Goal: Information Seeking & Learning: Find specific fact

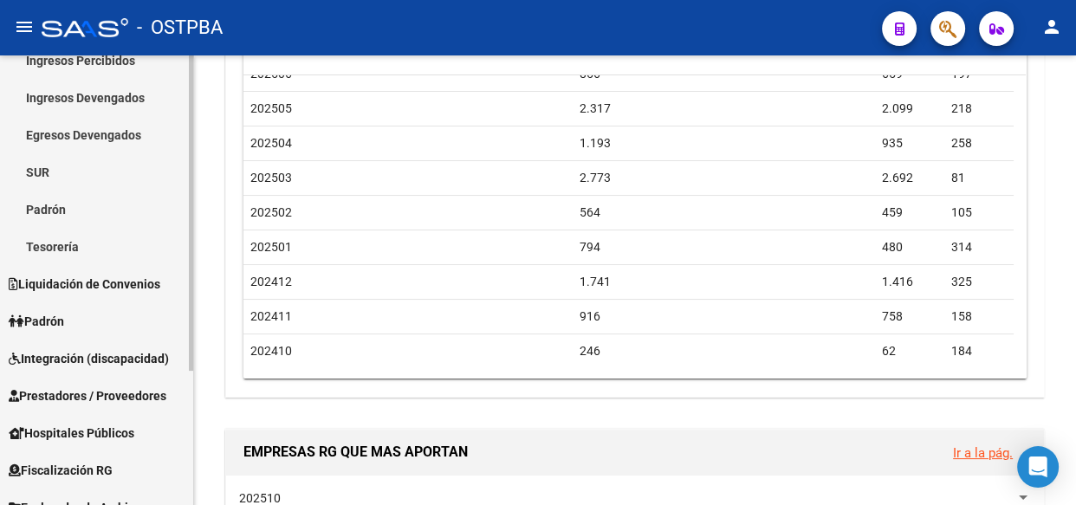
scroll to position [191, 0]
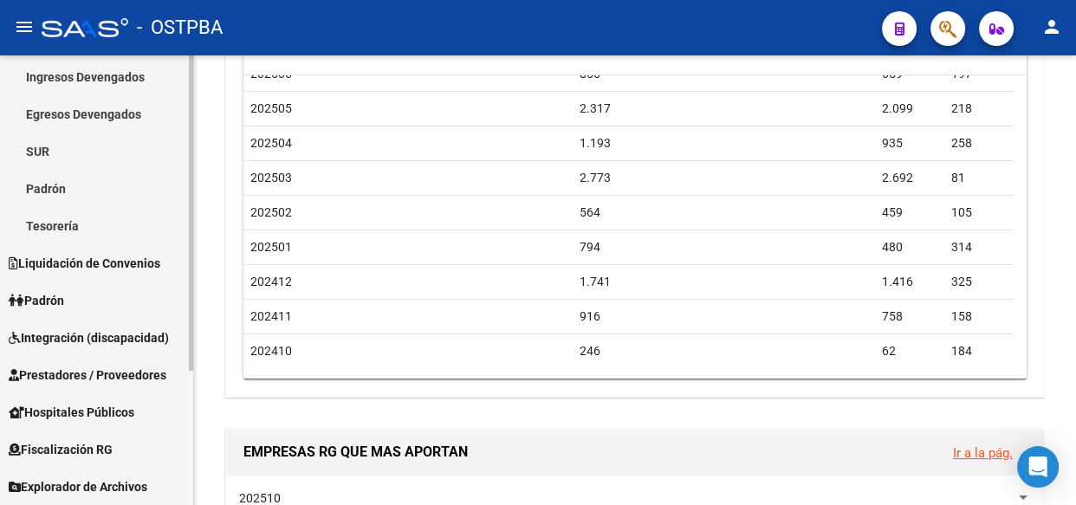
click at [71, 485] on span "Explorador de Archivos" at bounding box center [78, 486] width 139 height 19
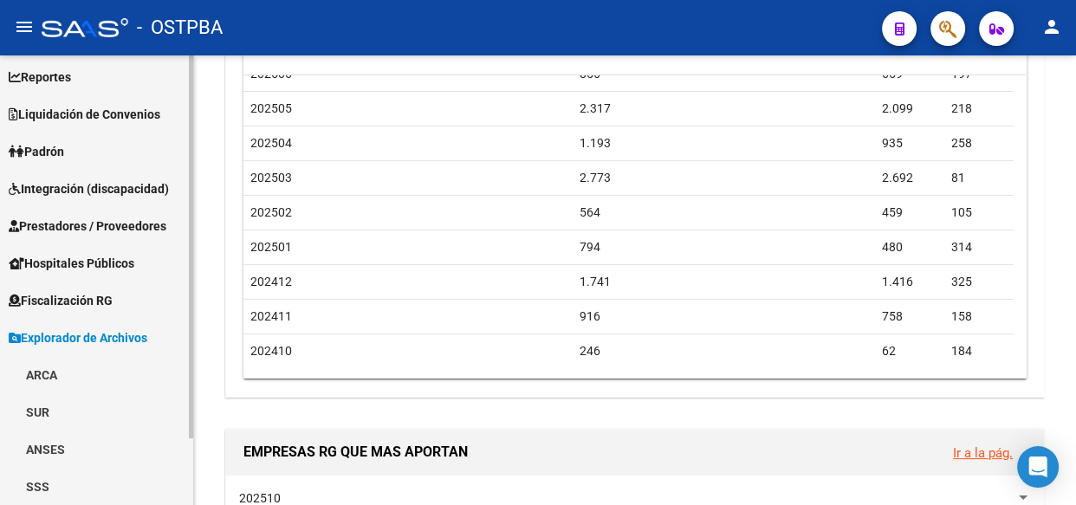
scroll to position [78, 0]
click at [43, 371] on link "ARCA" at bounding box center [96, 375] width 193 height 37
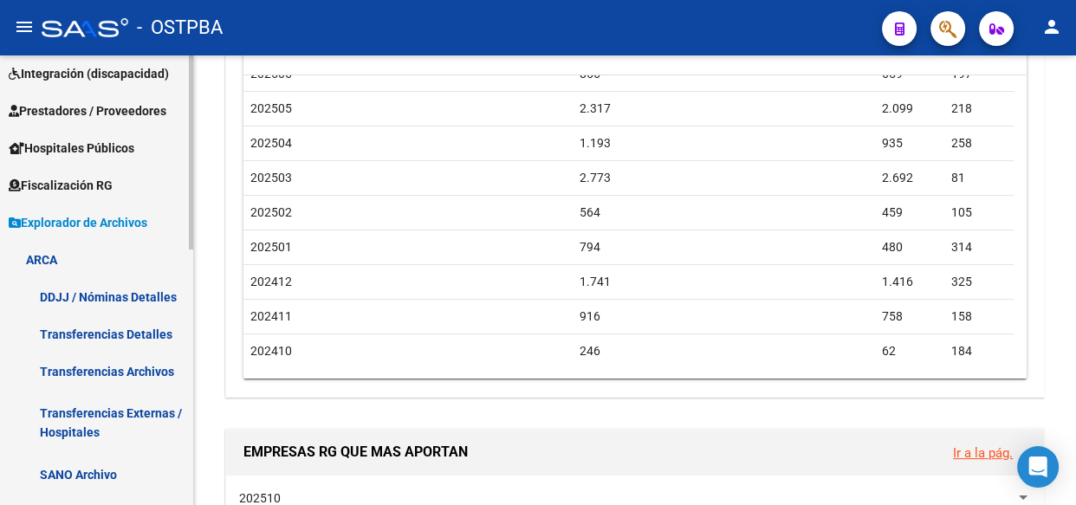
scroll to position [393, 0]
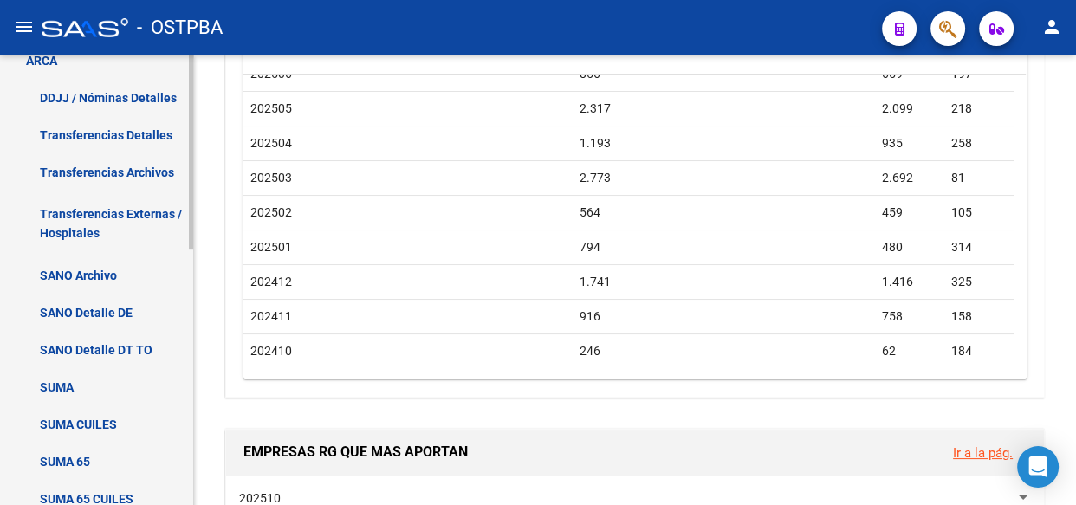
click at [86, 133] on link "Transferencias Detalles" at bounding box center [96, 134] width 193 height 37
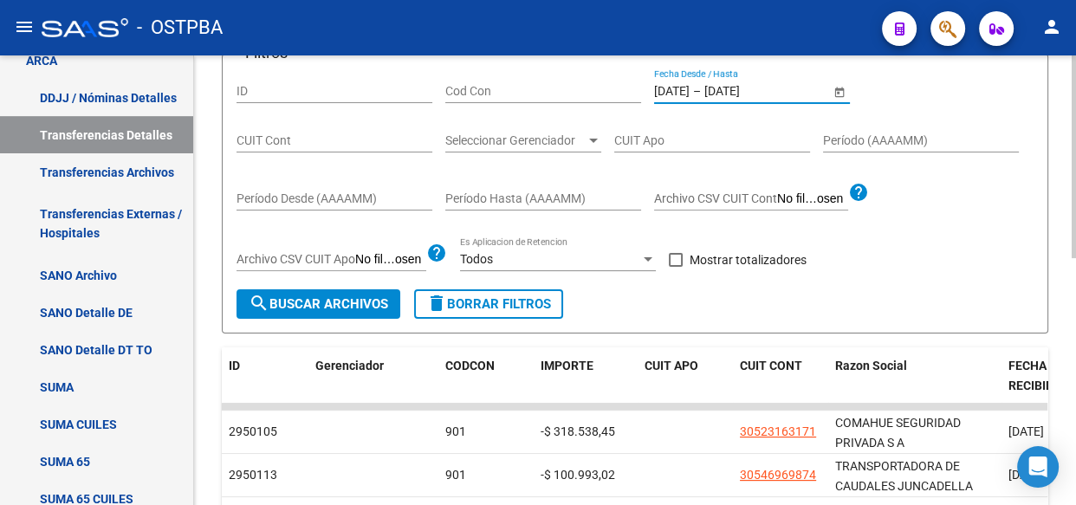
click at [742, 86] on input "[DATE]" at bounding box center [746, 91] width 85 height 15
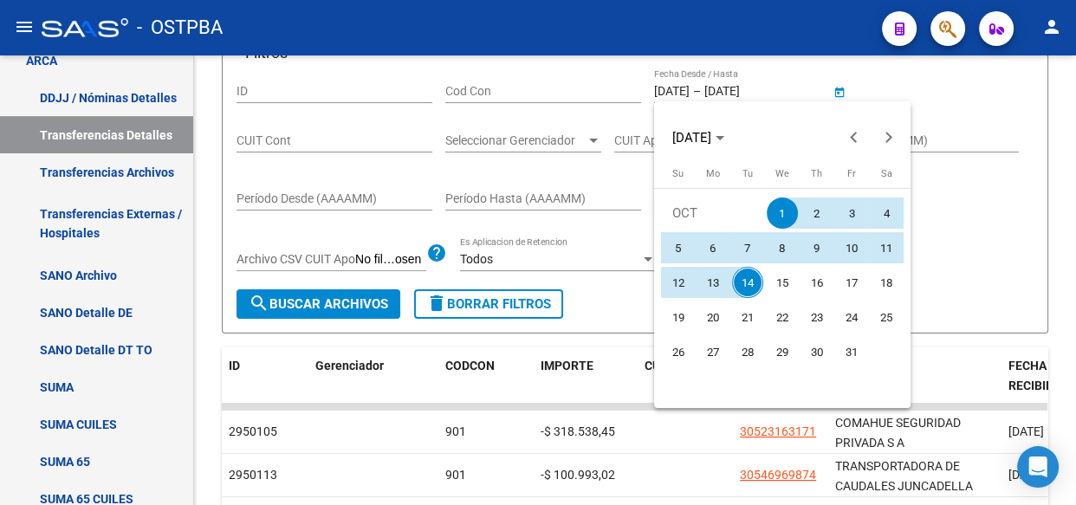
click at [701, 277] on span "13" at bounding box center [712, 282] width 31 height 31
type input "[DATE]"
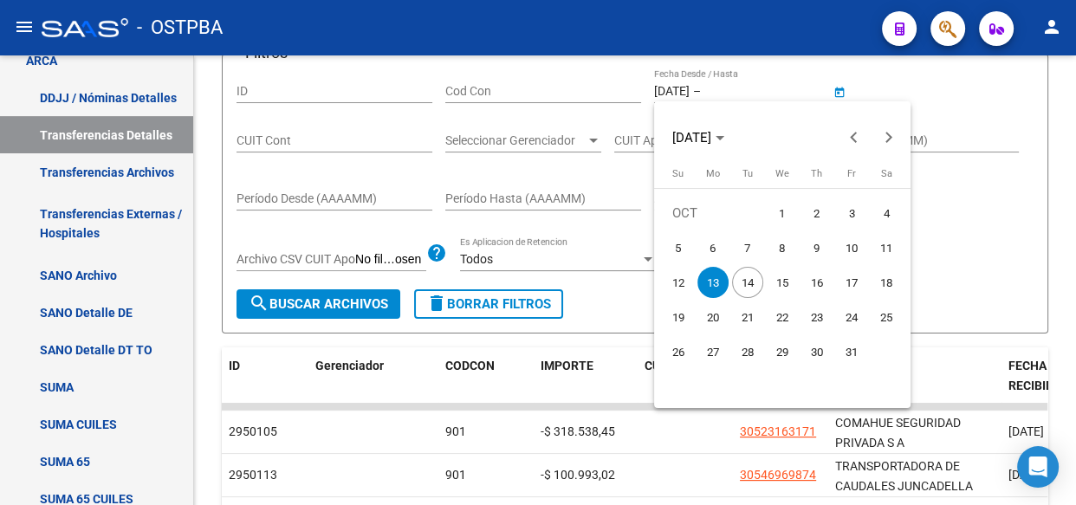
click at [701, 277] on span "13" at bounding box center [712, 282] width 31 height 31
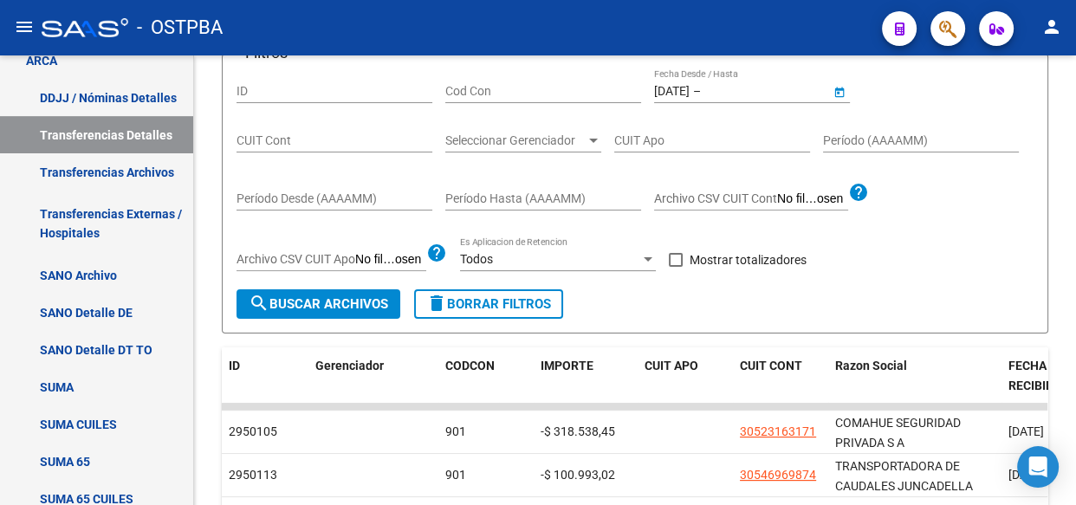
type input "[DATE]"
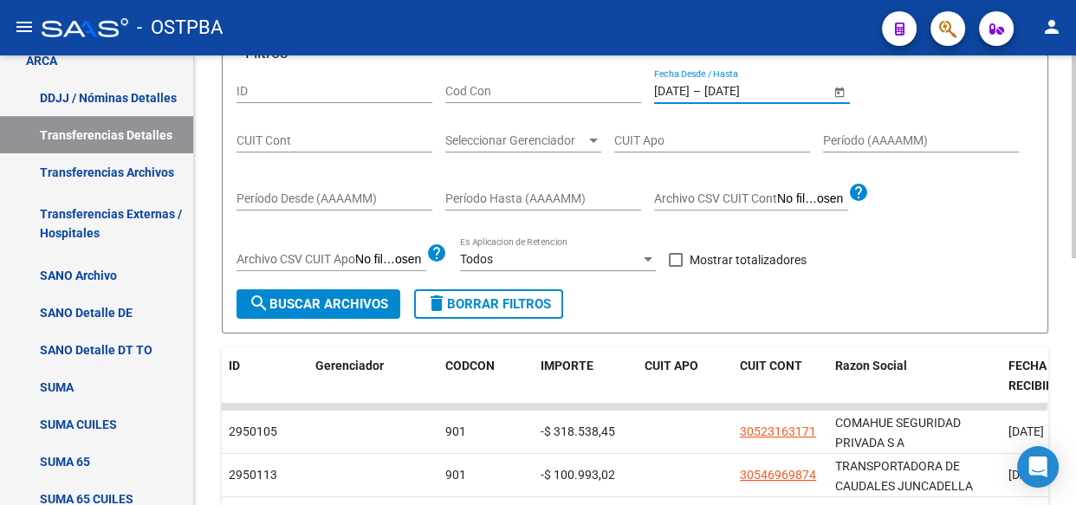
click at [679, 253] on span at bounding box center [676, 260] width 14 height 14
click at [675, 267] on input "Mostrar totalizadores" at bounding box center [675, 267] width 1 height 1
checkbox input "true"
click at [591, 139] on div at bounding box center [593, 141] width 9 height 4
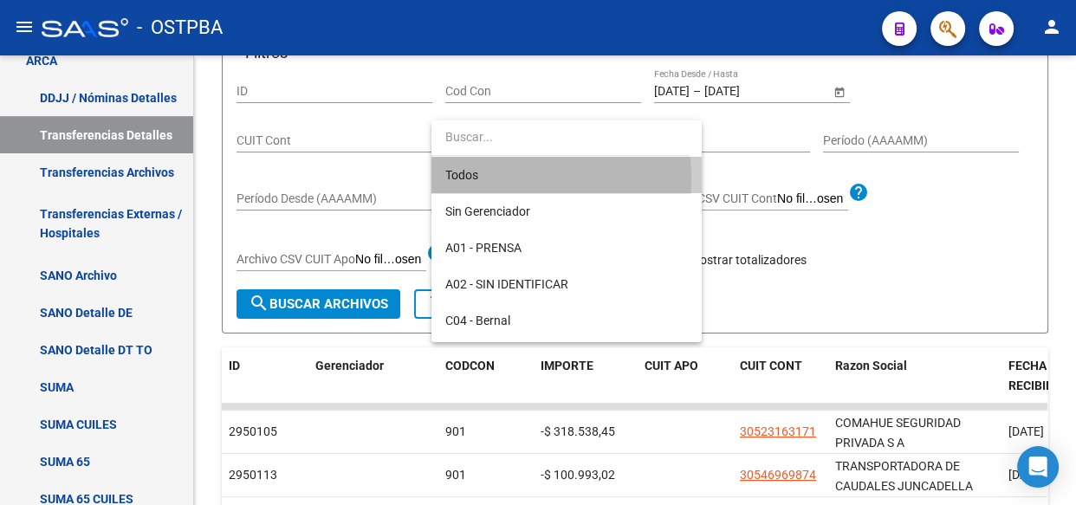
click at [462, 179] on span "Todos" at bounding box center [566, 175] width 242 height 36
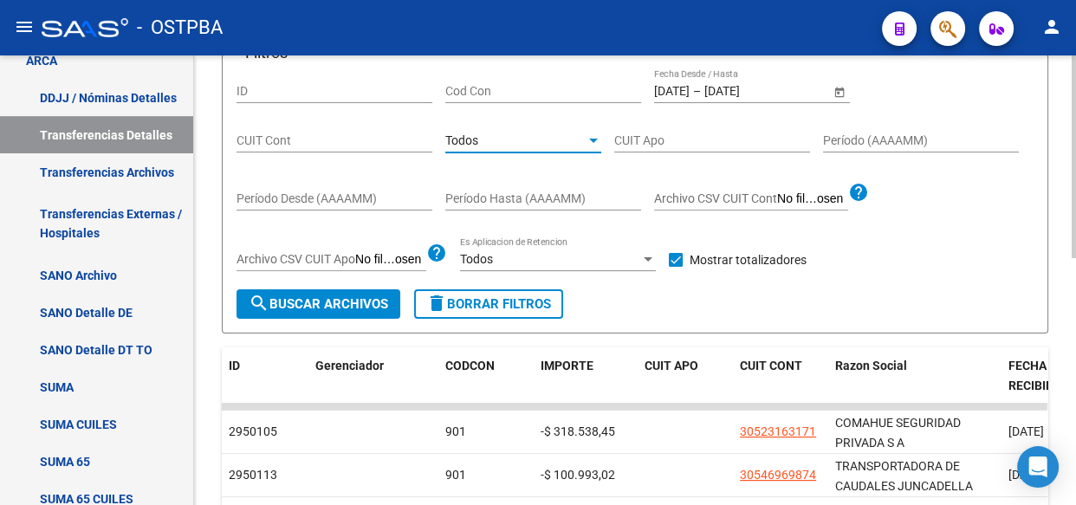
click at [308, 296] on span "search Buscar Archivos" at bounding box center [318, 304] width 139 height 16
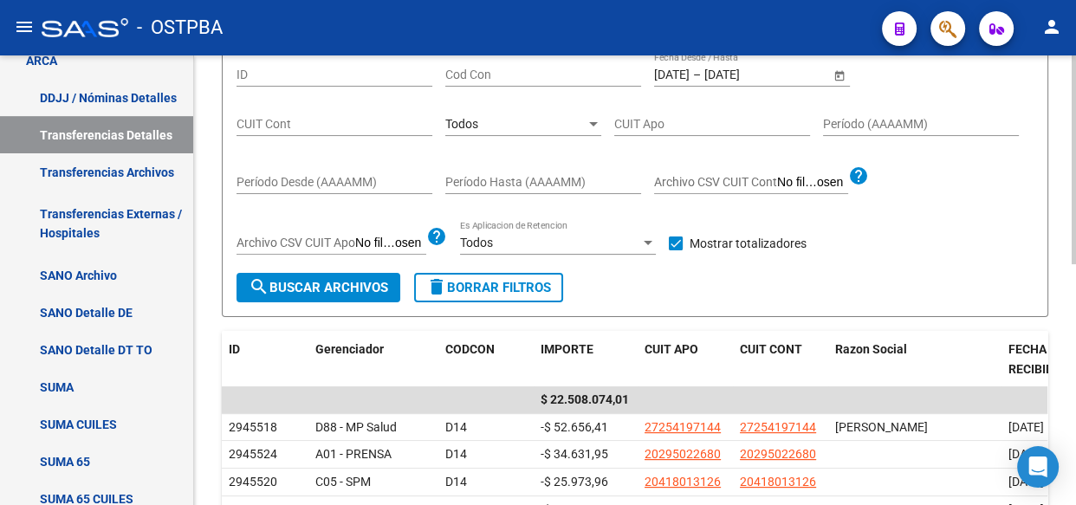
scroll to position [157, 0]
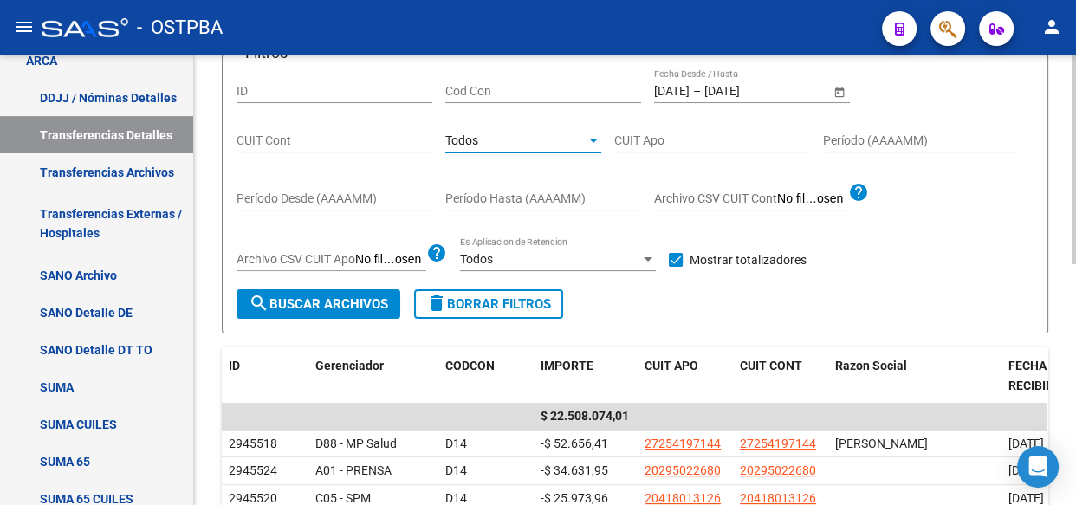
click at [520, 136] on div "Todos" at bounding box center [515, 140] width 140 height 15
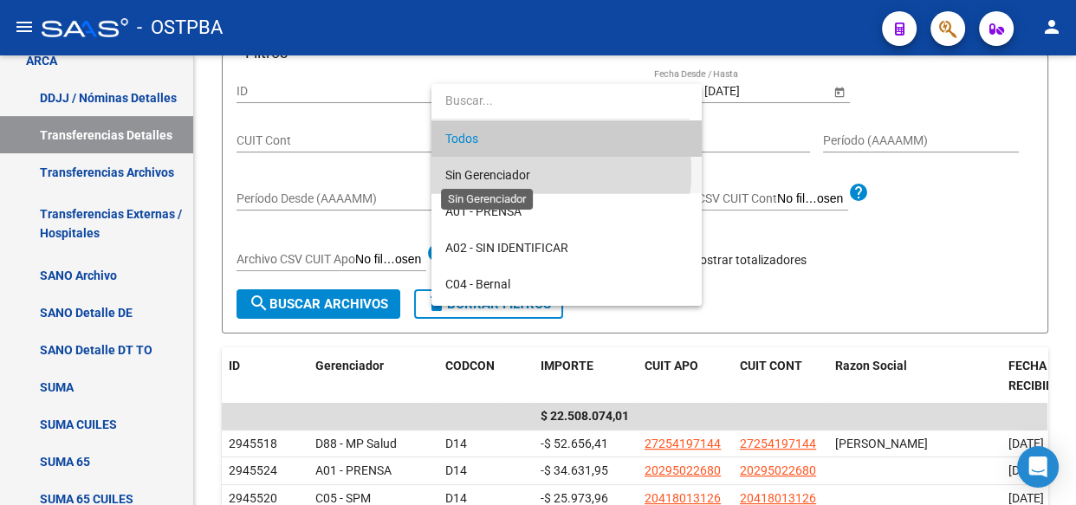
click at [503, 171] on span "Sin Gerenciador" at bounding box center [487, 175] width 85 height 14
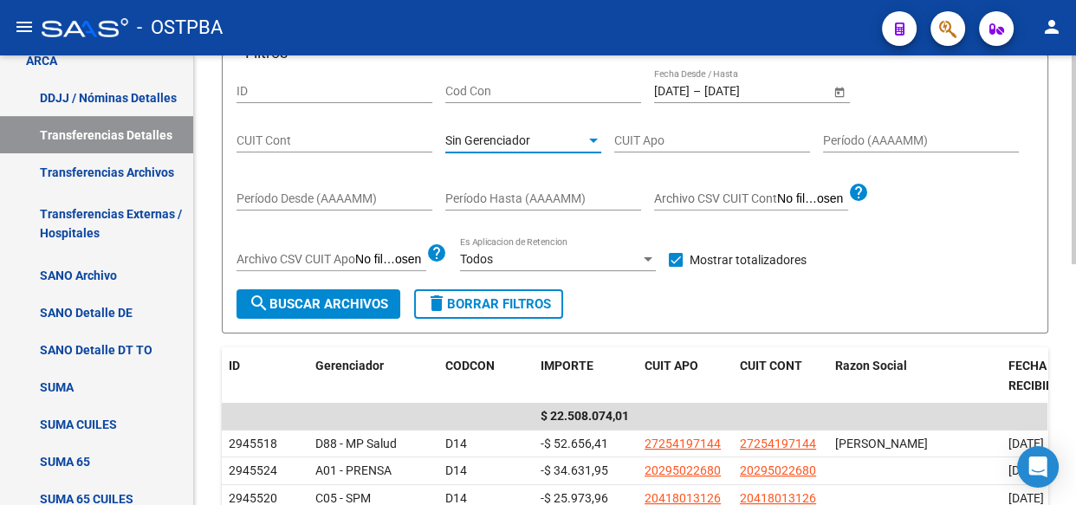
click at [335, 304] on span "search Buscar Archivos" at bounding box center [318, 304] width 139 height 16
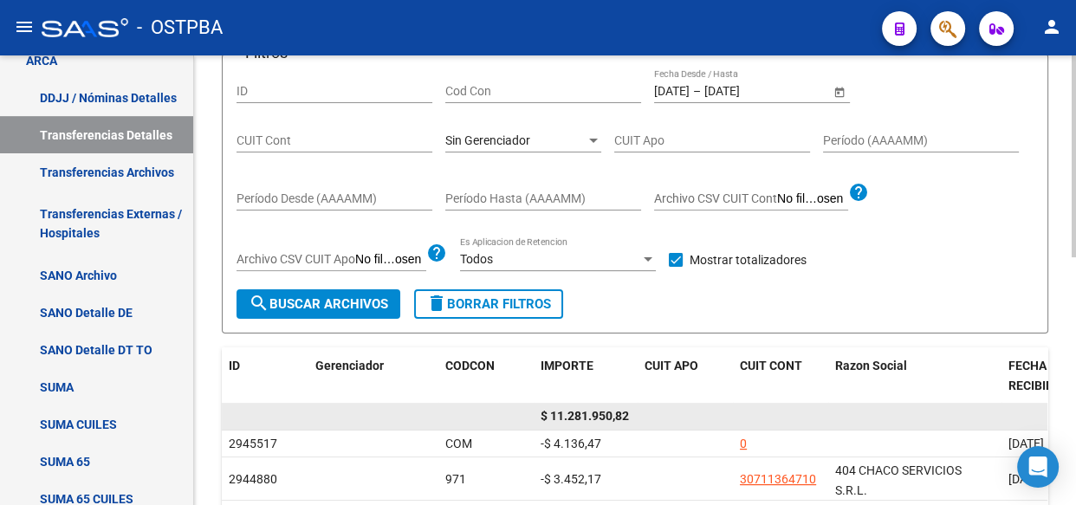
click at [592, 412] on span "$ 11.281.950,82" at bounding box center [584, 416] width 88 height 14
copy span "11.281.950,82"
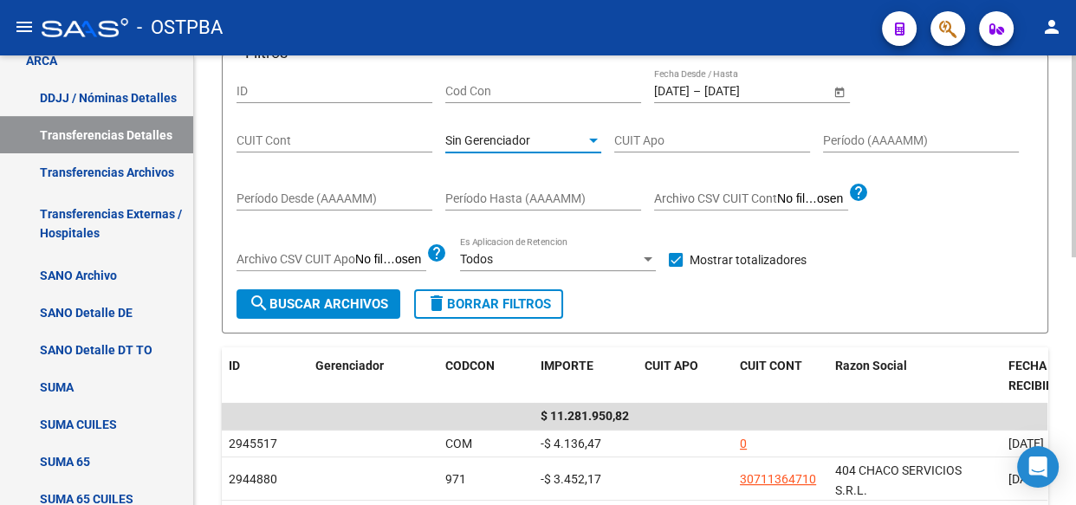
click at [494, 143] on span "Sin Gerenciador" at bounding box center [487, 140] width 85 height 14
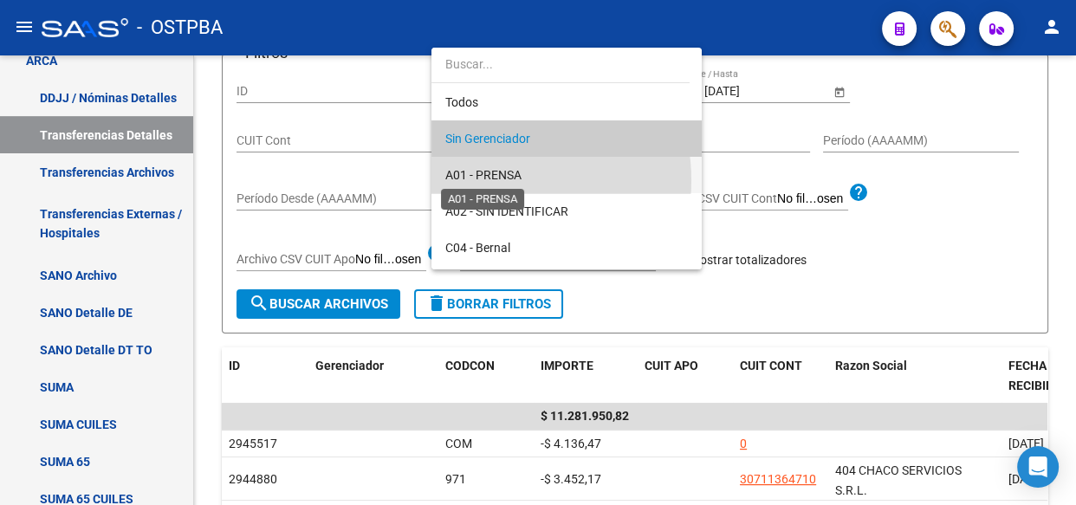
click at [494, 180] on span "A01 - PRENSA" at bounding box center [483, 175] width 76 height 14
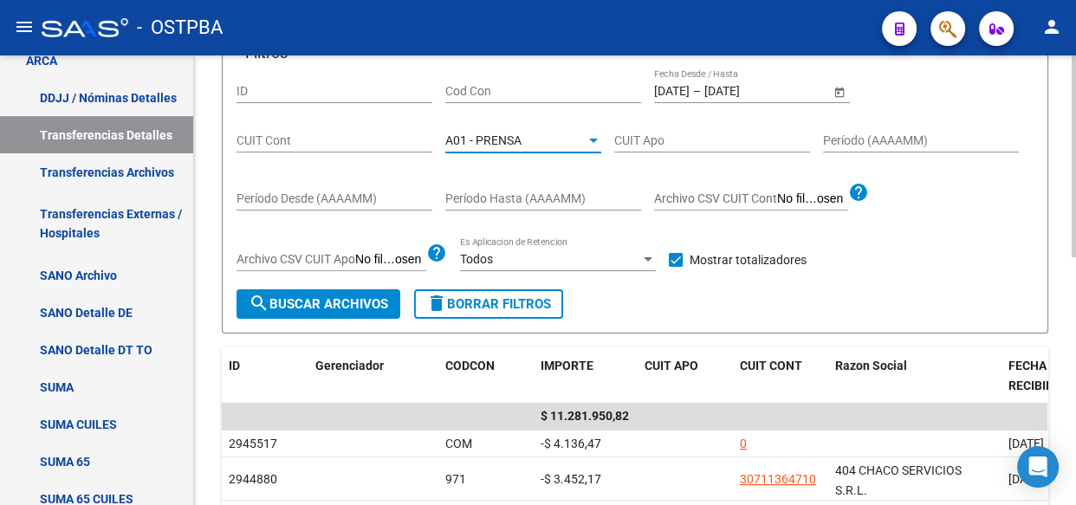
click at [331, 302] on span "search Buscar Archivos" at bounding box center [318, 304] width 139 height 16
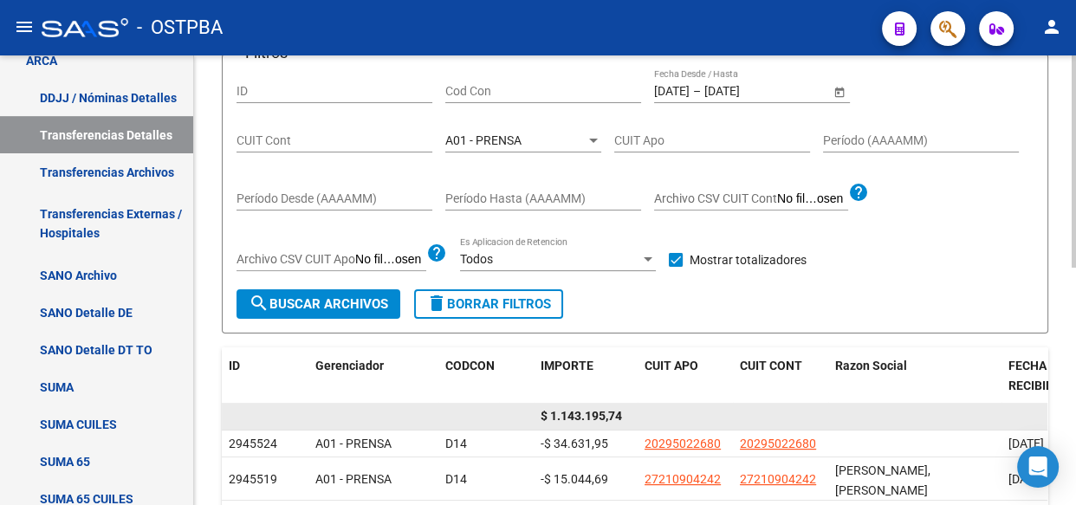
click at [591, 413] on span "$ 1.143.195,74" at bounding box center [580, 416] width 81 height 14
copy span "1.143.195,74"
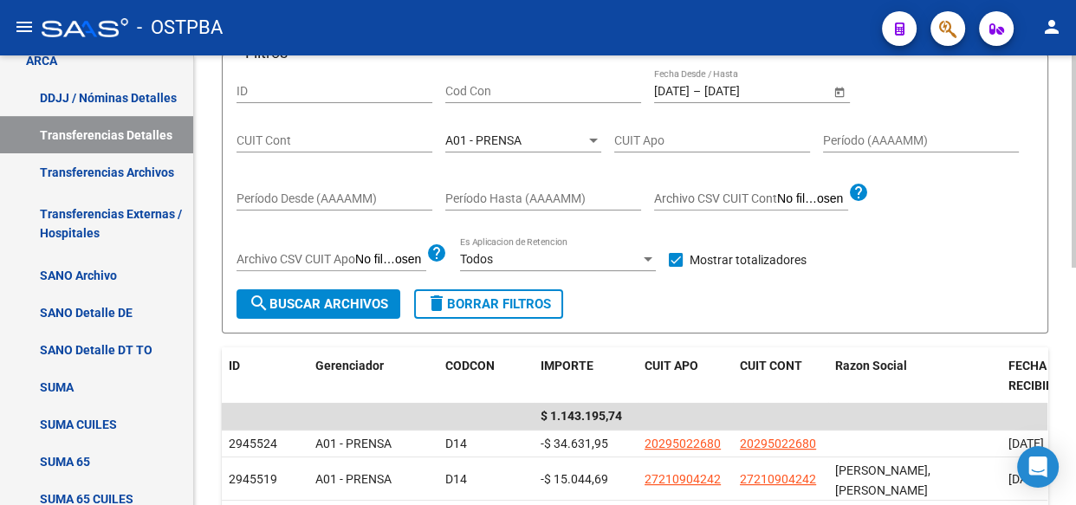
click at [503, 136] on span "A01 - PRENSA" at bounding box center [483, 140] width 76 height 14
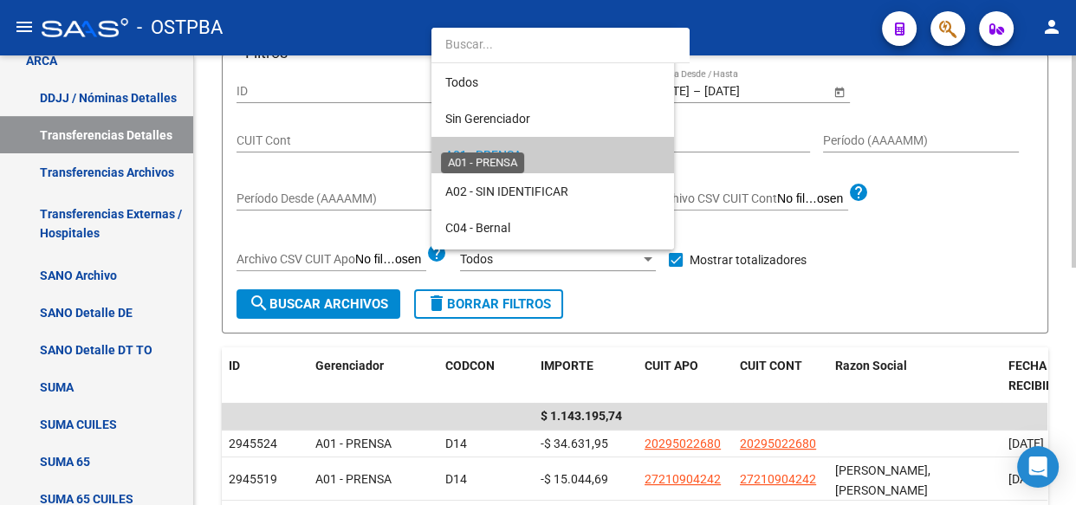
scroll to position [16, 0]
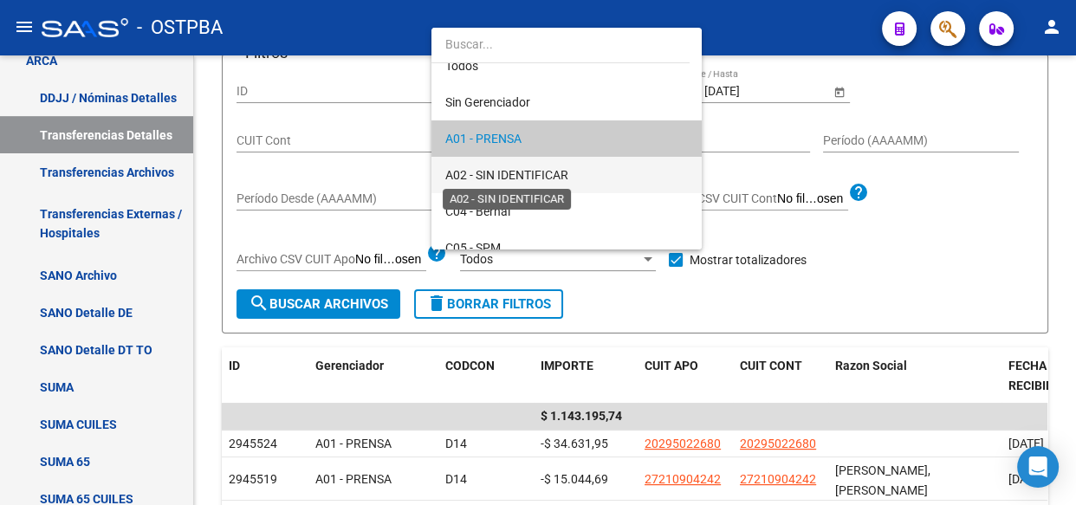
click at [502, 172] on span "A02 - SIN IDENTIFICAR" at bounding box center [506, 175] width 123 height 14
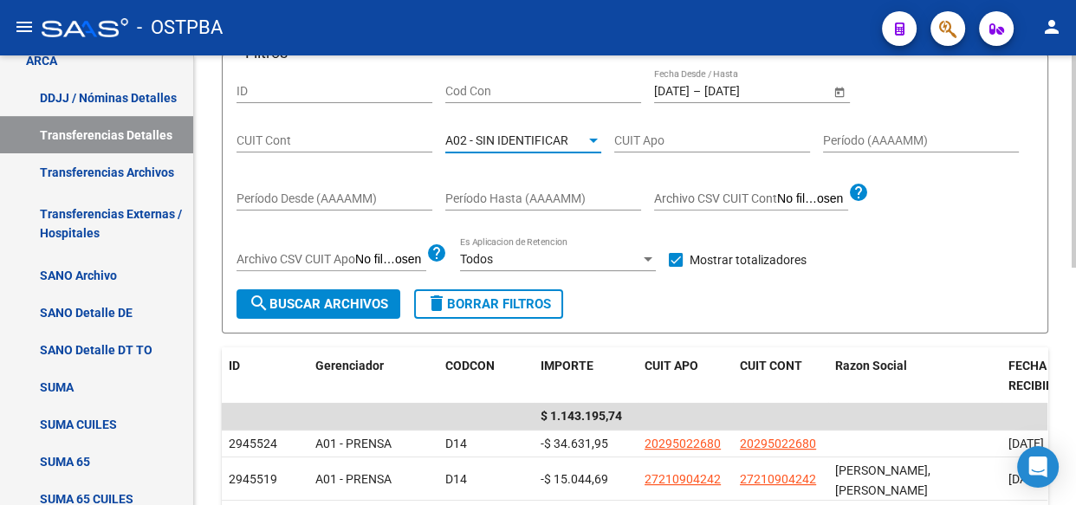
click at [302, 307] on span "search Buscar Archivos" at bounding box center [318, 304] width 139 height 16
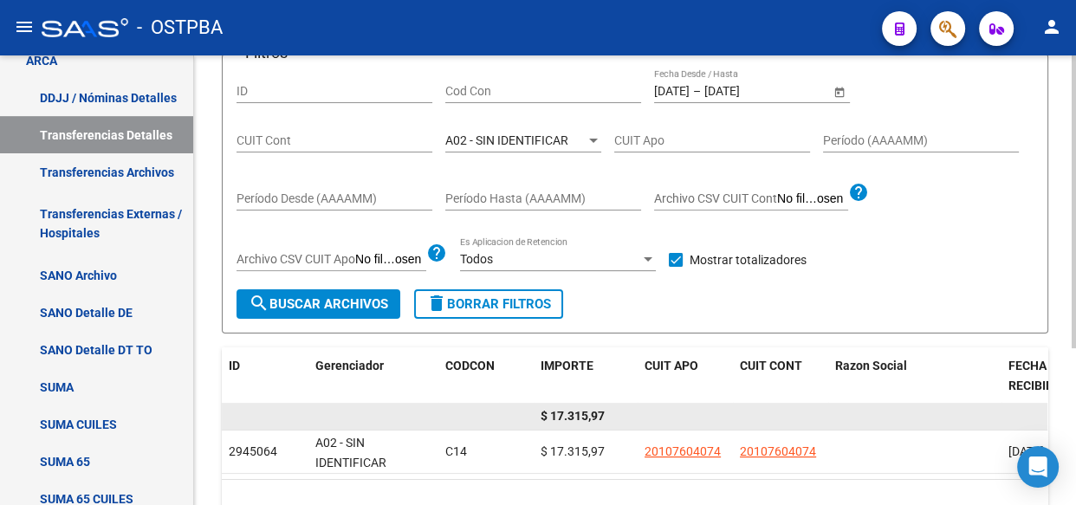
click at [575, 413] on span "$ 17.315,97" at bounding box center [572, 416] width 64 height 14
copy span "17.315,97"
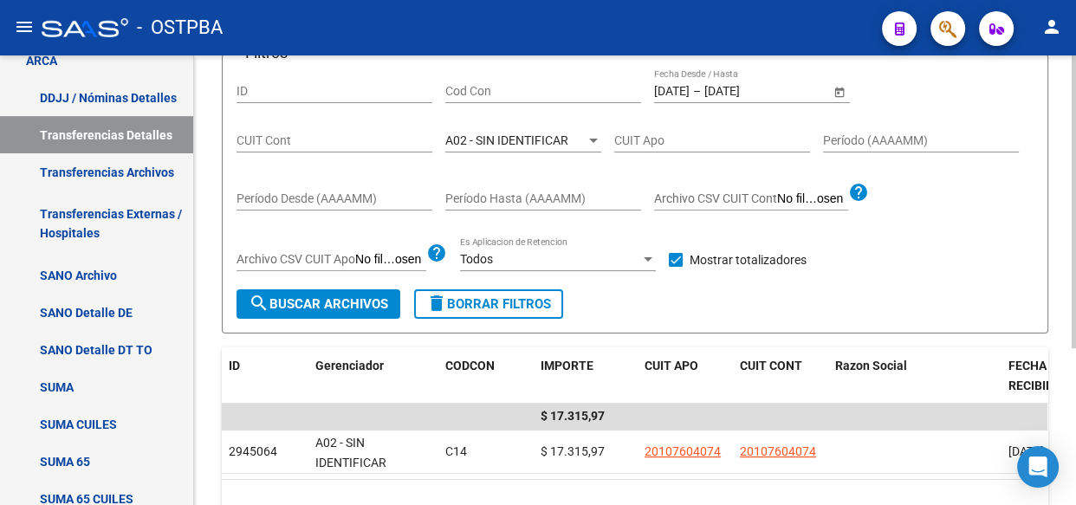
click at [529, 133] on span "A02 - SIN IDENTIFICAR" at bounding box center [506, 140] width 123 height 14
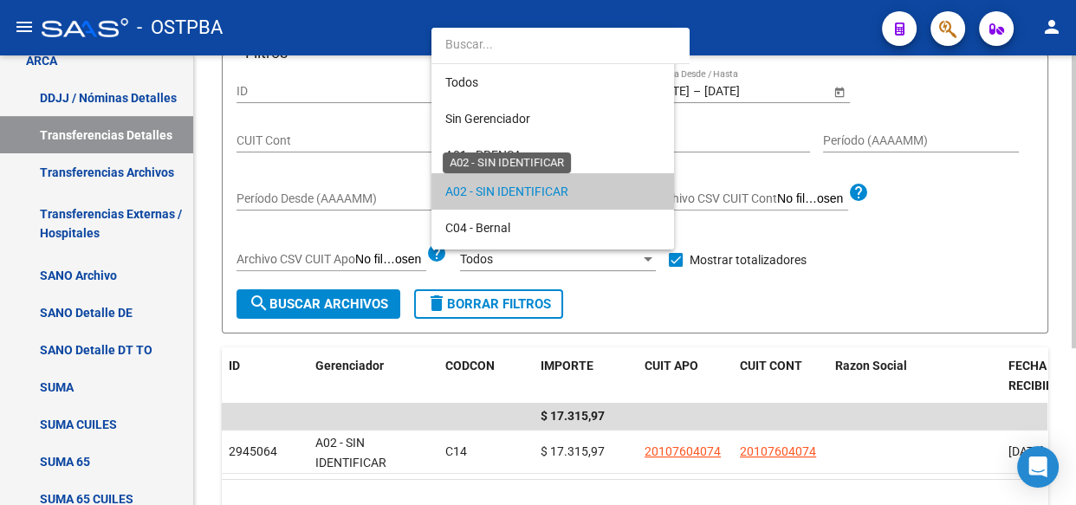
scroll to position [52, 0]
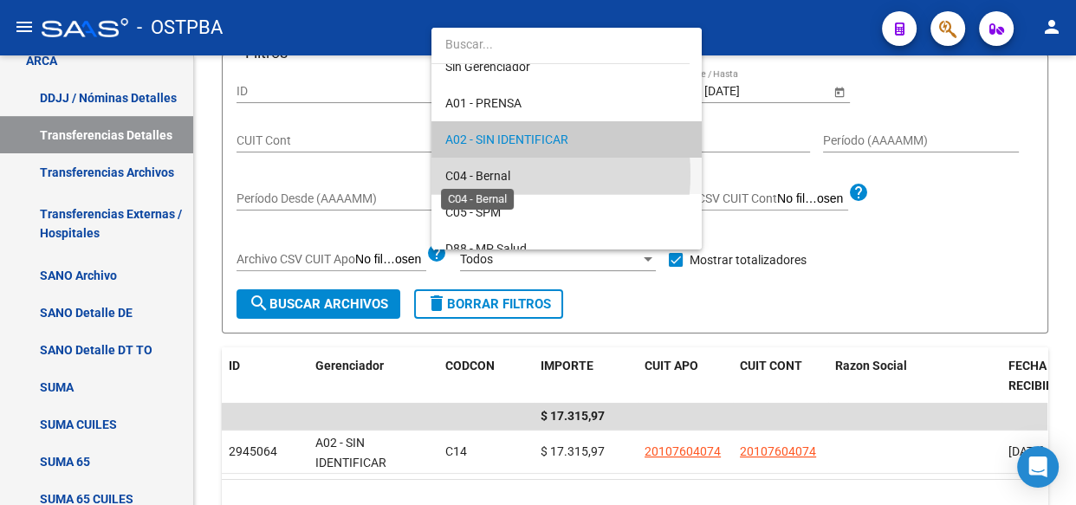
click at [492, 173] on span "C04 - Bernal" at bounding box center [477, 176] width 65 height 14
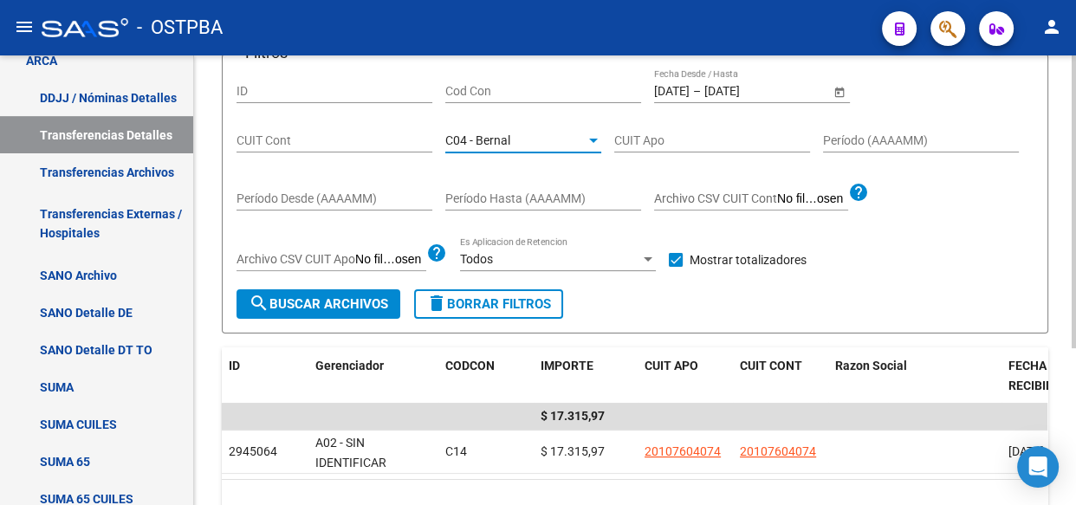
click at [315, 299] on span "search Buscar Archivos" at bounding box center [318, 304] width 139 height 16
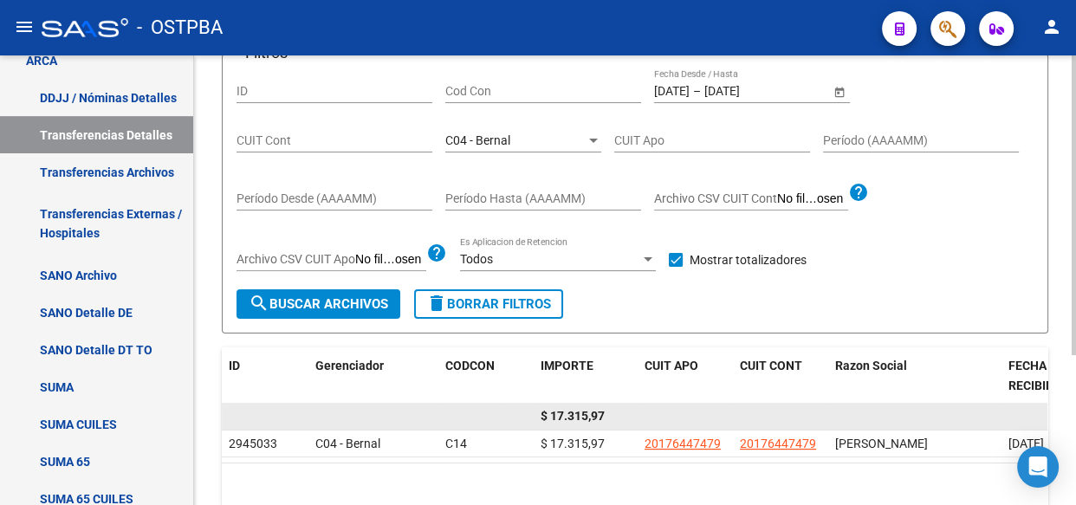
click at [579, 411] on span "$ 17.315,97" at bounding box center [572, 416] width 64 height 14
copy span "17.315,97"
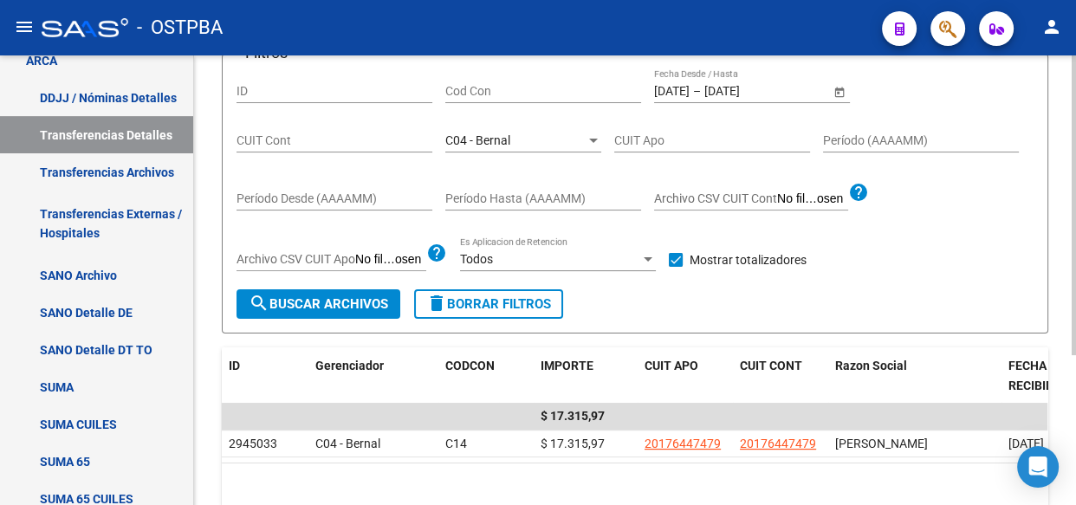
click at [481, 133] on span "C04 - Bernal" at bounding box center [477, 140] width 65 height 14
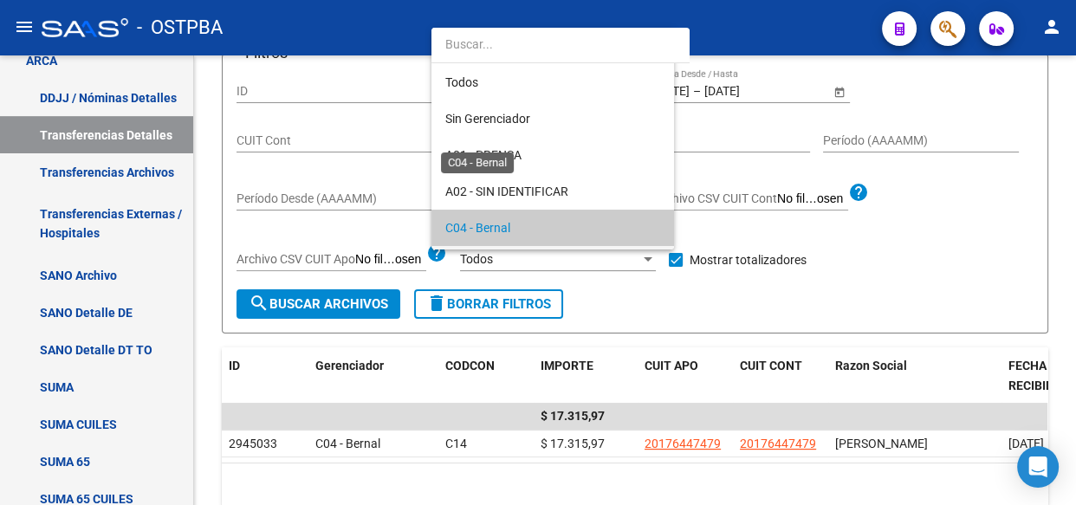
scroll to position [88, 0]
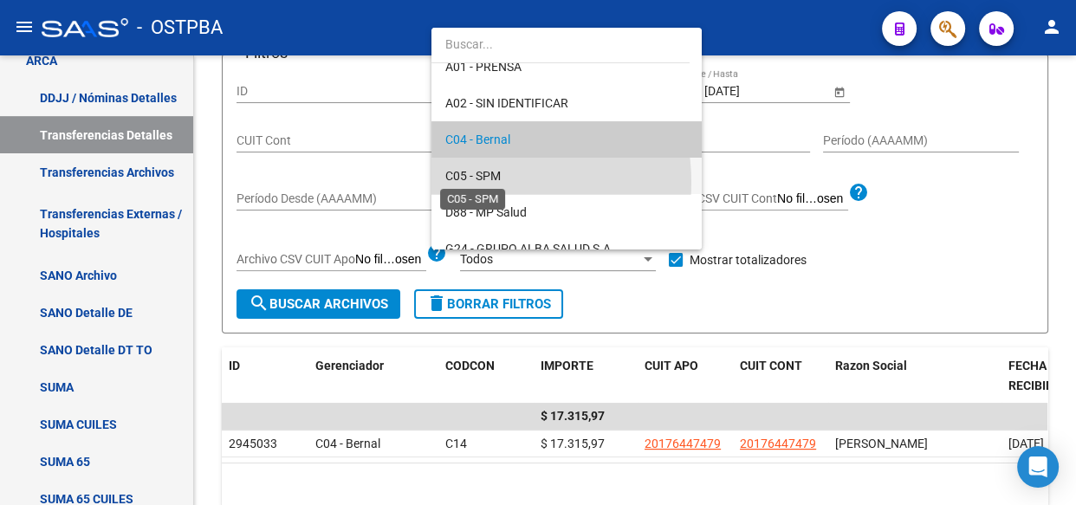
click at [484, 181] on span "C05 - SPM" at bounding box center [472, 176] width 55 height 14
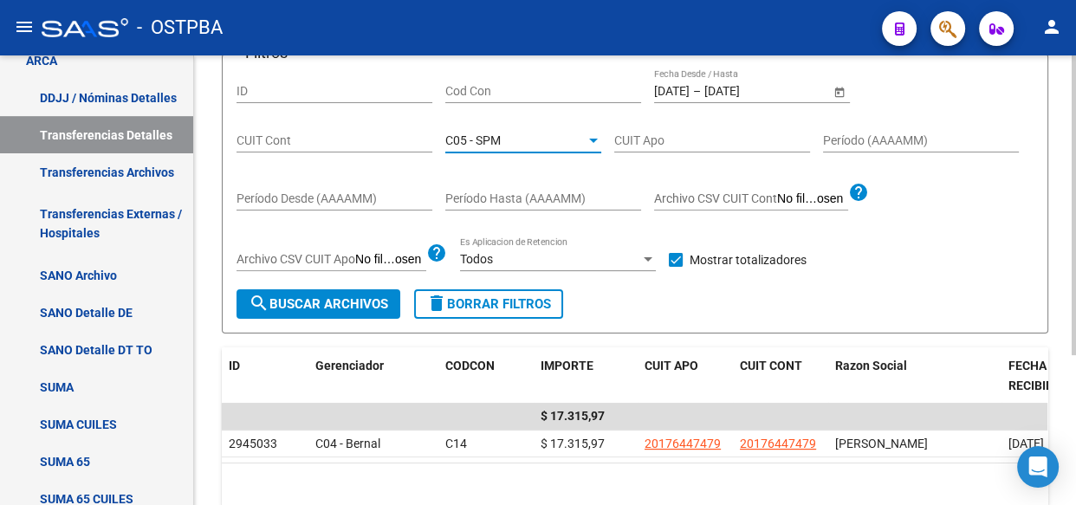
click at [332, 297] on span "search Buscar Archivos" at bounding box center [318, 304] width 139 height 16
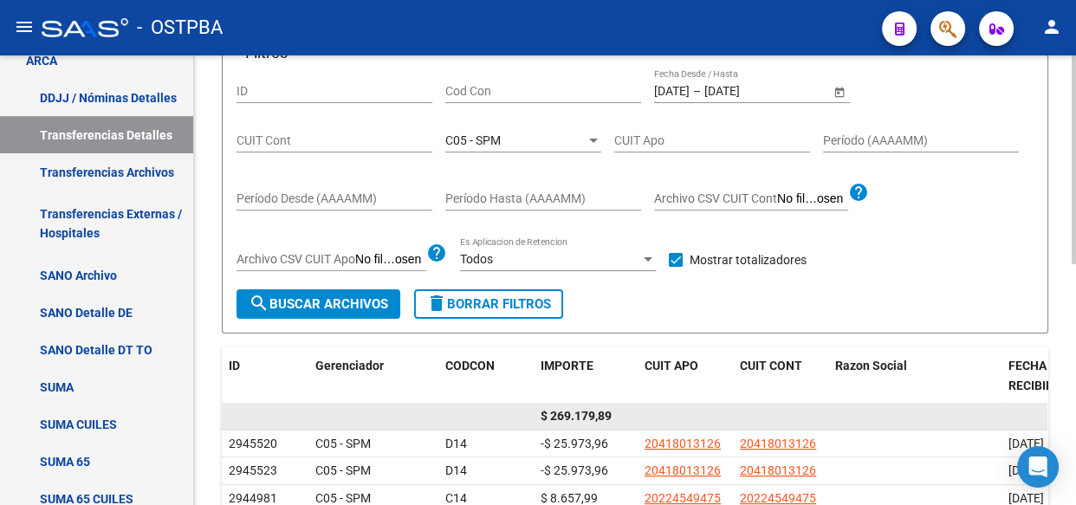
click at [591, 409] on span "$ 269.179,89" at bounding box center [575, 416] width 71 height 14
copy span "269.179,89"
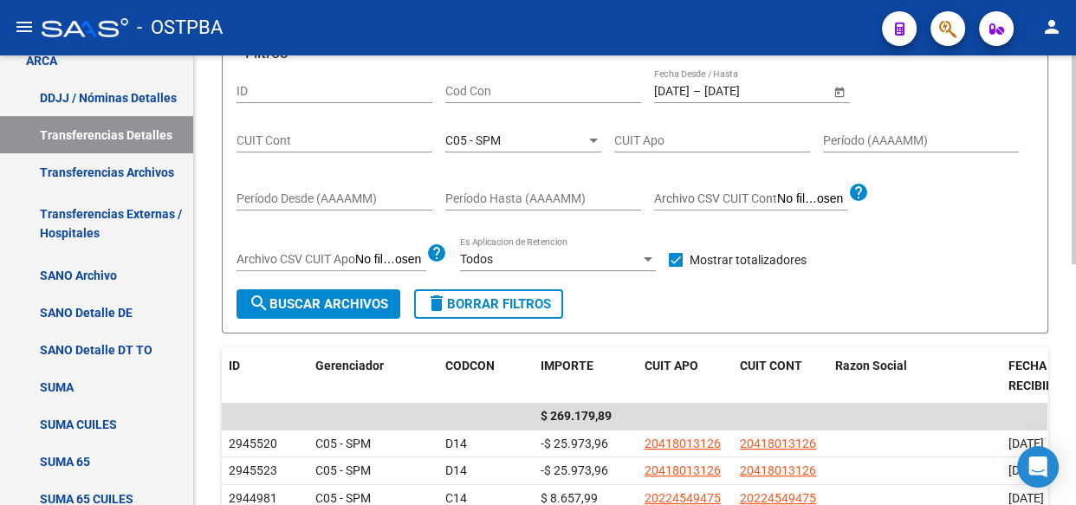
click at [500, 139] on span "C05 - SPM" at bounding box center [472, 140] width 55 height 14
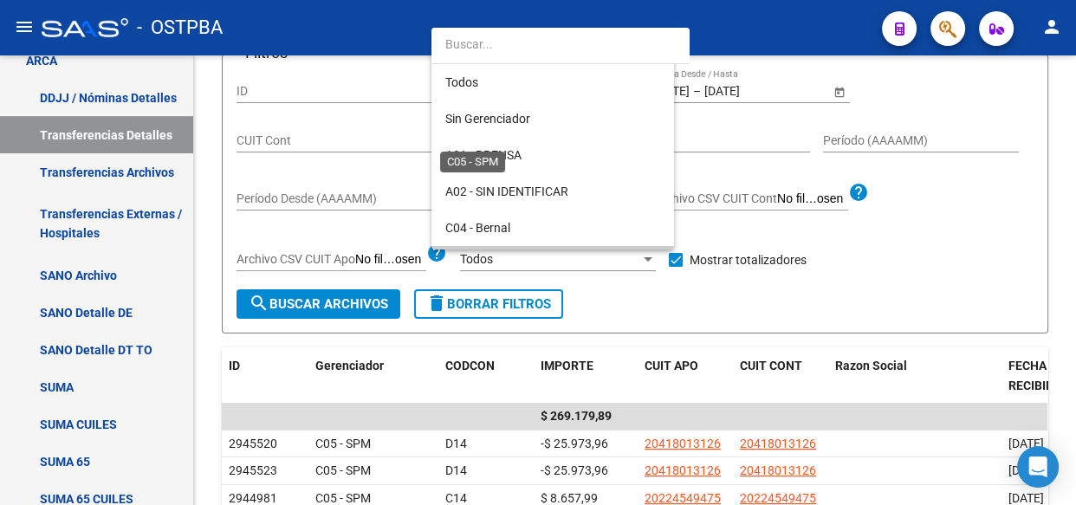
scroll to position [126, 0]
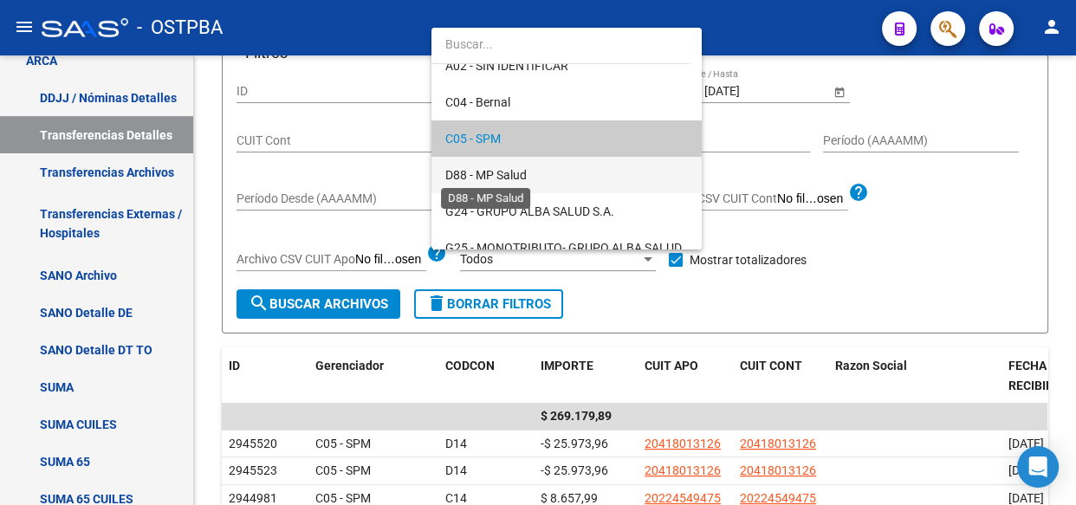
click at [496, 174] on span "D88 - MP Salud" at bounding box center [485, 175] width 81 height 14
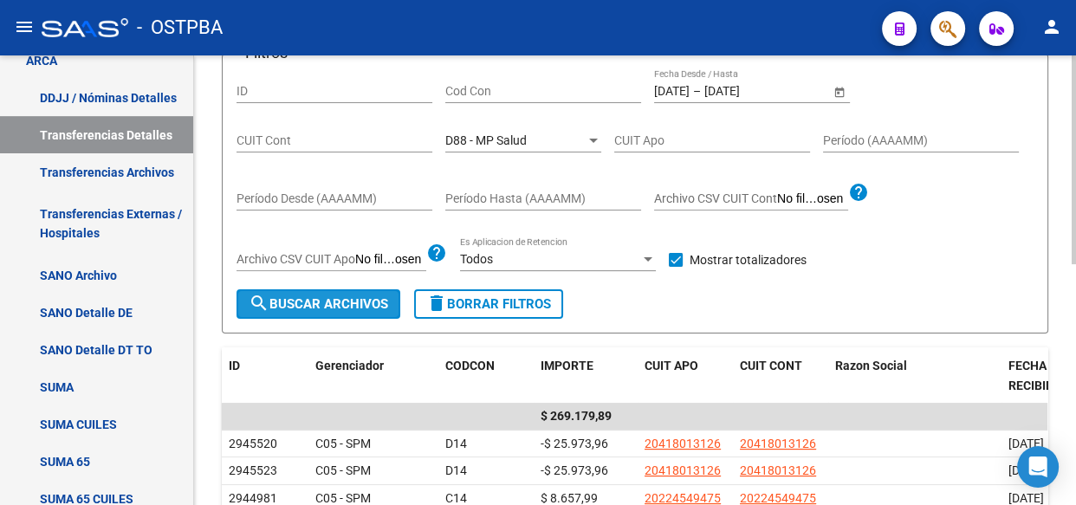
click at [312, 303] on span "search Buscar Archivos" at bounding box center [318, 304] width 139 height 16
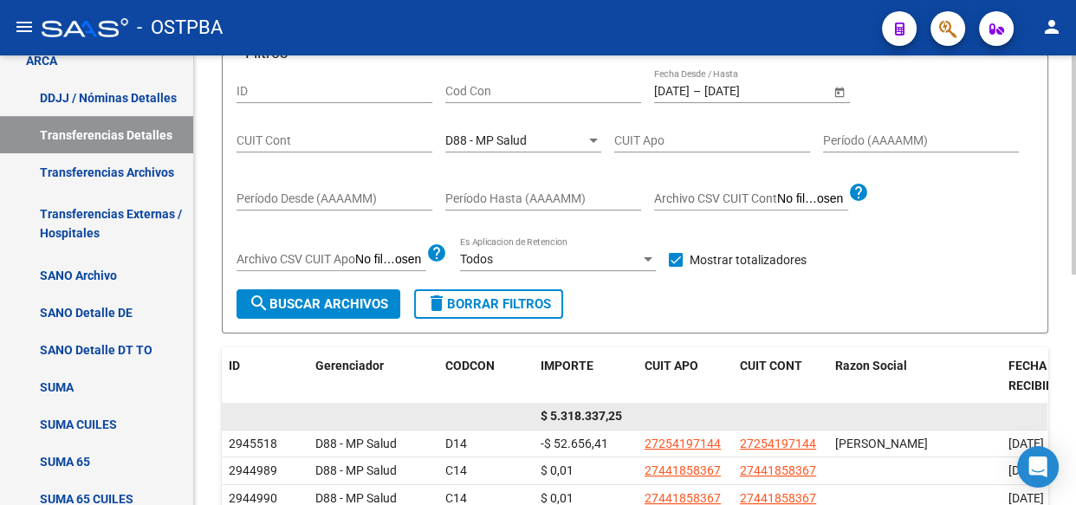
click at [591, 410] on span "$ 5.318.337,25" at bounding box center [580, 416] width 81 height 14
copy span "5.318.337,25"
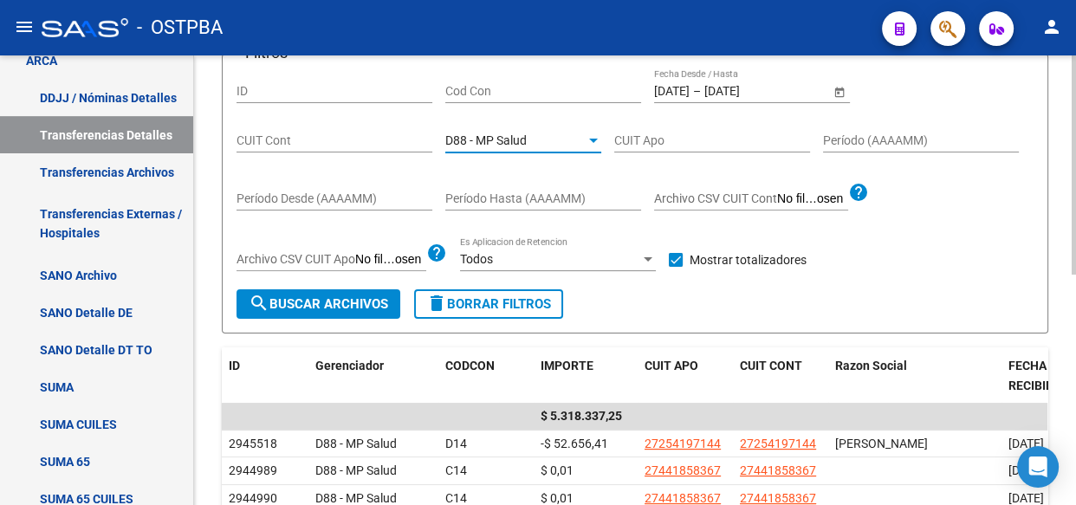
click at [463, 139] on span "D88 - MP Salud" at bounding box center [485, 140] width 81 height 14
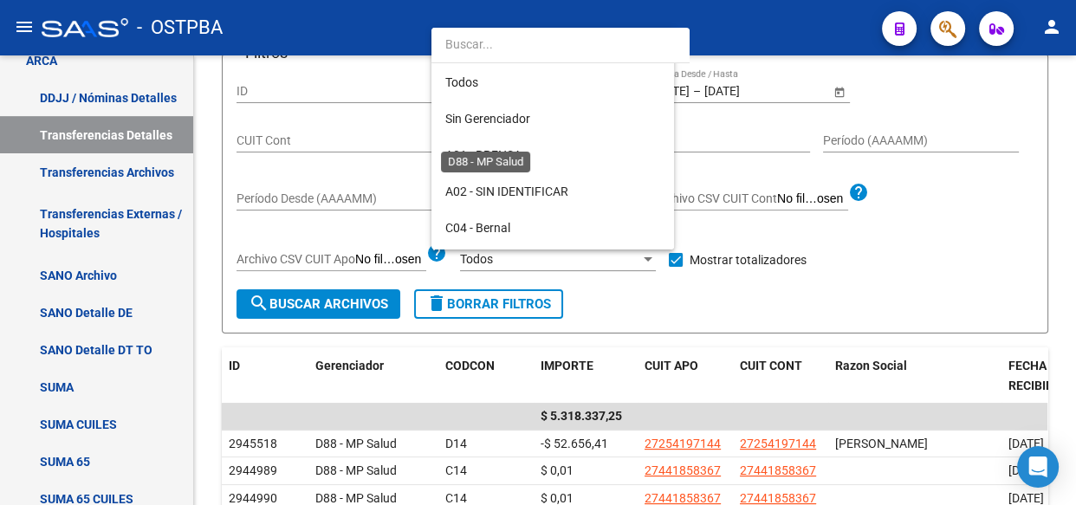
scroll to position [162, 0]
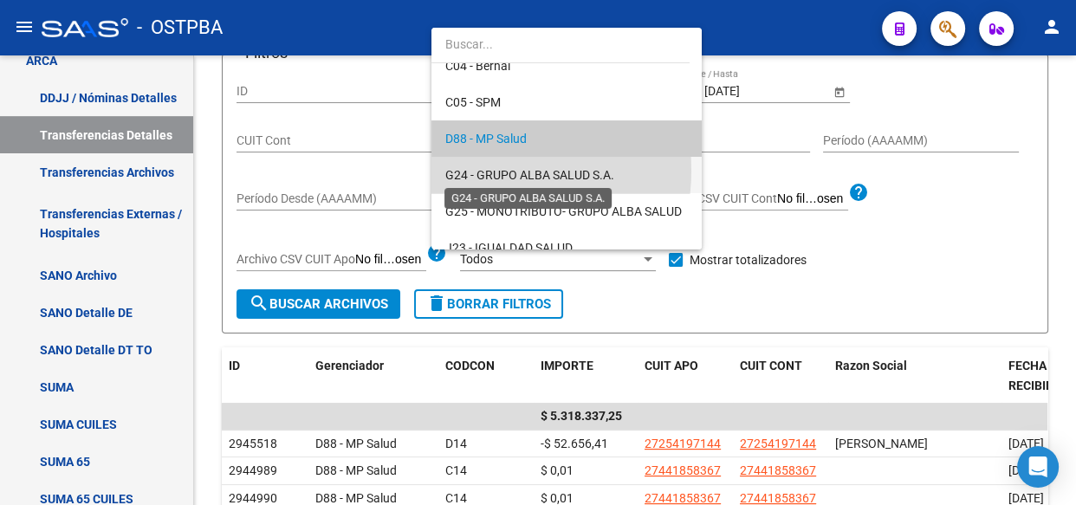
click at [479, 170] on span "G24 - GRUPO ALBA SALUD S.A." at bounding box center [529, 175] width 169 height 14
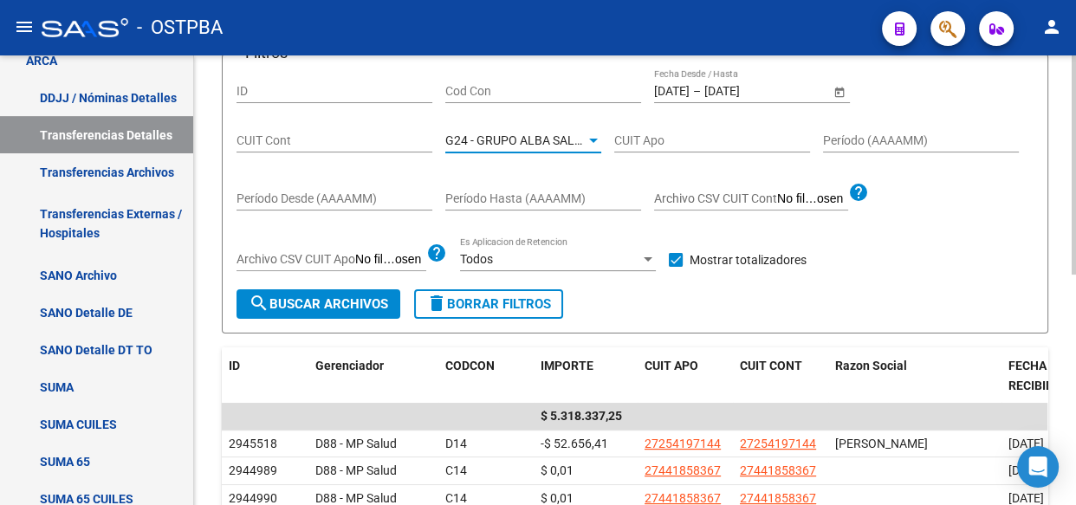
click at [299, 296] on span "search Buscar Archivos" at bounding box center [318, 304] width 139 height 16
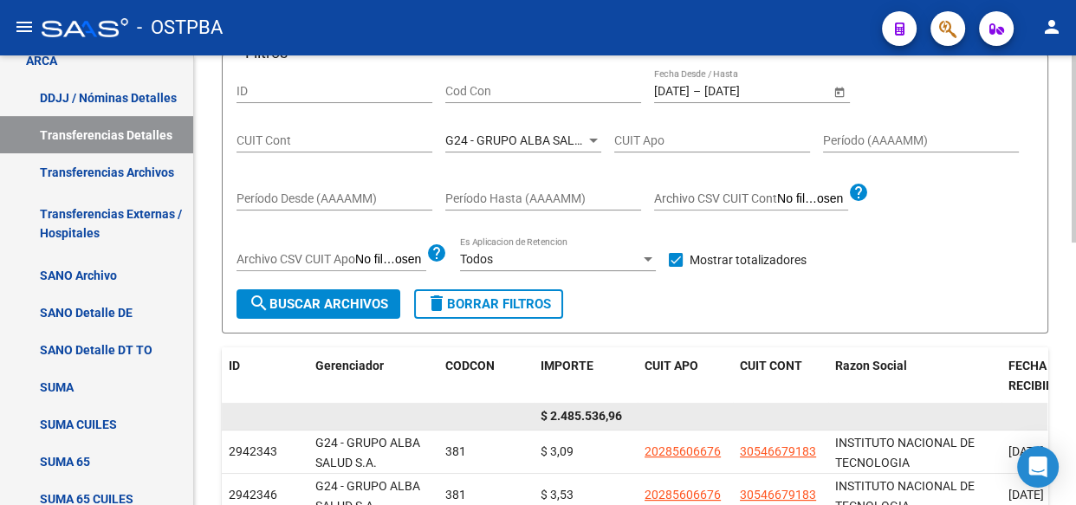
click at [588, 414] on span "$ 2.485.536,96" at bounding box center [580, 416] width 81 height 14
copy span "2.485.536,96"
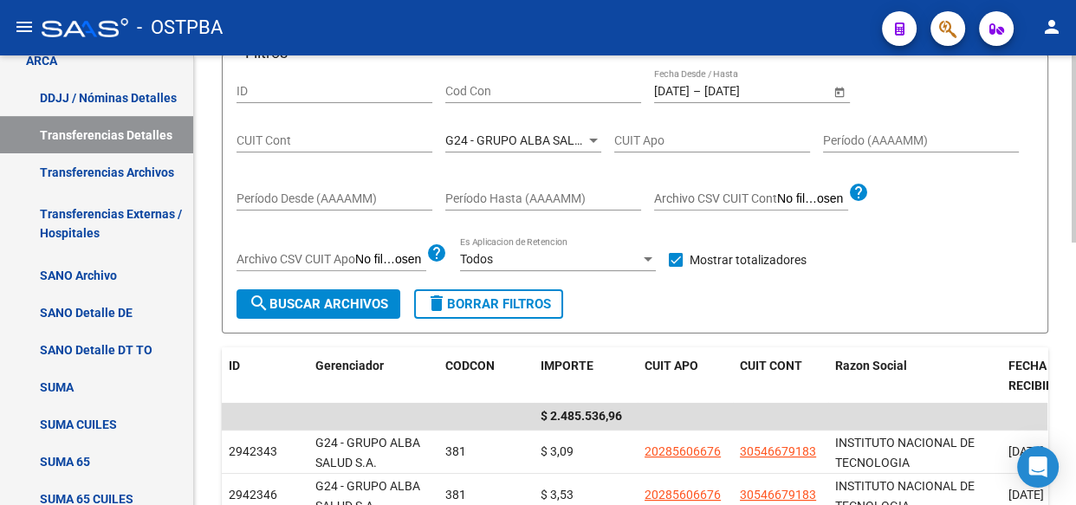
click at [475, 139] on span "G24 - GRUPO ALBA SALUD S.A." at bounding box center [529, 140] width 169 height 14
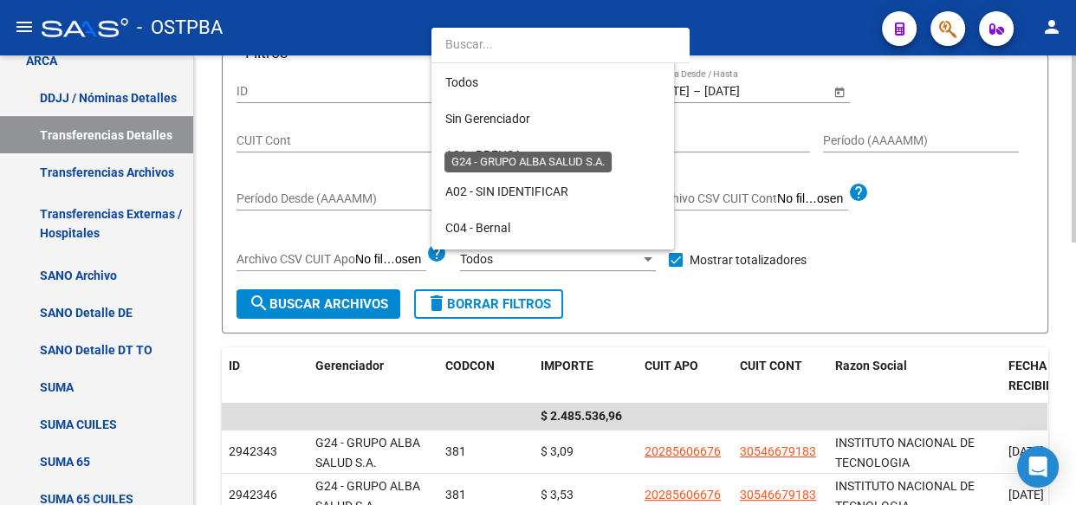
scroll to position [198, 0]
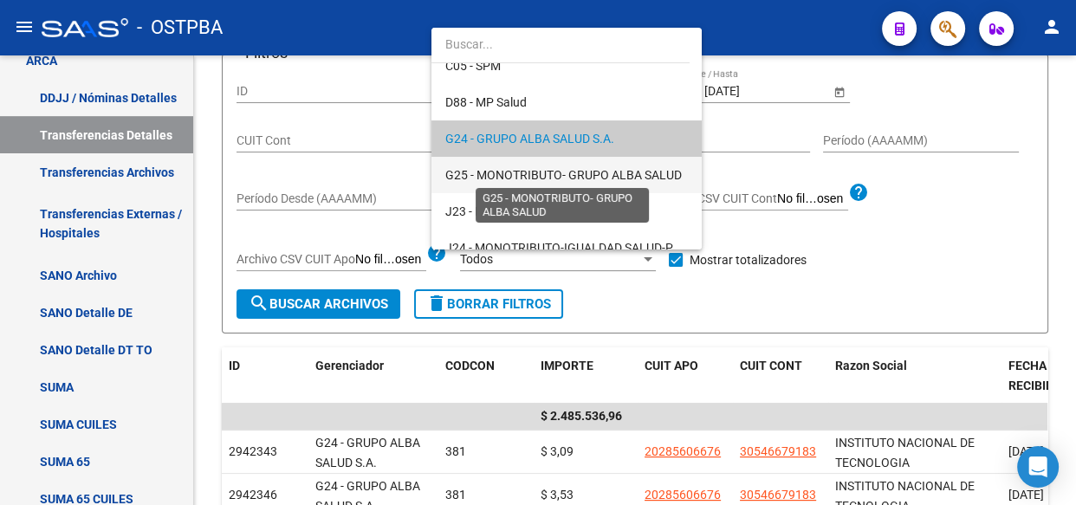
click at [488, 168] on span "G25 - MONOTRIBUTO- GRUPO ALBA SALUD" at bounding box center [563, 175] width 236 height 14
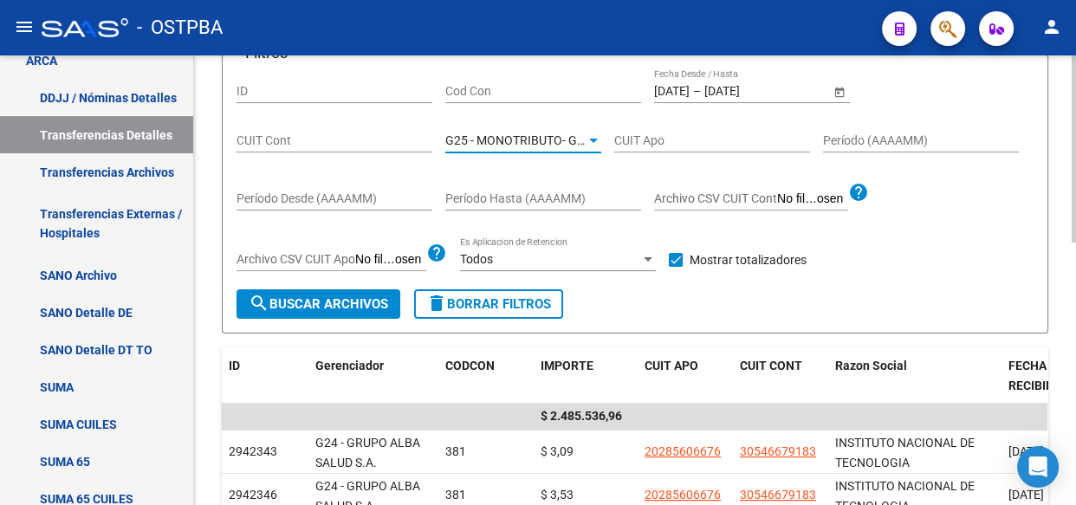
click at [355, 306] on span "search Buscar Archivos" at bounding box center [318, 304] width 139 height 16
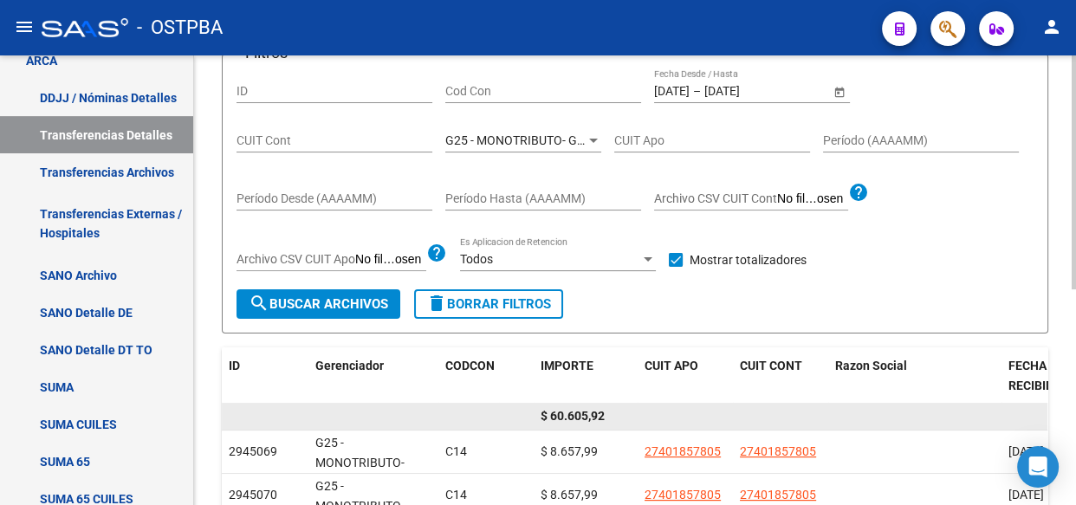
click at [578, 418] on span "$ 60.605,92" at bounding box center [572, 416] width 64 height 14
copy span "60.605,92"
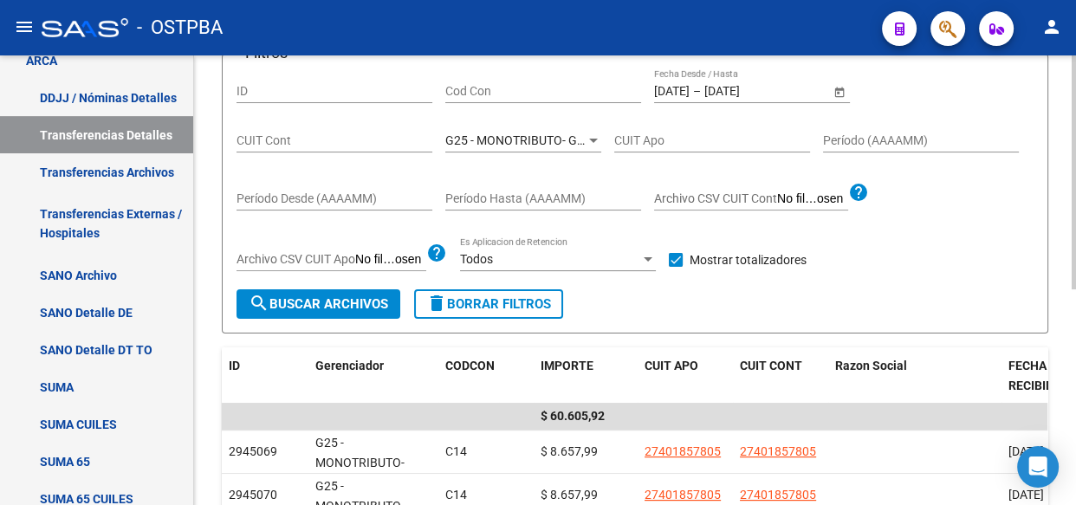
click at [497, 145] on span "G25 - MONOTRIBUTO- GRUPO ALBA SALUD" at bounding box center [563, 140] width 236 height 14
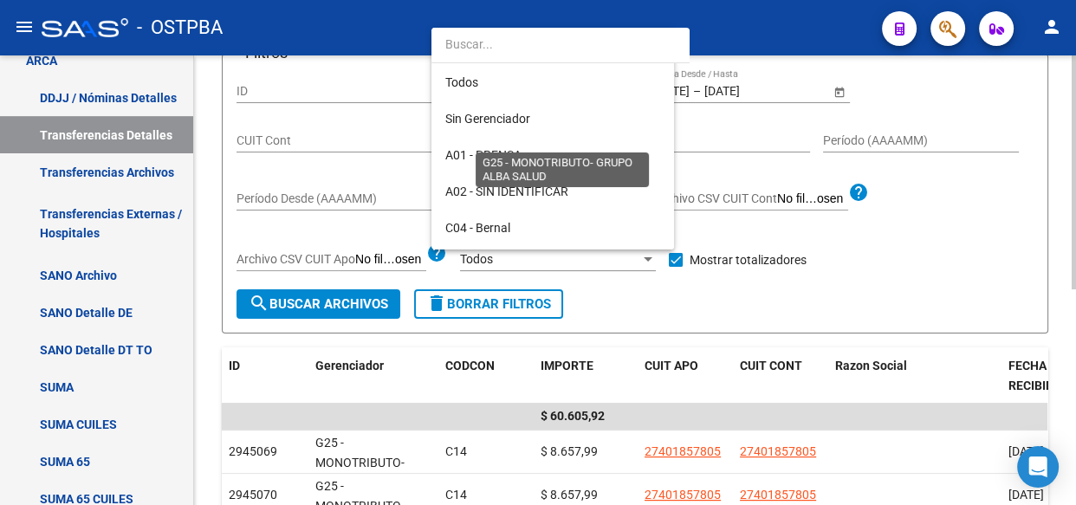
scroll to position [234, 0]
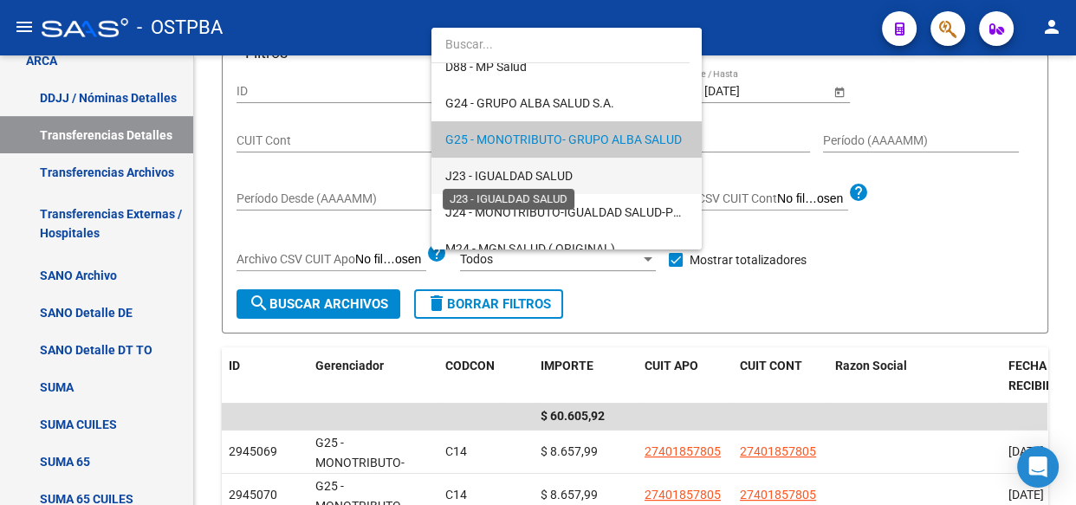
click at [496, 178] on span "J23 - IGUALDAD SALUD" at bounding box center [508, 176] width 127 height 14
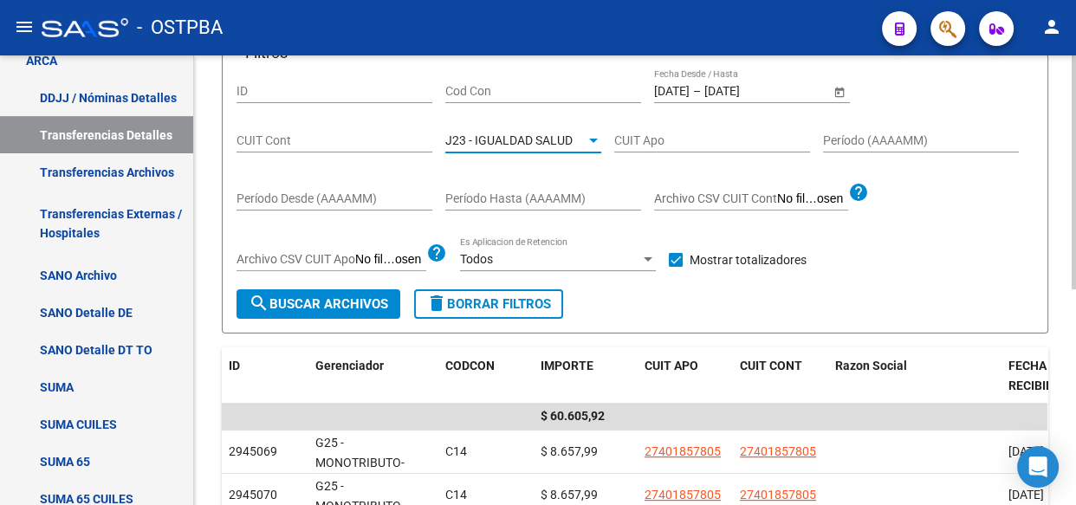
click at [316, 296] on span "search Buscar Archivos" at bounding box center [318, 304] width 139 height 16
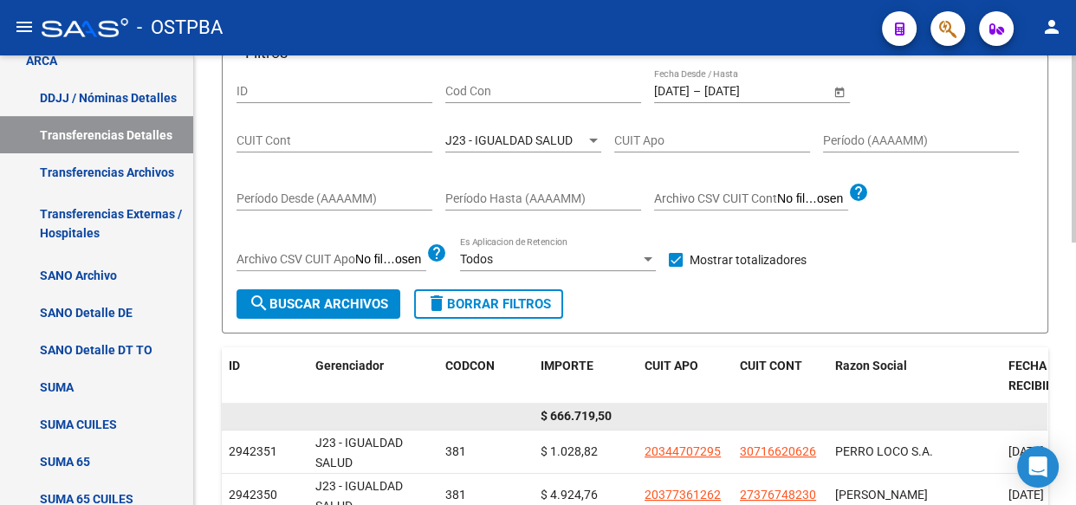
click at [582, 415] on span "$ 666.719,50" at bounding box center [575, 416] width 71 height 14
copy span "666.719,50"
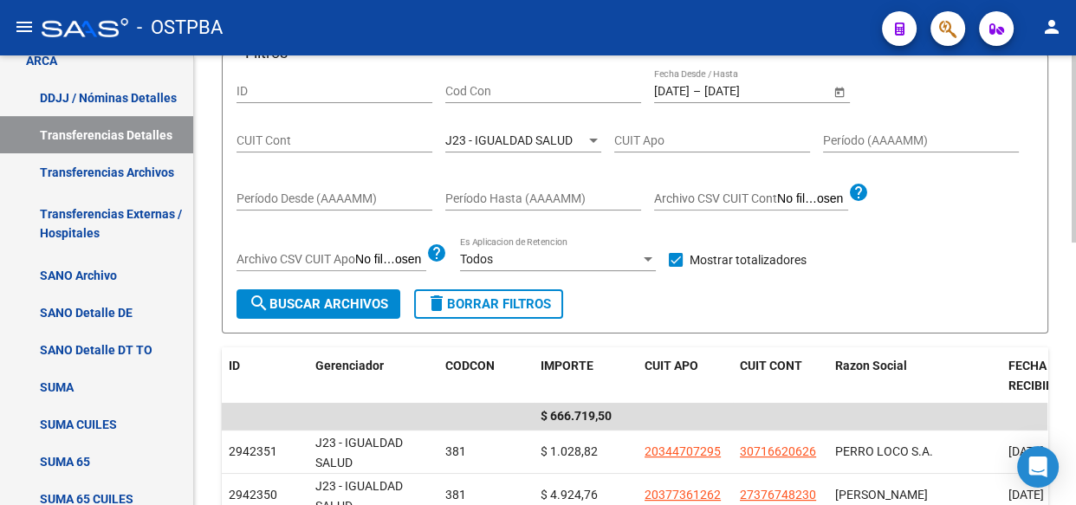
click at [494, 141] on span "J23 - IGUALDAD SALUD" at bounding box center [508, 140] width 127 height 14
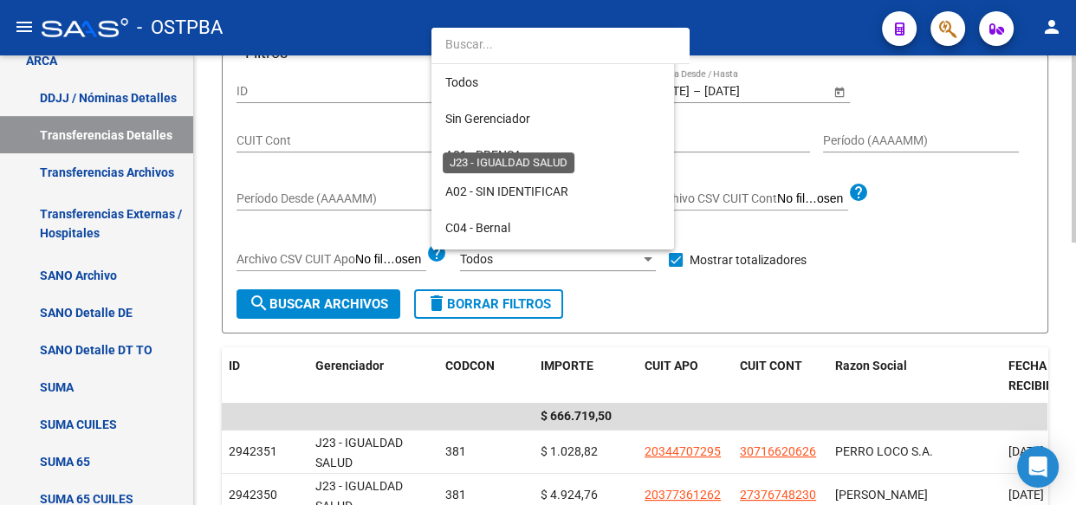
scroll to position [270, 0]
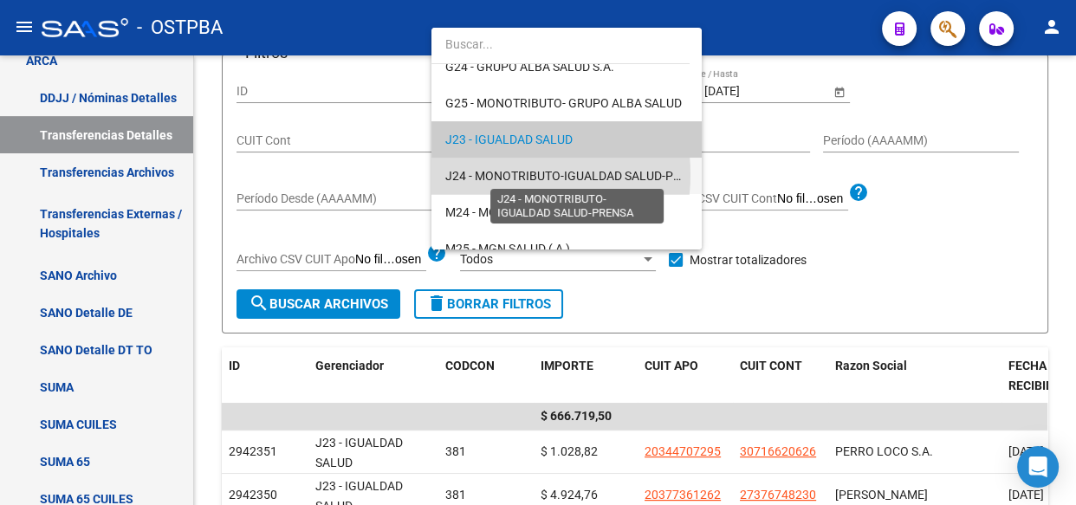
click at [494, 173] on span "J24 - MONOTRIBUTO-IGUALDAD SALUD-PRENSA" at bounding box center [578, 176] width 266 height 14
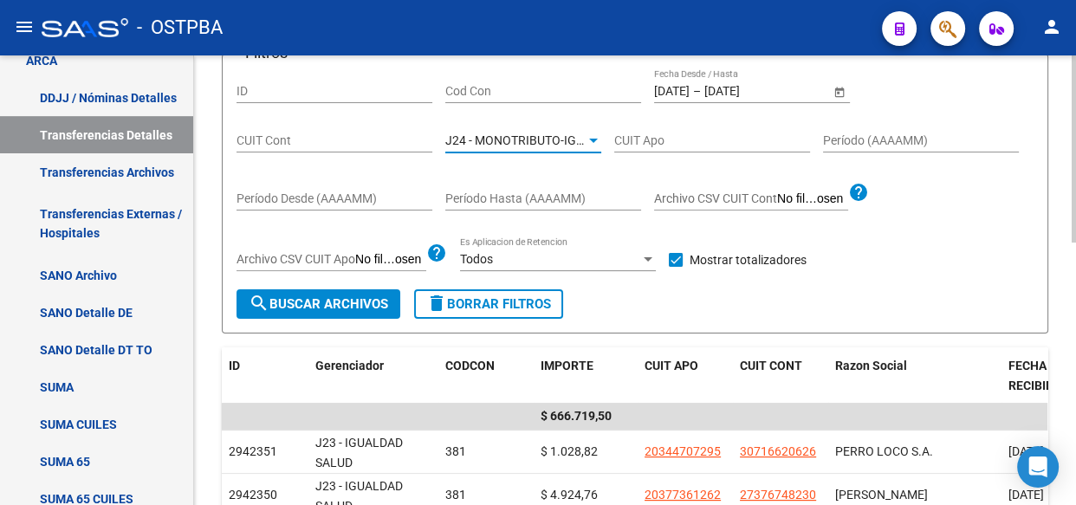
click at [359, 296] on span "search Buscar Archivos" at bounding box center [318, 304] width 139 height 16
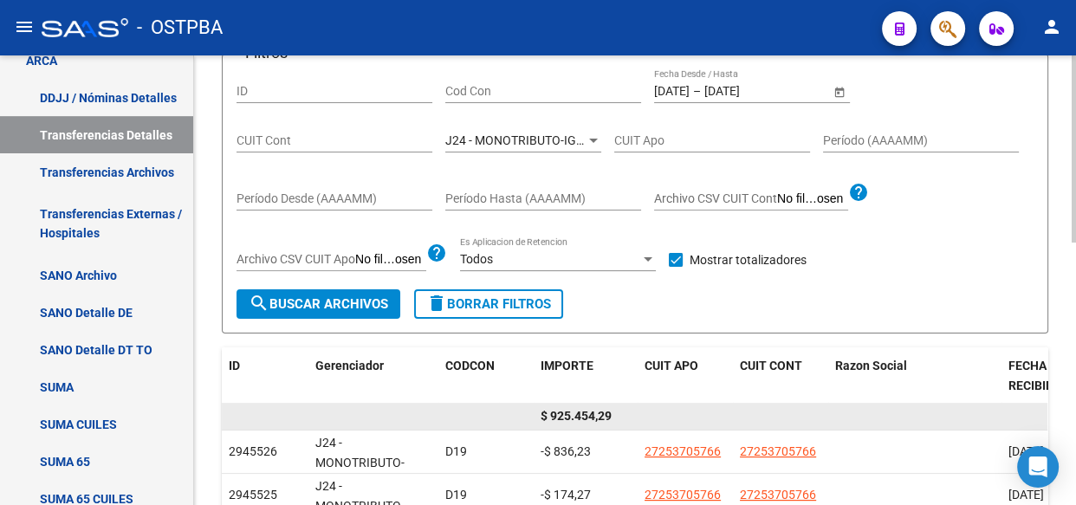
click at [583, 416] on span "$ 925.454,29" at bounding box center [575, 416] width 71 height 14
copy span "925.454,29"
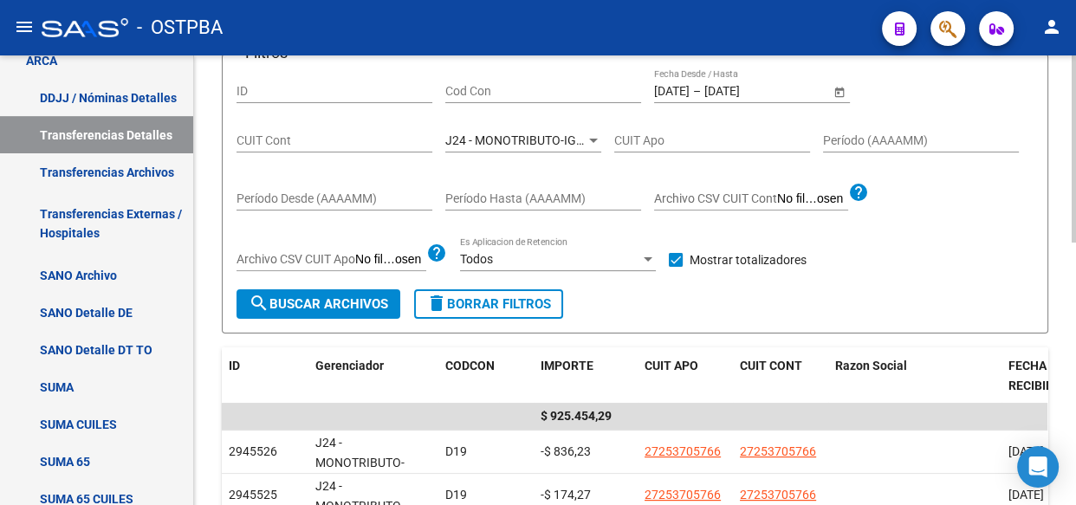
click at [504, 139] on span "J24 - MONOTRIBUTO-IGUALDAD SALUD-PRENSA" at bounding box center [578, 140] width 266 height 14
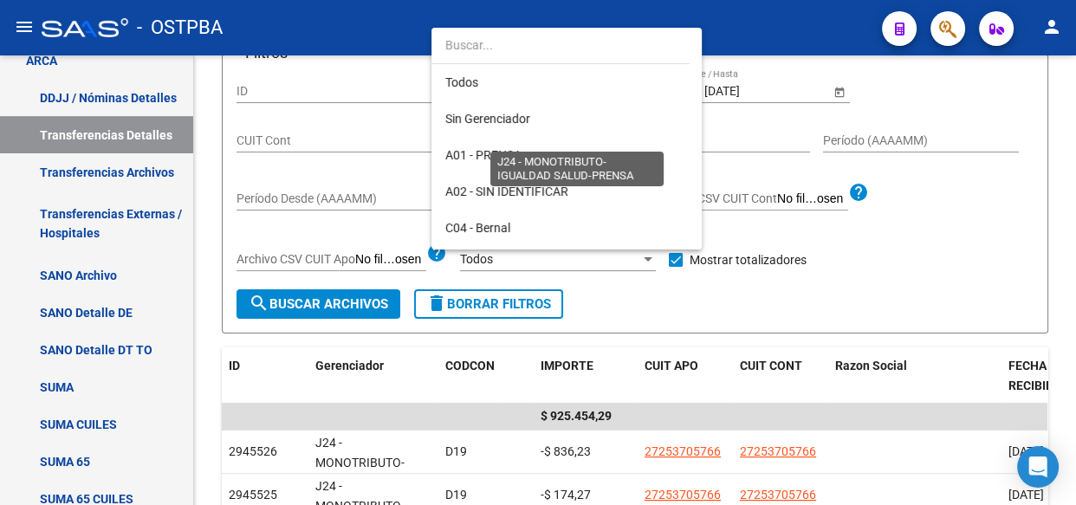
scroll to position [307, 0]
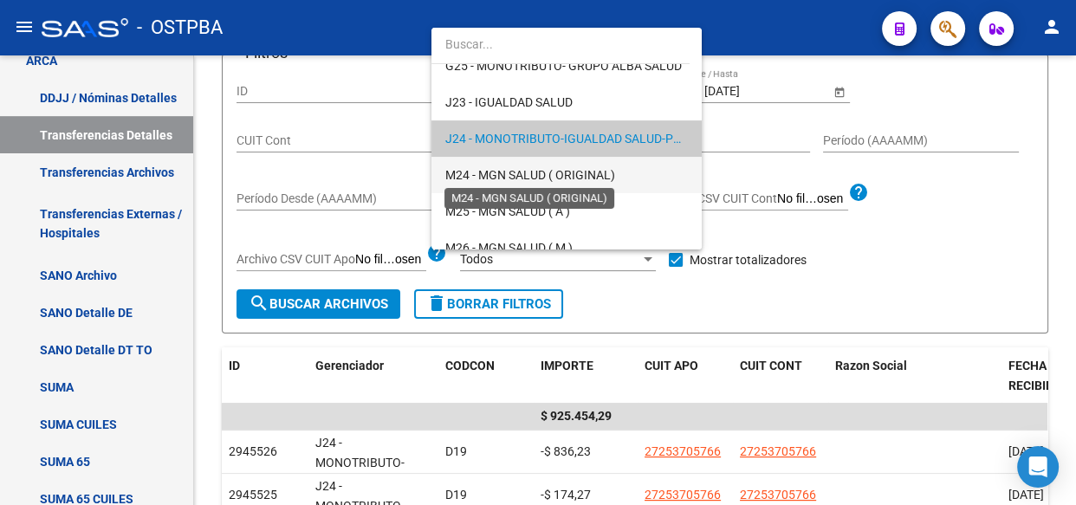
click at [501, 171] on span "M24 - MGN SALUD ( ORIGINAL)" at bounding box center [530, 175] width 170 height 14
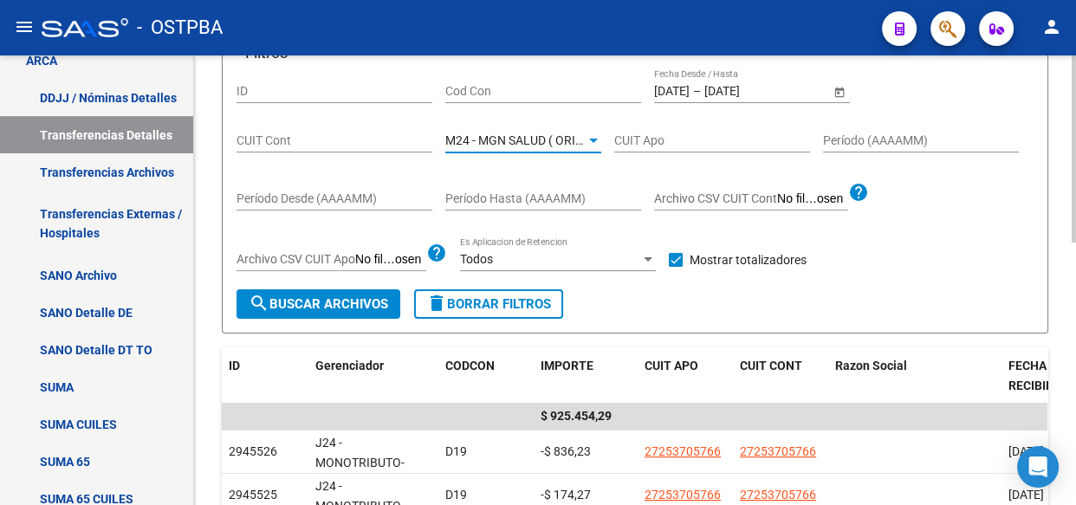
click at [334, 307] on span "search Buscar Archivos" at bounding box center [318, 304] width 139 height 16
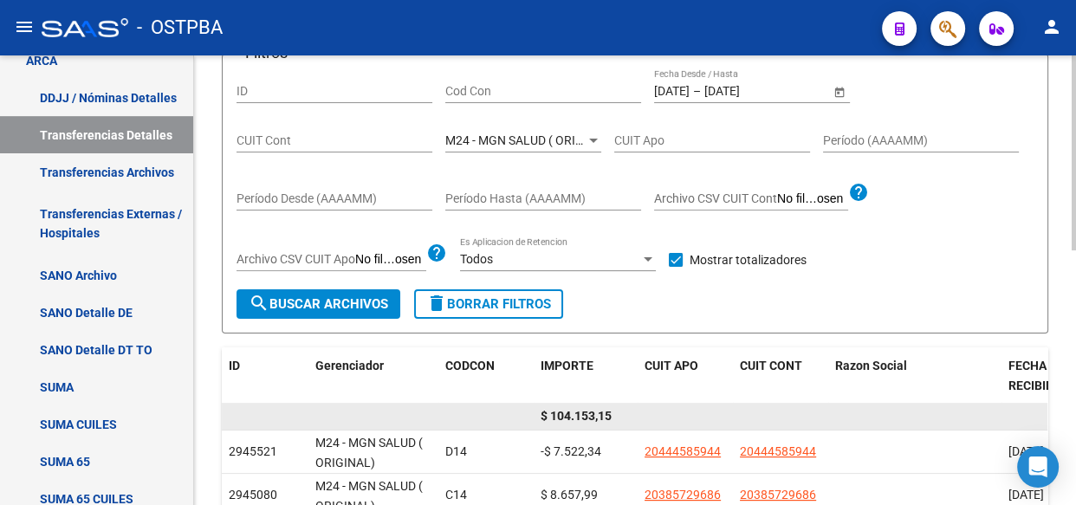
click at [585, 409] on span "$ 104.153,15" at bounding box center [575, 416] width 71 height 14
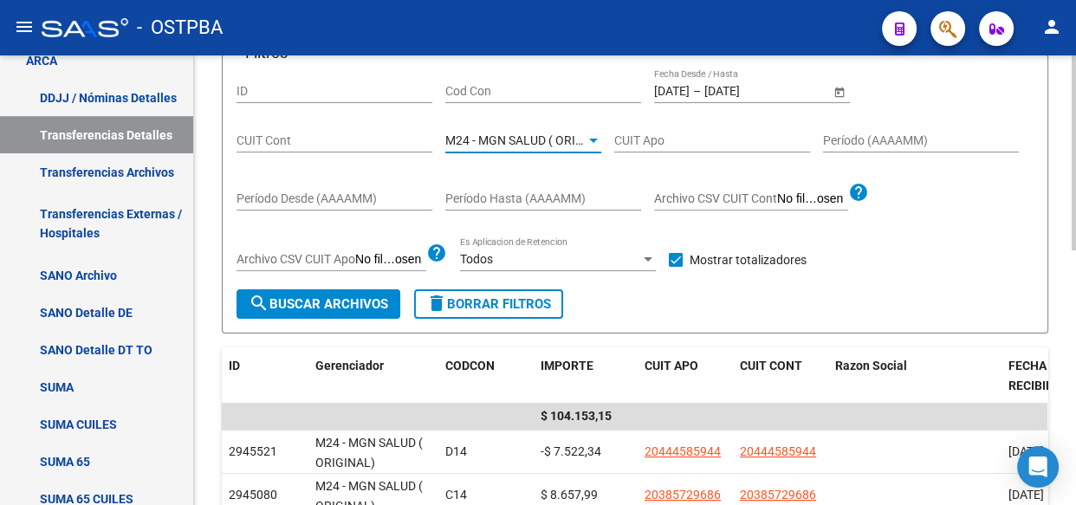
click at [494, 133] on span "M24 - MGN SALUD ( ORIGINAL)" at bounding box center [530, 140] width 170 height 14
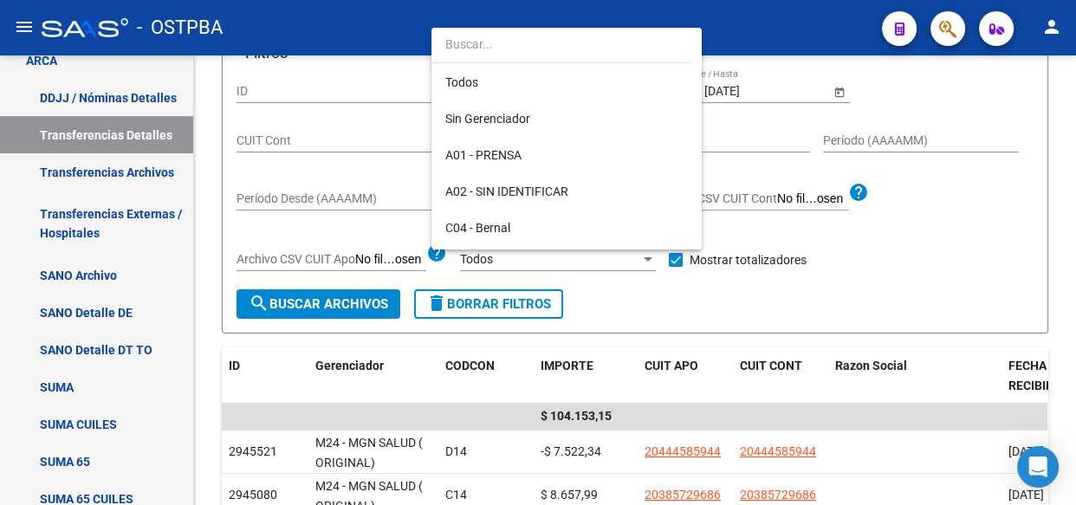
scroll to position [344, 0]
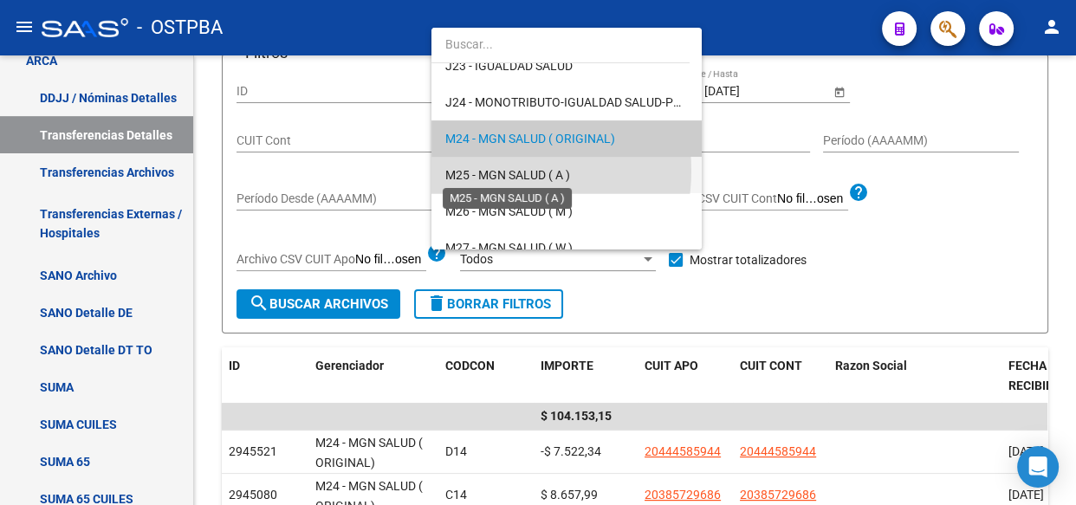
click at [494, 170] on span "M25 - MGN SALUD ( A )" at bounding box center [507, 175] width 125 height 14
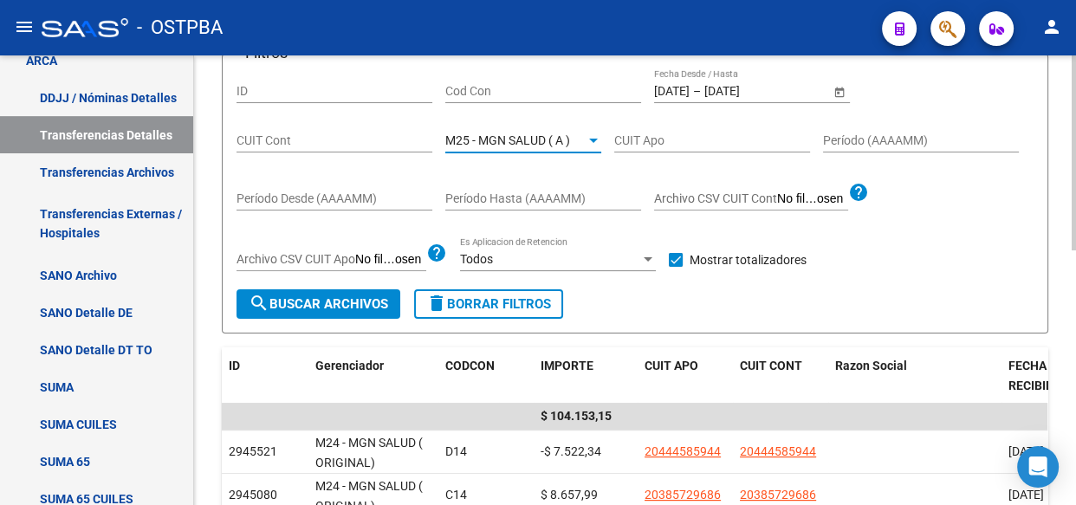
click at [331, 307] on span "search Buscar Archivos" at bounding box center [318, 304] width 139 height 16
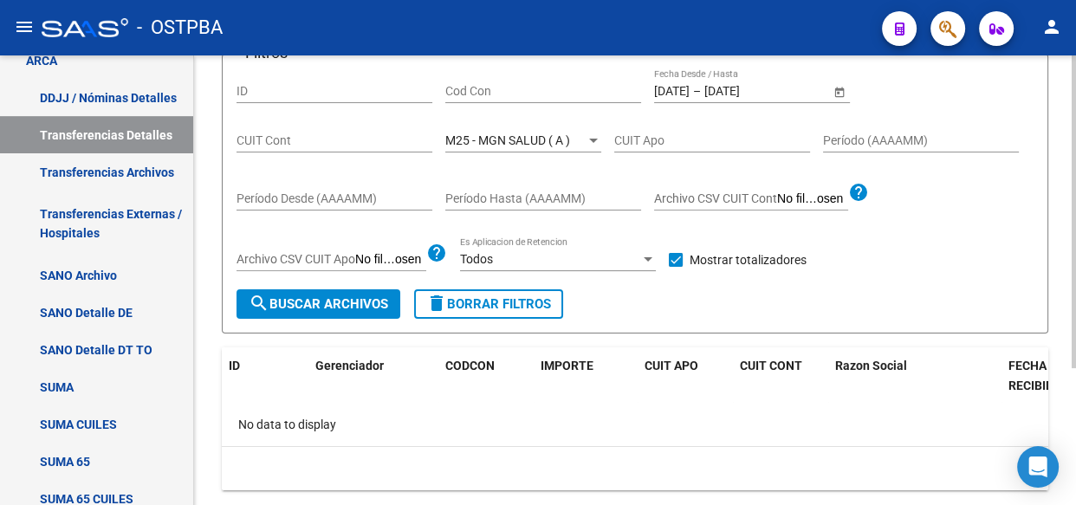
click at [510, 127] on div "M25 - MGN SALUD ( A ) Seleccionar Gerenciador" at bounding box center [523, 135] width 156 height 35
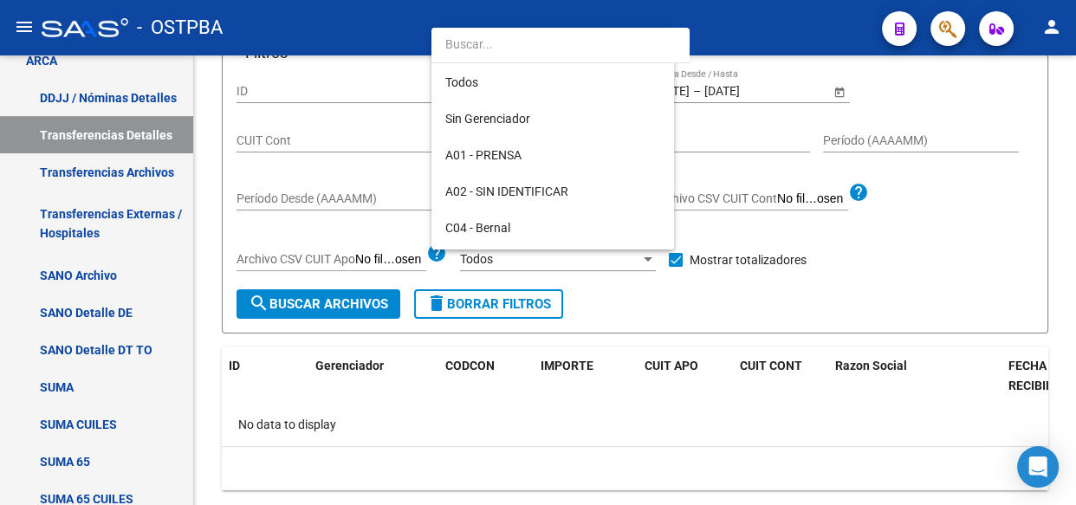
scroll to position [380, 0]
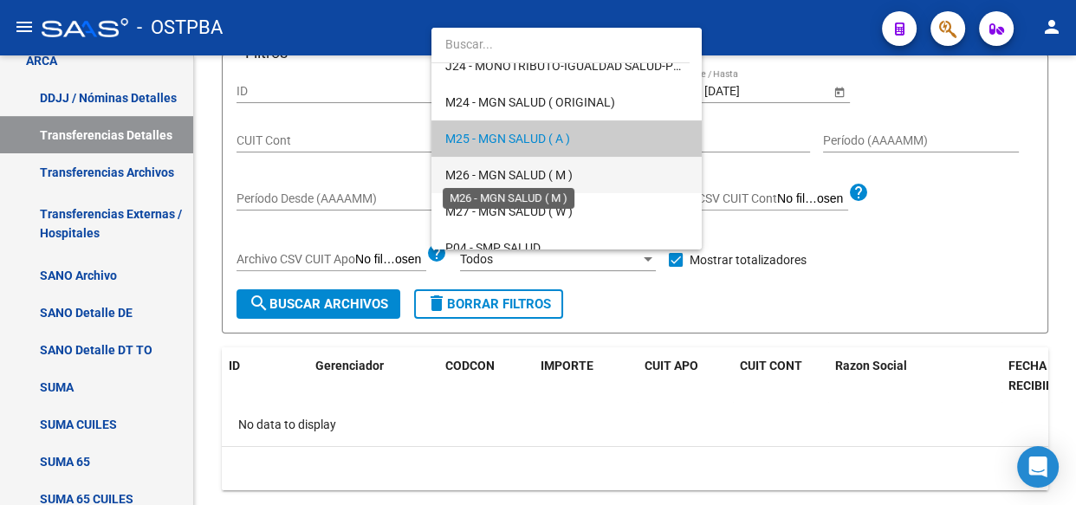
click at [506, 181] on span "M26 - MGN SALUD ( M )" at bounding box center [508, 175] width 127 height 14
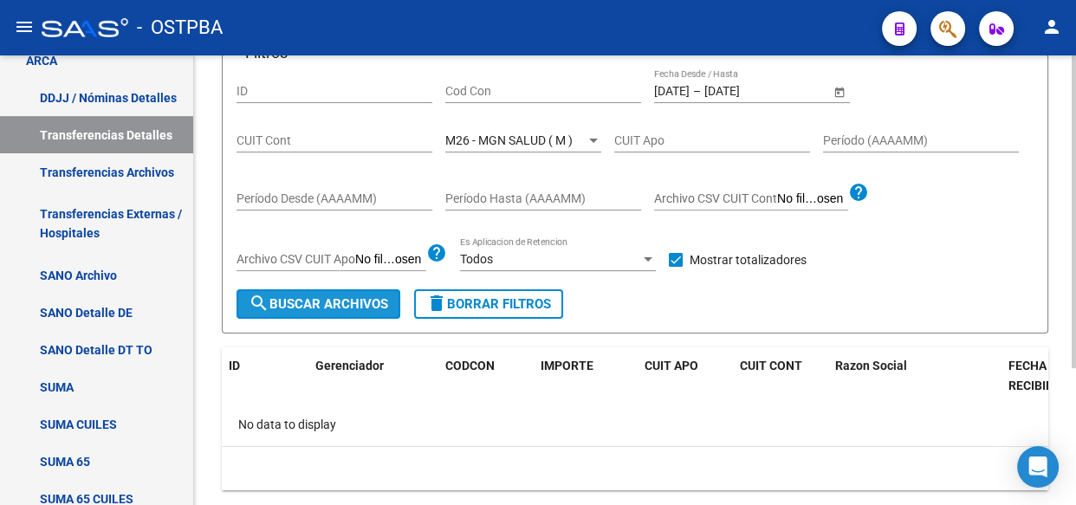
click at [362, 296] on span "search Buscar Archivos" at bounding box center [318, 304] width 139 height 16
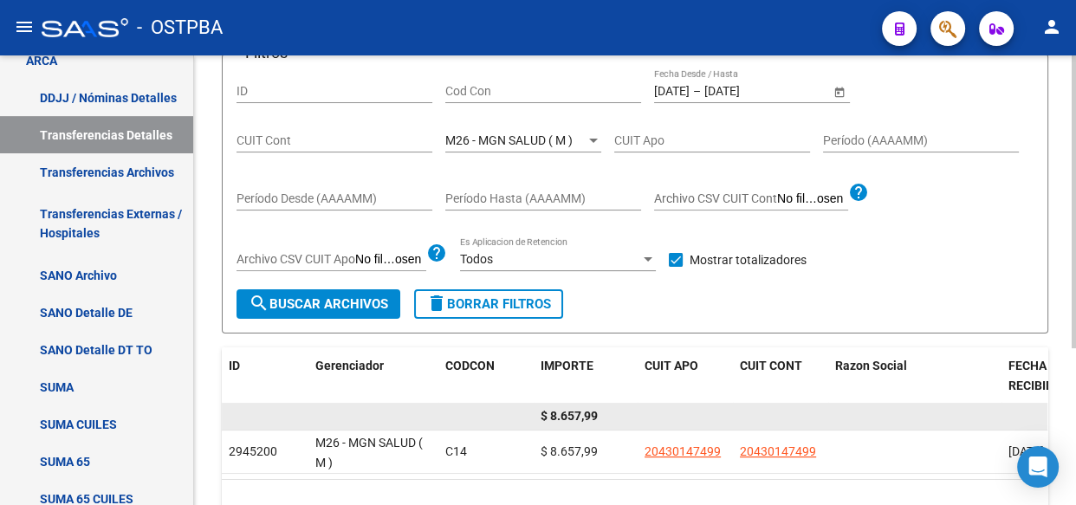
click at [568, 410] on span "$ 8.657,99" at bounding box center [568, 416] width 57 height 14
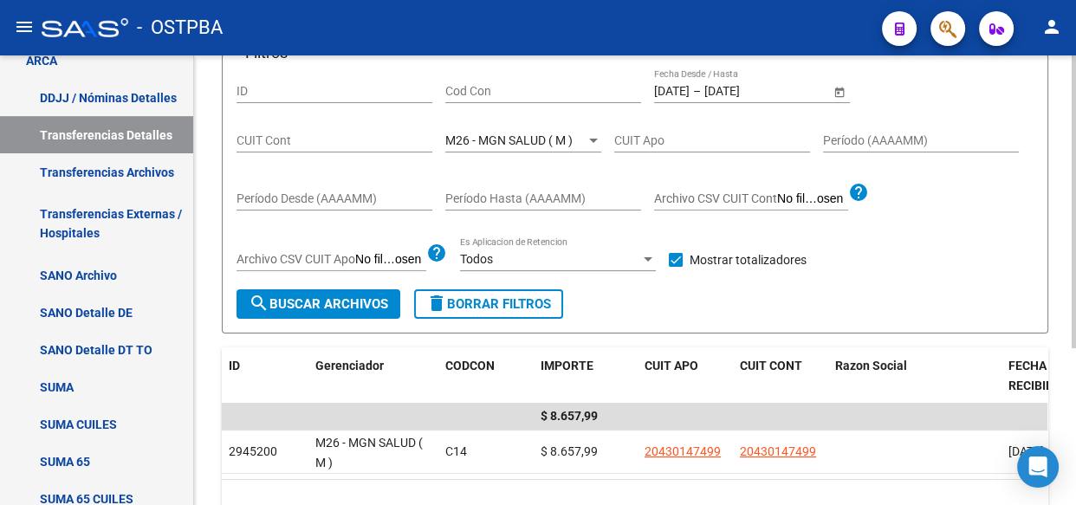
click at [489, 133] on span "M26 - MGN SALUD ( M )" at bounding box center [508, 140] width 127 height 14
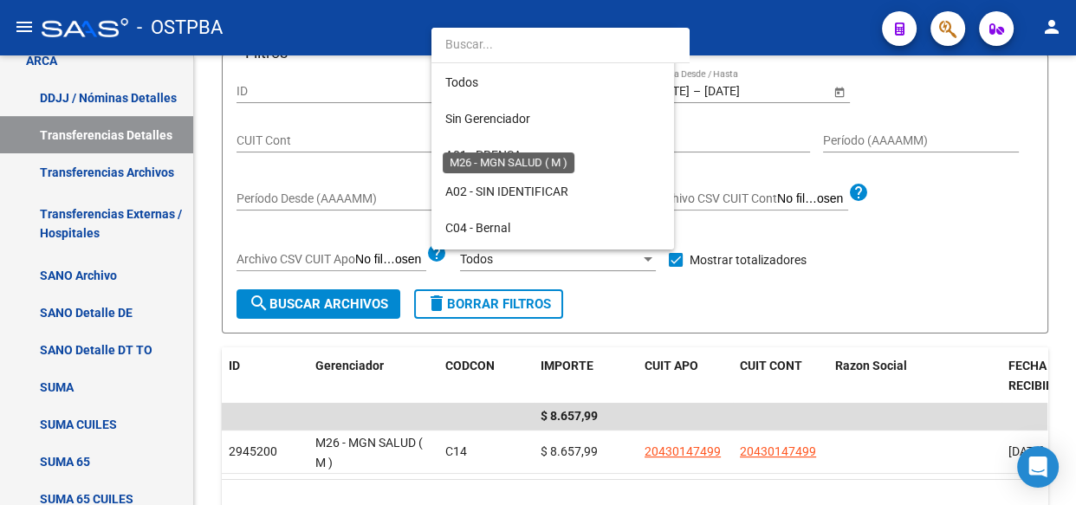
scroll to position [416, 0]
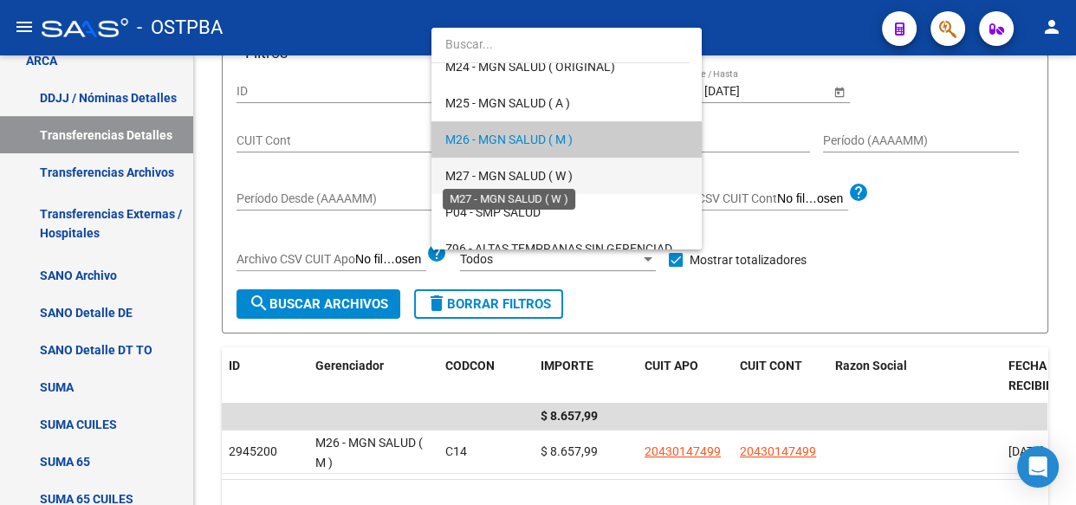
click at [495, 171] on span "M27 - MGN SALUD ( W )" at bounding box center [508, 176] width 127 height 14
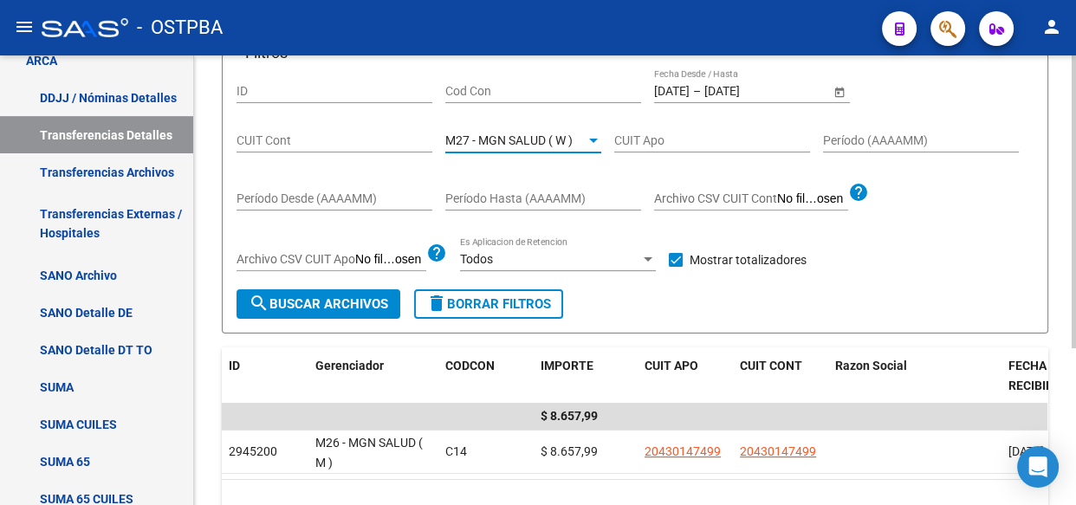
click at [340, 296] on span "search Buscar Archivos" at bounding box center [318, 304] width 139 height 16
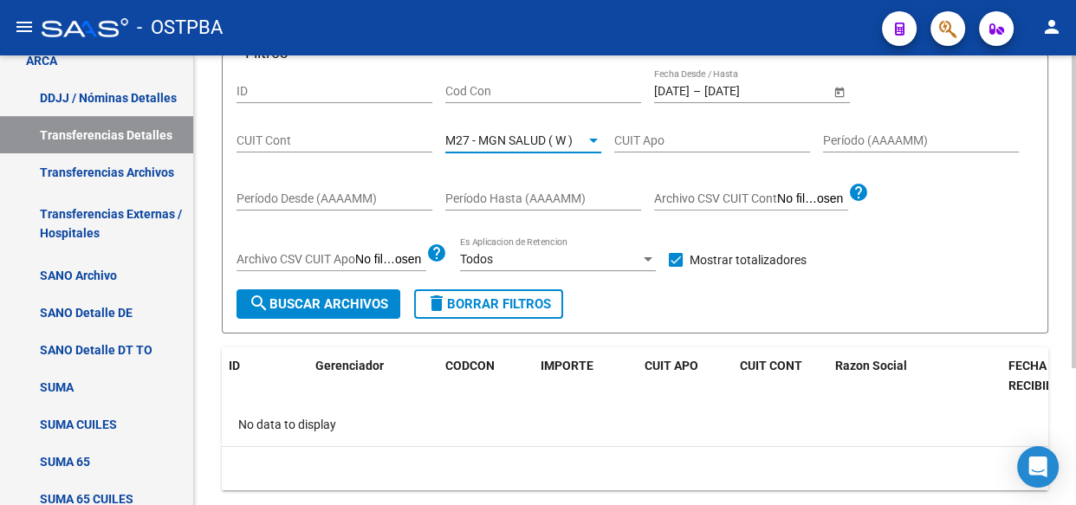
click at [516, 140] on span "M27 - MGN SALUD ( W )" at bounding box center [508, 140] width 127 height 14
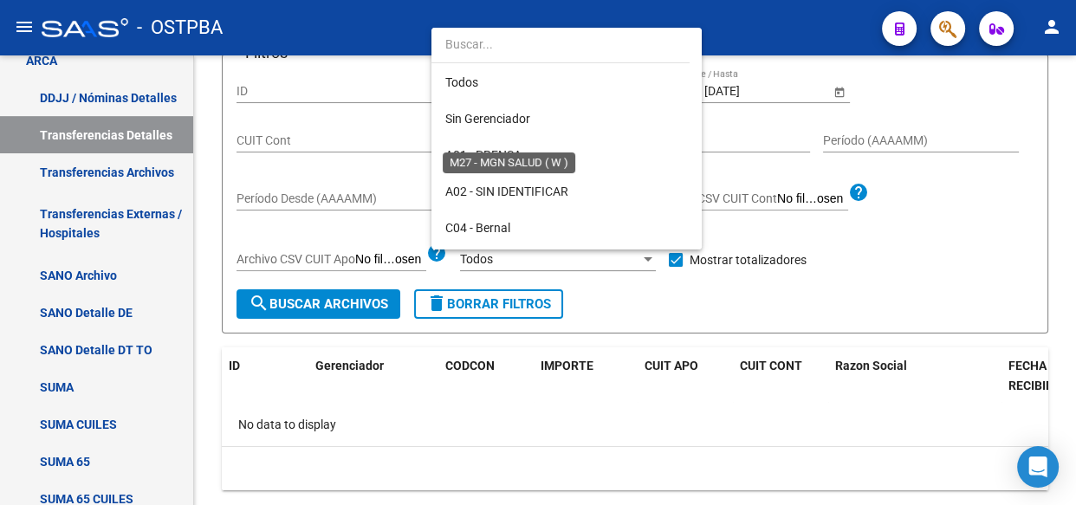
scroll to position [452, 0]
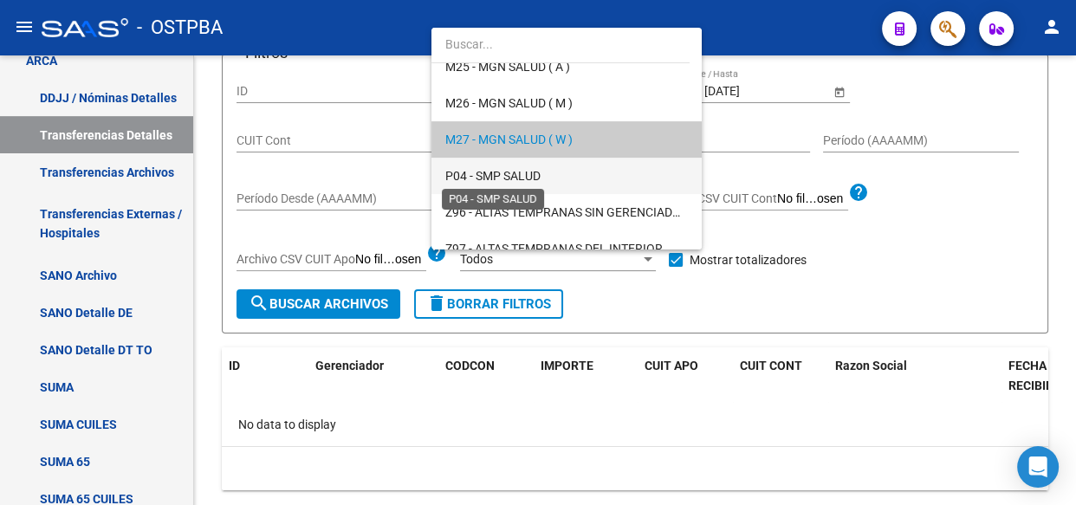
click at [509, 173] on span "P04 - SMP SALUD" at bounding box center [492, 176] width 95 height 14
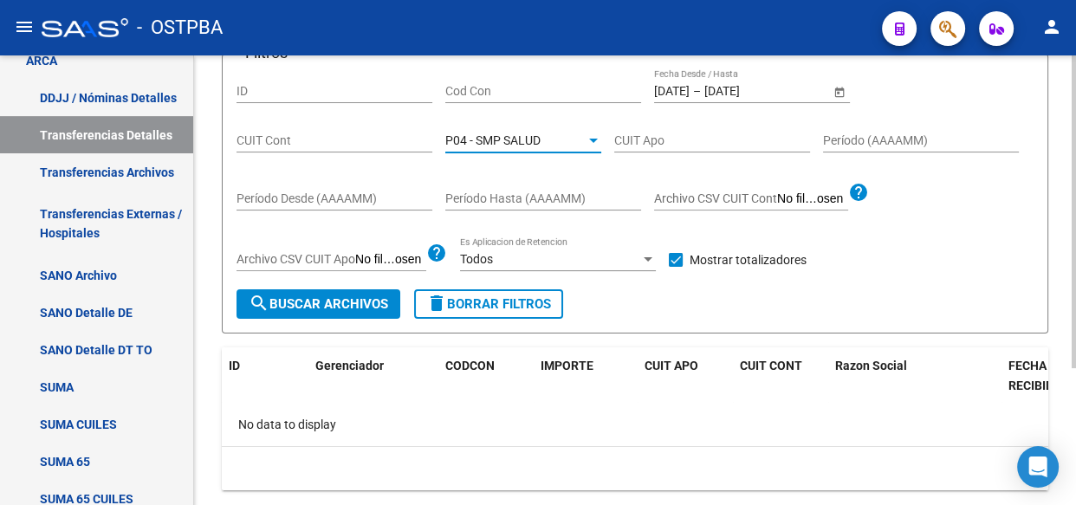
click at [359, 307] on span "search Buscar Archivos" at bounding box center [318, 304] width 139 height 16
click at [494, 130] on div "P04 - SMP SALUD Seleccionar Gerenciador" at bounding box center [523, 135] width 156 height 35
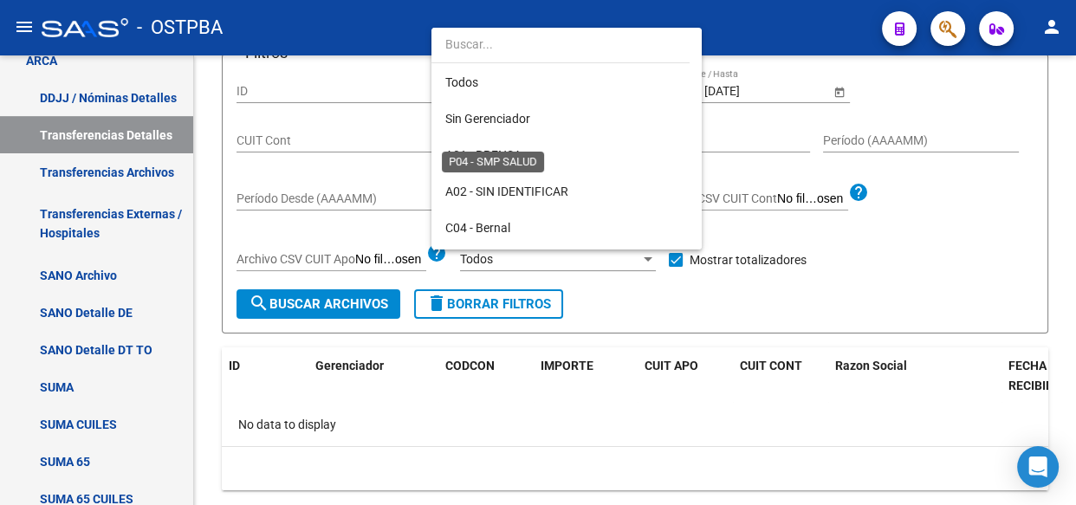
scroll to position [489, 0]
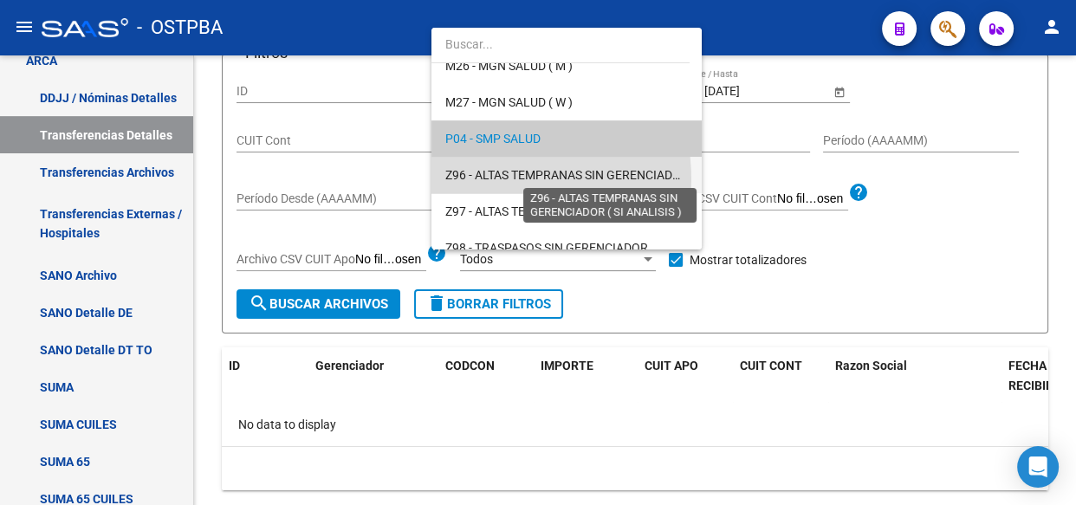
click at [491, 178] on span "Z96 - ALTAS TEMPRANAS SIN GERENCIADOR ( SI ANALISIS )" at bounding box center [607, 175] width 325 height 14
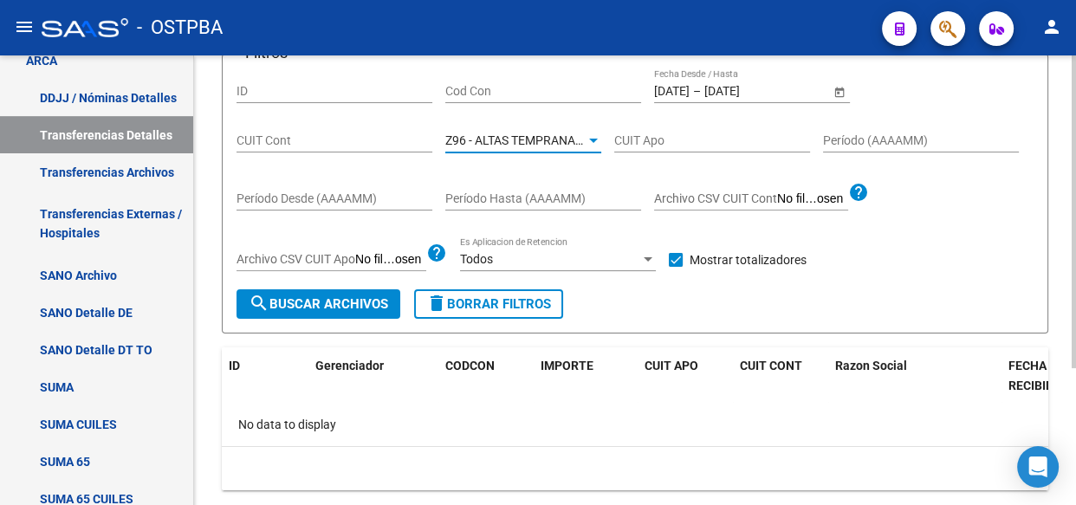
click at [304, 309] on span "search Buscar Archivos" at bounding box center [318, 304] width 139 height 16
click at [494, 140] on span "Z96 - ALTAS TEMPRANAS SIN GERENCIADOR ( SI ANALISIS )" at bounding box center [607, 140] width 325 height 14
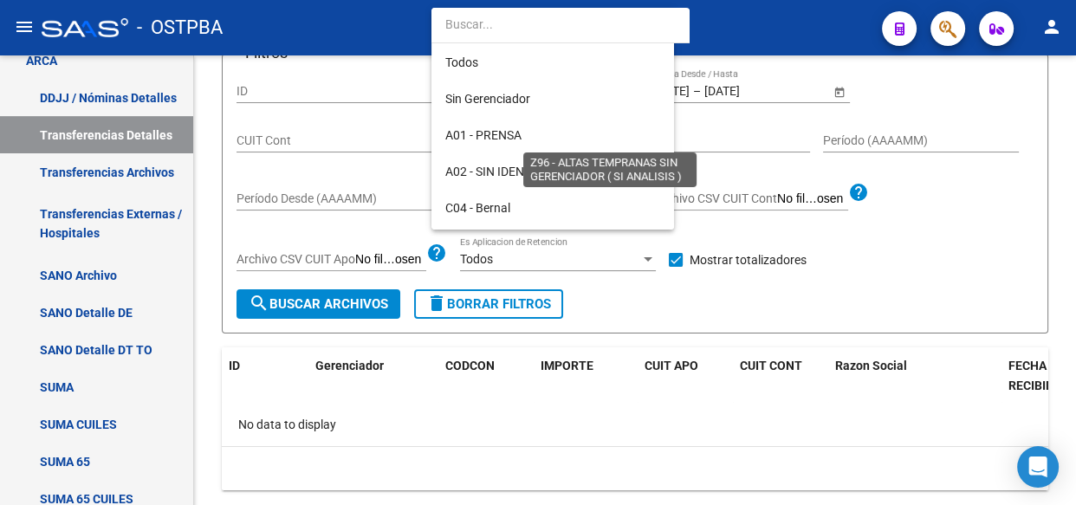
scroll to position [505, 0]
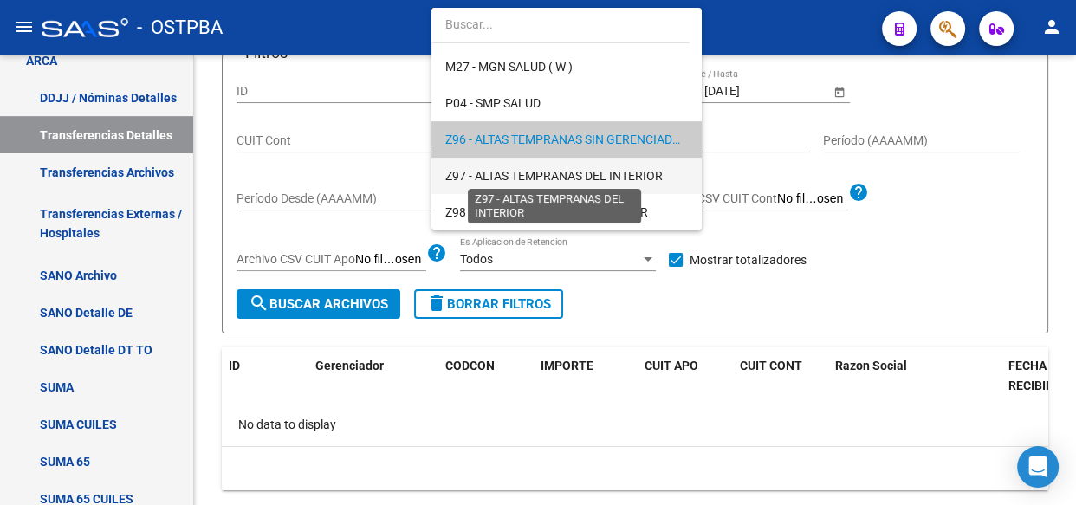
click at [488, 173] on span "Z97 - ALTAS TEMPRANAS DEL INTERIOR" at bounding box center [553, 176] width 217 height 14
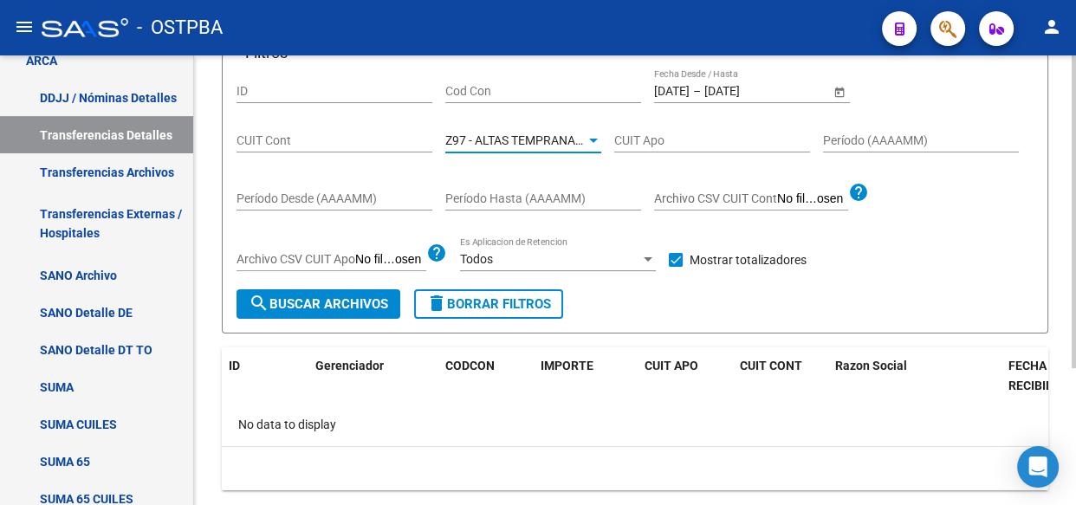
click at [338, 300] on span "search Buscar Archivos" at bounding box center [318, 304] width 139 height 16
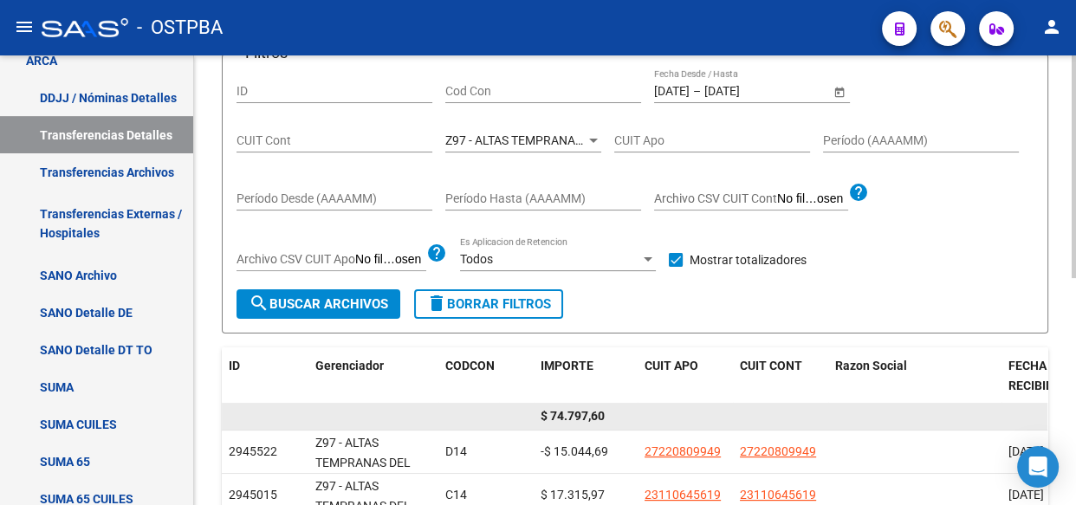
click at [577, 415] on span "$ 74.797,60" at bounding box center [572, 416] width 64 height 14
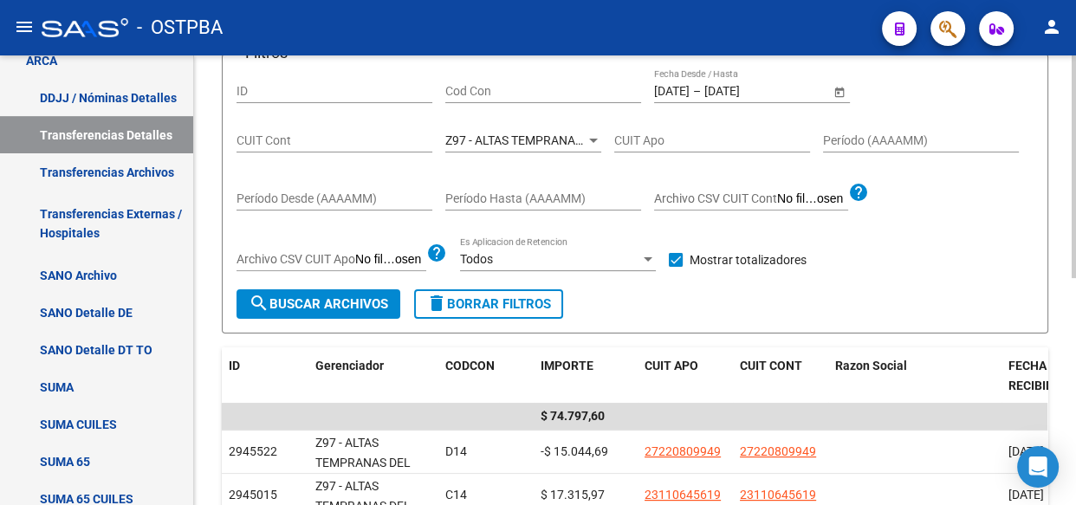
click at [511, 145] on div "Z97 - ALTAS TEMPRANAS DEL INTERIOR Seleccionar Gerenciador" at bounding box center [523, 135] width 156 height 35
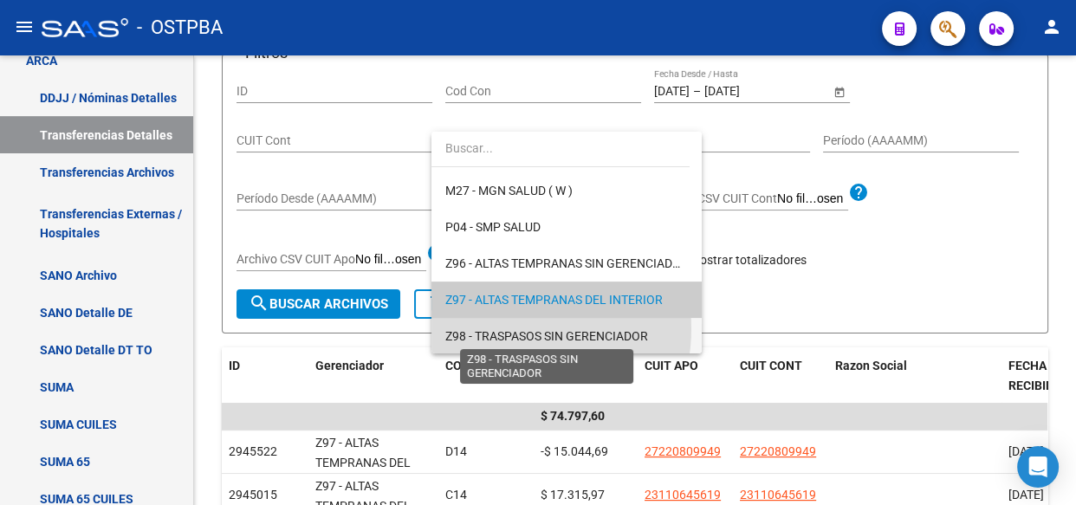
click at [503, 329] on span "Z98 - TRASPASOS SIN GERENCIADOR" at bounding box center [546, 336] width 203 height 14
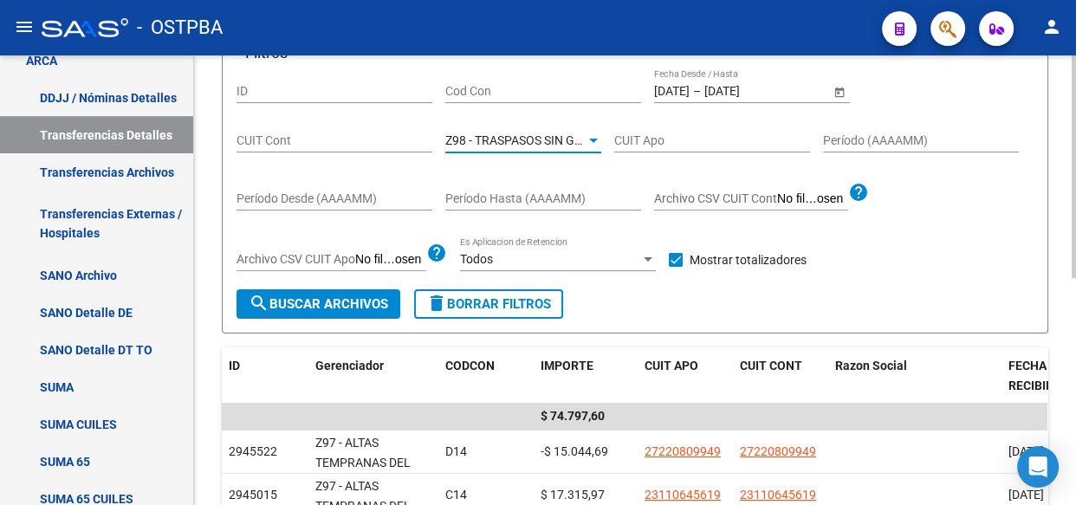
click at [338, 305] on span "search Buscar Archivos" at bounding box center [318, 304] width 139 height 16
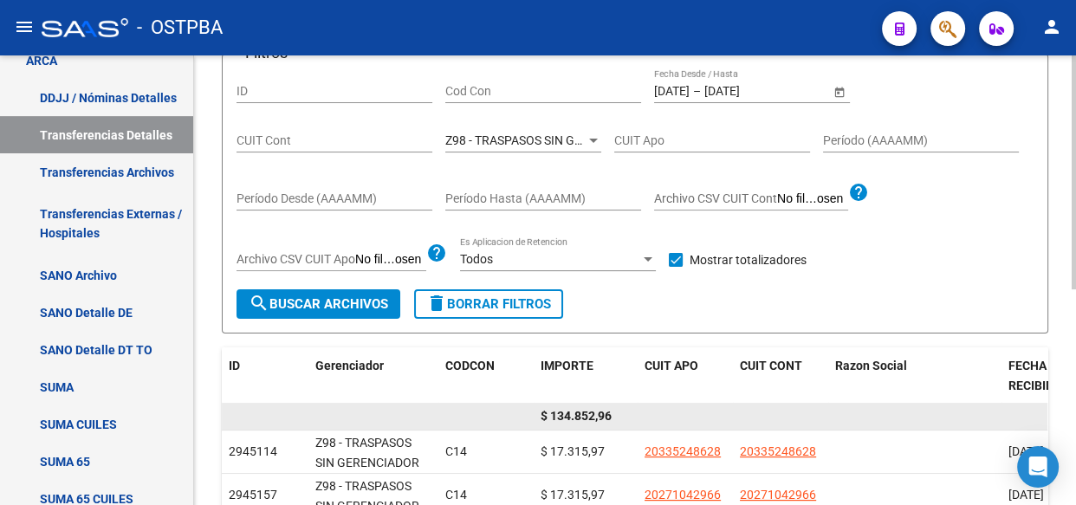
click at [582, 409] on span "$ 134.852,96" at bounding box center [575, 416] width 71 height 14
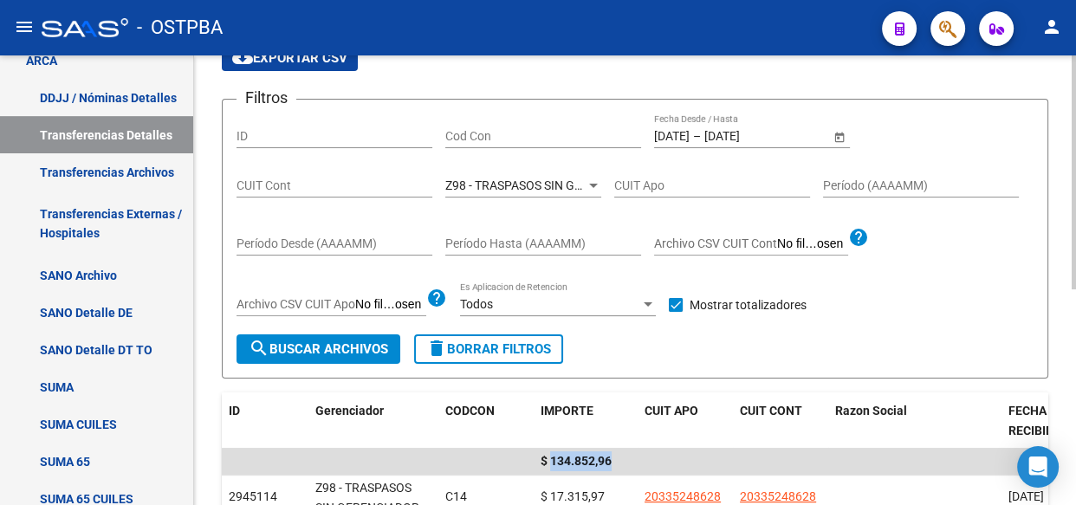
scroll to position [78, 0]
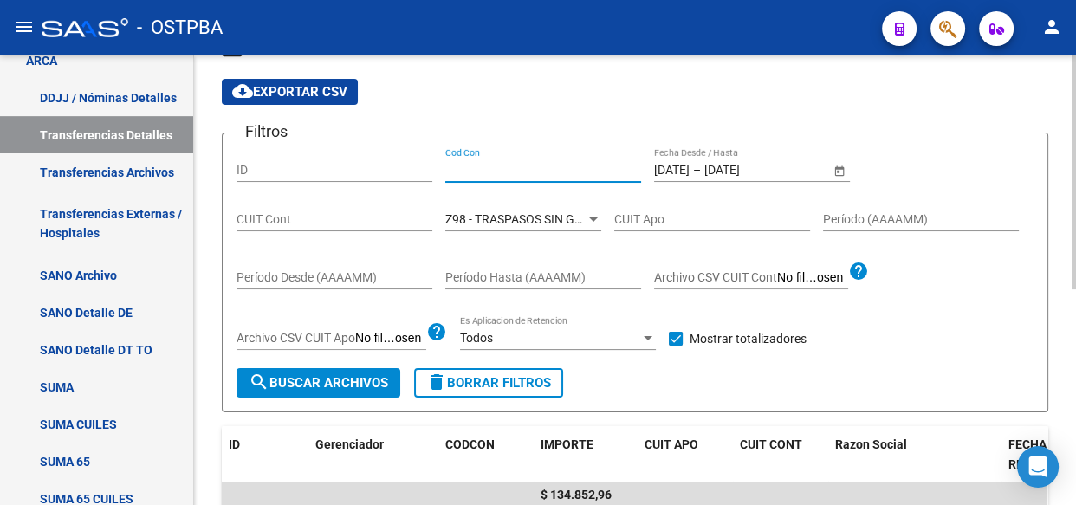
click at [487, 163] on input "Cod Con" at bounding box center [543, 170] width 196 height 15
type input "c14"
click at [595, 212] on div at bounding box center [593, 219] width 16 height 14
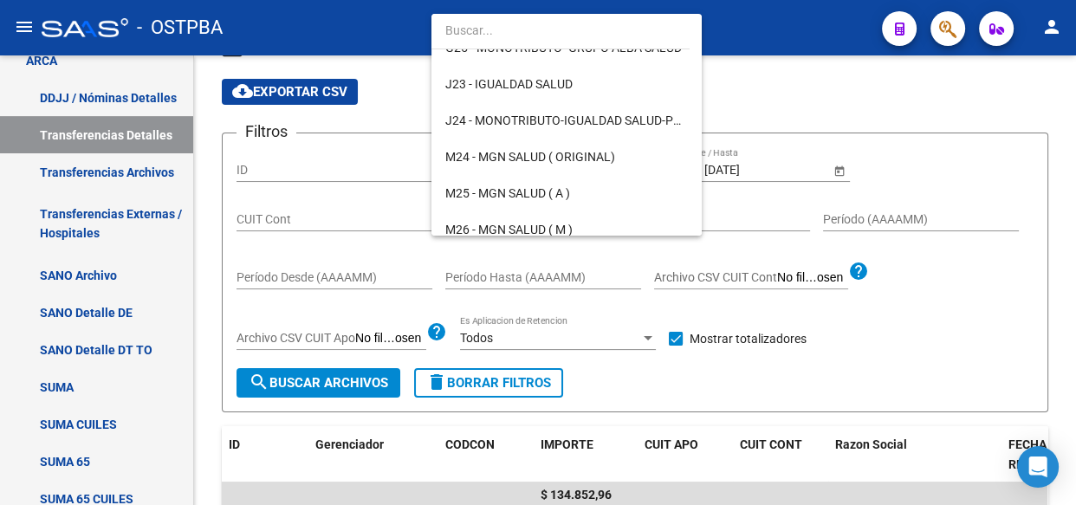
scroll to position [0, 0]
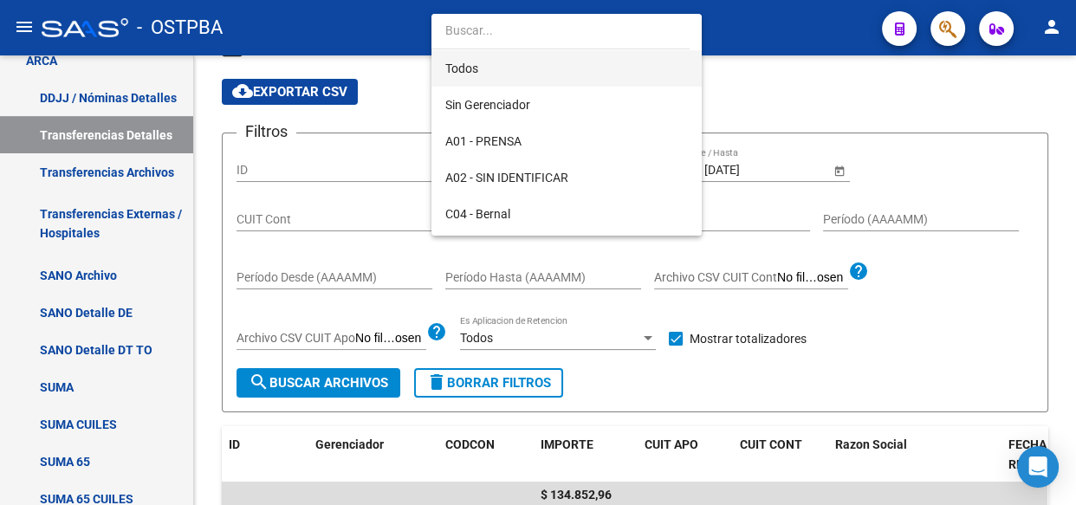
click at [460, 66] on span "Todos" at bounding box center [566, 68] width 242 height 36
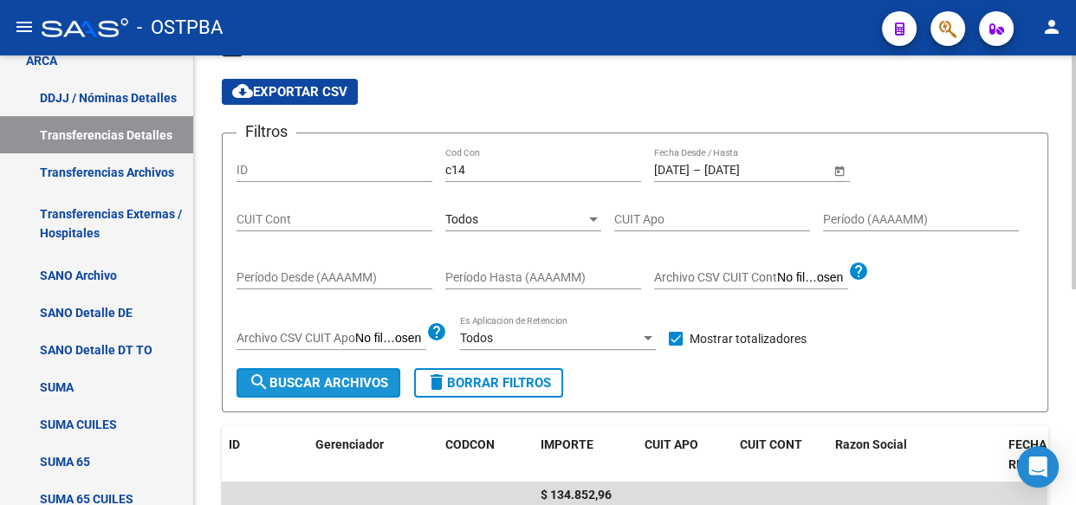
click at [318, 386] on span "search Buscar Archivos" at bounding box center [318, 383] width 139 height 16
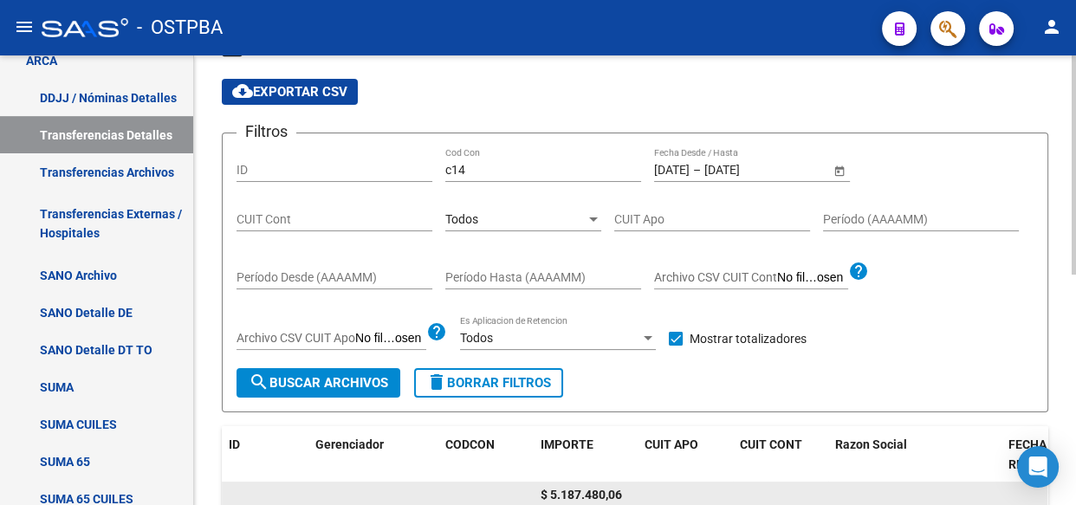
click at [590, 494] on span "$ 5.187.480,06" at bounding box center [580, 495] width 81 height 14
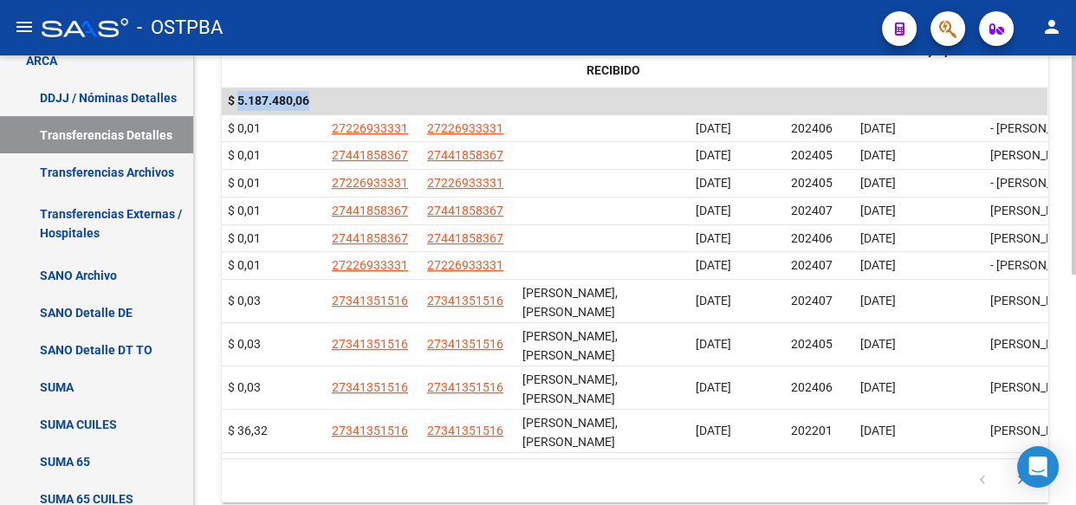
scroll to position [0, 422]
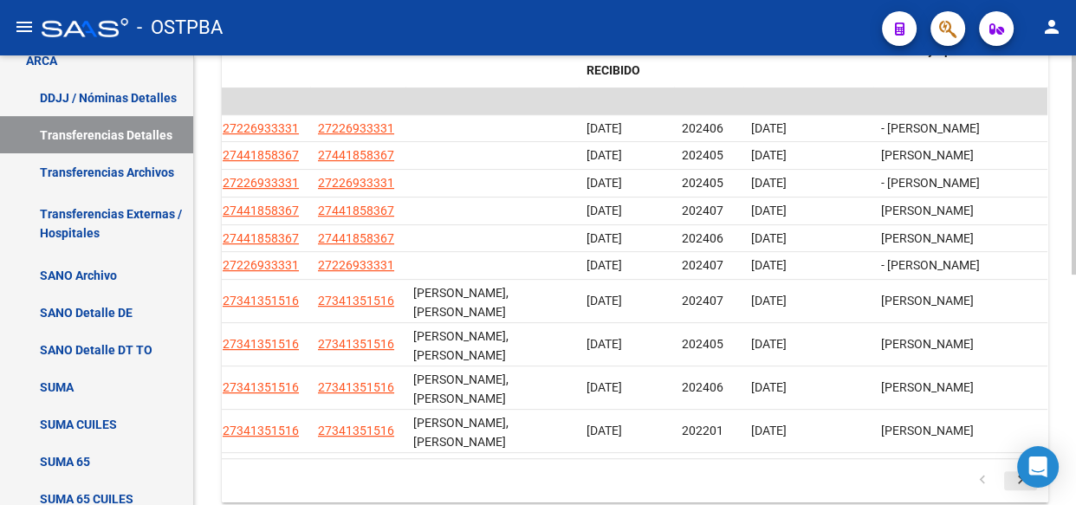
click at [1018, 472] on icon "go to next page" at bounding box center [1020, 482] width 23 height 21
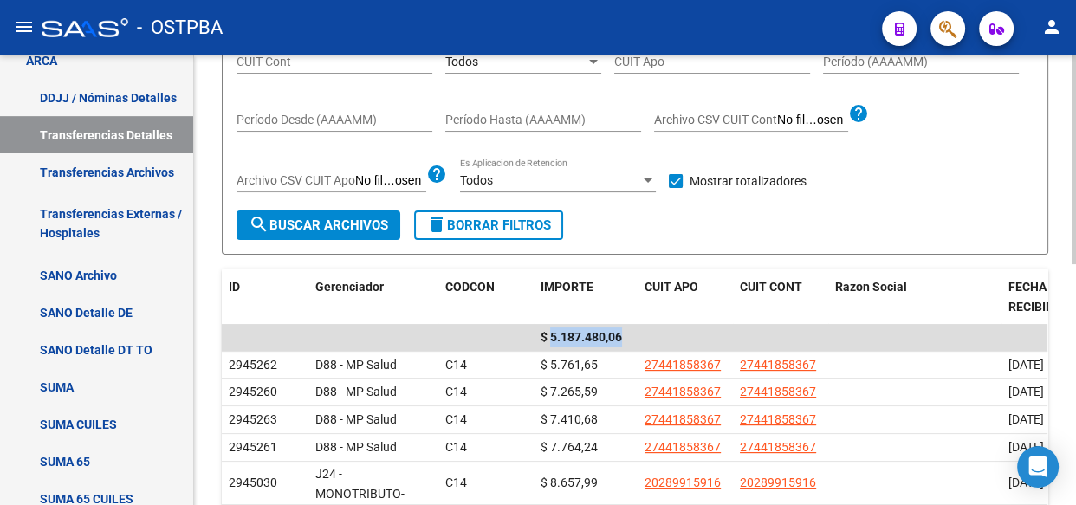
scroll to position [157, 0]
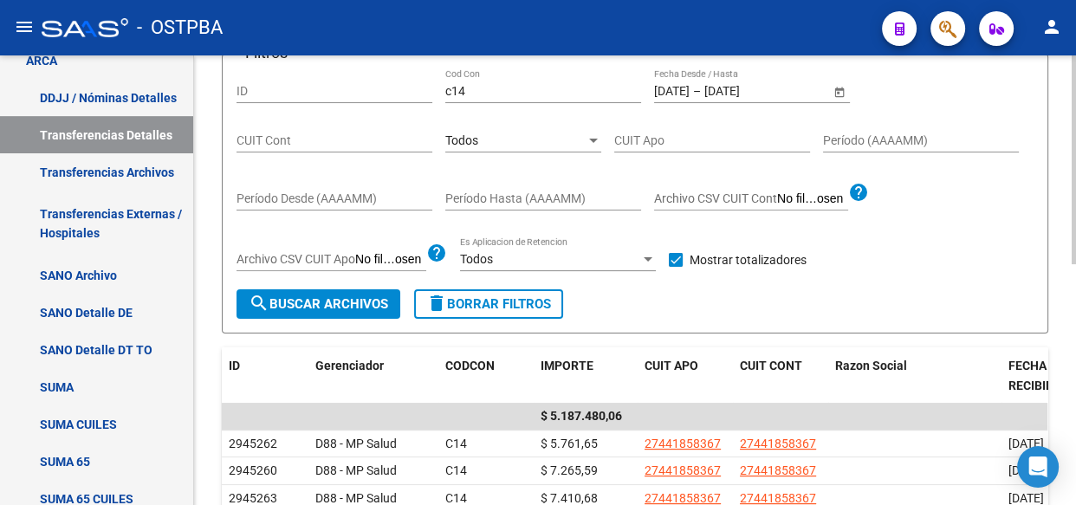
click at [525, 144] on div "Todos" at bounding box center [515, 140] width 140 height 15
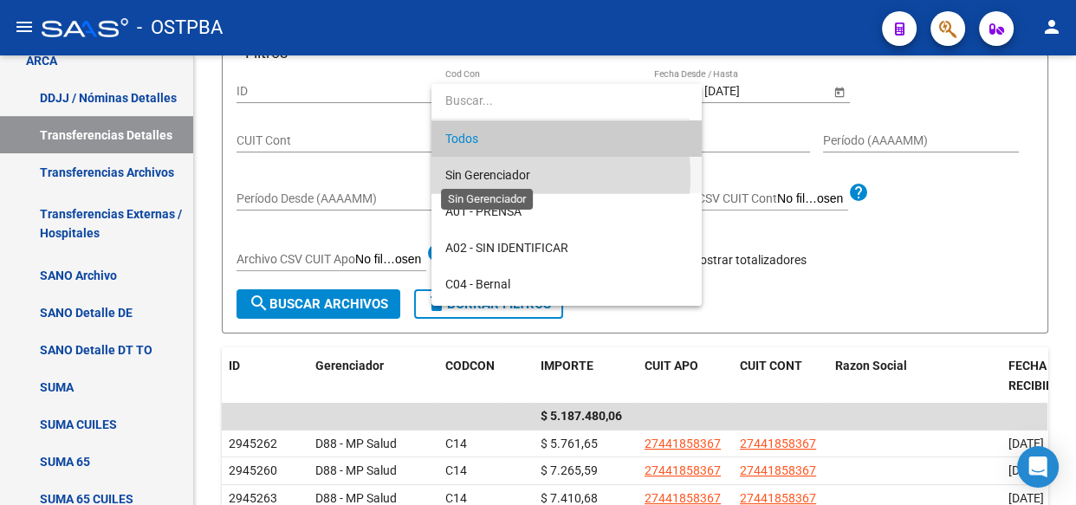
click at [507, 176] on span "Sin Gerenciador" at bounding box center [487, 175] width 85 height 14
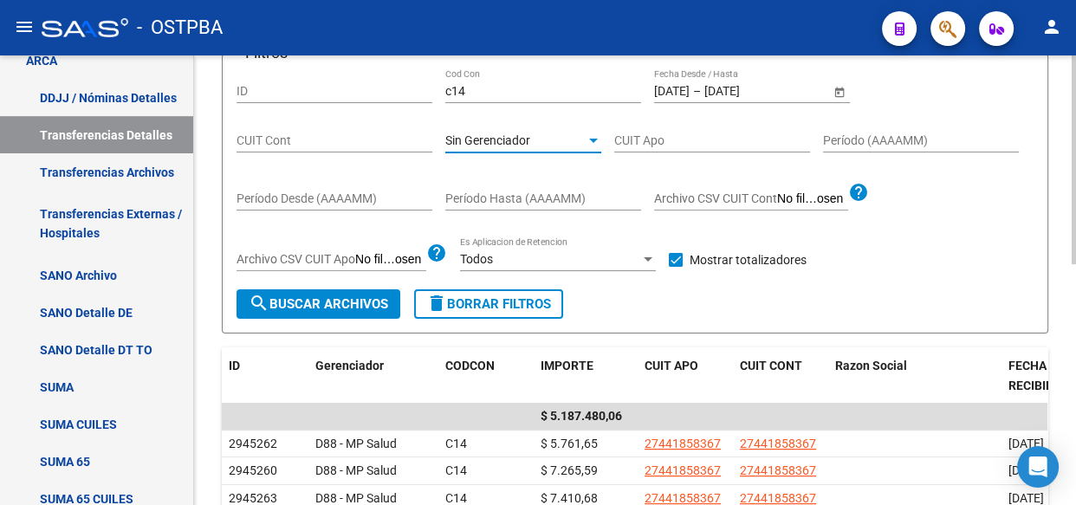
click at [335, 296] on span "search Buscar Archivos" at bounding box center [318, 304] width 139 height 16
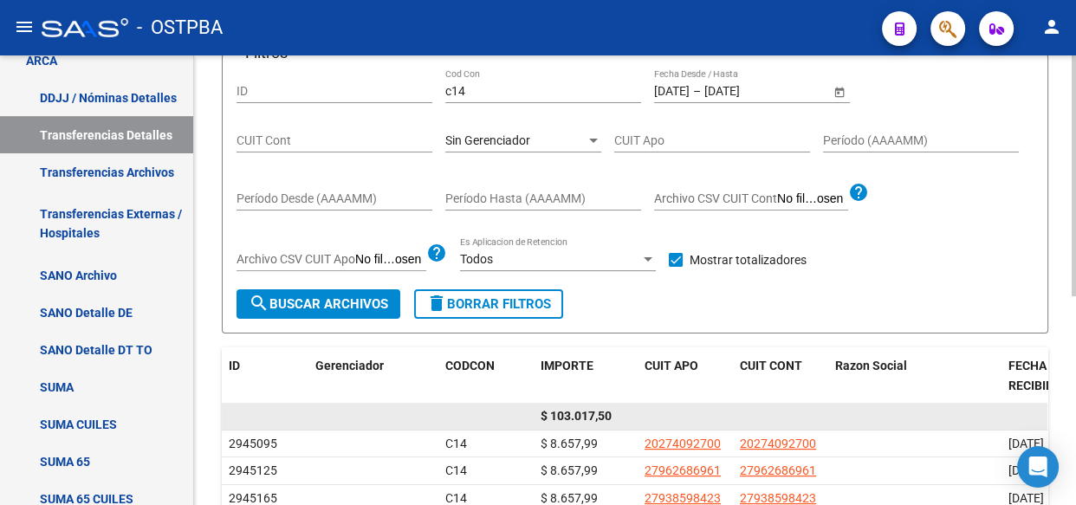
click at [586, 409] on span "$ 103.017,50" at bounding box center [575, 416] width 71 height 14
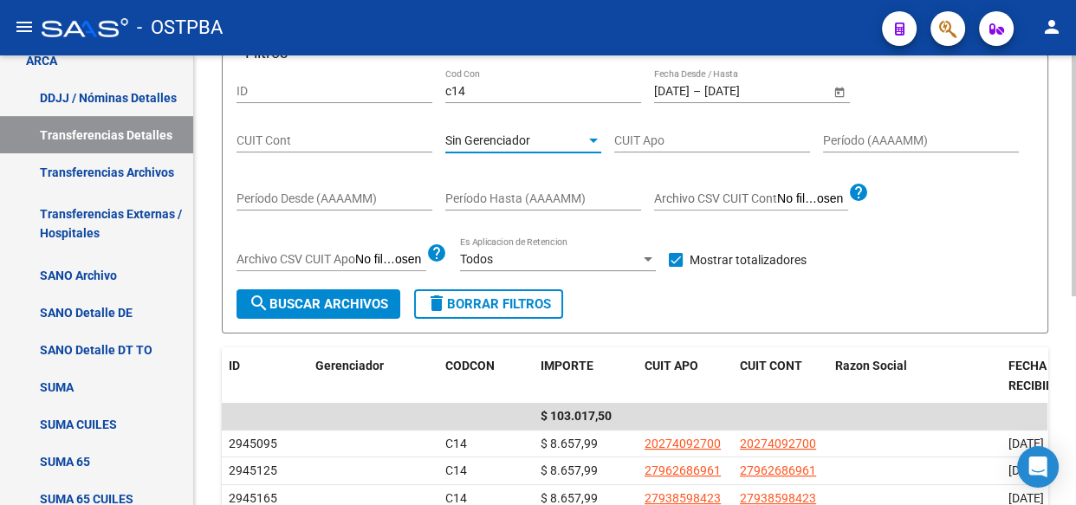
click at [524, 133] on span "Sin Gerenciador" at bounding box center [487, 140] width 85 height 14
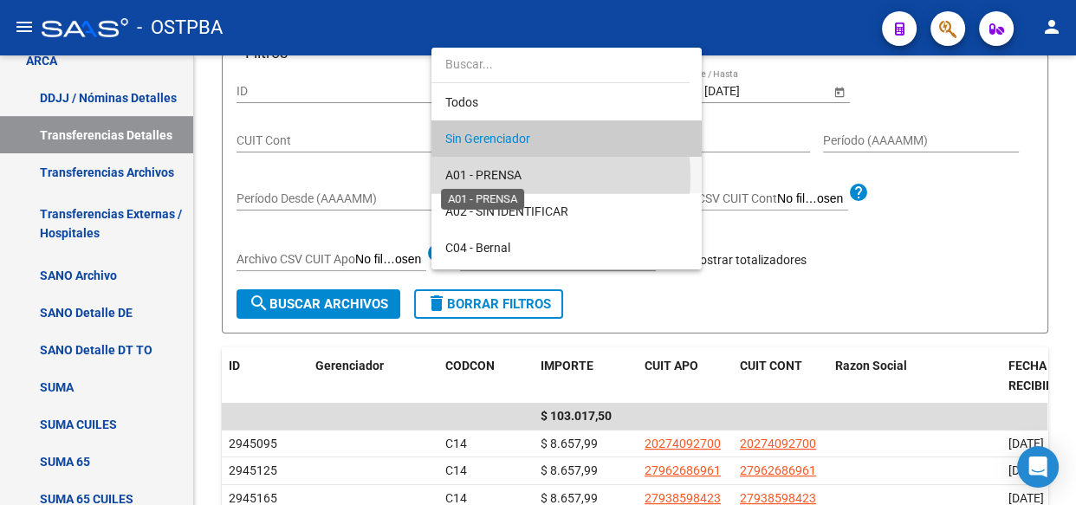
click at [489, 177] on span "A01 - PRENSA" at bounding box center [483, 175] width 76 height 14
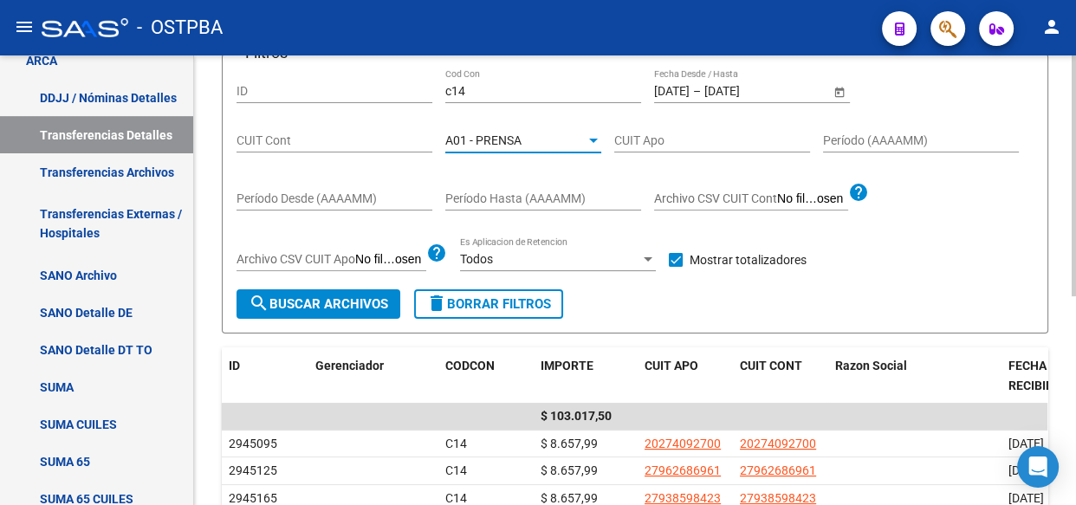
click at [324, 305] on span "search Buscar Archivos" at bounding box center [318, 304] width 139 height 16
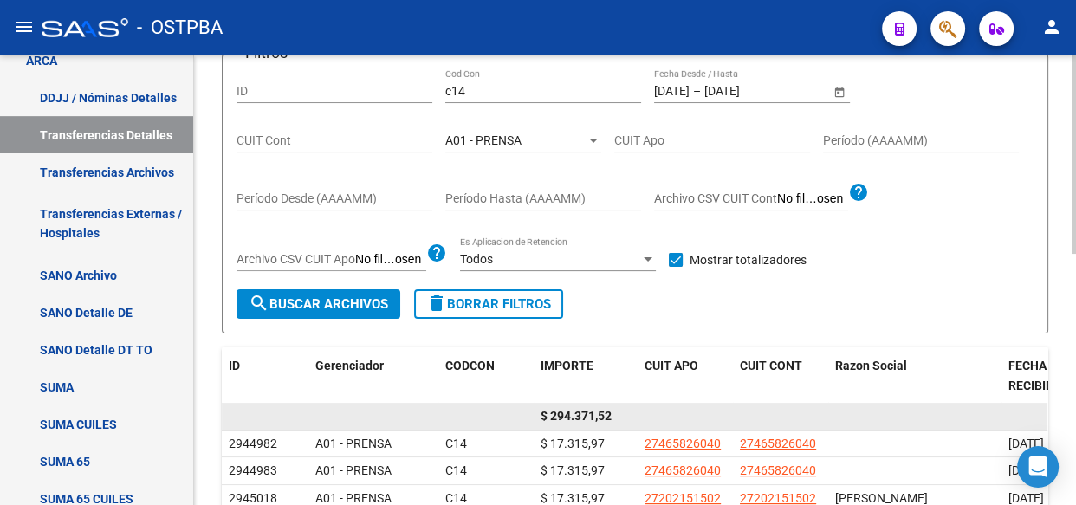
click at [584, 410] on span "$ 294.371,52" at bounding box center [575, 416] width 71 height 14
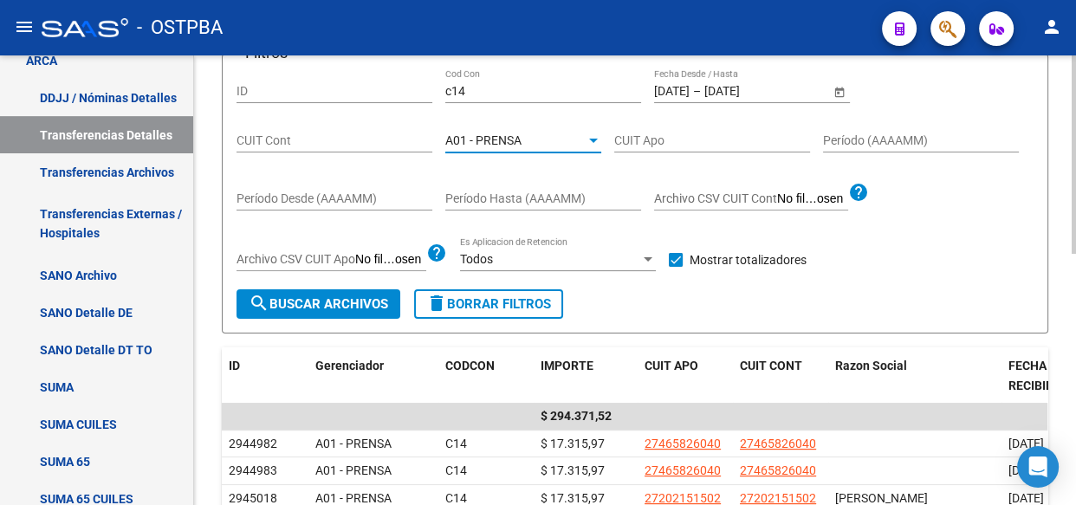
click at [483, 137] on span "A01 - PRENSA" at bounding box center [483, 140] width 76 height 14
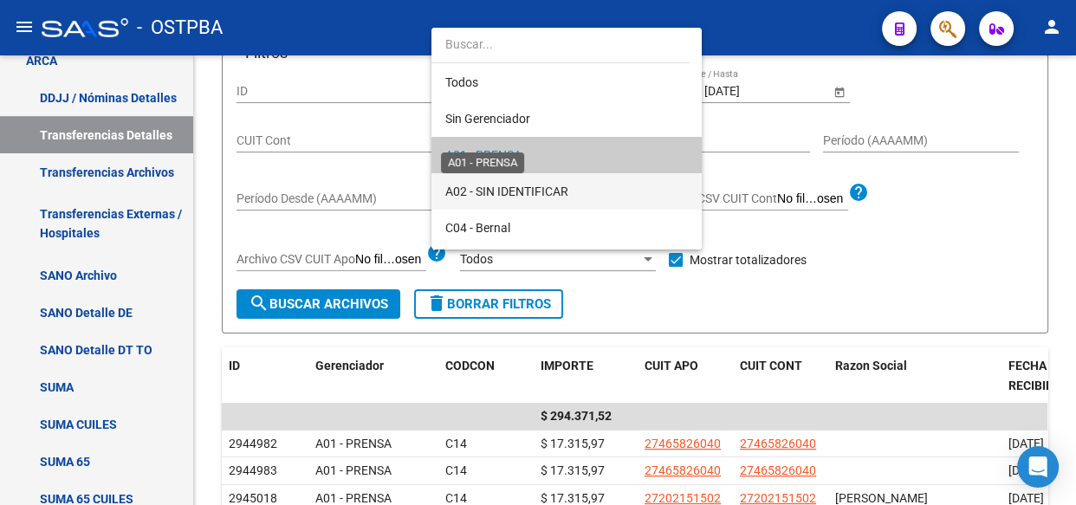
scroll to position [16, 0]
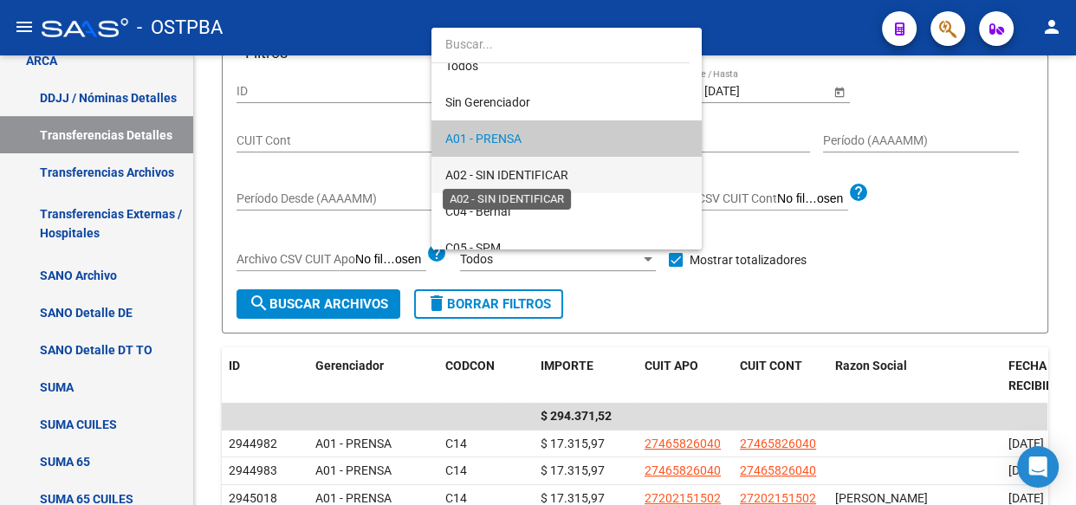
click at [489, 170] on span "A02 - SIN IDENTIFICAR" at bounding box center [506, 175] width 123 height 14
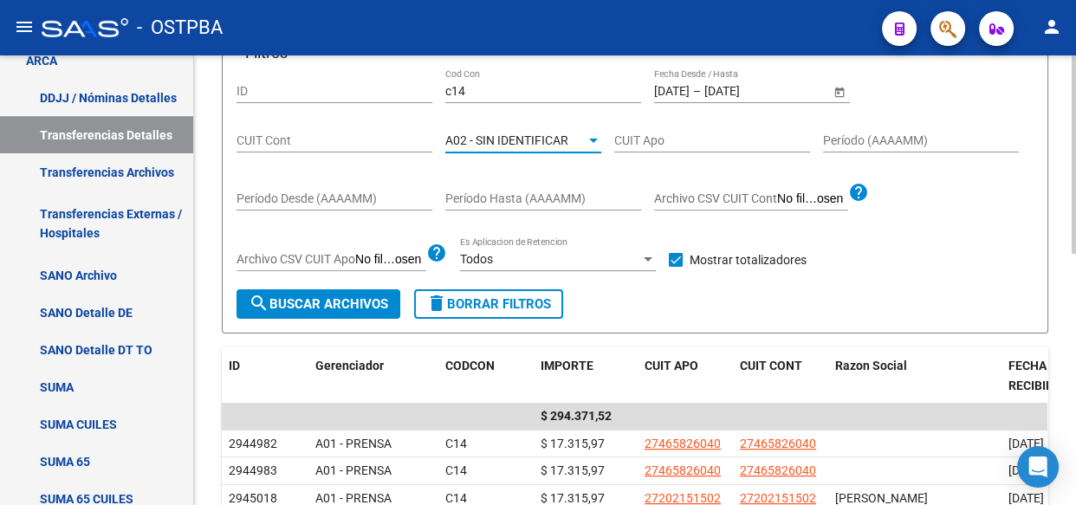
click at [329, 307] on span "search Buscar Archivos" at bounding box center [318, 304] width 139 height 16
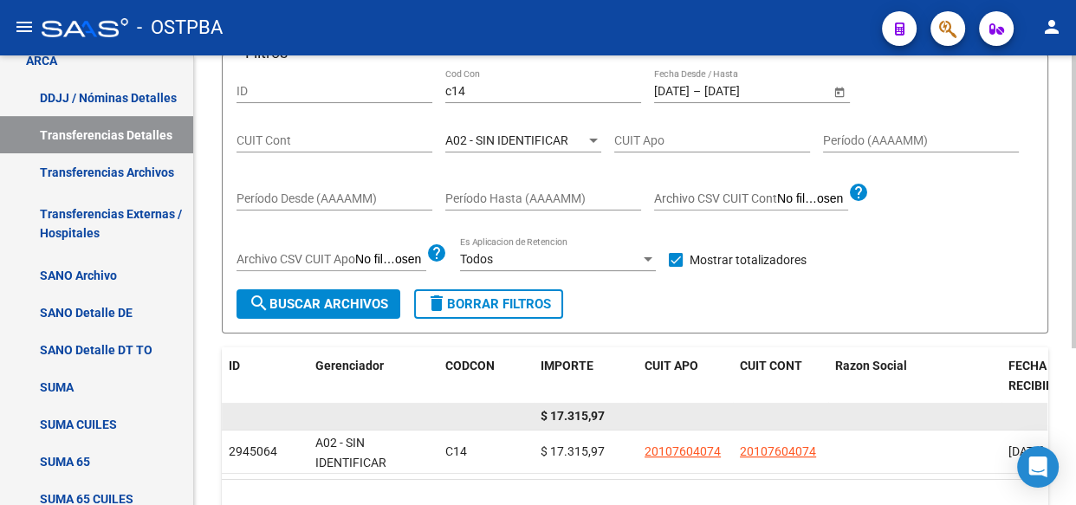
click at [585, 417] on span "$ 17.315,97" at bounding box center [572, 416] width 64 height 14
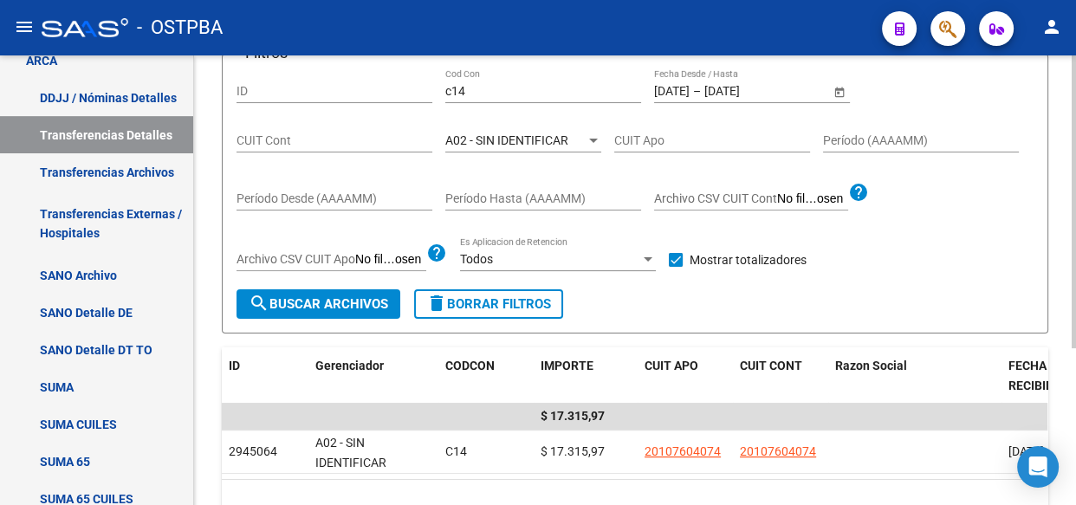
click at [514, 140] on span "A02 - SIN IDENTIFICAR" at bounding box center [506, 140] width 123 height 14
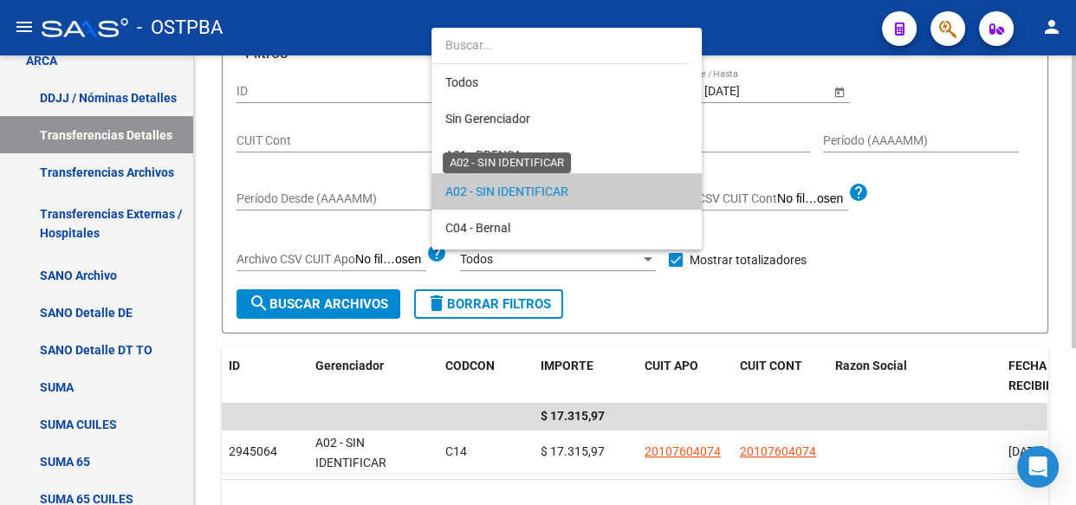
scroll to position [52, 0]
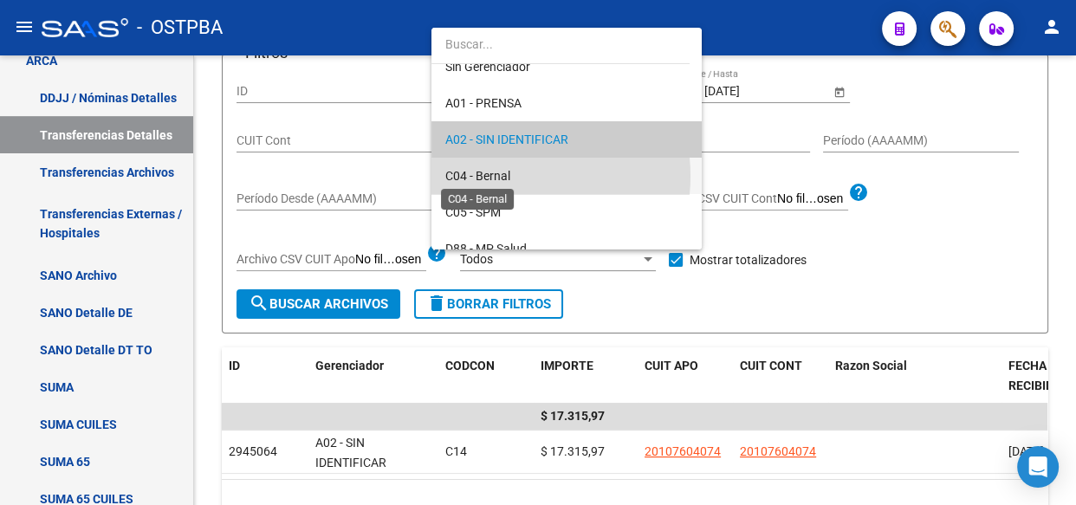
click at [500, 175] on span "C04 - Bernal" at bounding box center [477, 176] width 65 height 14
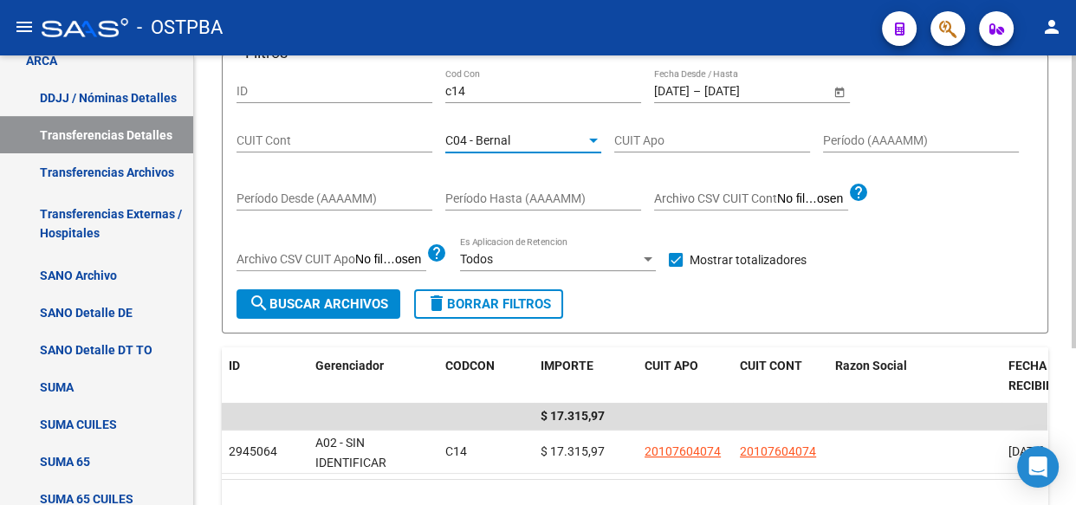
click at [355, 300] on span "search Buscar Archivos" at bounding box center [318, 304] width 139 height 16
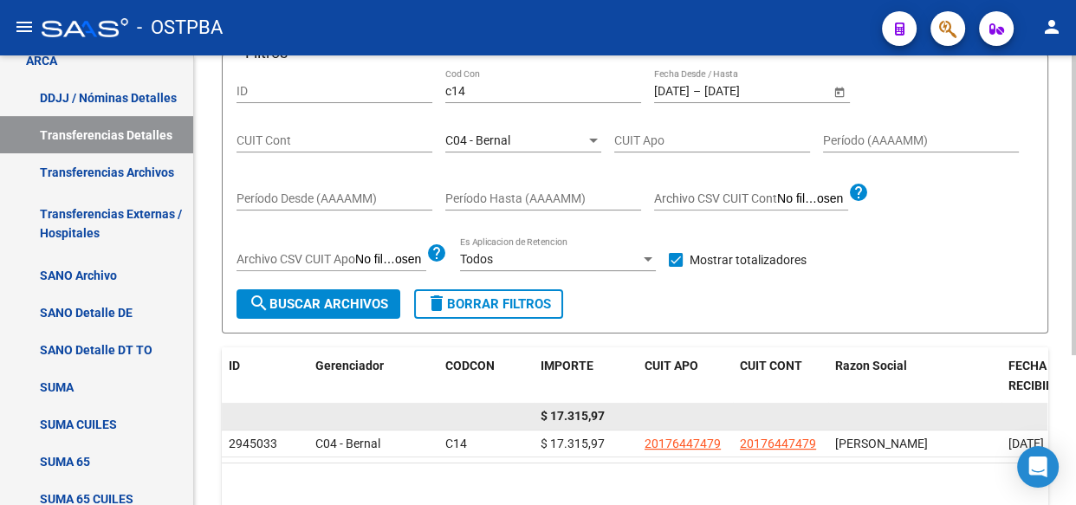
click at [576, 415] on span "$ 17.315,97" at bounding box center [572, 416] width 64 height 14
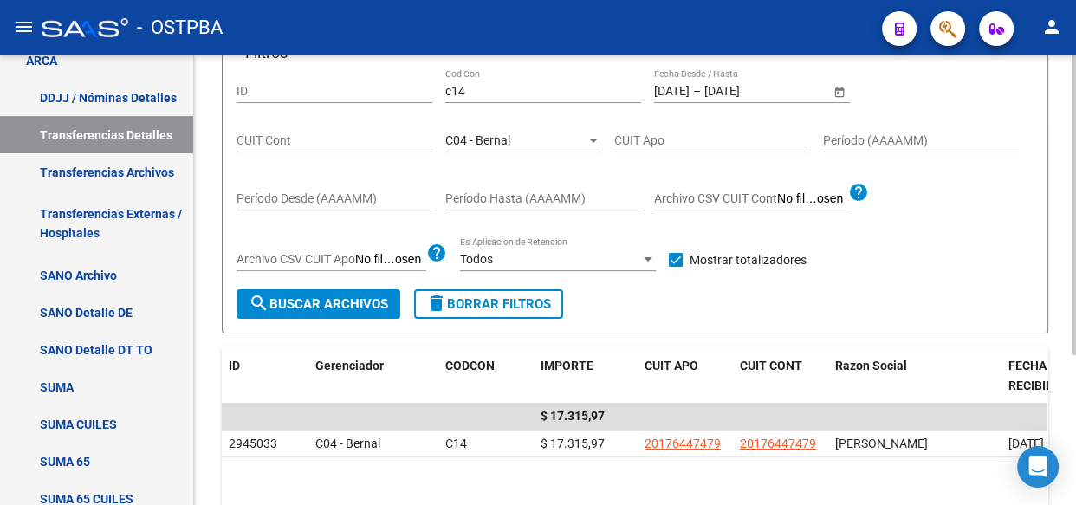
click at [471, 135] on span "C04 - Bernal" at bounding box center [477, 140] width 65 height 14
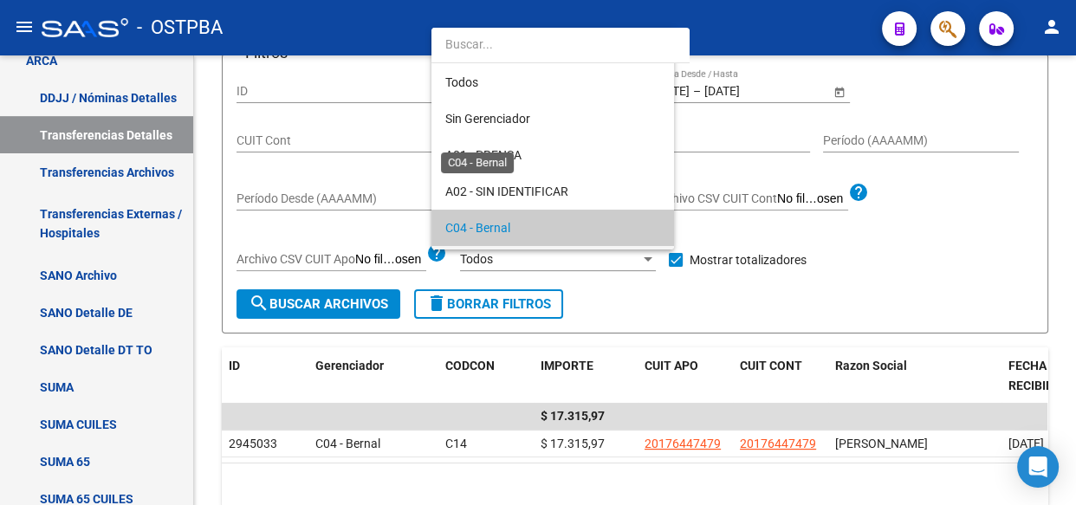
scroll to position [88, 0]
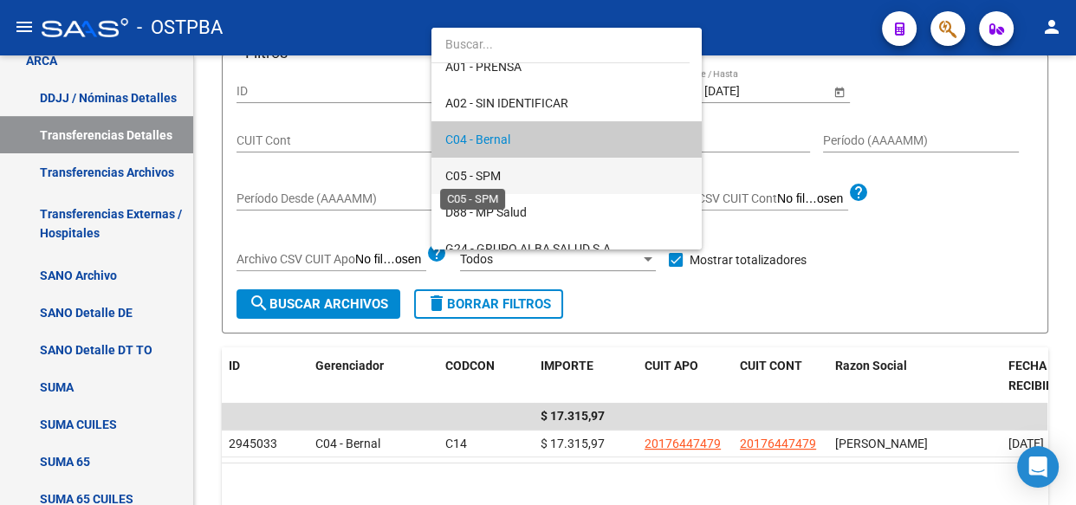
click at [477, 176] on span "C05 - SPM" at bounding box center [472, 176] width 55 height 14
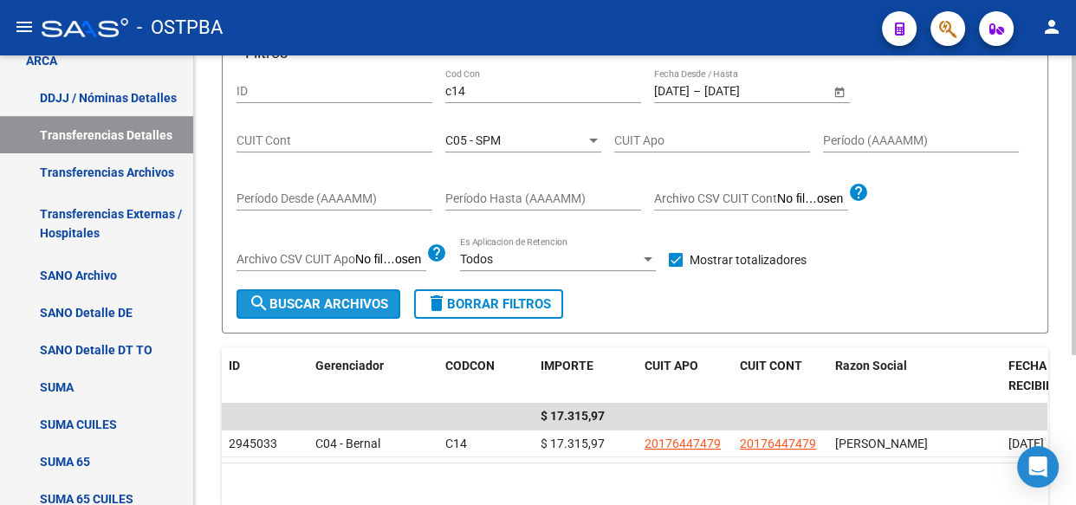
click at [355, 305] on span "search Buscar Archivos" at bounding box center [318, 304] width 139 height 16
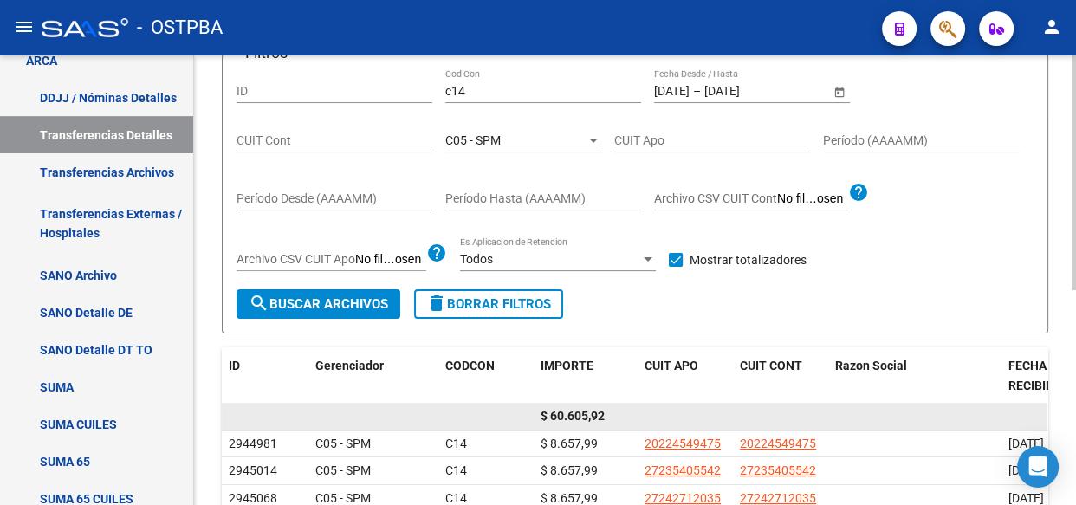
click at [578, 411] on span "$ 60.605,92" at bounding box center [572, 416] width 64 height 14
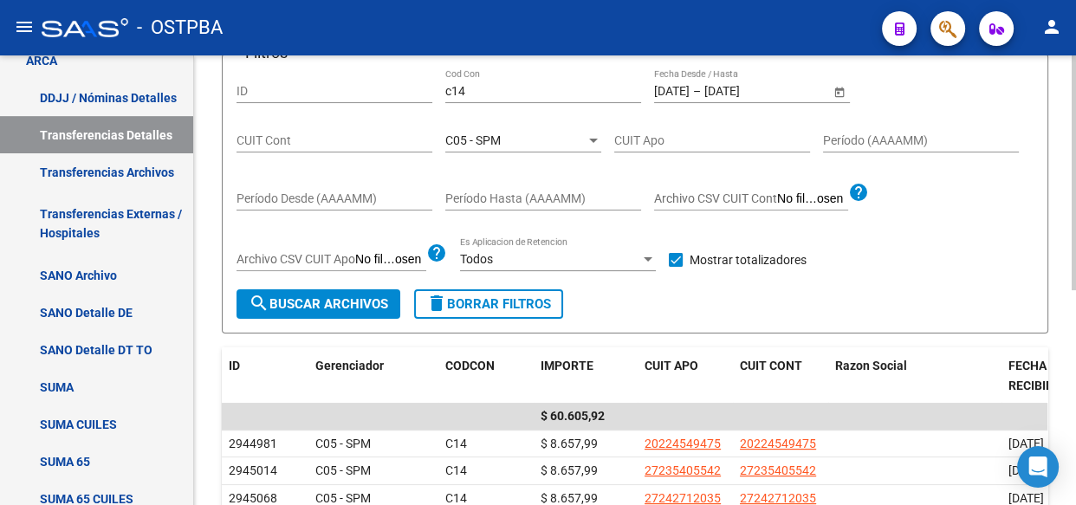
click at [458, 147] on div "C05 - SPM Seleccionar Gerenciador" at bounding box center [523, 135] width 156 height 35
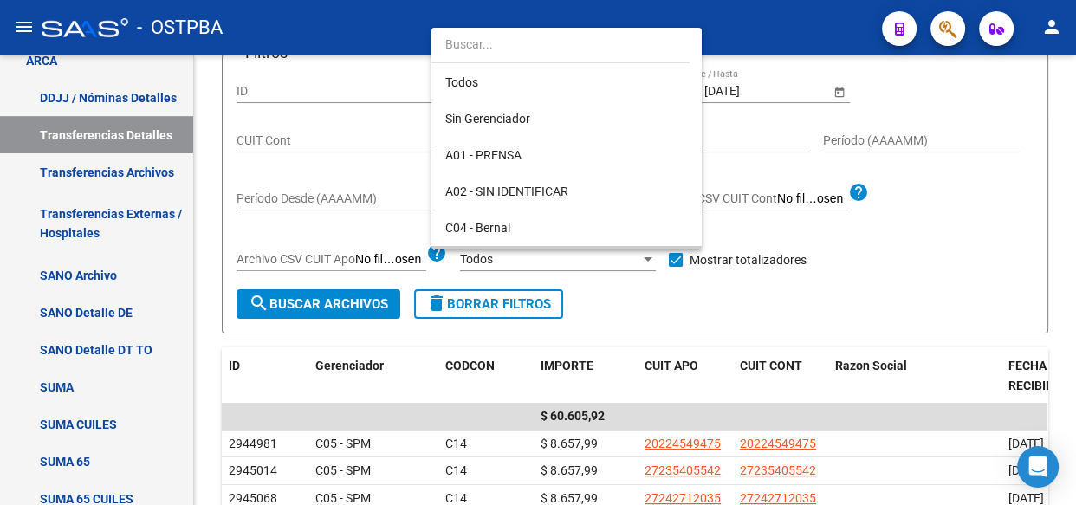
scroll to position [126, 0]
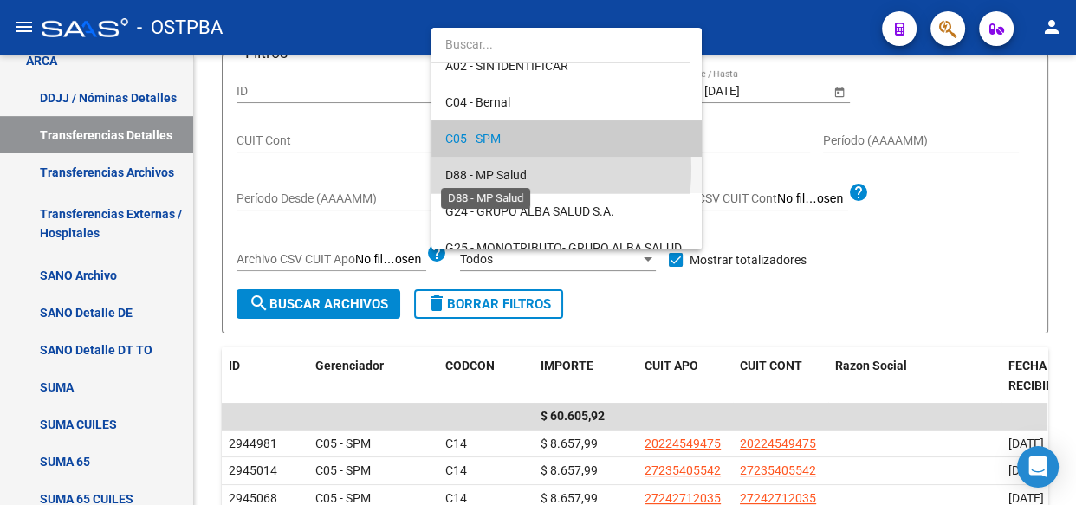
click at [468, 168] on span "D88 - MP Salud" at bounding box center [485, 175] width 81 height 14
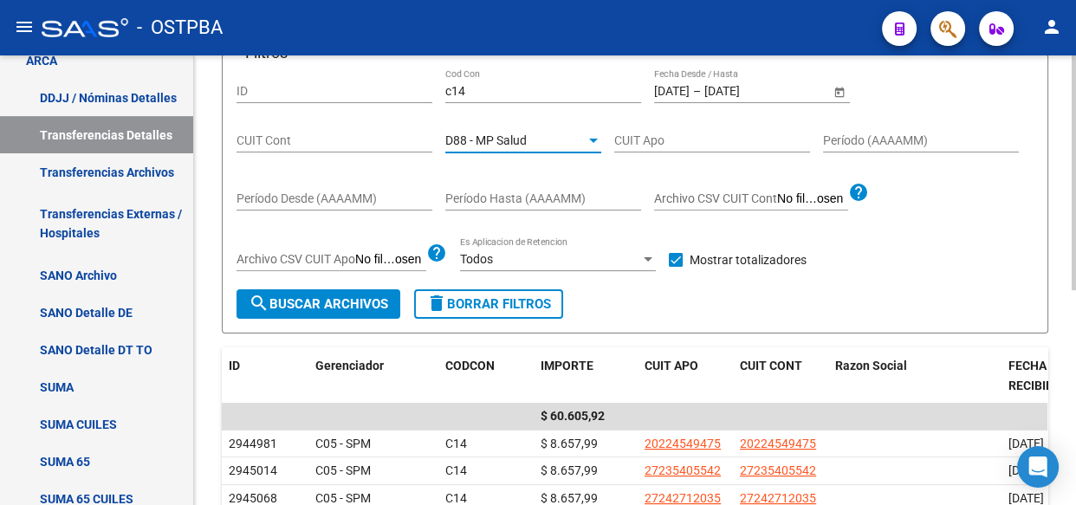
click at [340, 305] on span "search Buscar Archivos" at bounding box center [318, 304] width 139 height 16
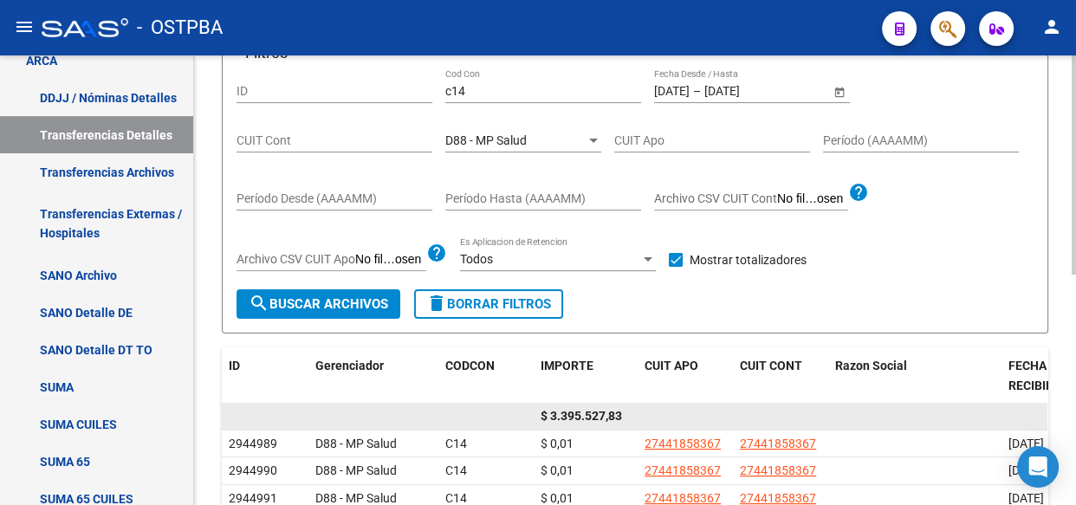
click at [595, 415] on span "$ 3.395.527,83" at bounding box center [580, 416] width 81 height 14
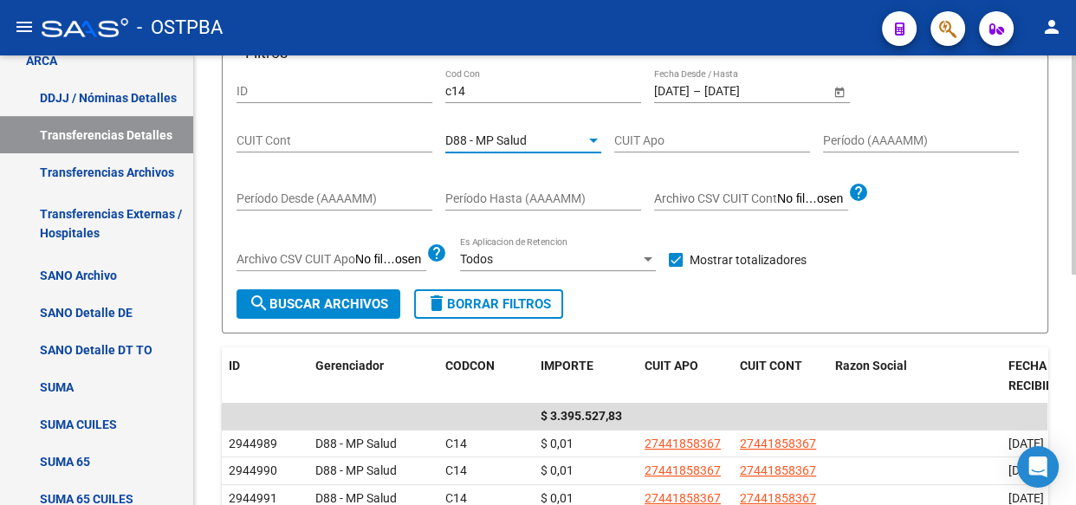
click at [479, 133] on span "D88 - MP Salud" at bounding box center [485, 140] width 81 height 14
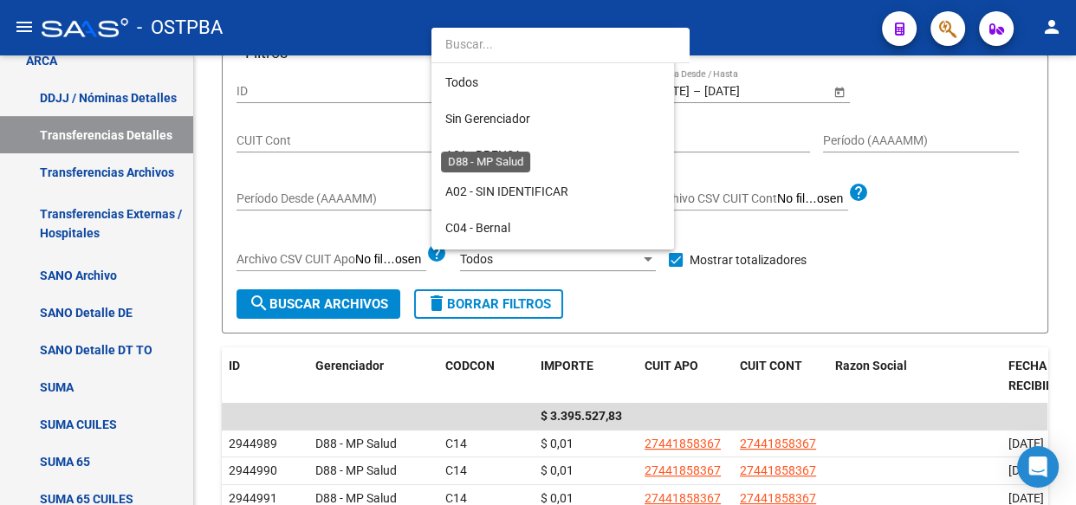
scroll to position [162, 0]
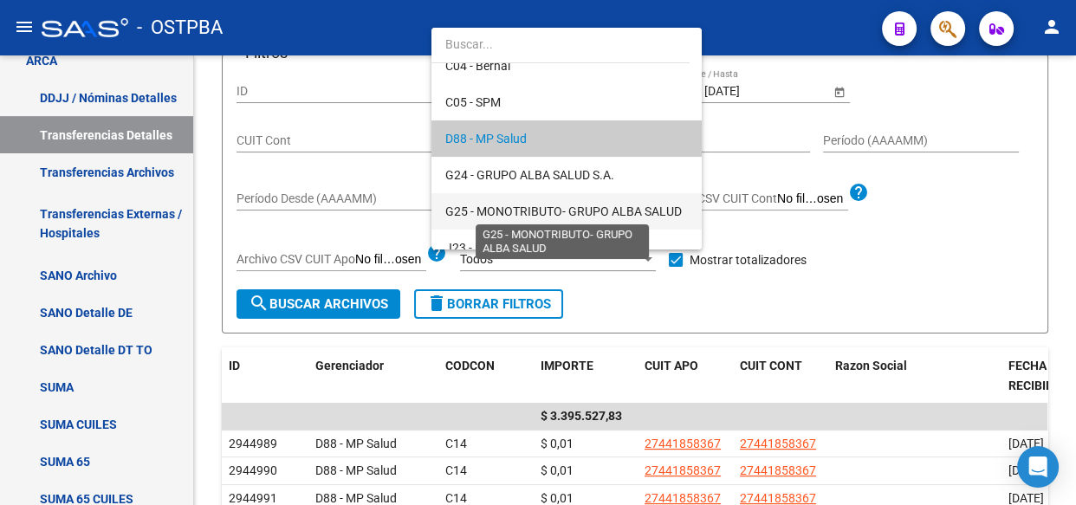
click at [484, 208] on span "G25 - MONOTRIBUTO- GRUPO ALBA SALUD" at bounding box center [563, 211] width 236 height 14
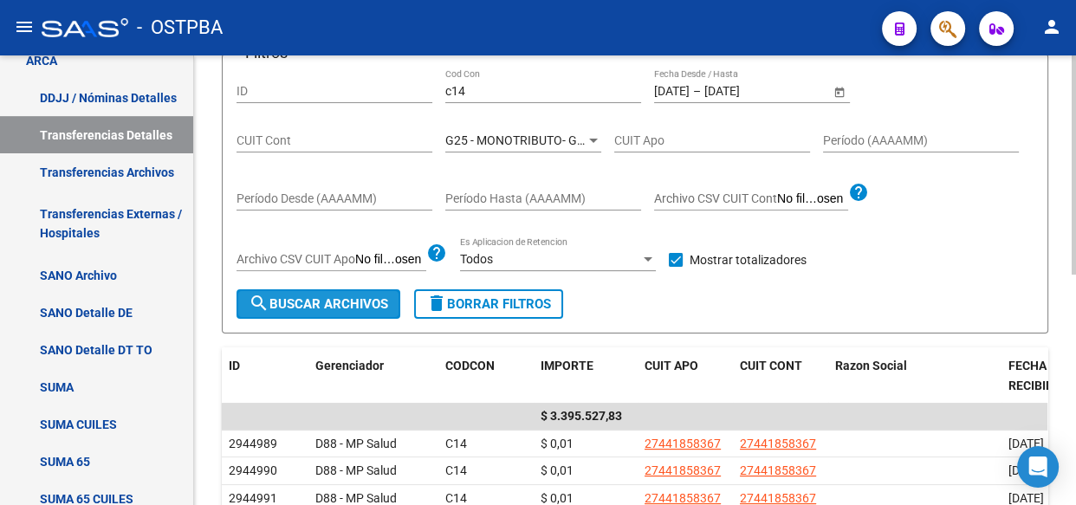
click at [321, 303] on span "search Buscar Archivos" at bounding box center [318, 304] width 139 height 16
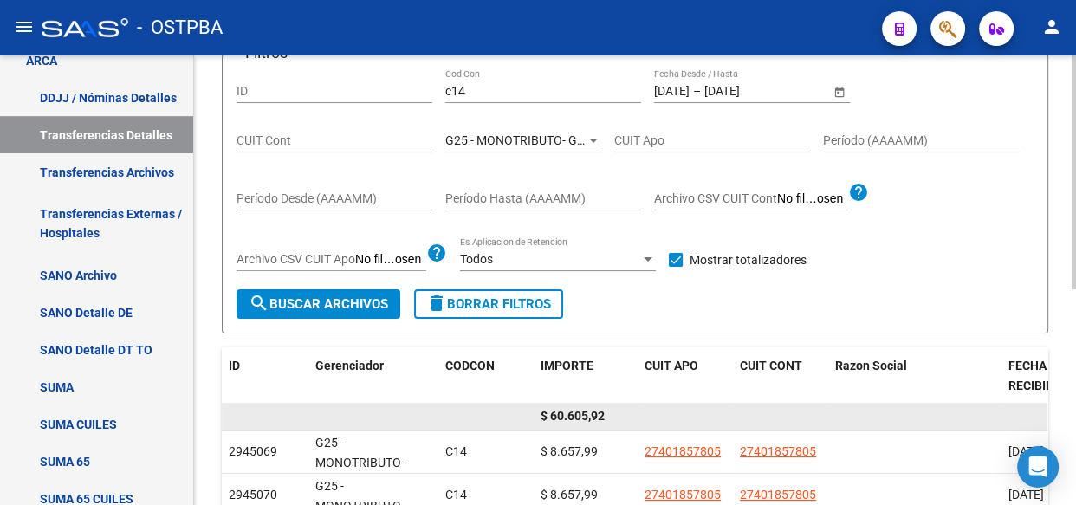
click at [574, 414] on span "$ 60.605,92" at bounding box center [572, 416] width 64 height 14
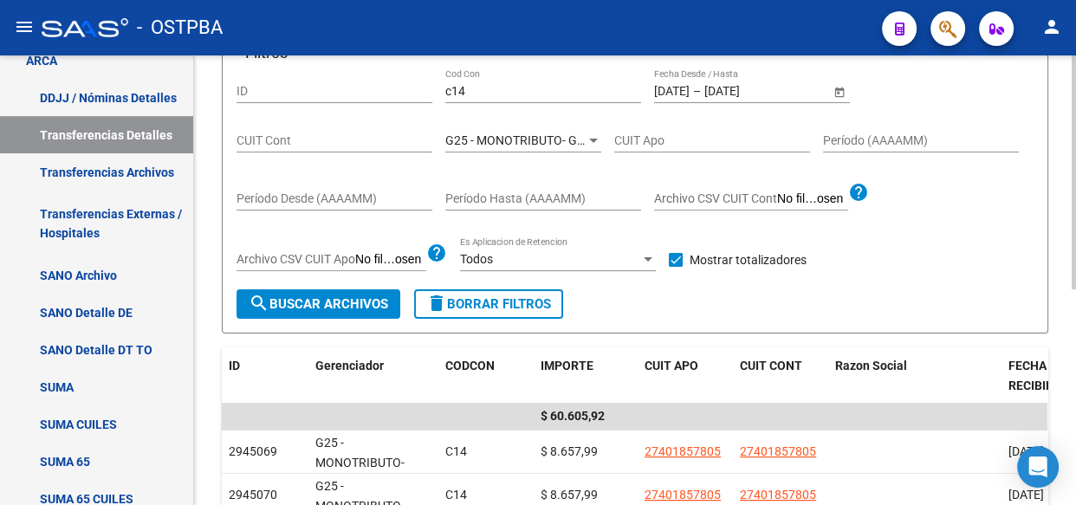
click at [485, 127] on div "G25 - MONOTRIBUTO- GRUPO ALBA SALUD Seleccionar Gerenciador" at bounding box center [523, 135] width 156 height 35
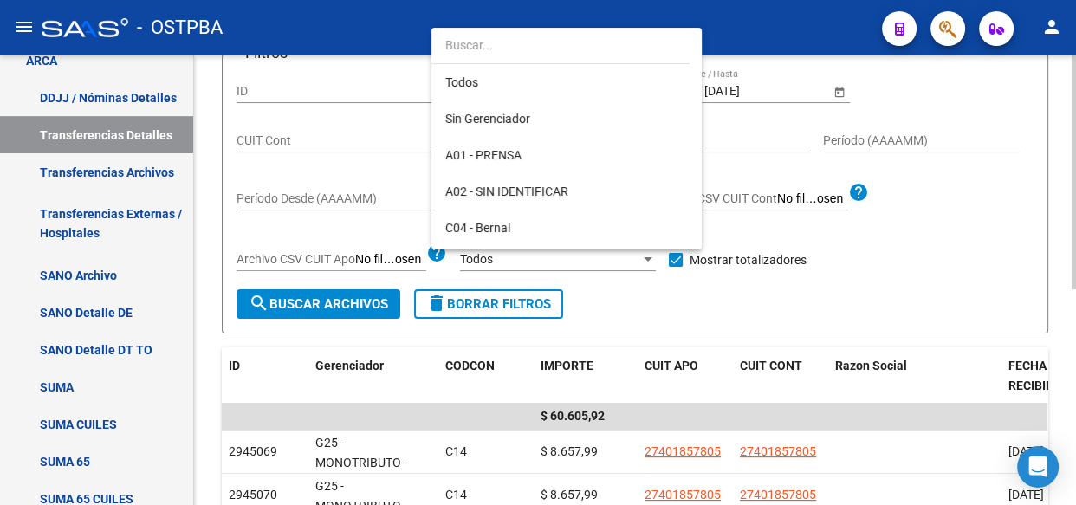
scroll to position [234, 0]
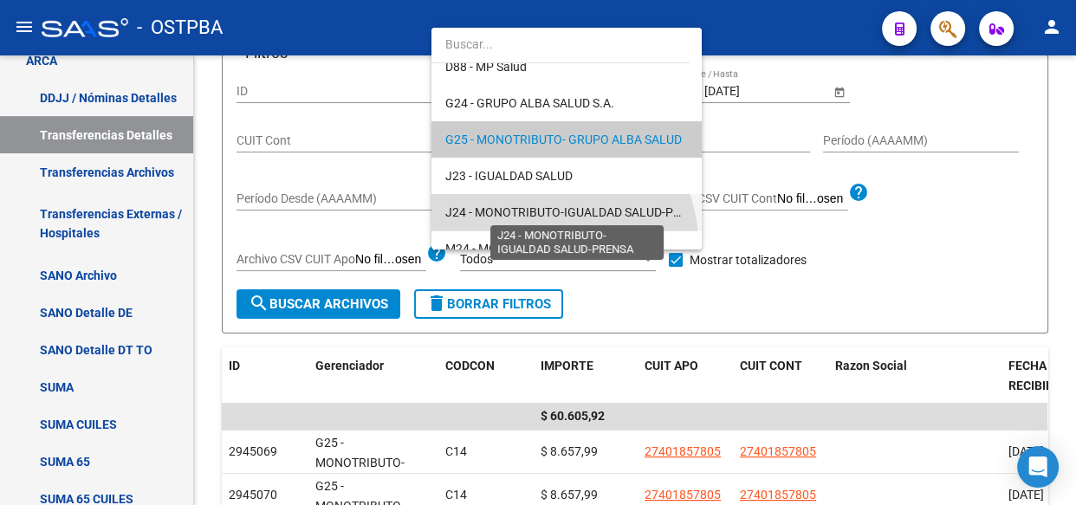
click at [508, 215] on span "J24 - MONOTRIBUTO-IGUALDAD SALUD-PRENSA" at bounding box center [578, 212] width 266 height 14
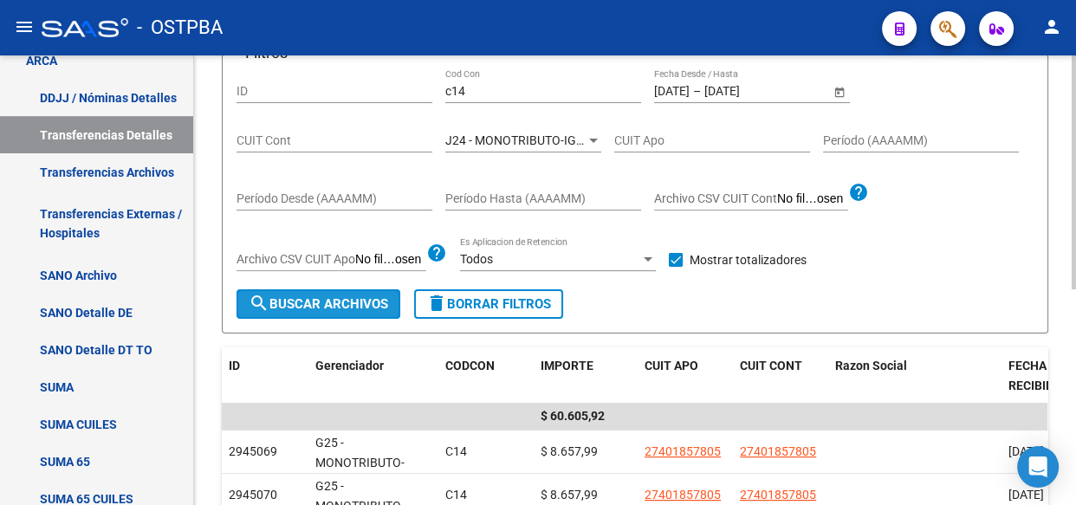
click at [296, 307] on span "search Buscar Archivos" at bounding box center [318, 304] width 139 height 16
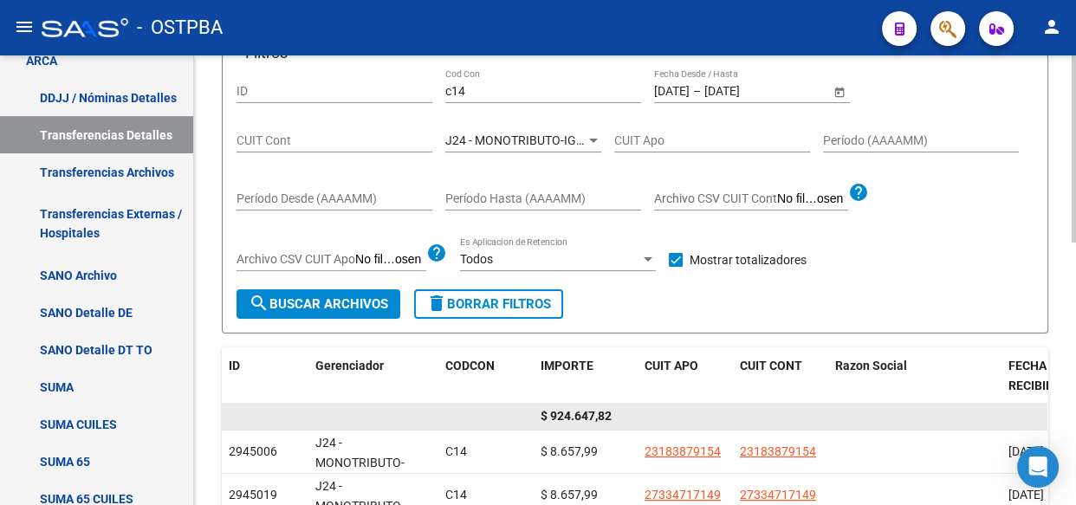
click at [585, 411] on span "$ 924.647,82" at bounding box center [575, 416] width 71 height 14
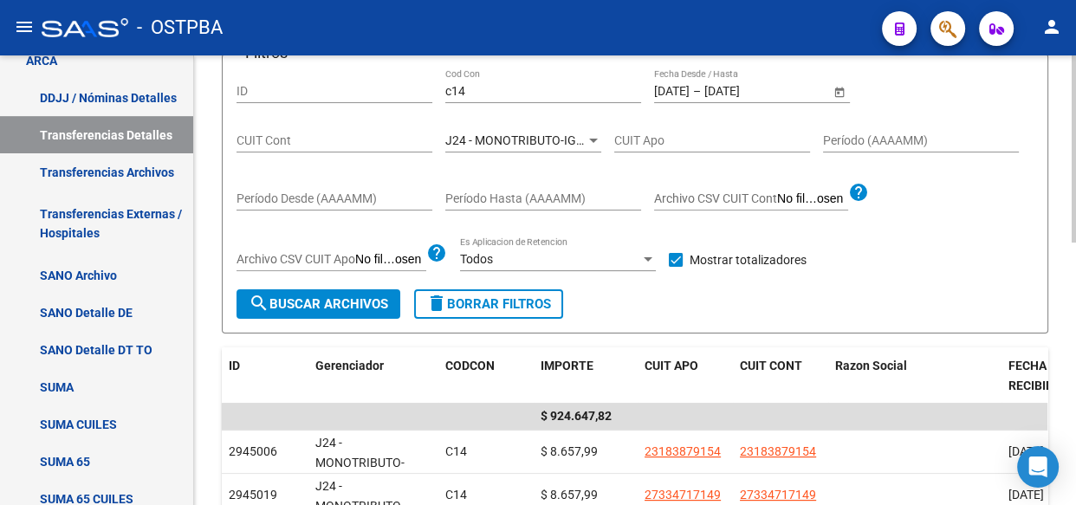
click at [495, 138] on span "J24 - MONOTRIBUTO-IGUALDAD SALUD-PRENSA" at bounding box center [578, 140] width 266 height 14
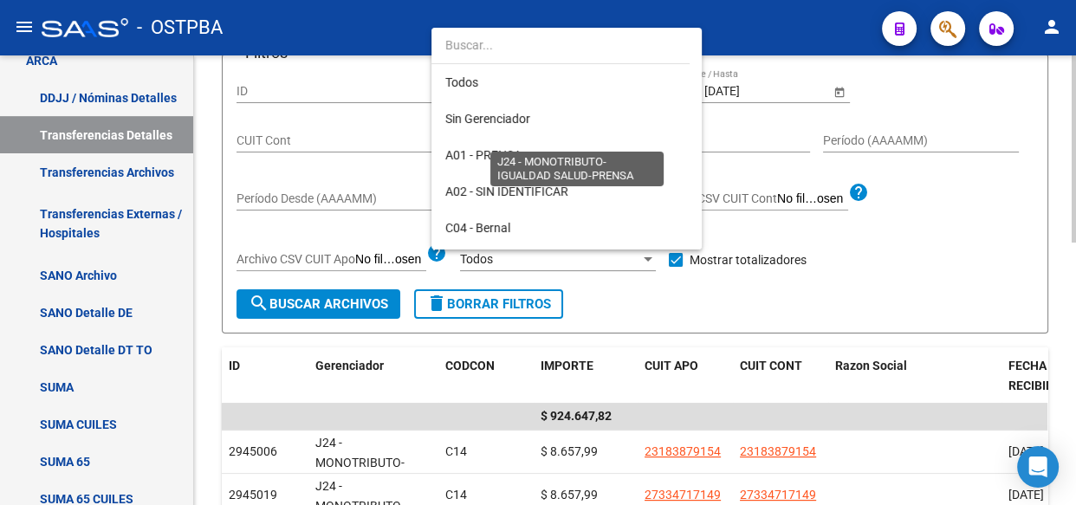
scroll to position [307, 0]
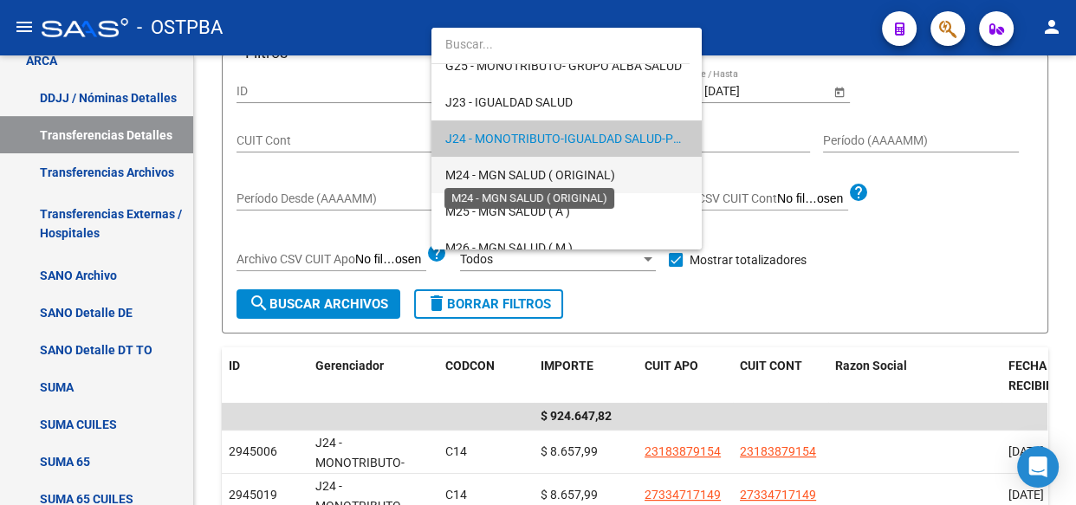
click at [496, 175] on span "M24 - MGN SALUD ( ORIGINAL)" at bounding box center [530, 175] width 170 height 14
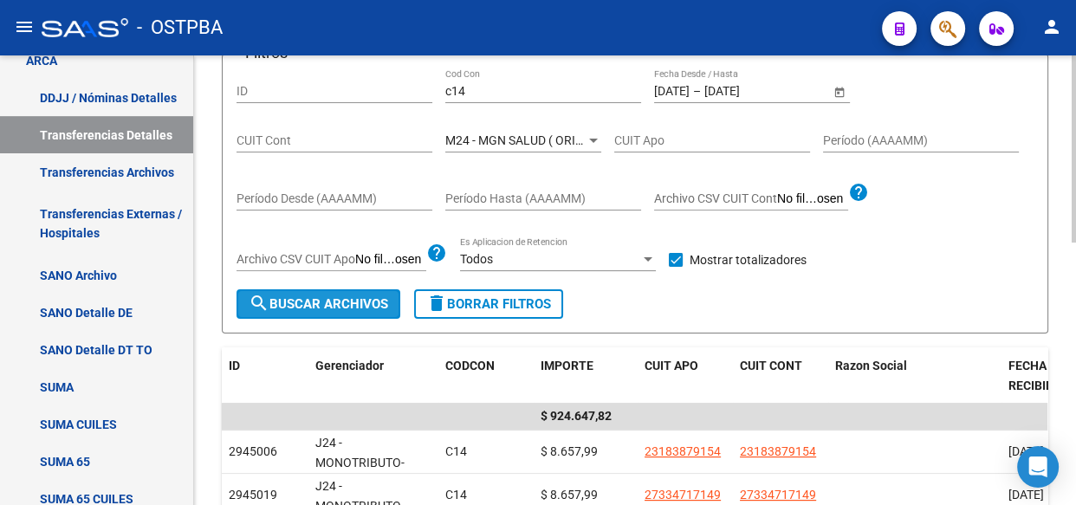
click at [356, 304] on span "search Buscar Archivos" at bounding box center [318, 304] width 139 height 16
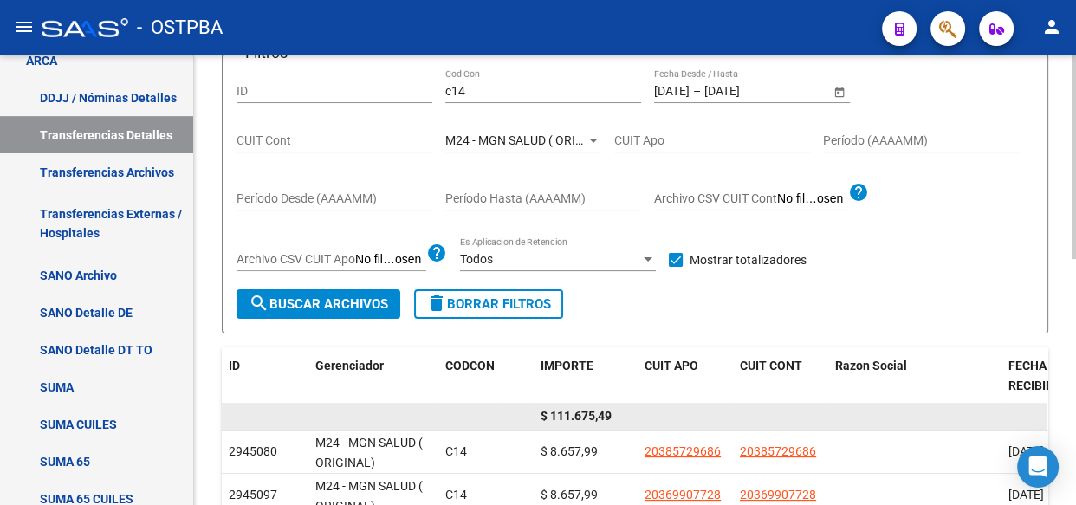
click at [593, 420] on span "$ 111.675,49" at bounding box center [575, 416] width 71 height 14
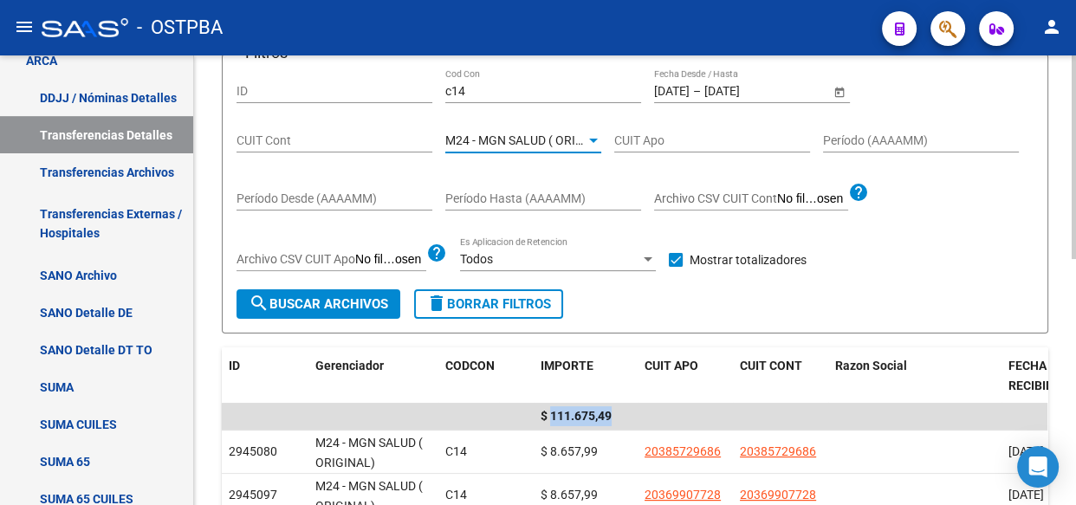
click at [496, 136] on span "M24 - MGN SALUD ( ORIGINAL)" at bounding box center [530, 140] width 170 height 14
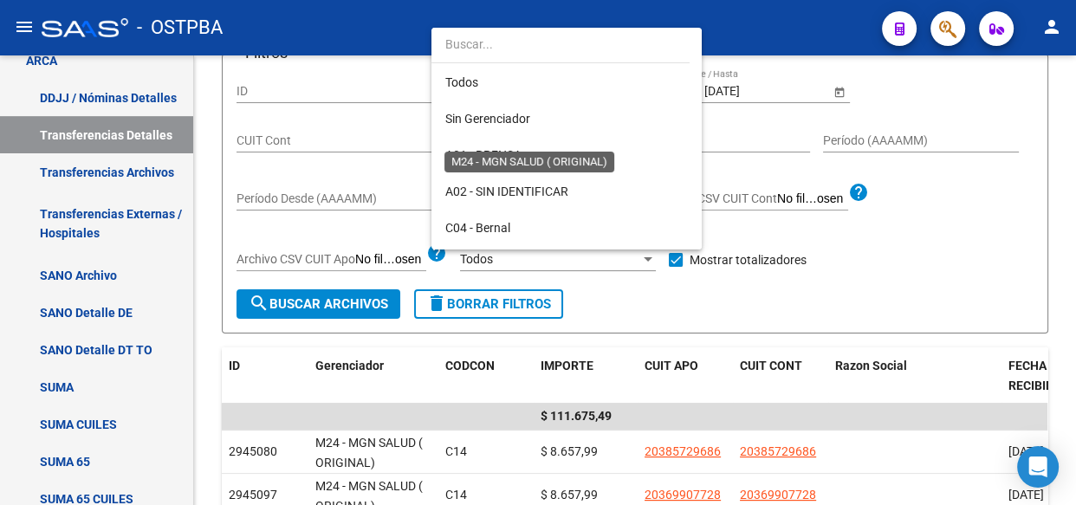
scroll to position [344, 0]
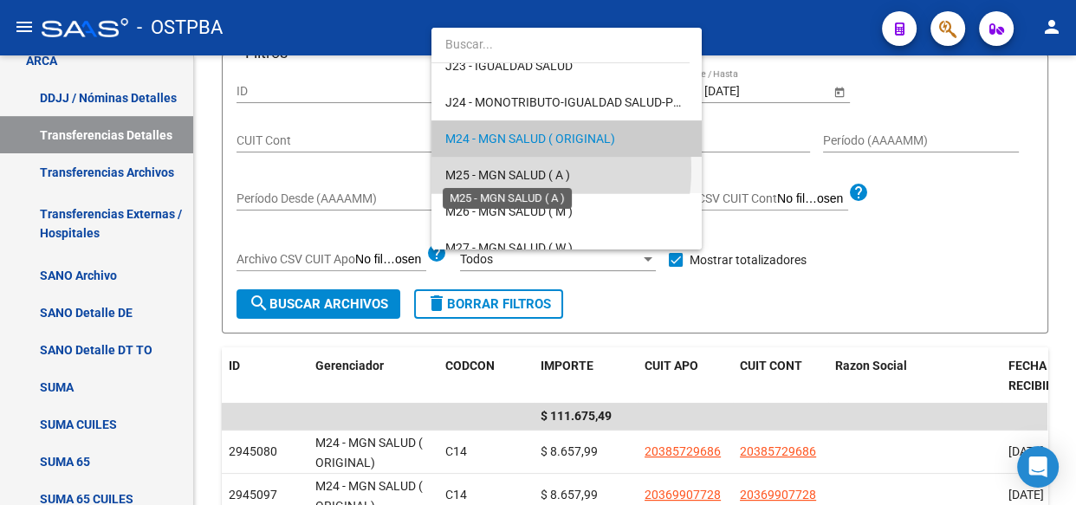
click at [496, 169] on span "M25 - MGN SALUD ( A )" at bounding box center [507, 175] width 125 height 14
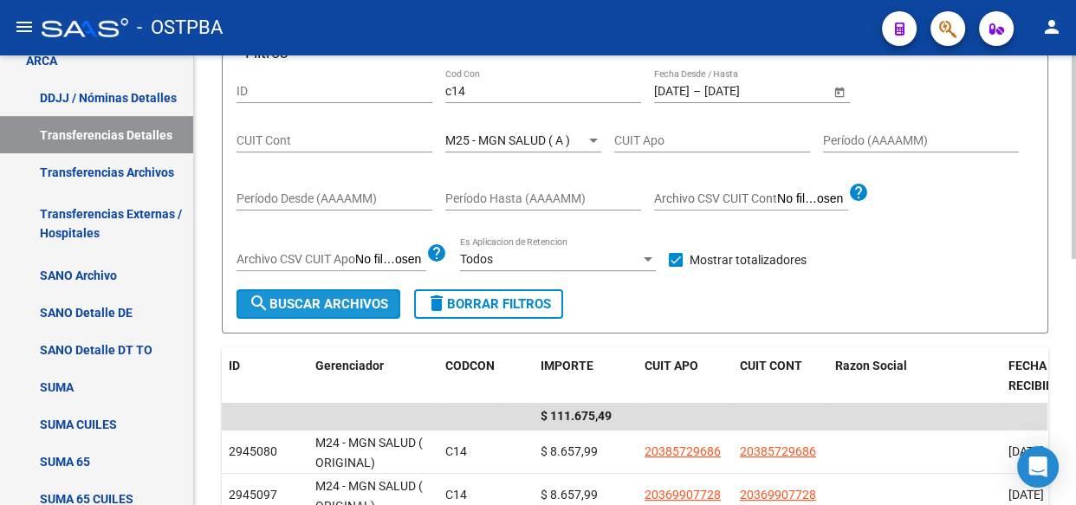
click at [303, 304] on span "search Buscar Archivos" at bounding box center [318, 304] width 139 height 16
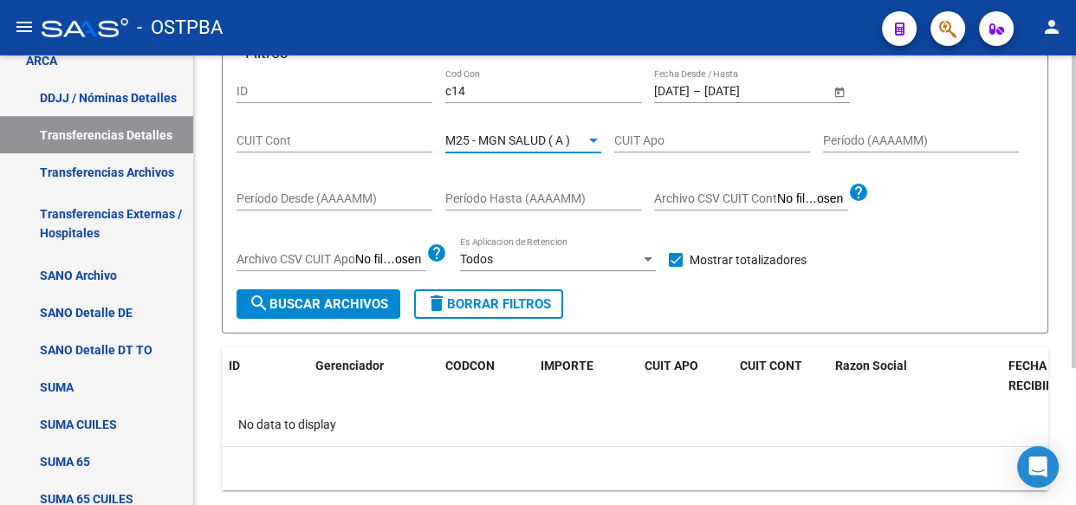
click at [527, 139] on span "M25 - MGN SALUD ( A )" at bounding box center [507, 140] width 125 height 14
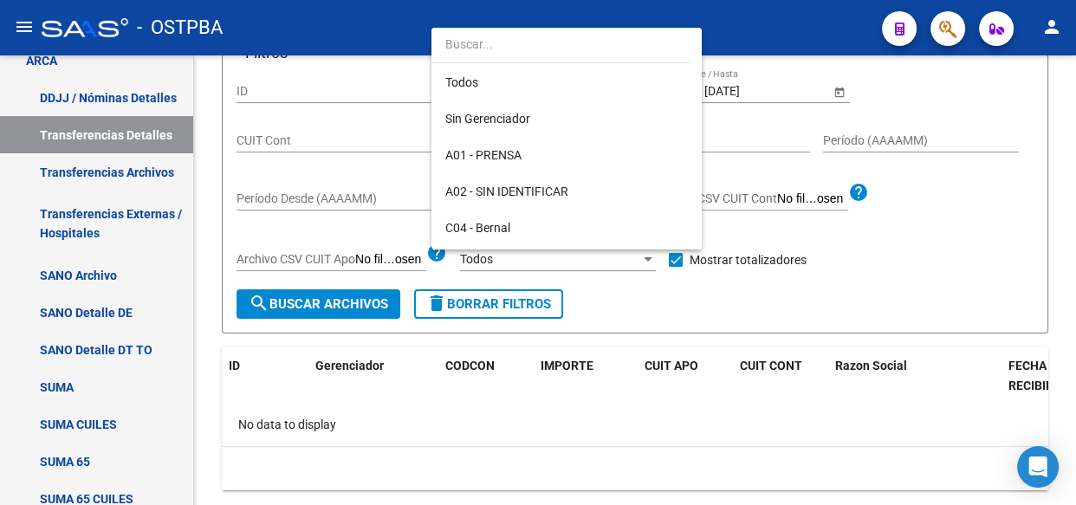
scroll to position [380, 0]
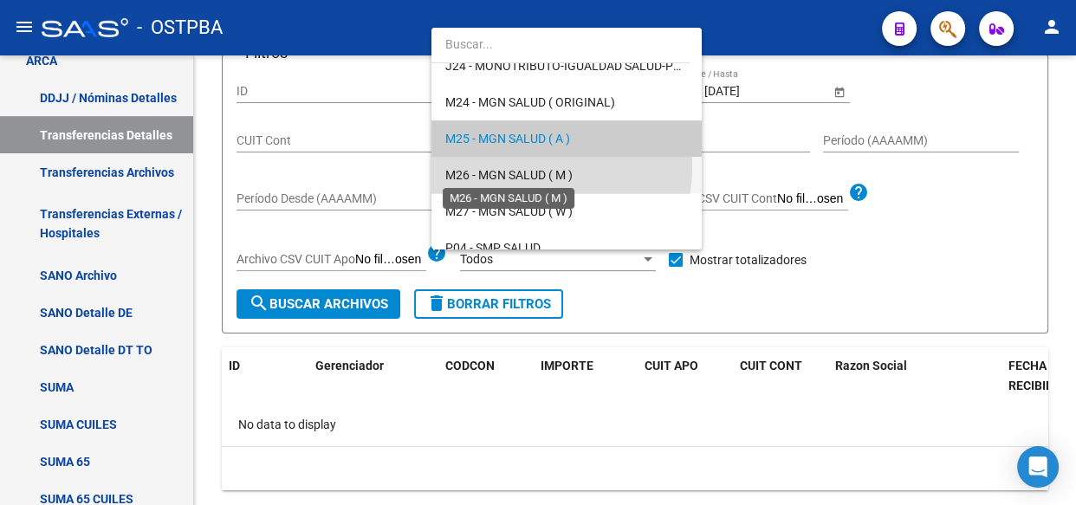
click at [525, 168] on span "M26 - MGN SALUD ( M )" at bounding box center [508, 175] width 127 height 14
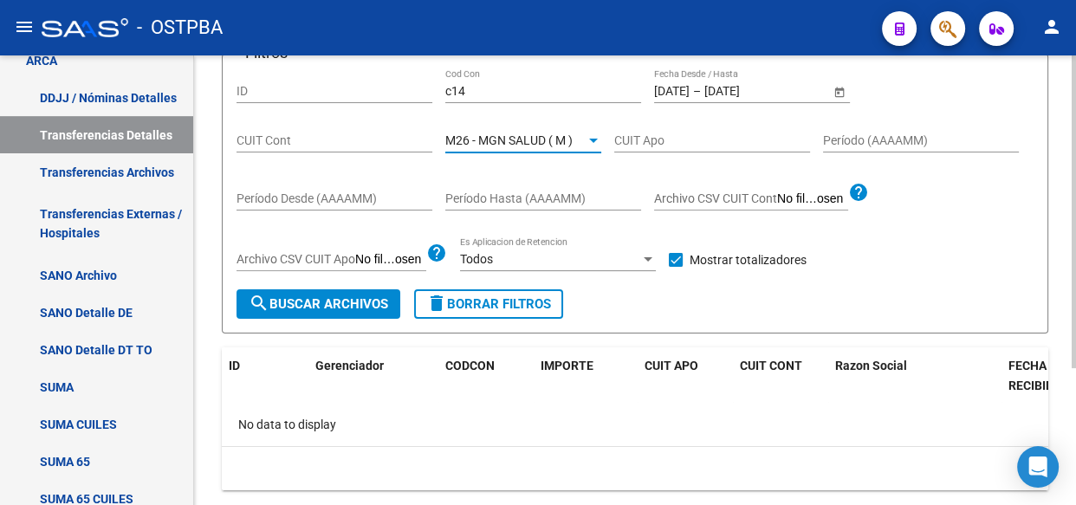
click at [334, 307] on span "search Buscar Archivos" at bounding box center [318, 304] width 139 height 16
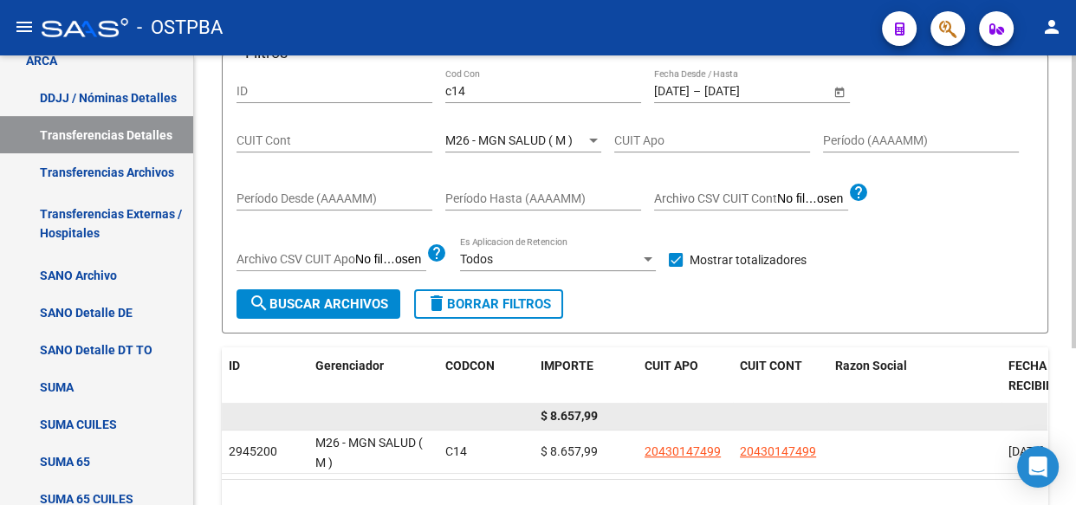
click at [563, 409] on span "$ 8.657,99" at bounding box center [568, 416] width 57 height 14
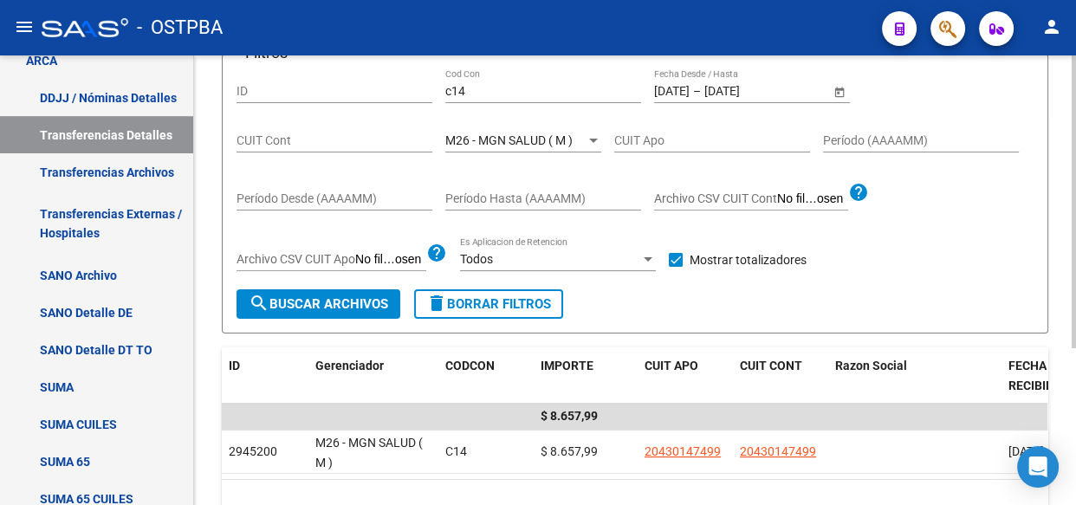
click at [519, 140] on span "M26 - MGN SALUD ( M )" at bounding box center [508, 140] width 127 height 14
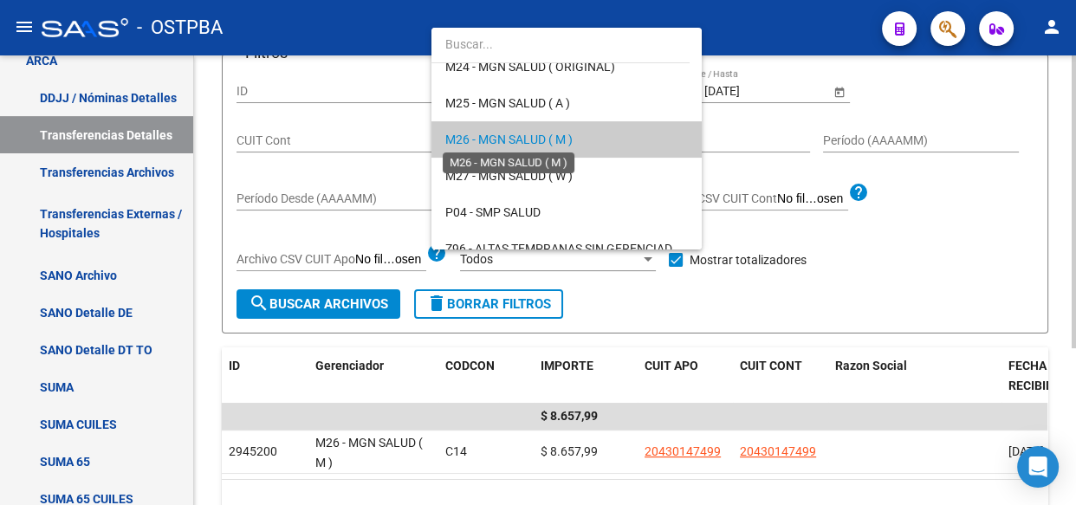
scroll to position [494, 0]
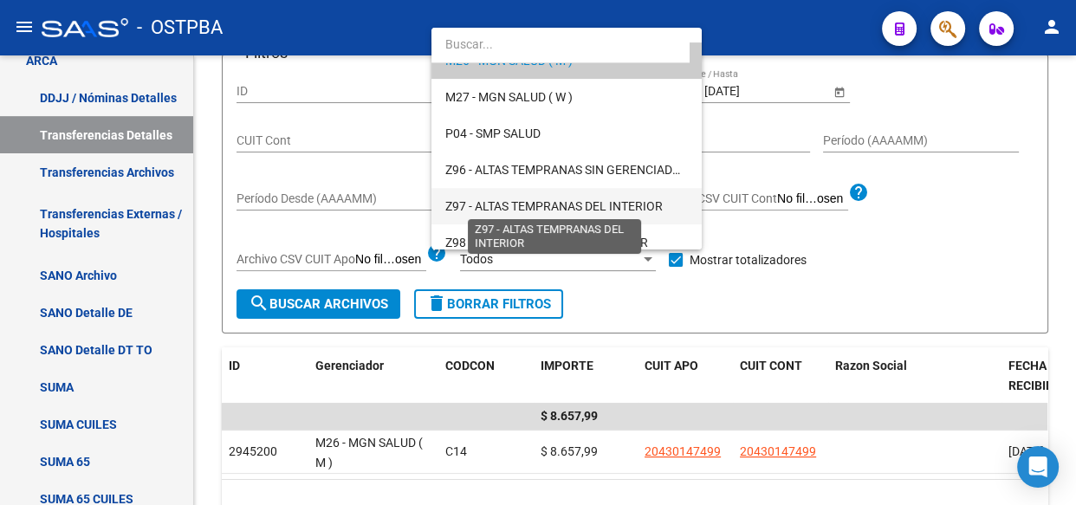
click at [523, 207] on span "Z97 - ALTAS TEMPRANAS DEL INTERIOR" at bounding box center [553, 206] width 217 height 14
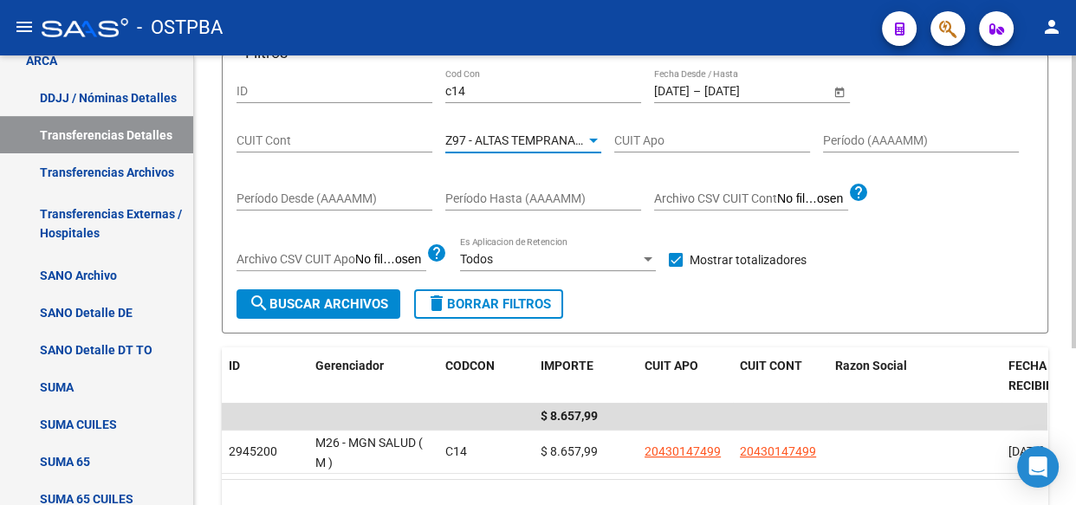
click at [311, 299] on span "search Buscar Archivos" at bounding box center [318, 304] width 139 height 16
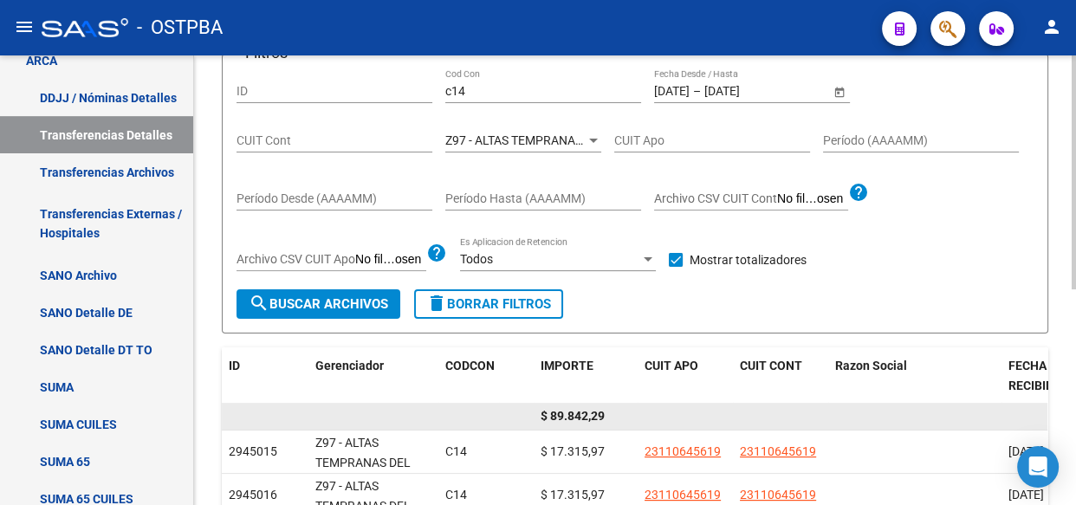
click at [594, 417] on span "$ 89.842,29" at bounding box center [572, 416] width 64 height 14
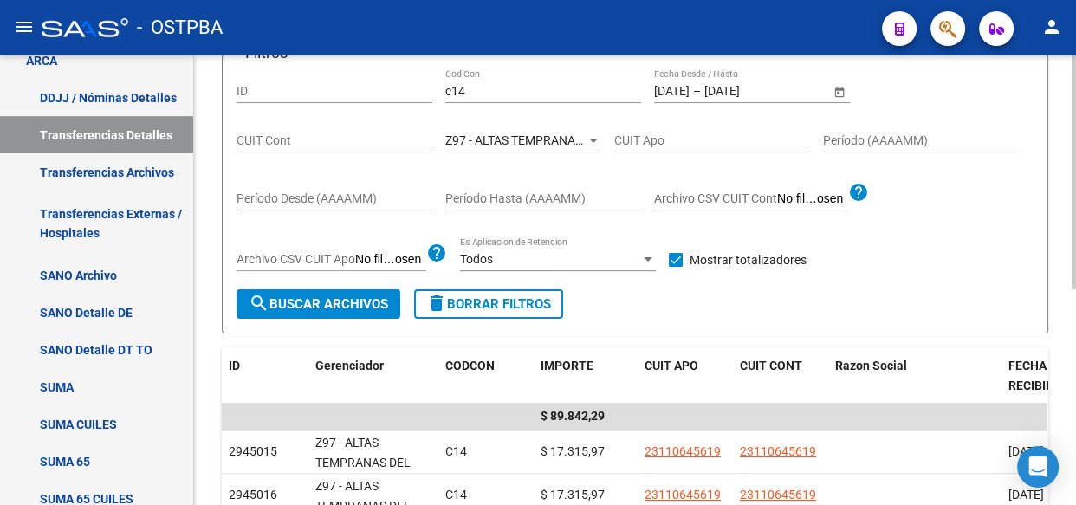
click at [503, 135] on span "Z97 - ALTAS TEMPRANAS DEL INTERIOR" at bounding box center [553, 140] width 217 height 14
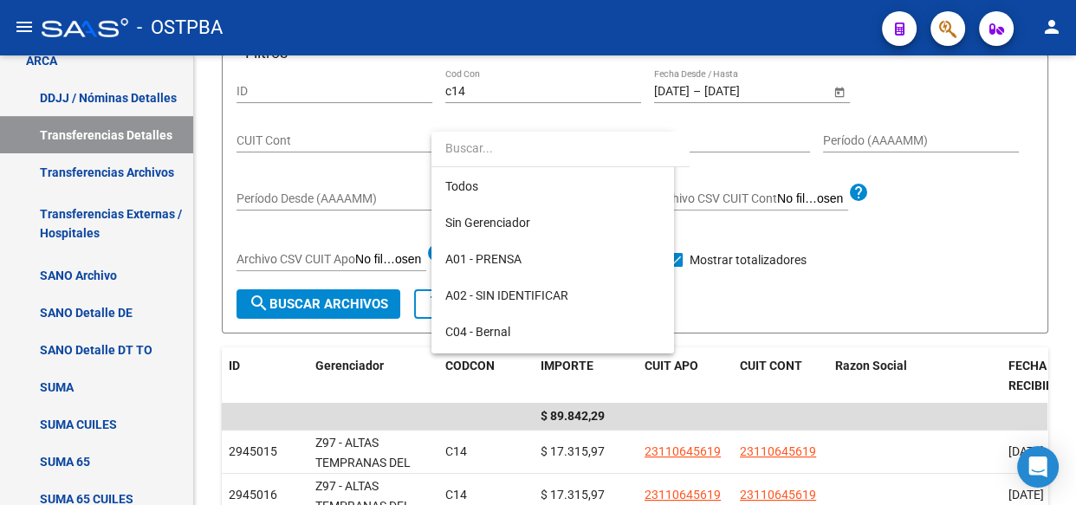
scroll to position [505, 0]
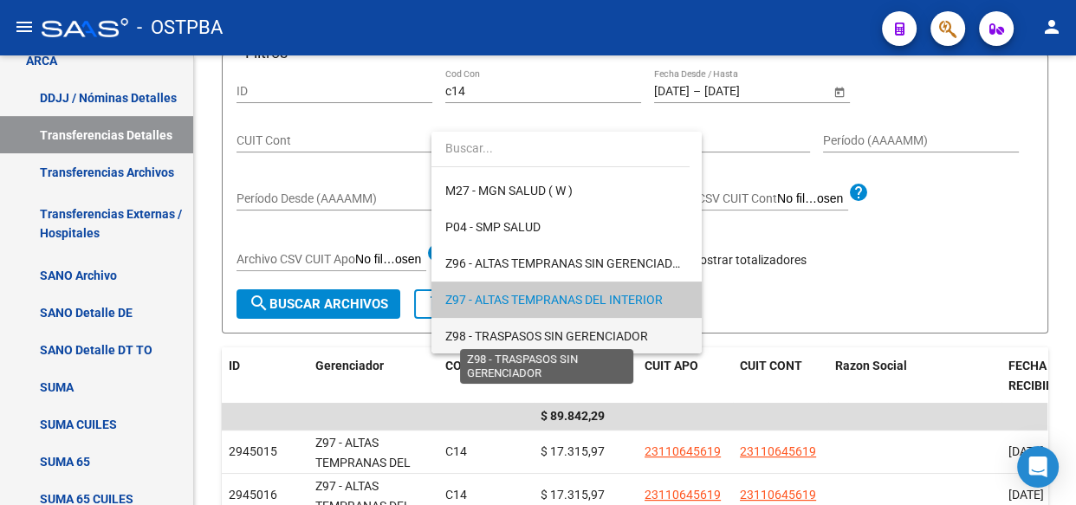
click at [503, 334] on span "Z98 - TRASPASOS SIN GERENCIADOR" at bounding box center [546, 336] width 203 height 14
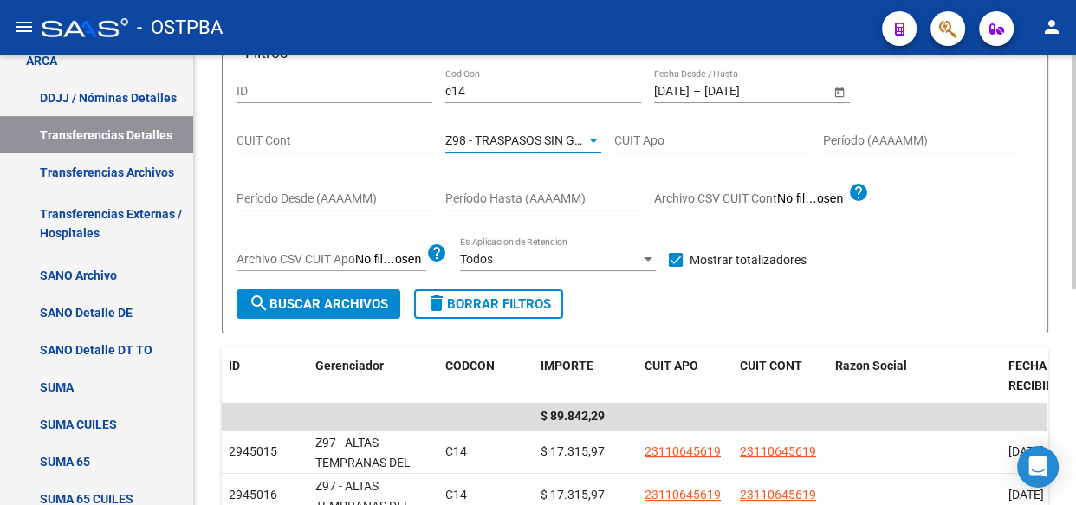
click at [328, 303] on span "search Buscar Archivos" at bounding box center [318, 304] width 139 height 16
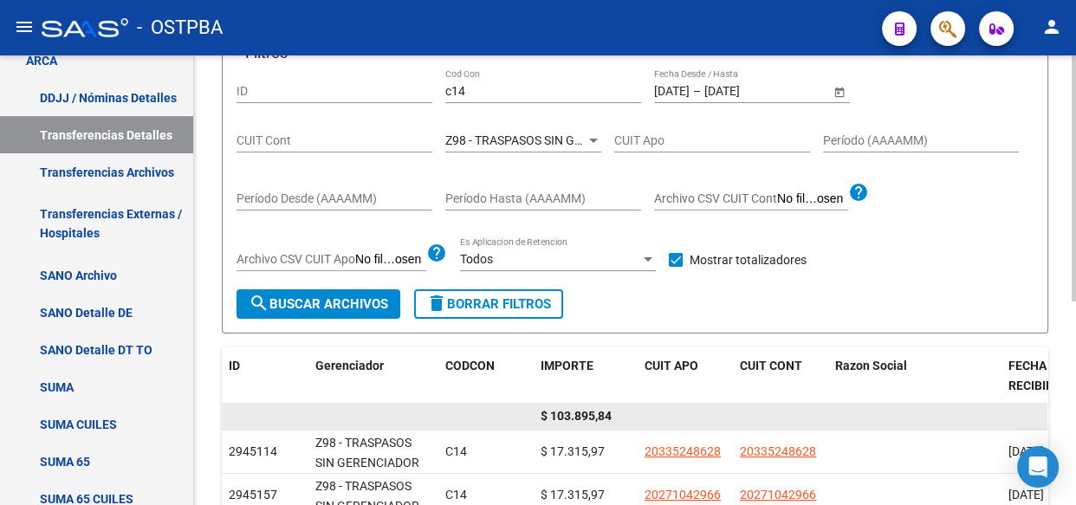
click at [572, 413] on span "$ 103.895,84" at bounding box center [575, 416] width 71 height 14
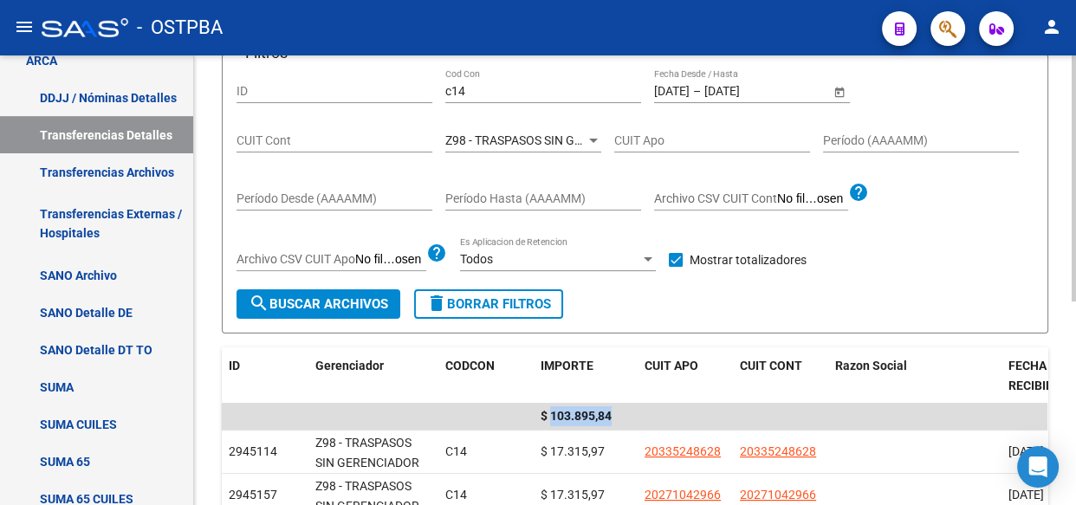
click at [464, 91] on input "c14" at bounding box center [543, 91] width 196 height 15
click at [591, 139] on div at bounding box center [593, 141] width 9 height 4
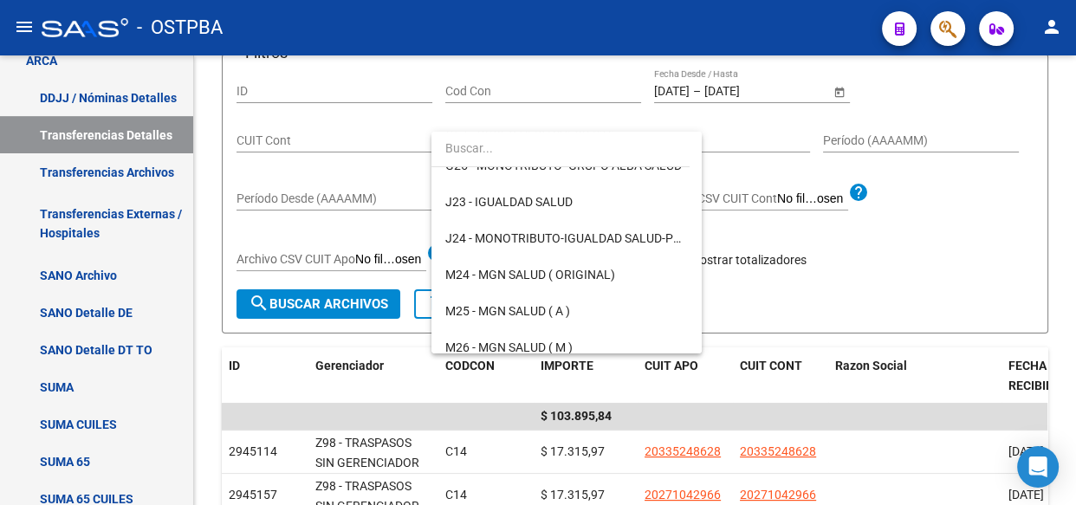
scroll to position [52, 0]
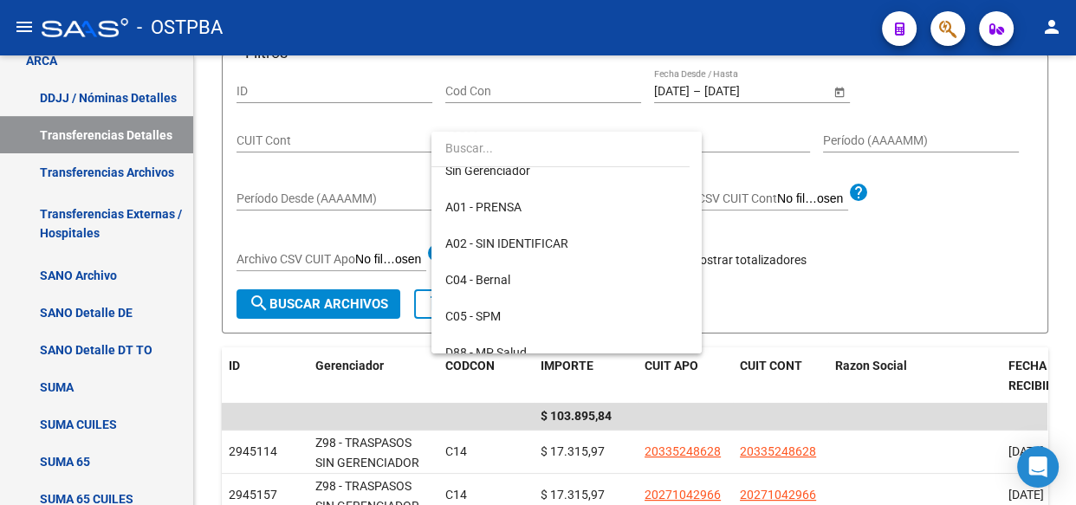
drag, startPoint x: 688, startPoint y: 163, endPoint x: 678, endPoint y: 142, distance: 23.2
click at [678, 142] on input "dropdown search" at bounding box center [560, 148] width 258 height 36
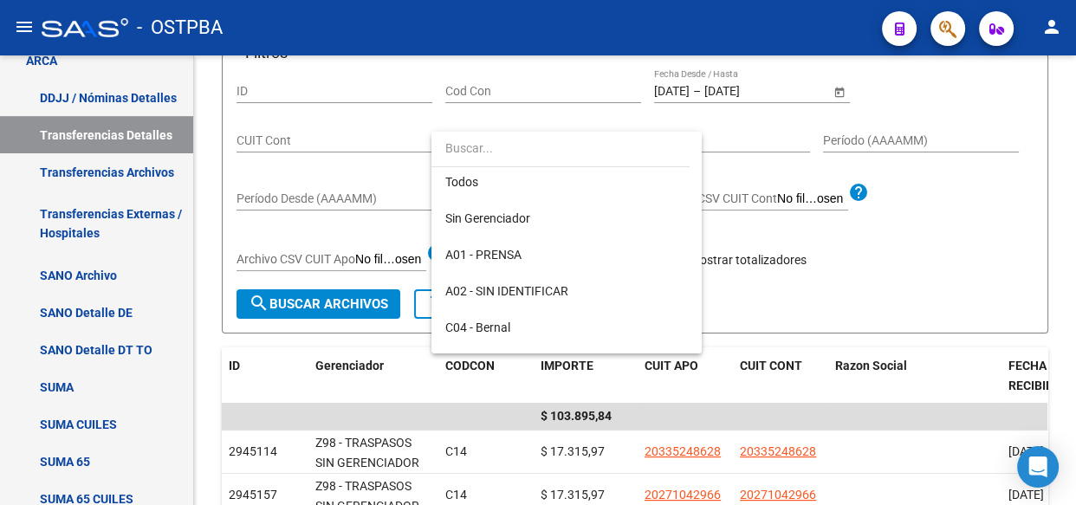
scroll to position [0, 0]
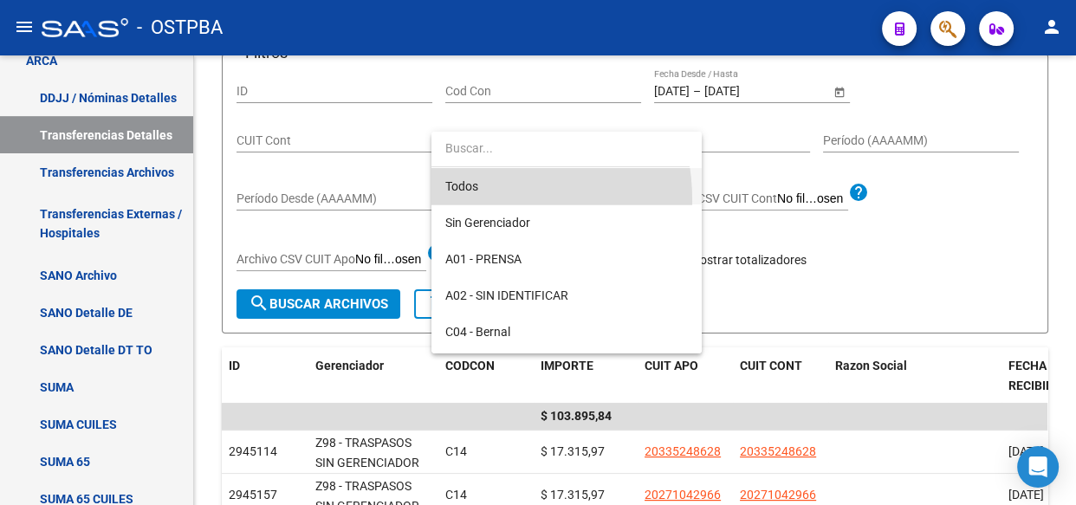
click at [446, 190] on span "Todos" at bounding box center [566, 186] width 242 height 36
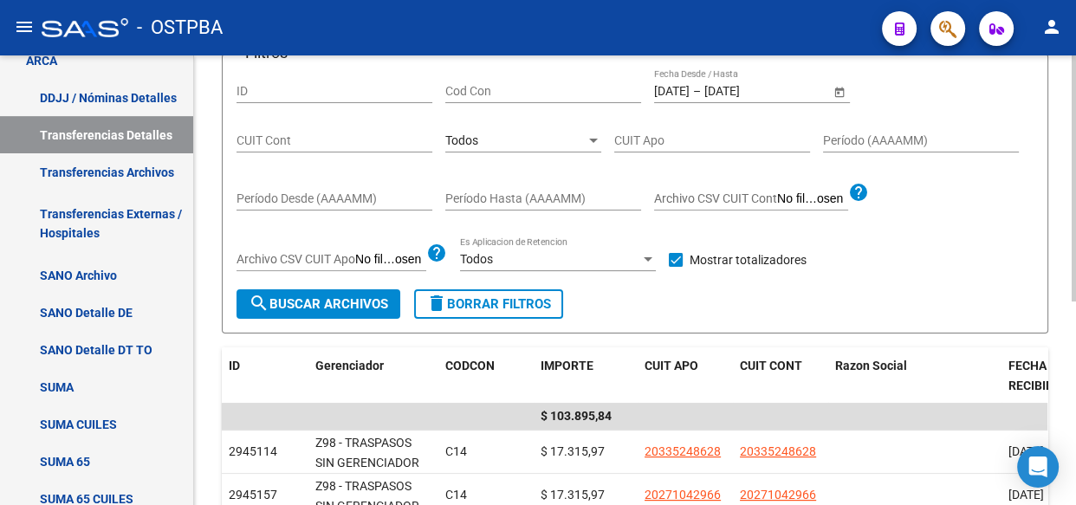
click at [701, 90] on span "–" at bounding box center [697, 91] width 8 height 15
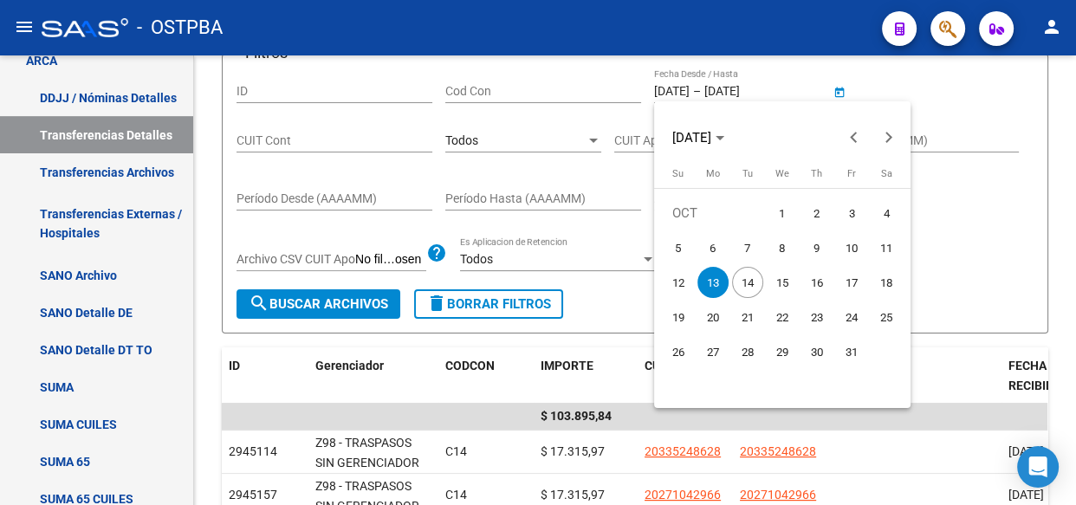
click at [753, 283] on span "14" at bounding box center [747, 282] width 31 height 31
type input "[DATE]"
click at [753, 283] on span "14" at bounding box center [747, 282] width 31 height 31
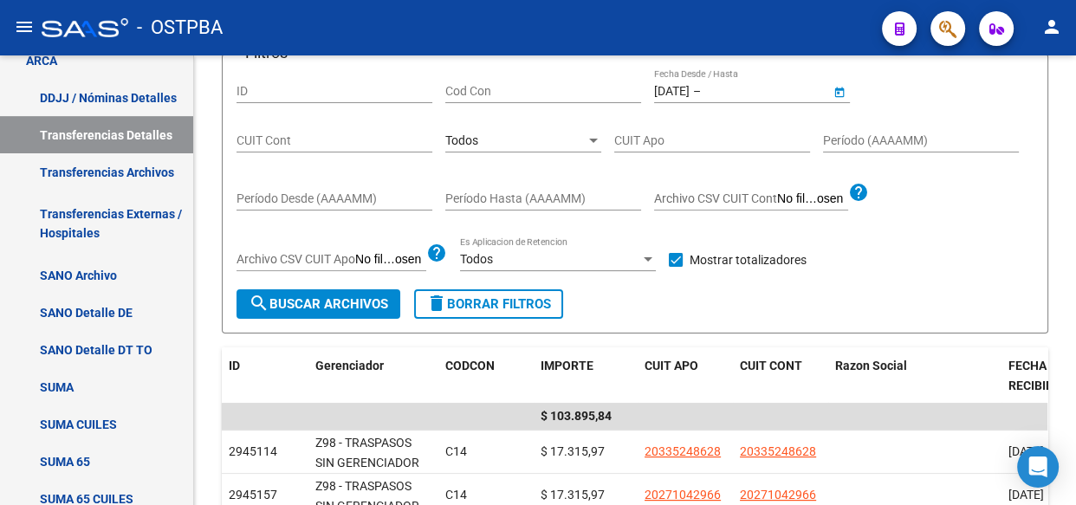
type input "[DATE]"
click at [277, 296] on span "search Buscar Archivos" at bounding box center [318, 304] width 139 height 16
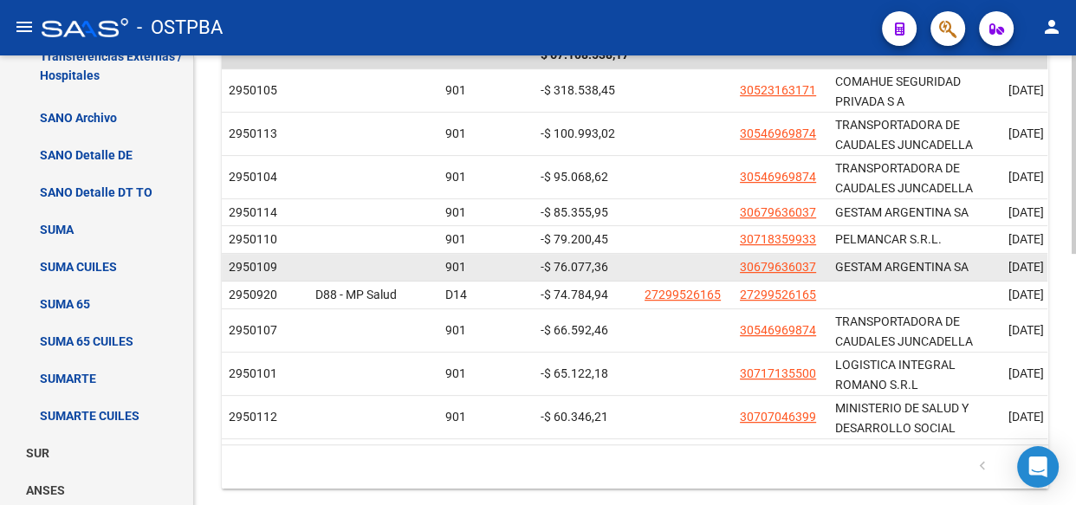
scroll to position [551, 0]
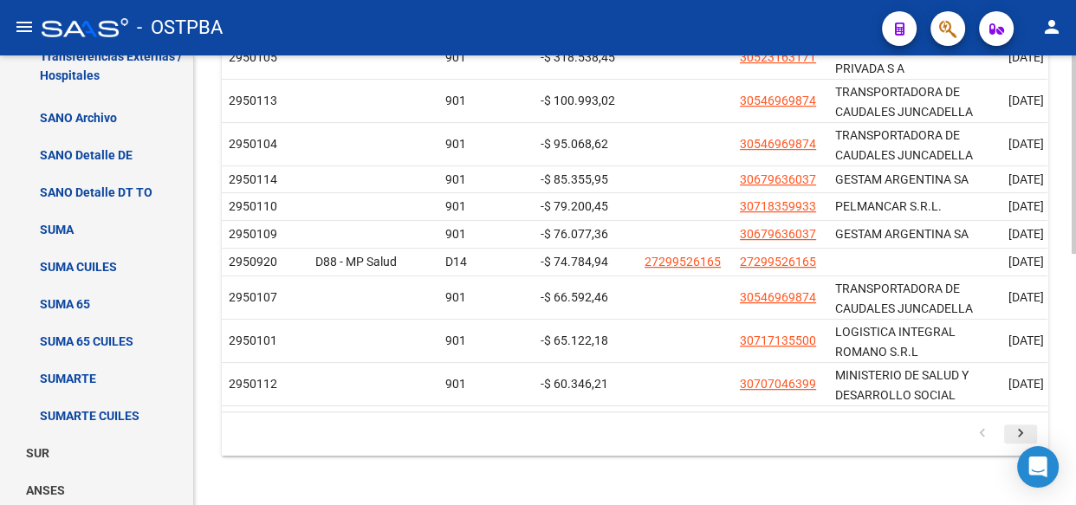
click at [1014, 436] on icon "go to next page" at bounding box center [1020, 435] width 23 height 21
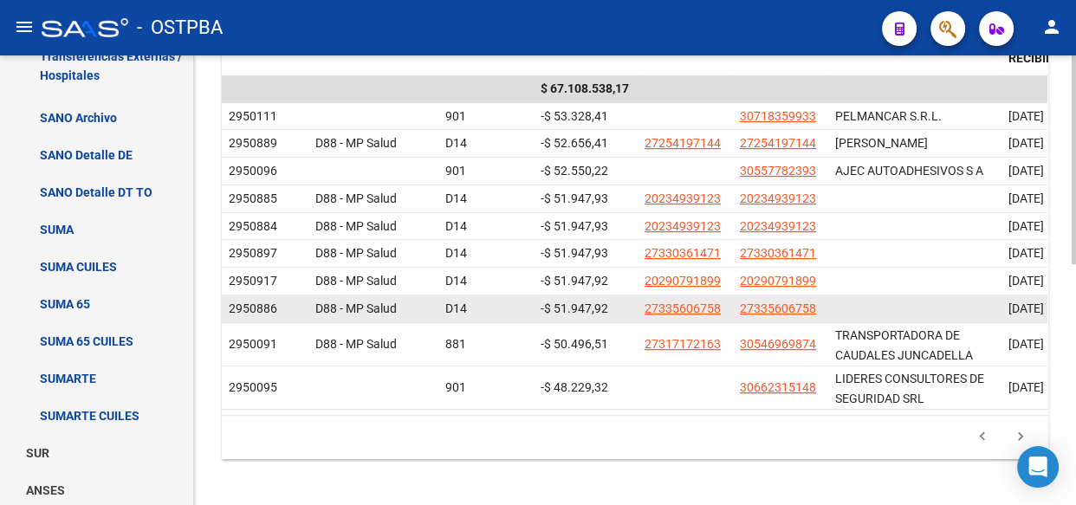
scroll to position [520, 0]
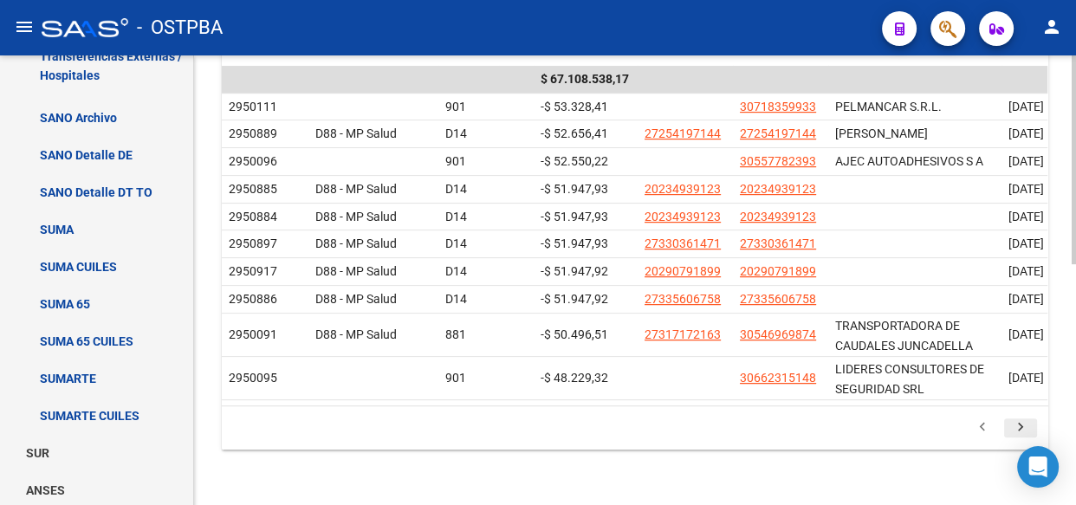
click at [1018, 426] on icon "go to next page" at bounding box center [1020, 429] width 23 height 21
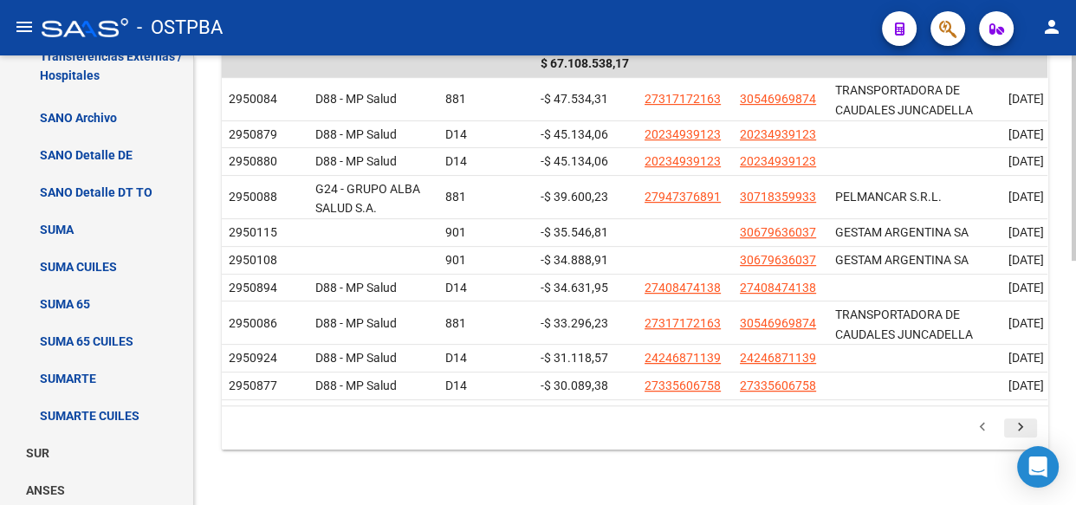
click at [1014, 440] on icon "go to next page" at bounding box center [1020, 429] width 23 height 21
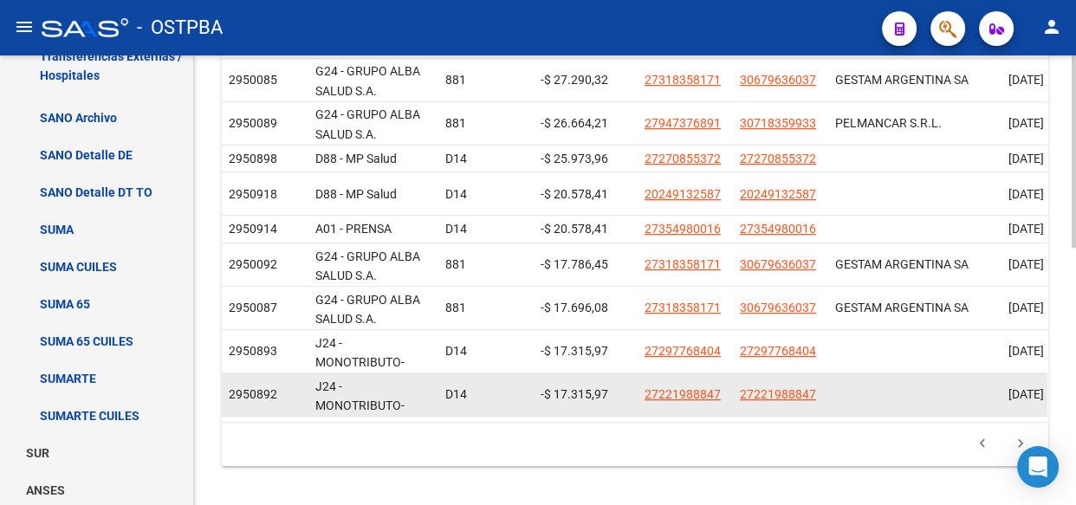
scroll to position [598, 0]
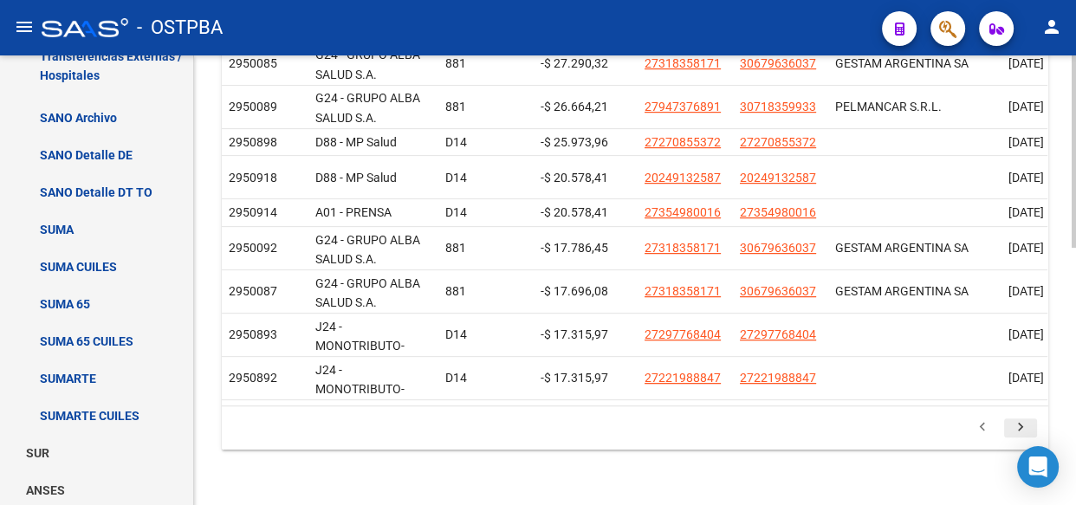
click at [1019, 425] on icon "go to next page" at bounding box center [1020, 429] width 23 height 21
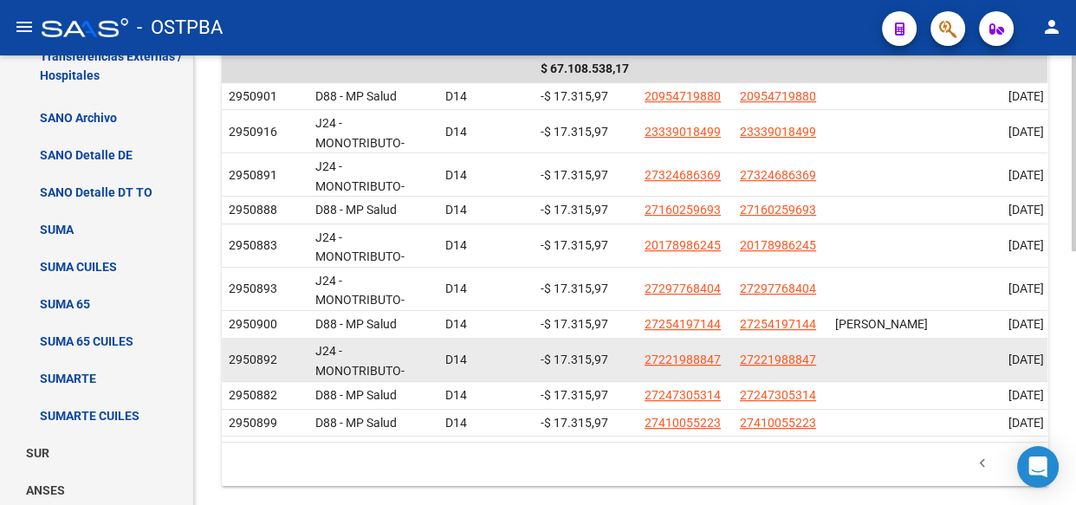
scroll to position [583, 0]
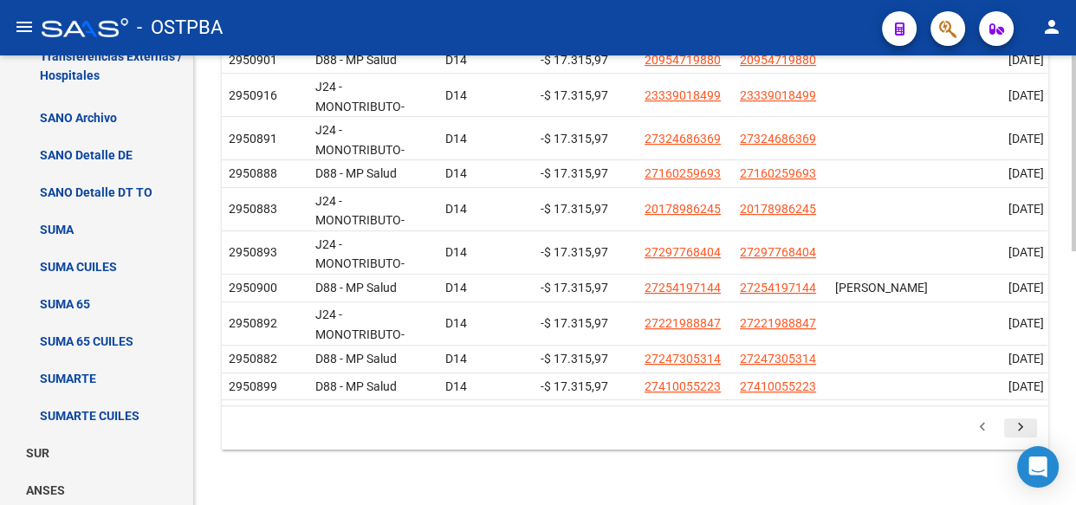
click at [1022, 424] on icon "go to next page" at bounding box center [1020, 429] width 23 height 21
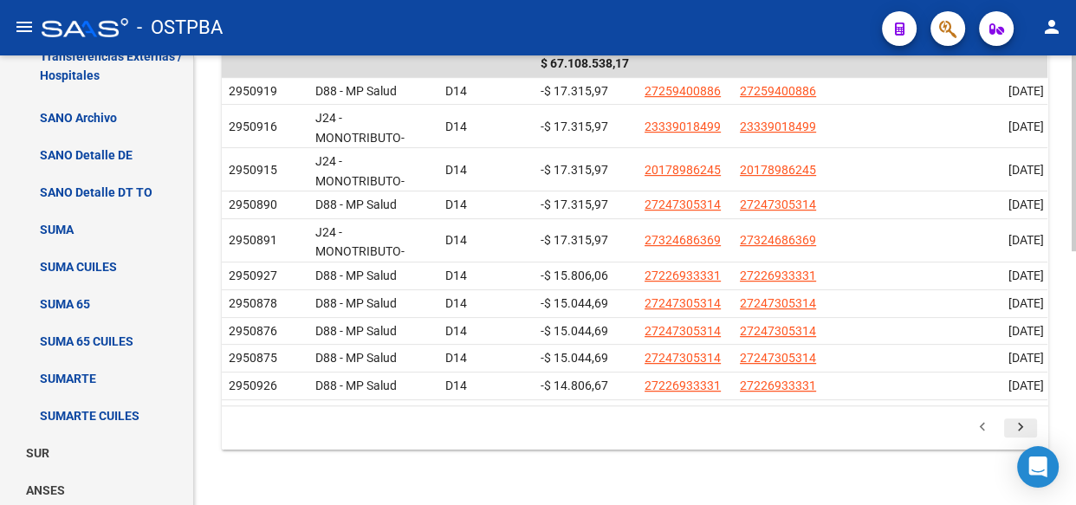
click at [1020, 426] on icon "go to next page" at bounding box center [1020, 429] width 23 height 21
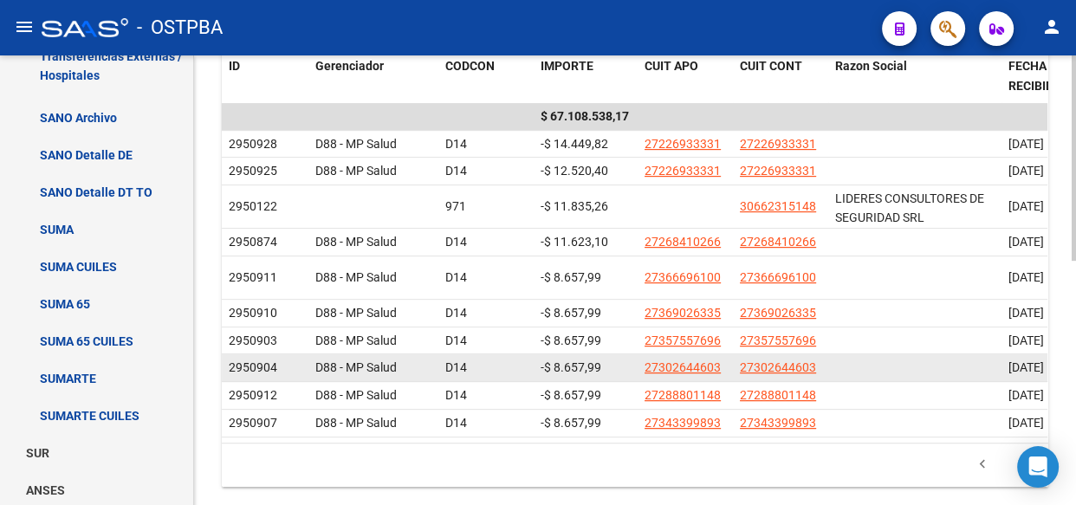
scroll to position [535, 0]
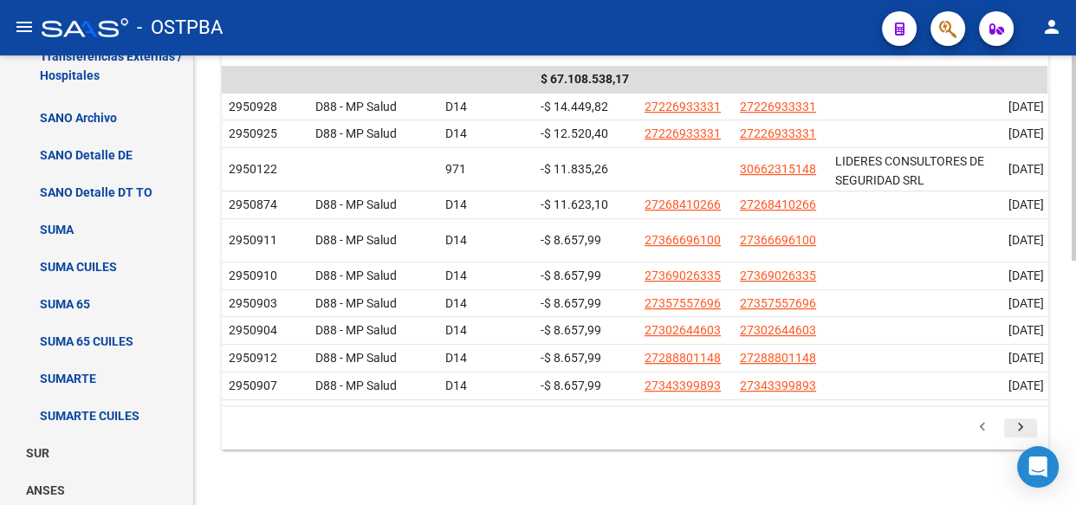
click at [1017, 424] on icon "go to next page" at bounding box center [1020, 429] width 23 height 21
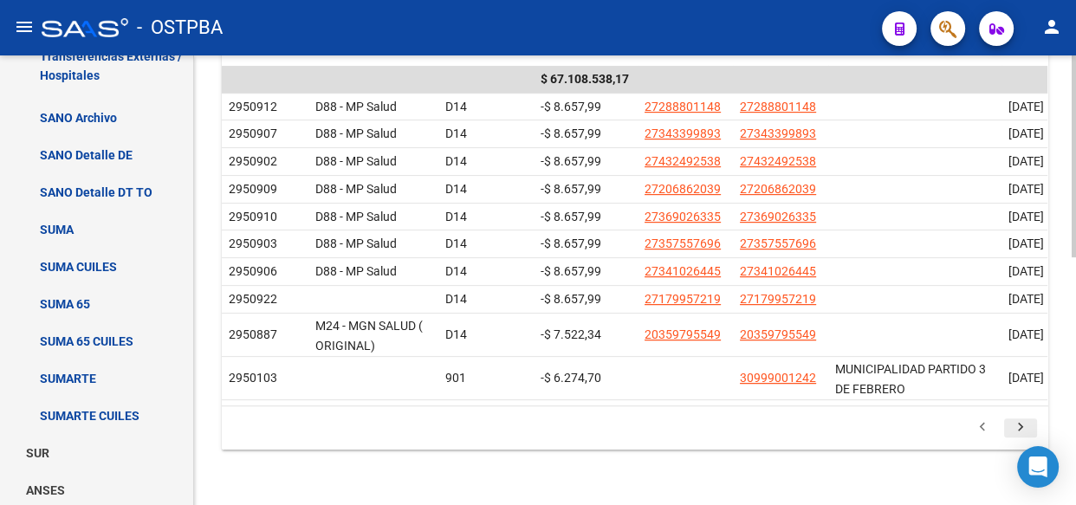
click at [1015, 440] on icon "go to next page" at bounding box center [1020, 429] width 23 height 21
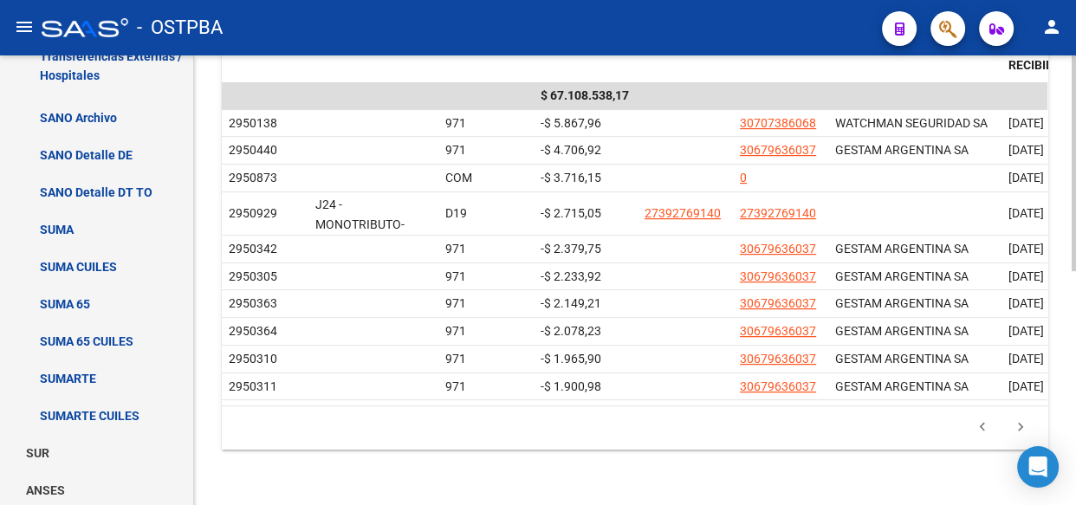
scroll to position [488, 0]
click at [1020, 425] on icon "go to next page" at bounding box center [1020, 429] width 23 height 21
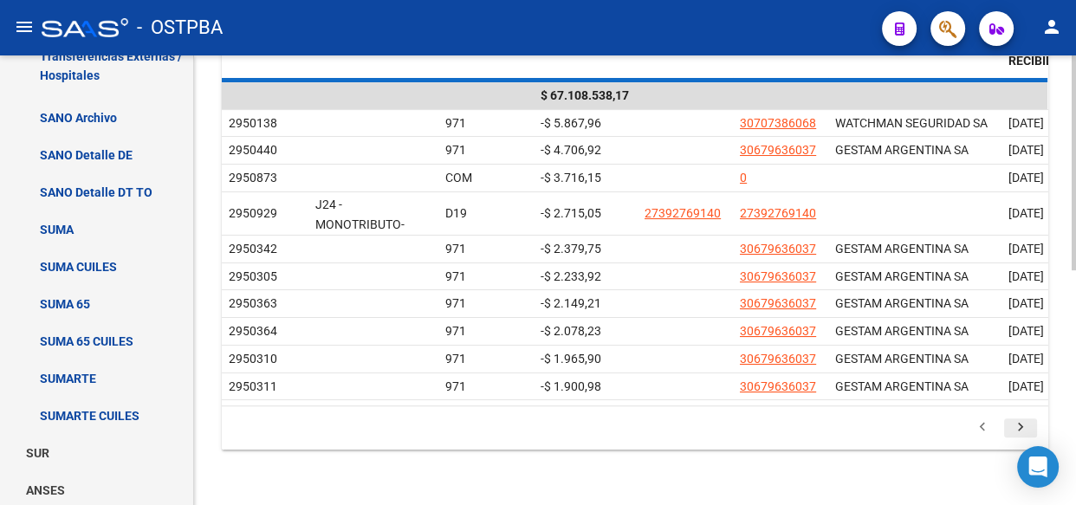
scroll to position [472, 0]
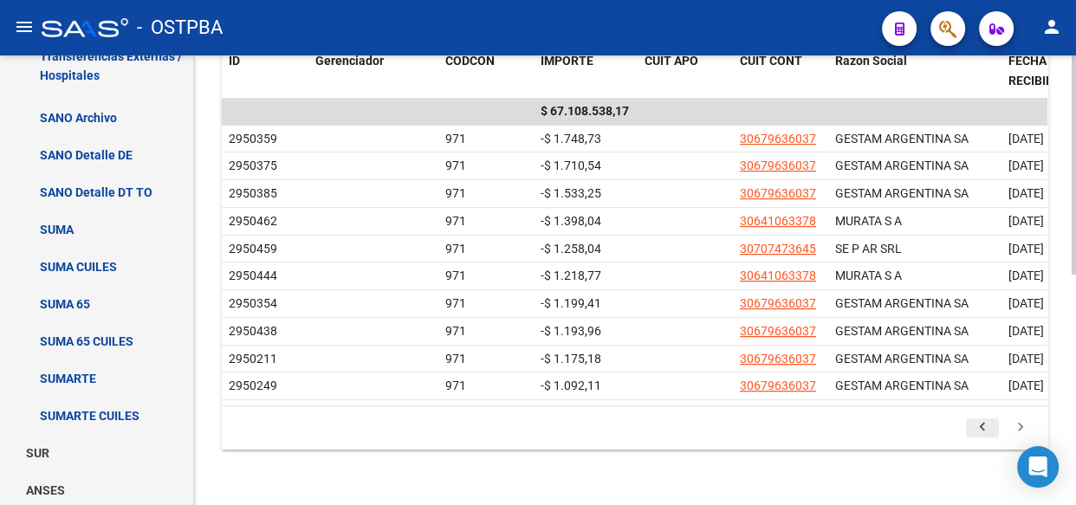
click at [979, 423] on icon "go to previous page" at bounding box center [982, 429] width 23 height 21
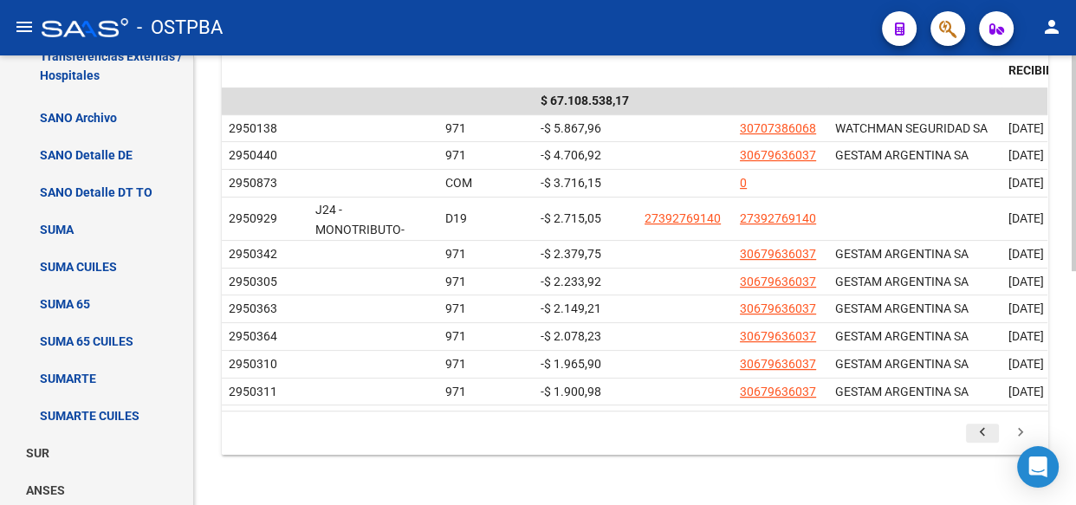
click at [981, 441] on icon "go to previous page" at bounding box center [982, 434] width 23 height 21
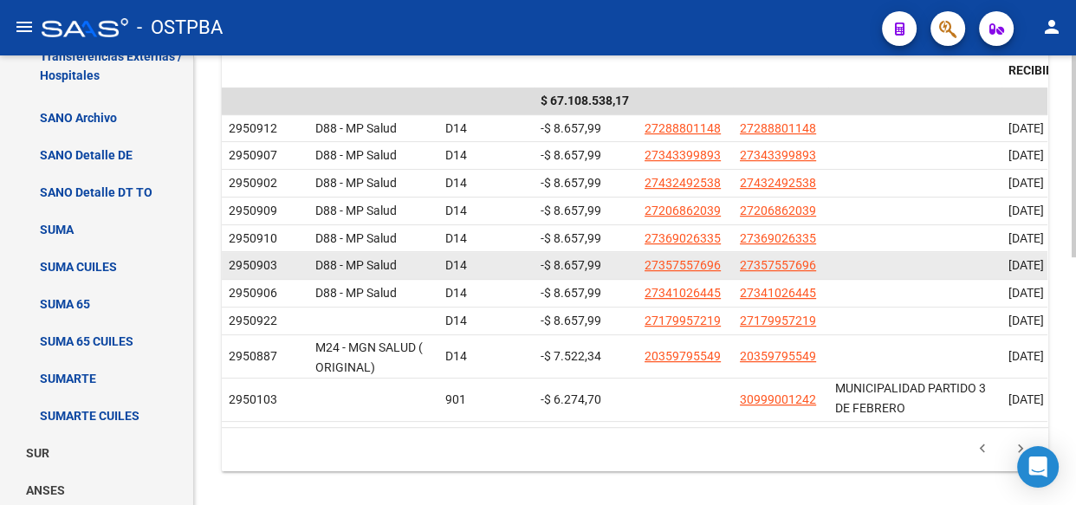
scroll to position [551, 0]
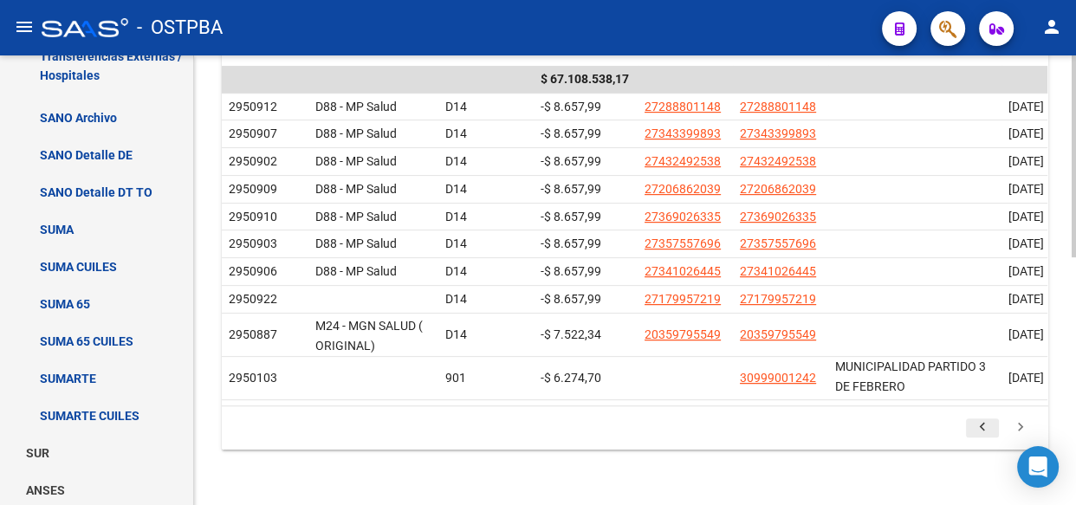
click at [979, 420] on icon "go to previous page" at bounding box center [982, 429] width 23 height 21
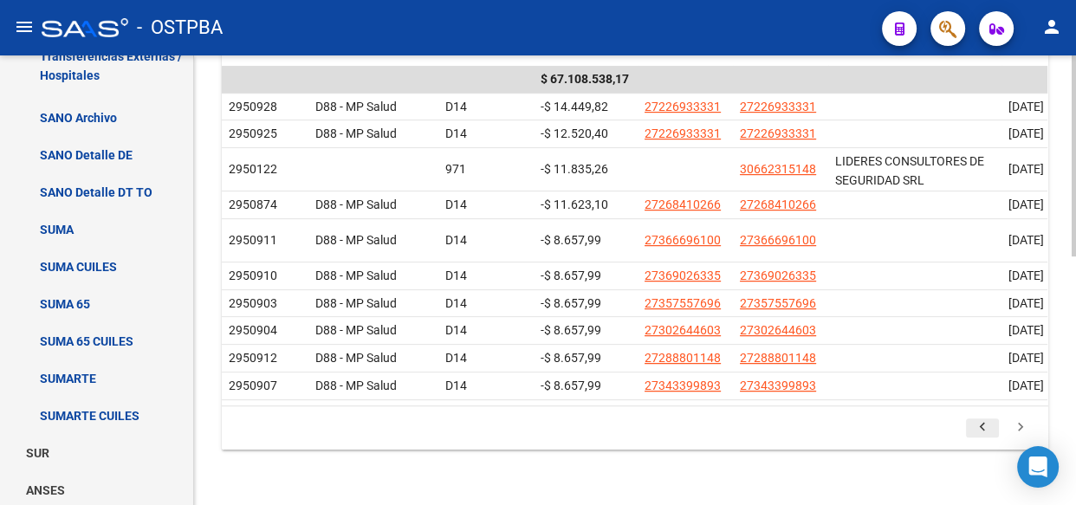
scroll to position [535, 0]
click at [979, 425] on icon "go to previous page" at bounding box center [982, 429] width 23 height 21
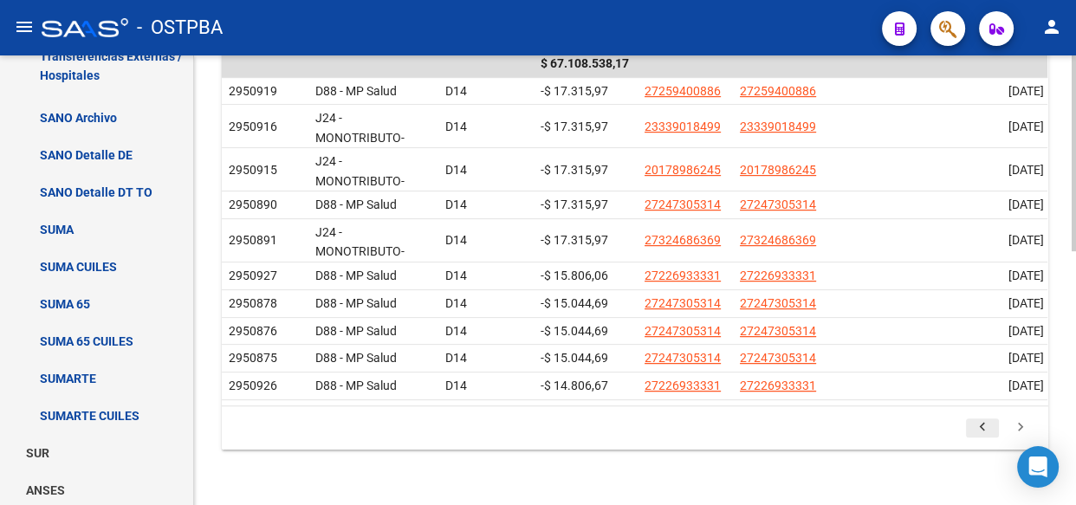
scroll to position [551, 0]
click at [979, 440] on icon "go to previous page" at bounding box center [982, 429] width 23 height 21
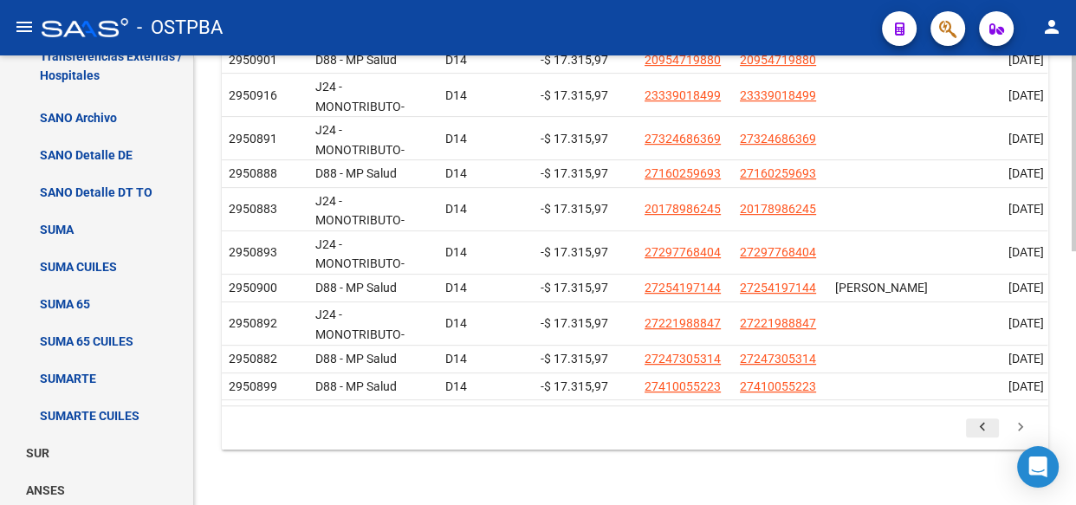
click at [979, 440] on icon "go to previous page" at bounding box center [982, 429] width 23 height 21
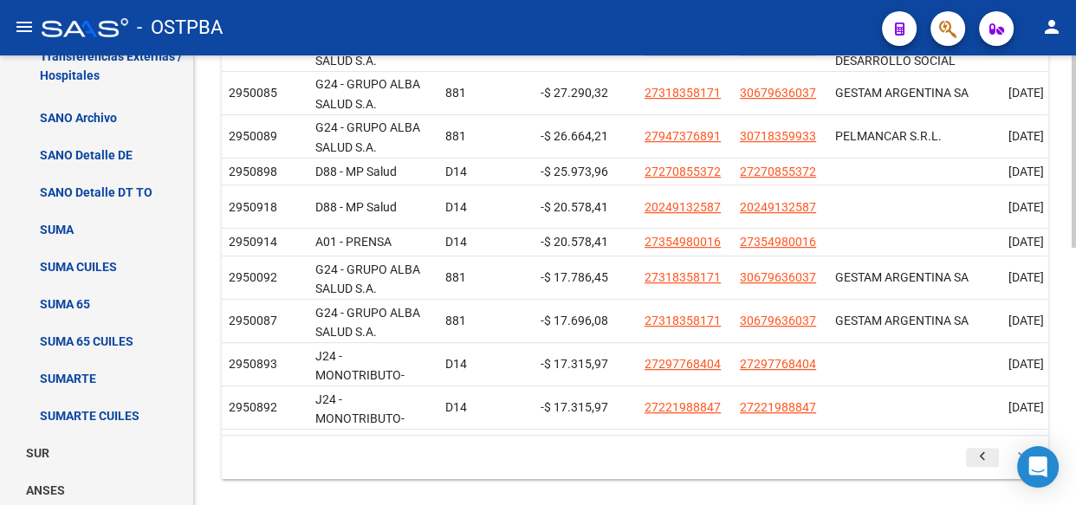
click at [979, 467] on icon "go to previous page" at bounding box center [982, 459] width 23 height 21
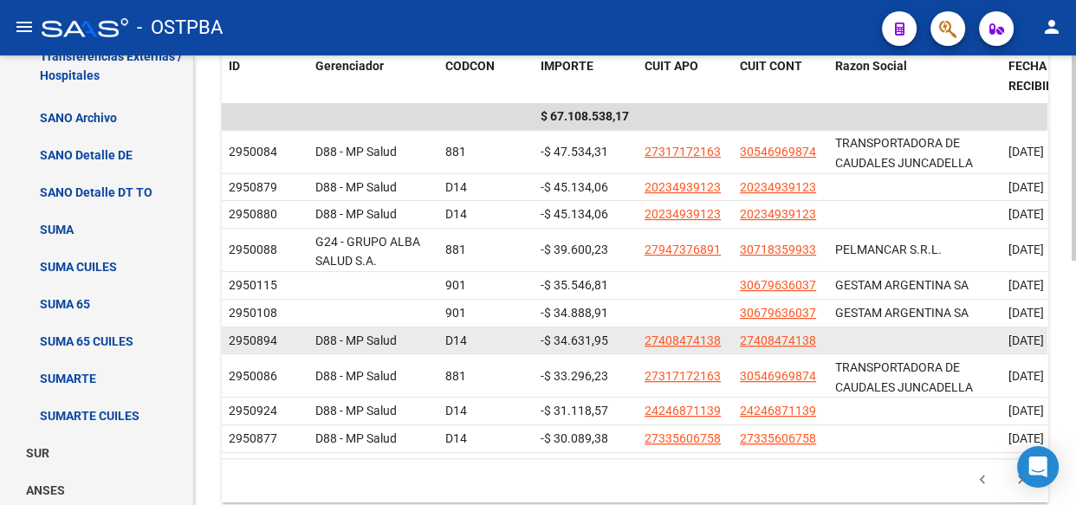
scroll to position [535, 0]
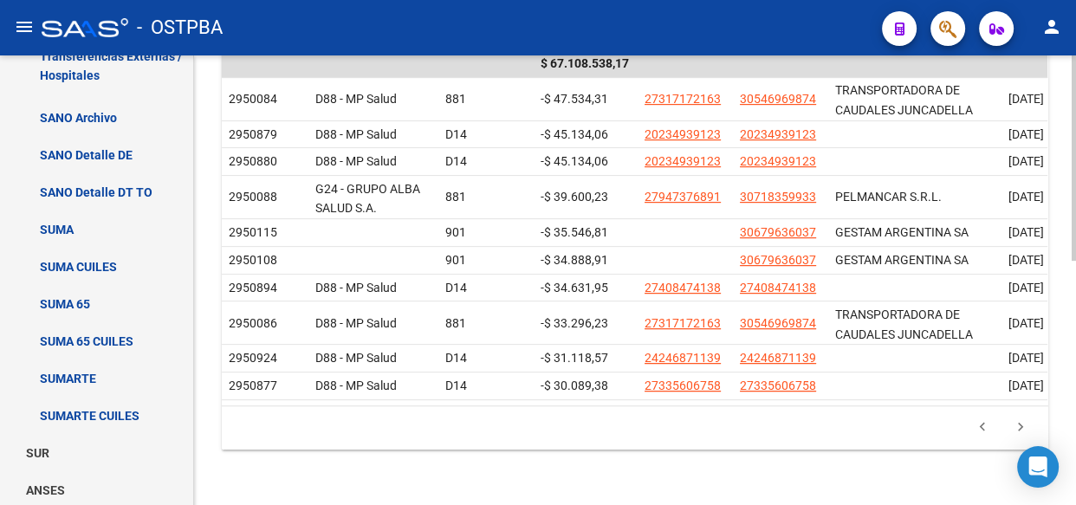
click at [1021, 425] on icon "go to next page" at bounding box center [1020, 429] width 23 height 21
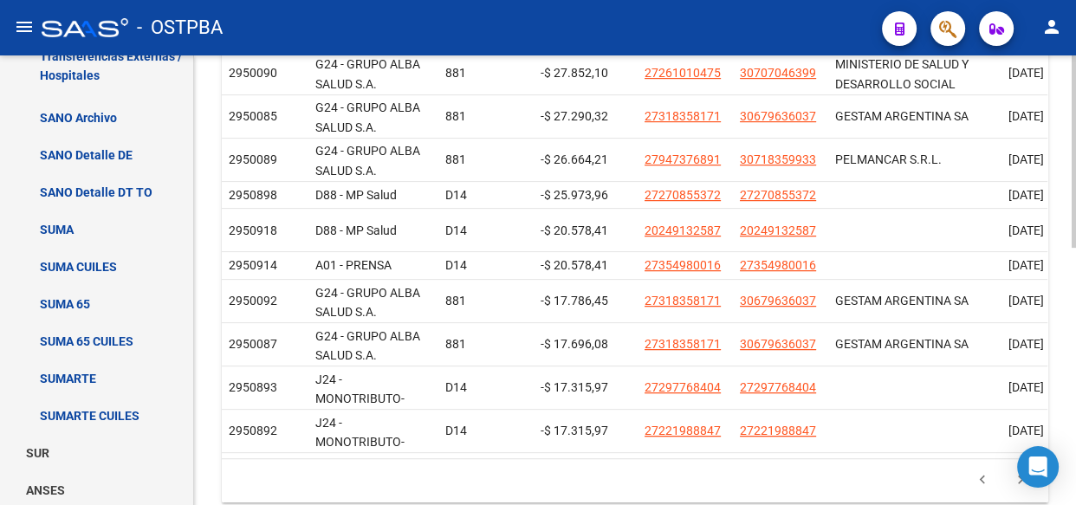
scroll to position [598, 0]
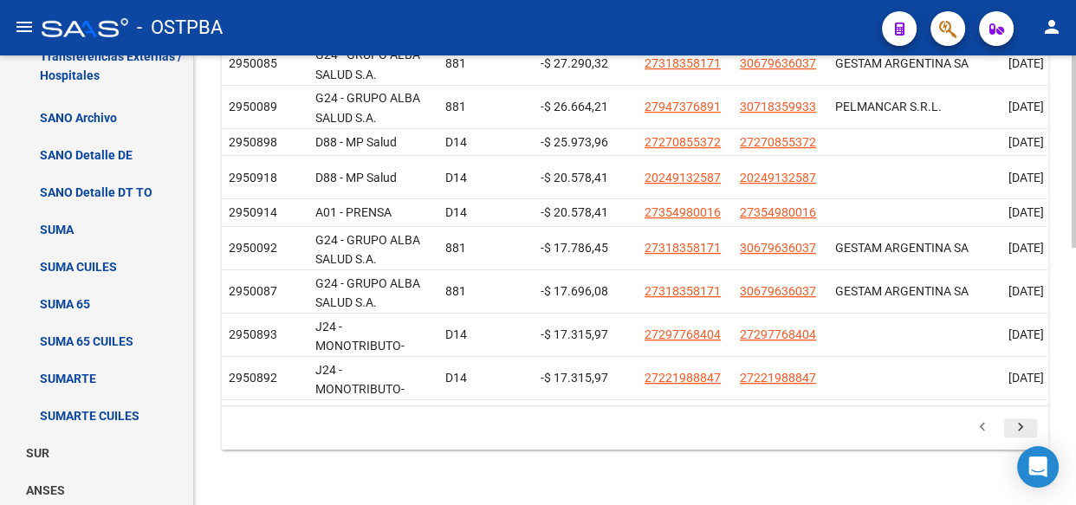
click at [1019, 422] on icon "go to next page" at bounding box center [1020, 429] width 23 height 21
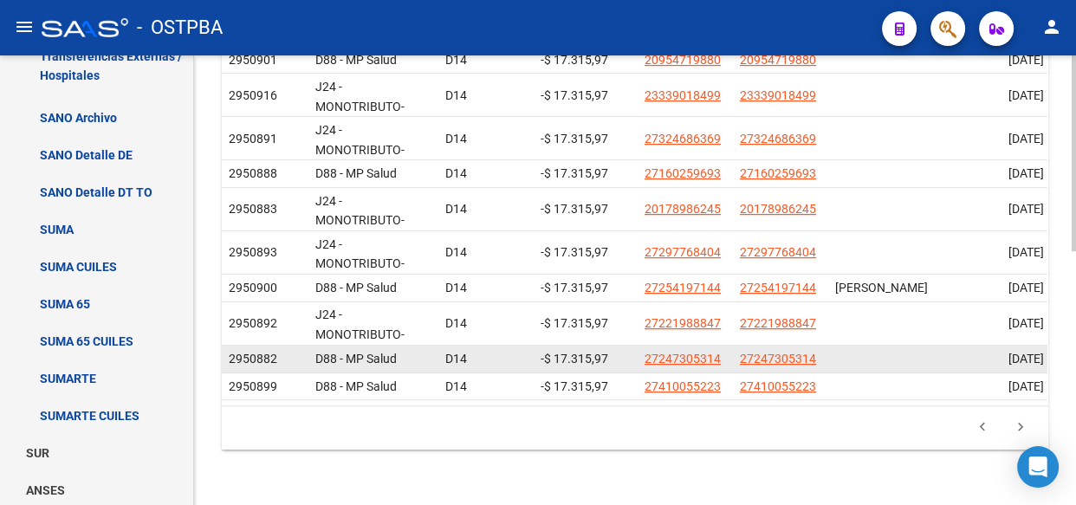
scroll to position [583, 0]
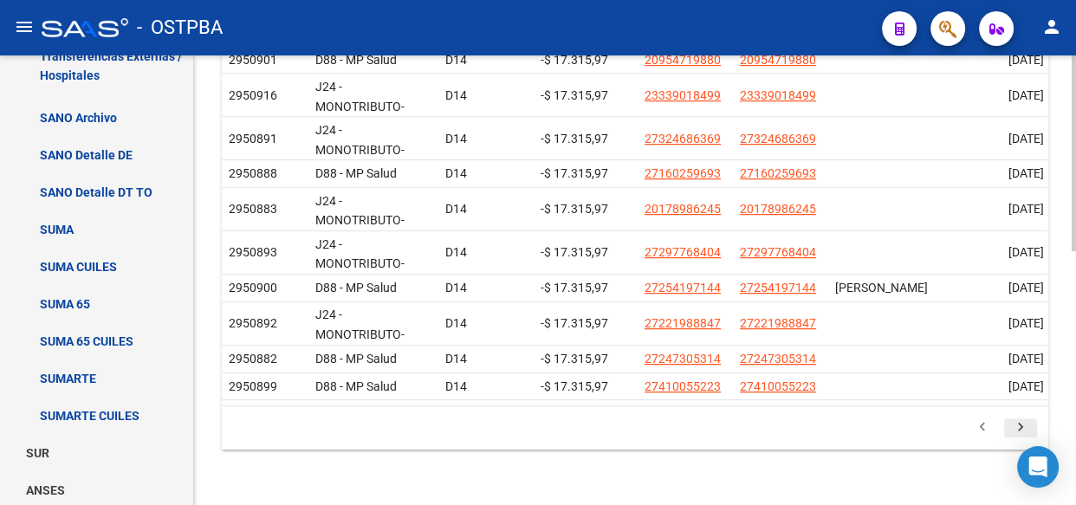
click at [1015, 423] on icon "go to next page" at bounding box center [1020, 429] width 23 height 21
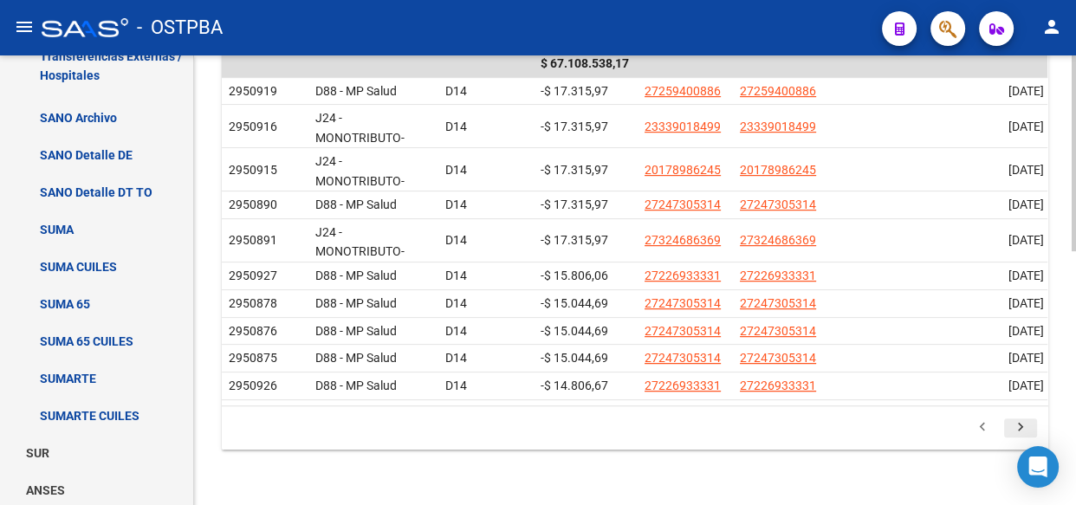
click at [1021, 427] on icon "go to next page" at bounding box center [1020, 429] width 23 height 21
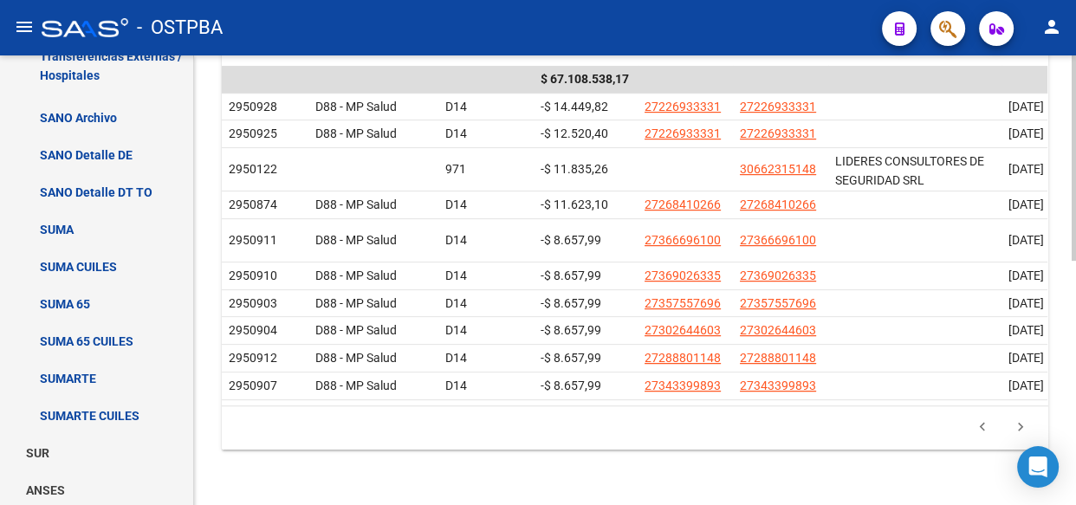
scroll to position [535, 0]
click at [1018, 426] on icon "go to next page" at bounding box center [1020, 429] width 23 height 21
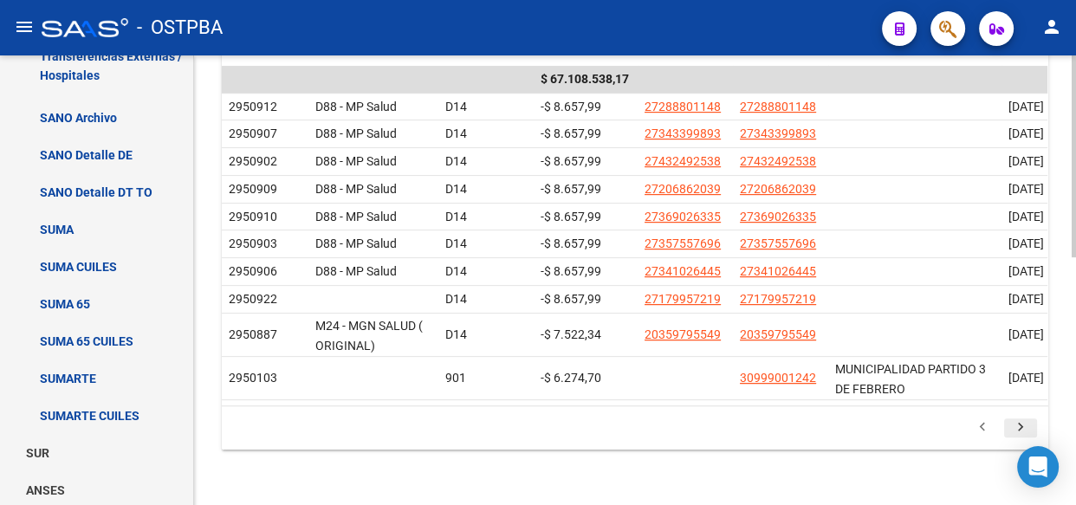
click at [1017, 440] on icon "go to next page" at bounding box center [1020, 429] width 23 height 21
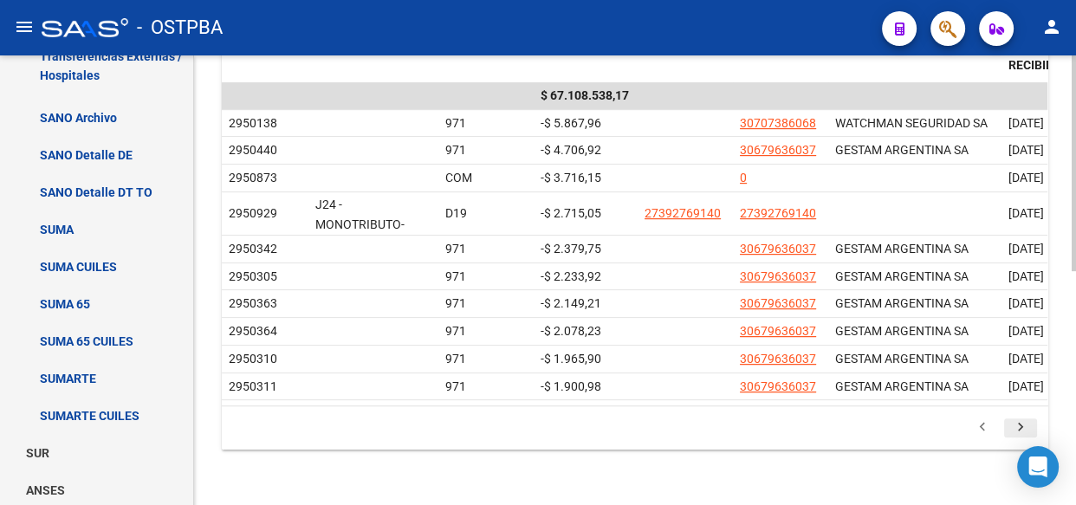
scroll to position [488, 0]
click at [1023, 424] on icon "go to next page" at bounding box center [1020, 429] width 23 height 21
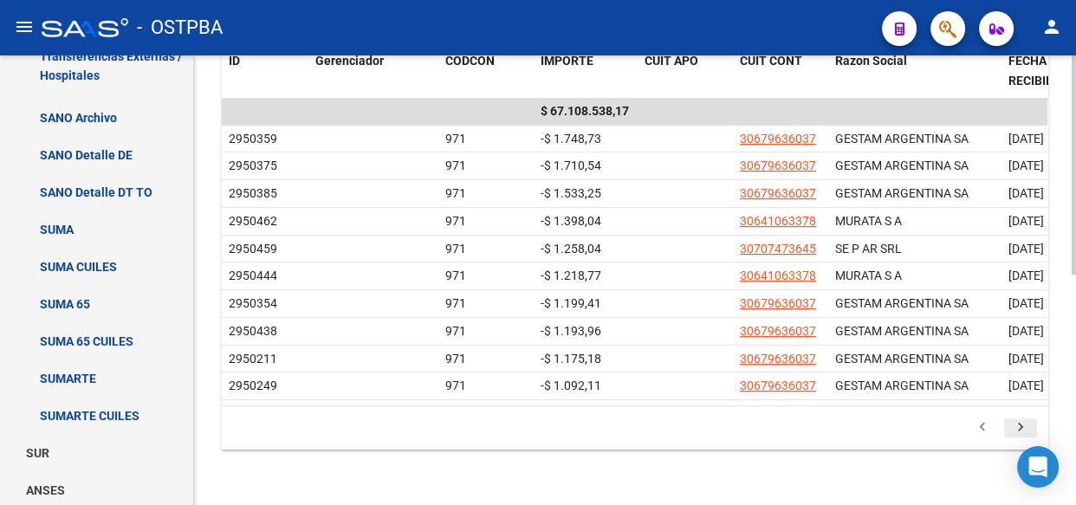
scroll to position [472, 0]
click at [979, 424] on icon "go to previous page" at bounding box center [982, 429] width 23 height 21
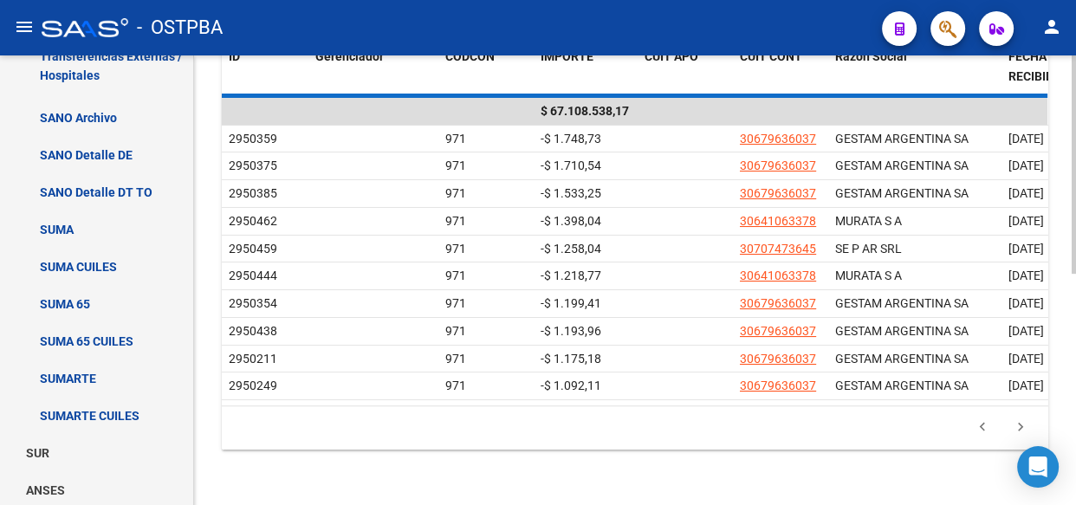
click at [980, 423] on div "179.769.313.486.231.570.000.000.000.000.000.000.000.000.000.000.000.000.000.000…" at bounding box center [635, 427] width 826 height 43
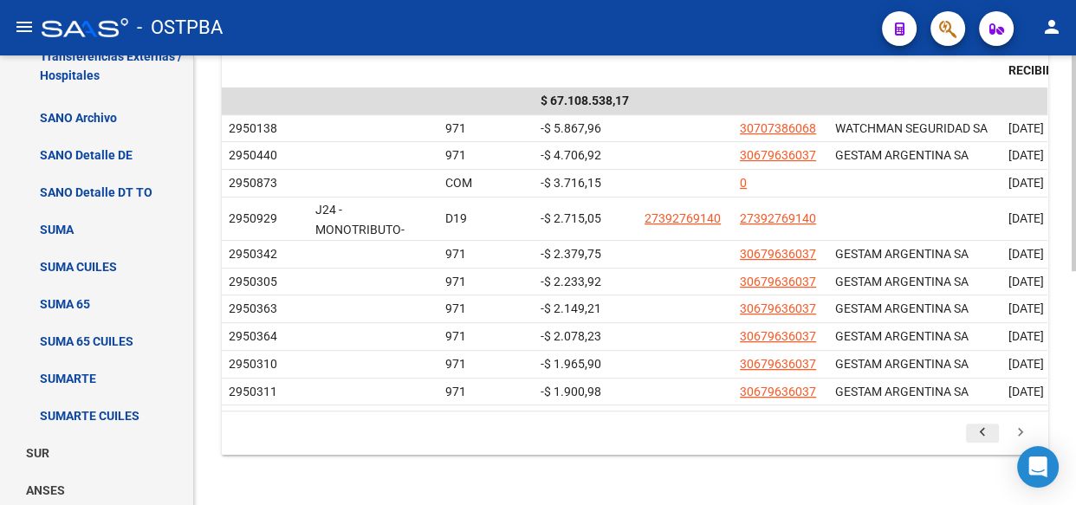
click at [983, 437] on icon "go to previous page" at bounding box center [982, 434] width 23 height 21
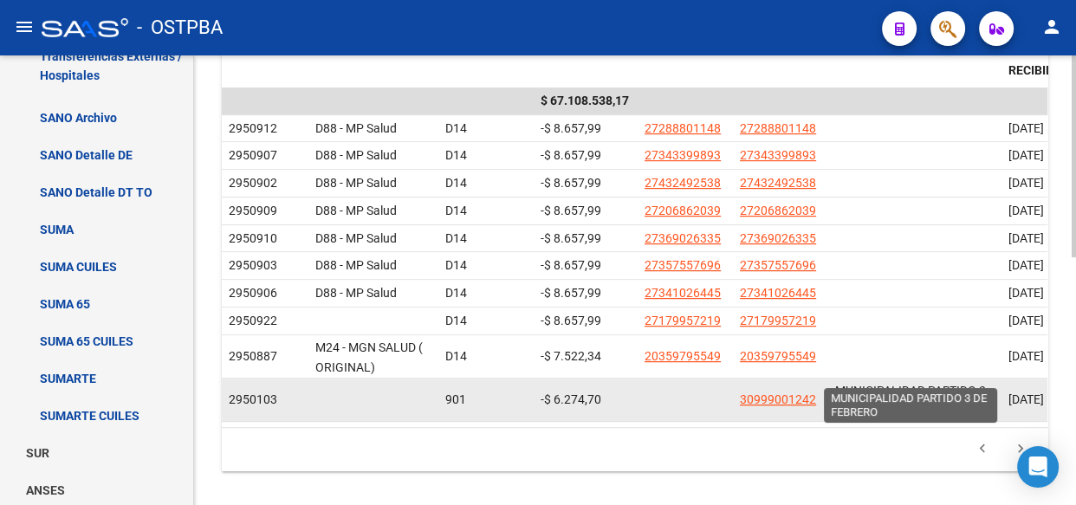
click at [979, 417] on span "MUNICIPALIDAD PARTIDO 3 DE FEBRERO" at bounding box center [910, 401] width 151 height 34
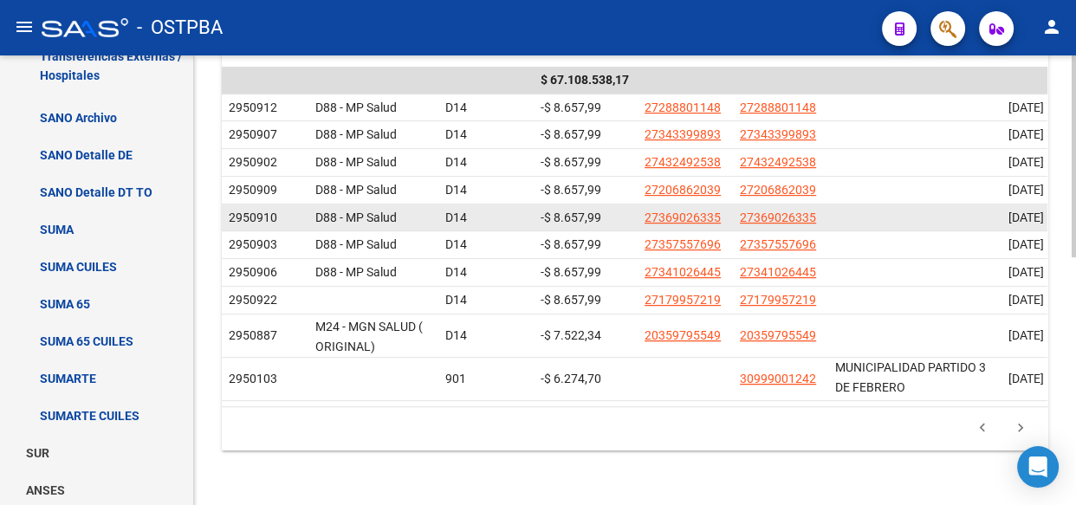
scroll to position [551, 0]
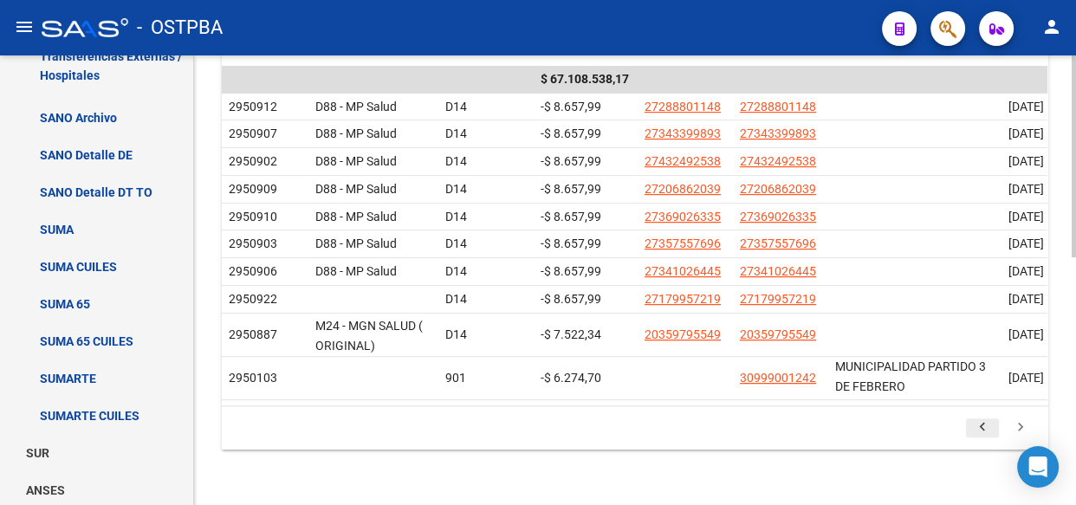
click at [975, 427] on icon "go to previous page" at bounding box center [982, 429] width 23 height 21
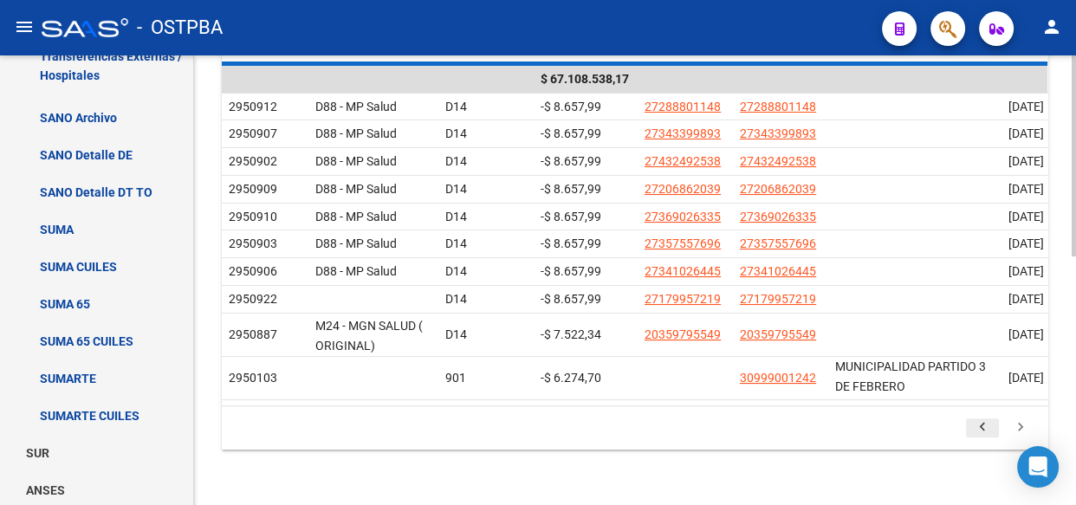
scroll to position [535, 0]
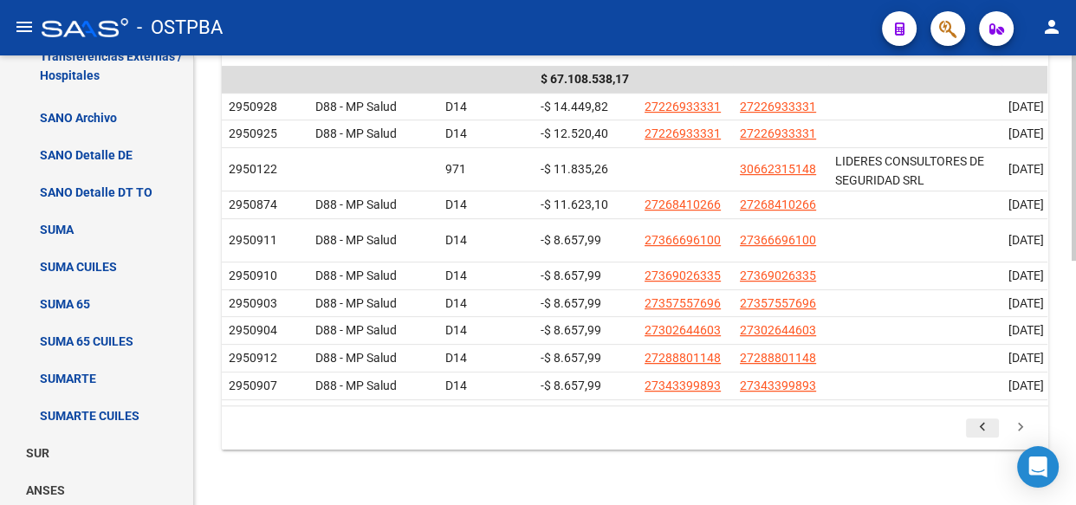
click at [981, 426] on icon "go to previous page" at bounding box center [982, 429] width 23 height 21
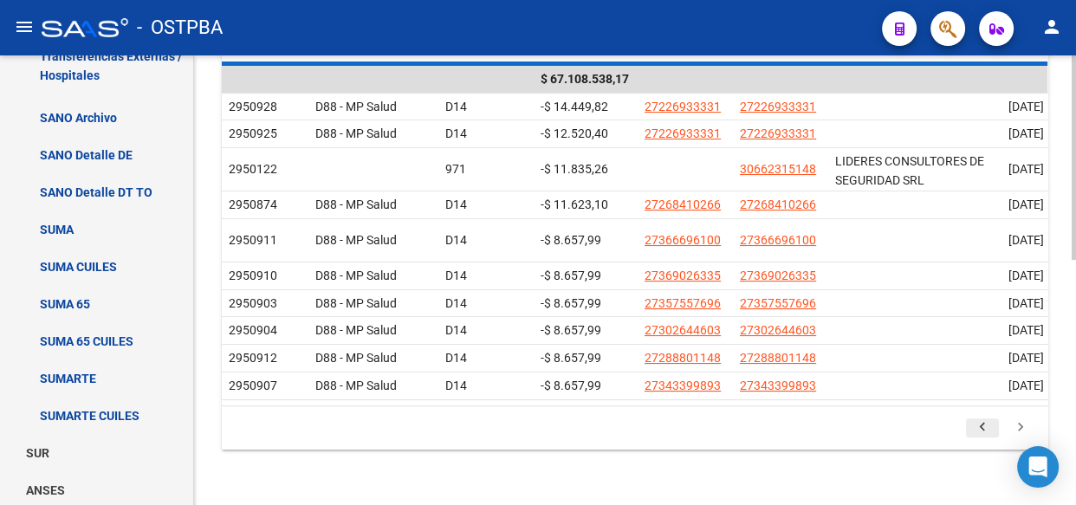
scroll to position [551, 0]
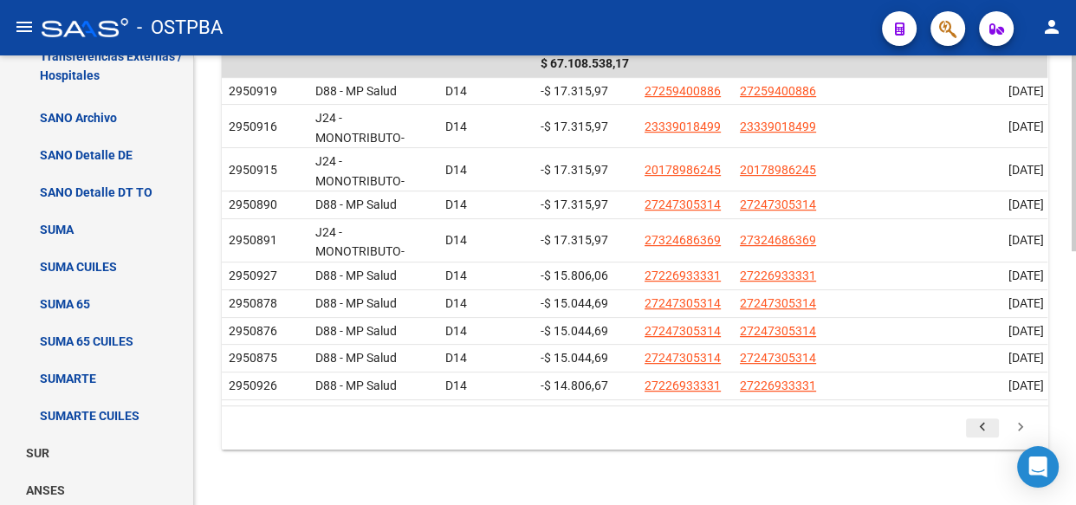
click at [983, 440] on icon "go to previous page" at bounding box center [982, 429] width 23 height 21
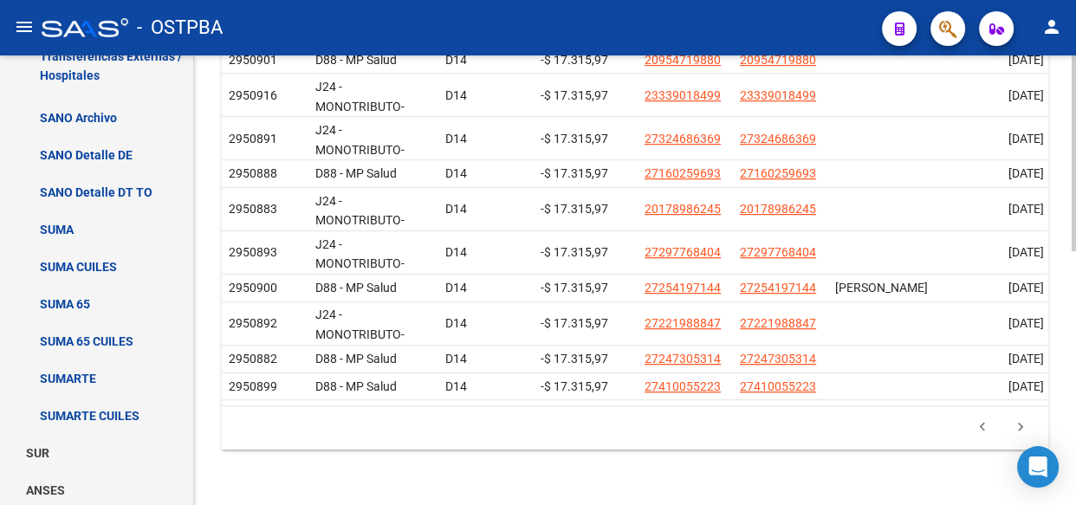
scroll to position [583, 0]
click at [984, 428] on icon "go to previous page" at bounding box center [982, 429] width 23 height 21
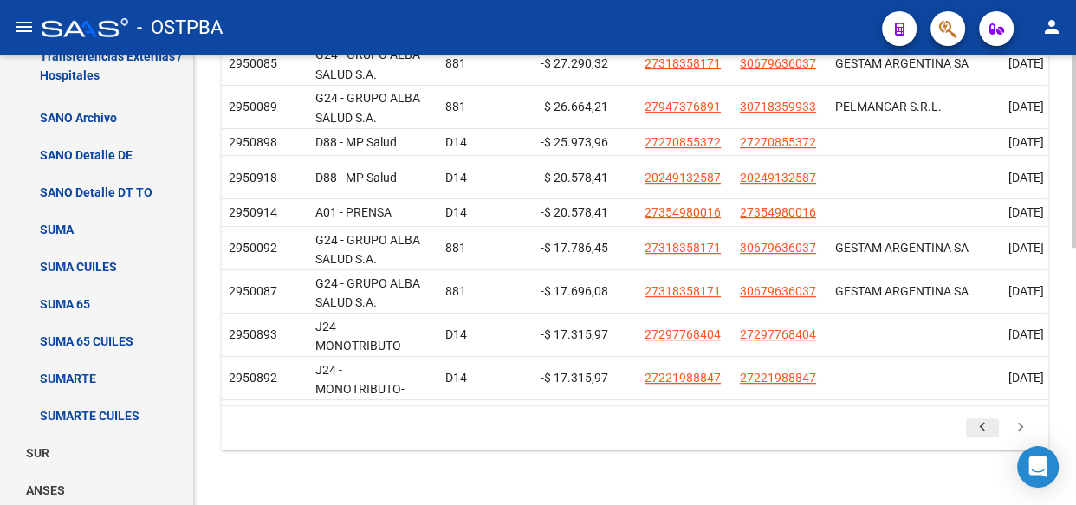
click at [976, 426] on icon "go to previous page" at bounding box center [982, 429] width 23 height 21
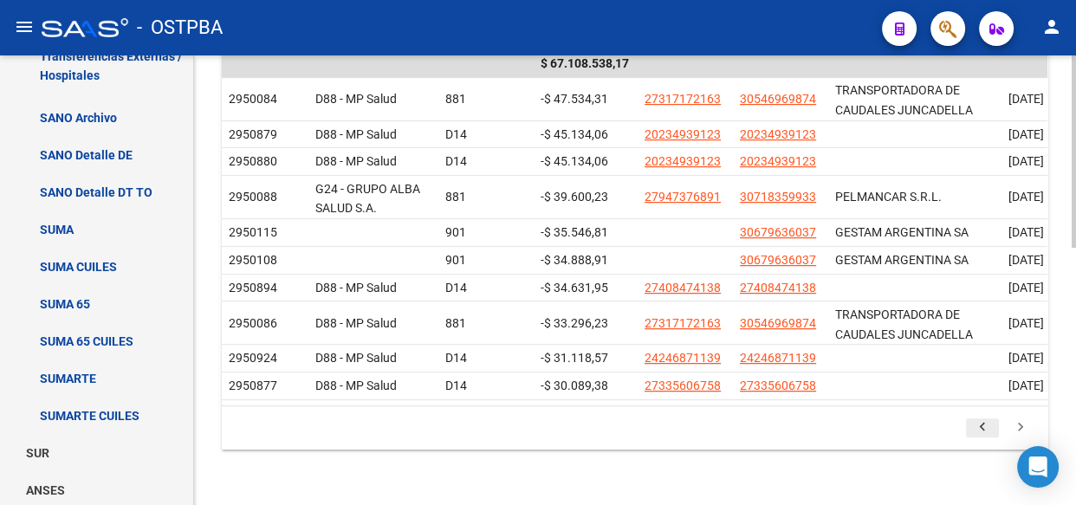
scroll to position [535, 0]
click at [980, 427] on icon "go to previous page" at bounding box center [982, 429] width 23 height 21
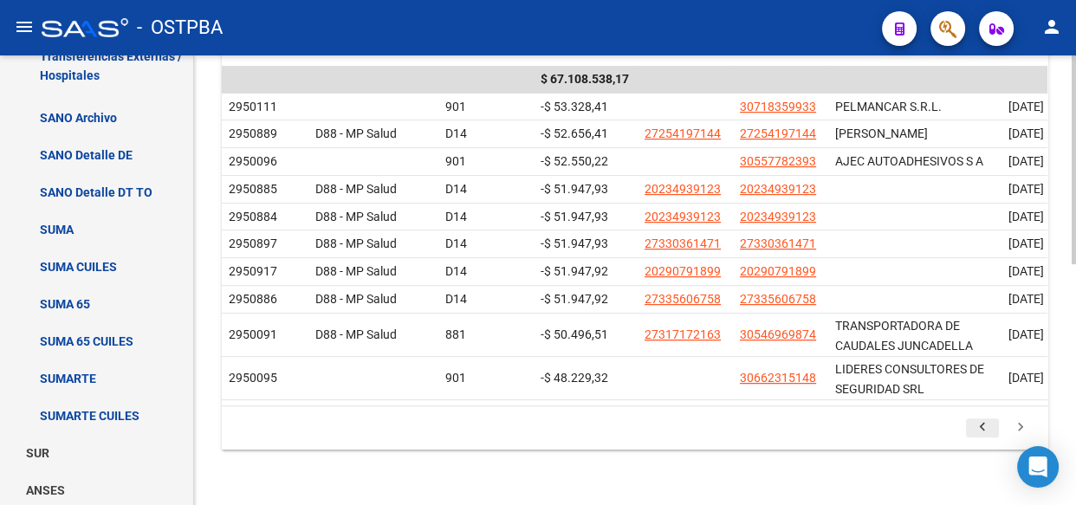
click at [983, 422] on icon "go to previous page" at bounding box center [982, 429] width 23 height 21
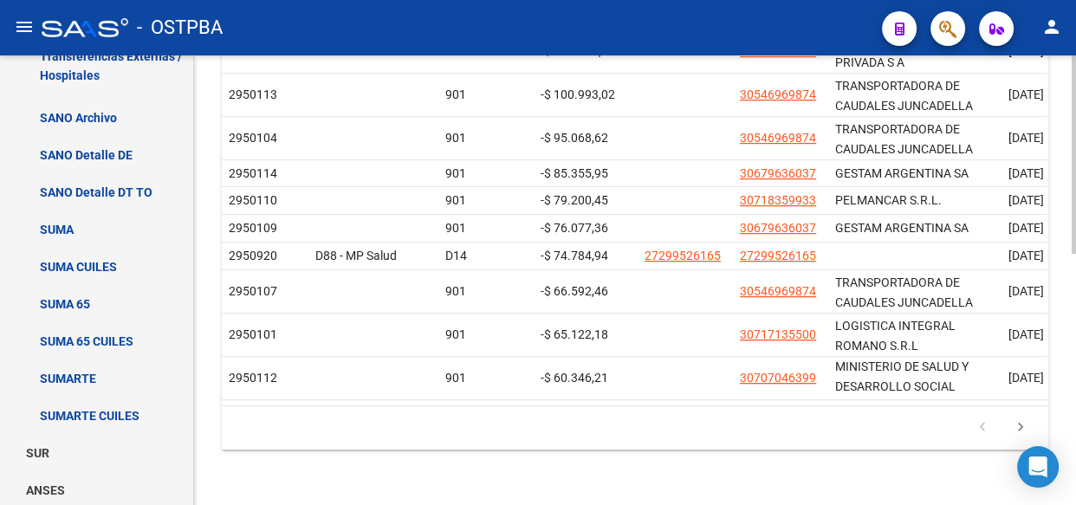
scroll to position [567, 0]
click at [1021, 428] on icon "go to next page" at bounding box center [1020, 429] width 23 height 21
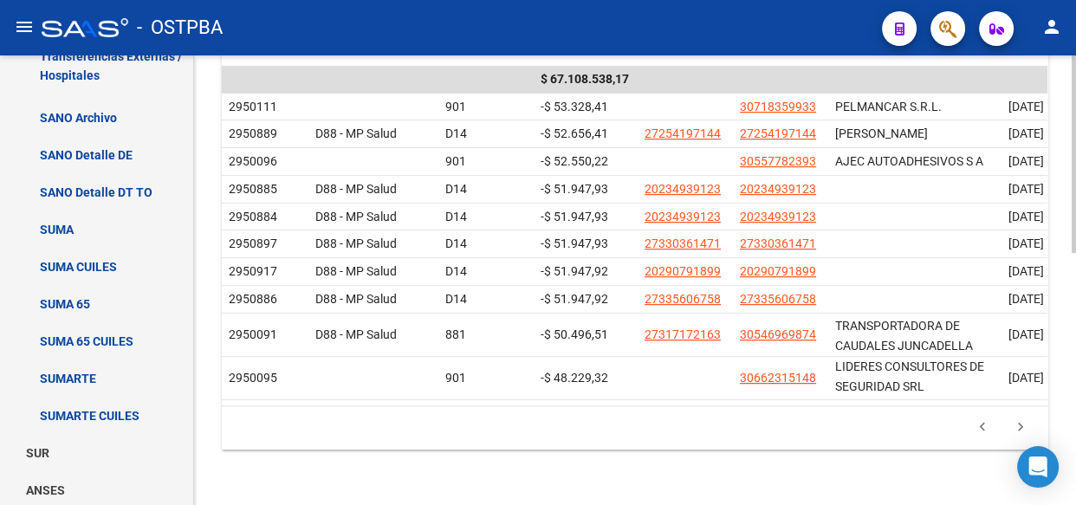
scroll to position [520, 0]
click at [1019, 423] on icon "go to next page" at bounding box center [1020, 429] width 23 height 21
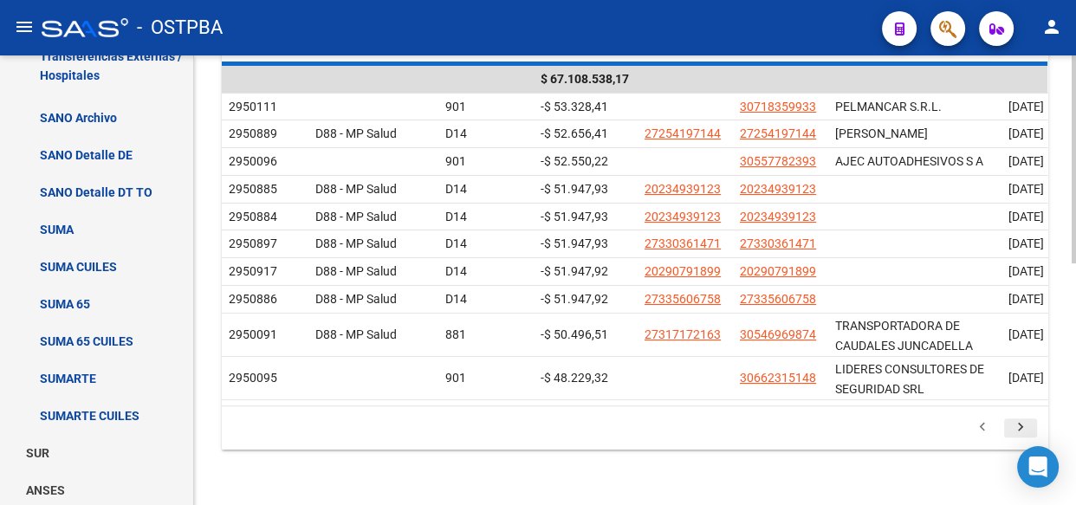
scroll to position [535, 0]
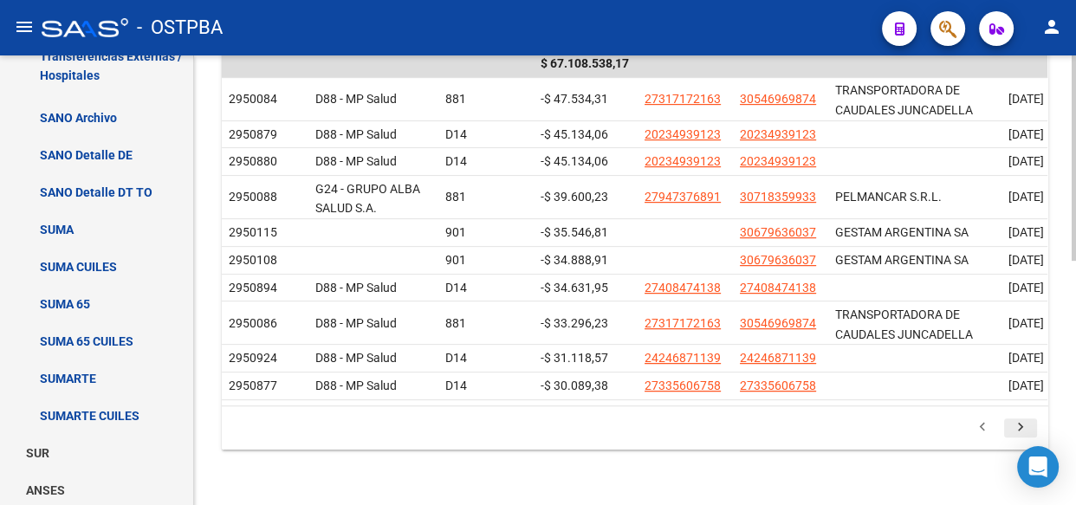
click at [1019, 431] on icon "go to next page" at bounding box center [1020, 429] width 23 height 21
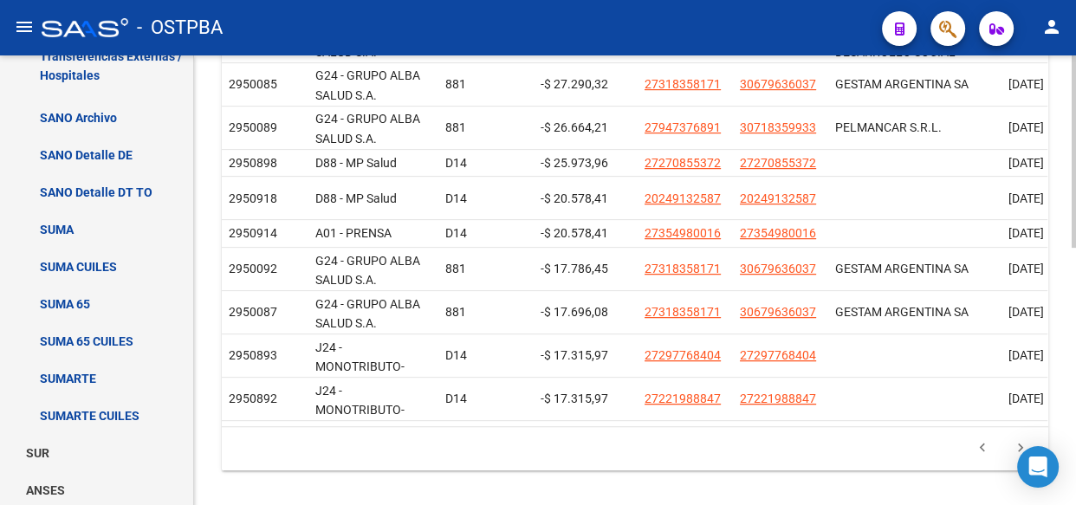
scroll to position [598, 0]
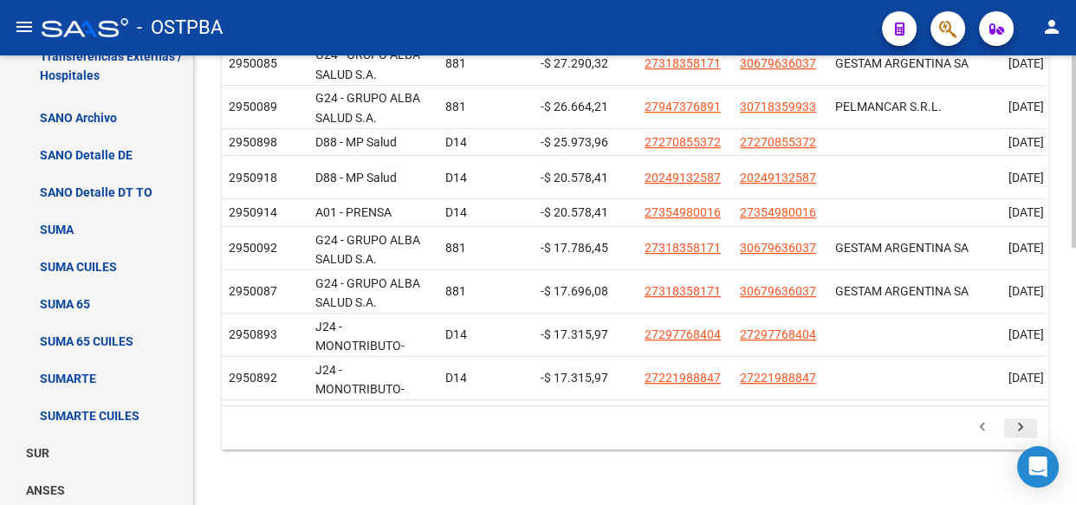
click at [1017, 426] on icon "go to next page" at bounding box center [1020, 429] width 23 height 21
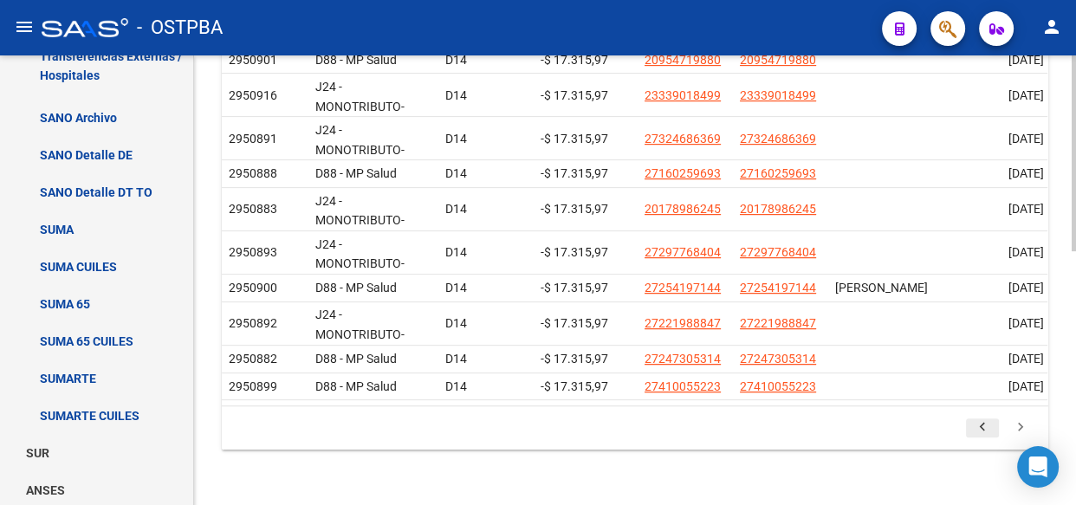
scroll to position [583, 0]
click at [1017, 423] on icon "go to next page" at bounding box center [1020, 429] width 23 height 21
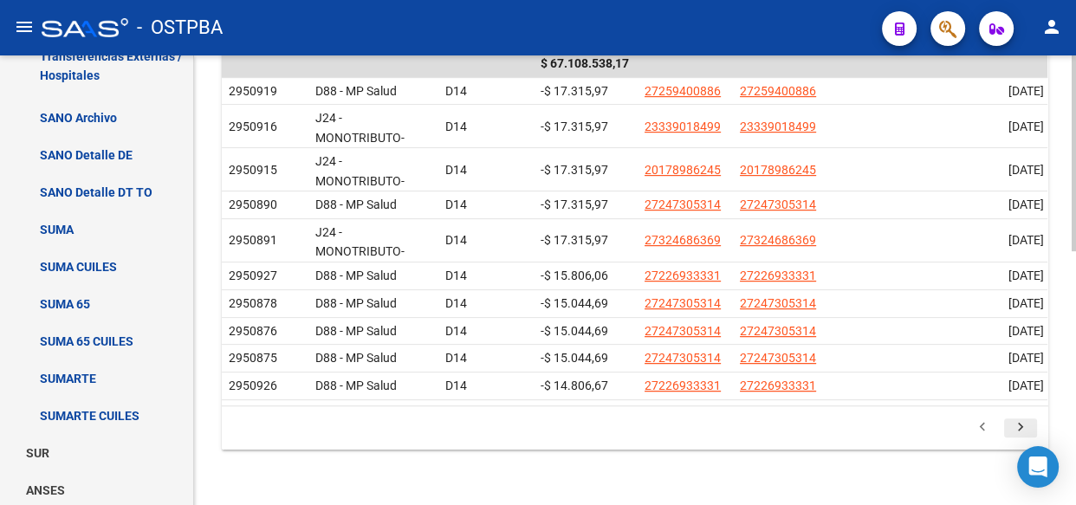
click at [1017, 424] on icon "go to next page" at bounding box center [1020, 429] width 23 height 21
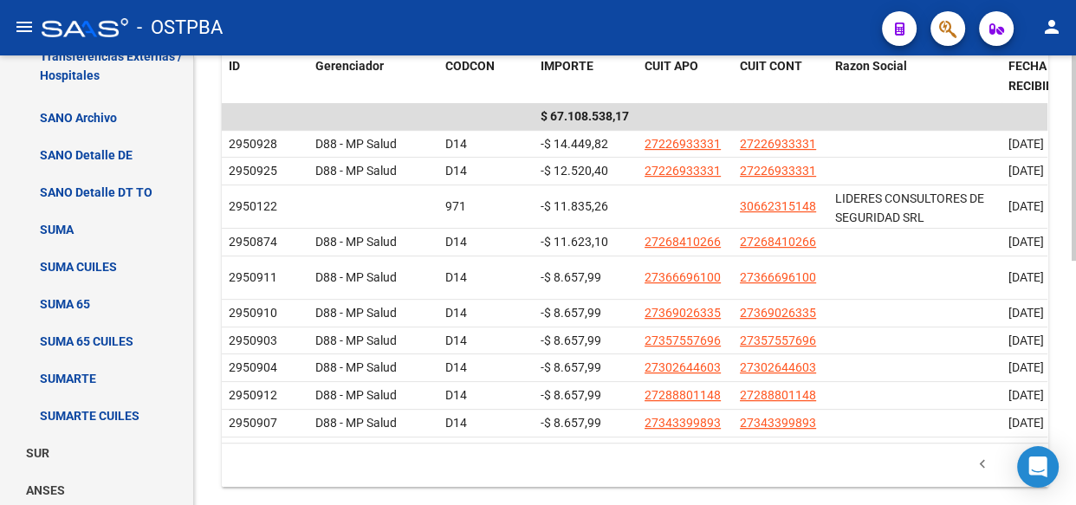
scroll to position [535, 0]
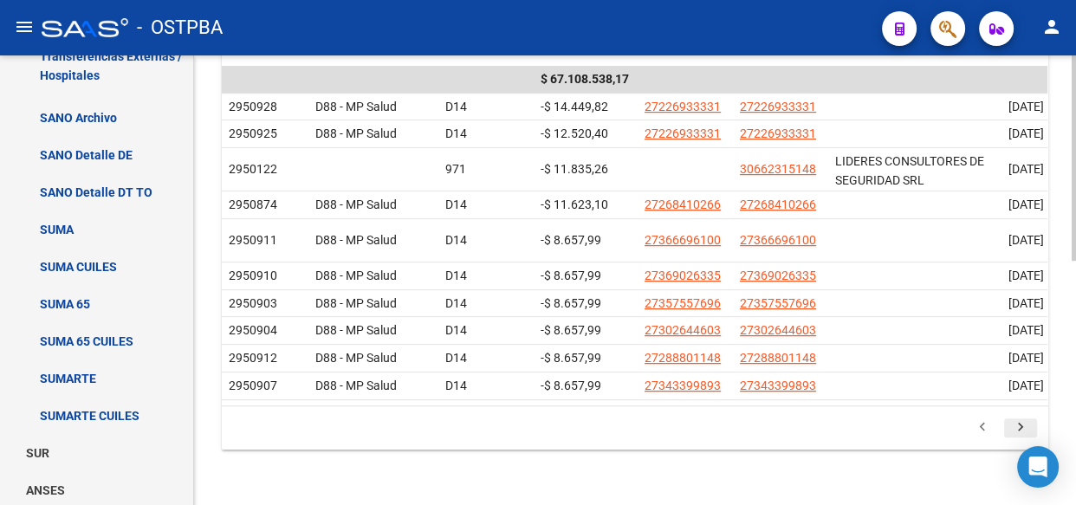
click at [1020, 423] on icon "go to next page" at bounding box center [1020, 429] width 23 height 21
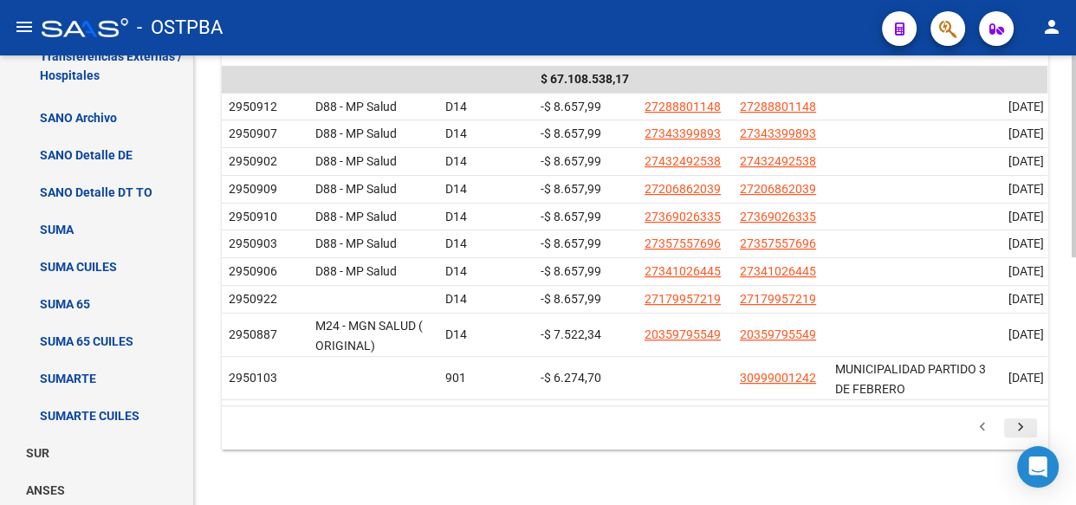
click at [1021, 440] on icon "go to next page" at bounding box center [1020, 429] width 23 height 21
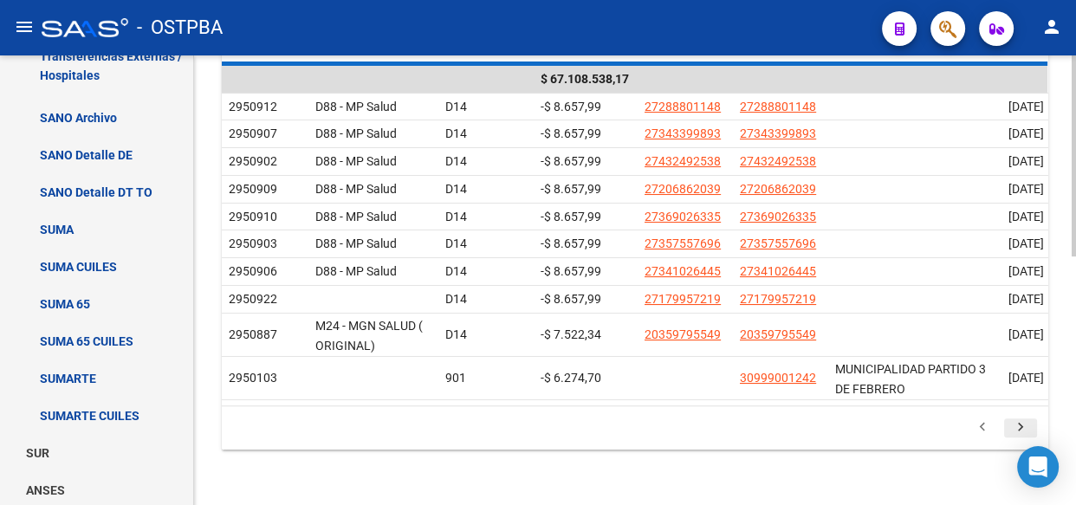
scroll to position [488, 0]
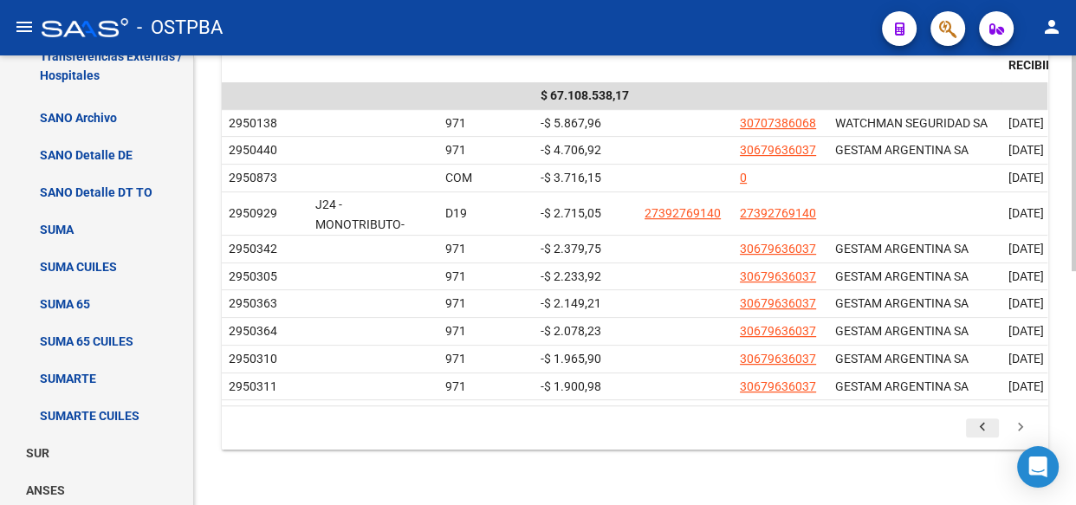
click at [981, 426] on icon "go to previous page" at bounding box center [982, 429] width 23 height 21
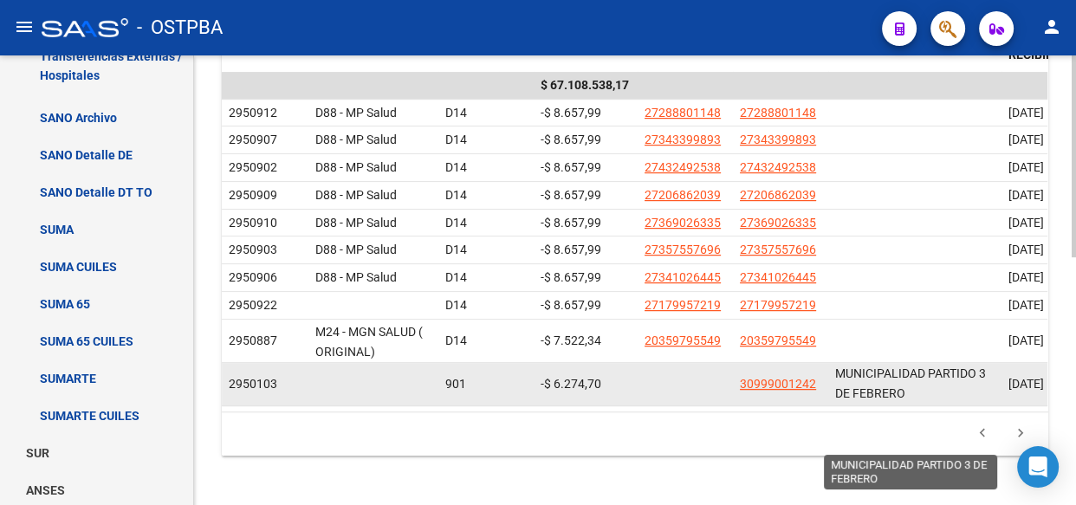
scroll to position [3, 0]
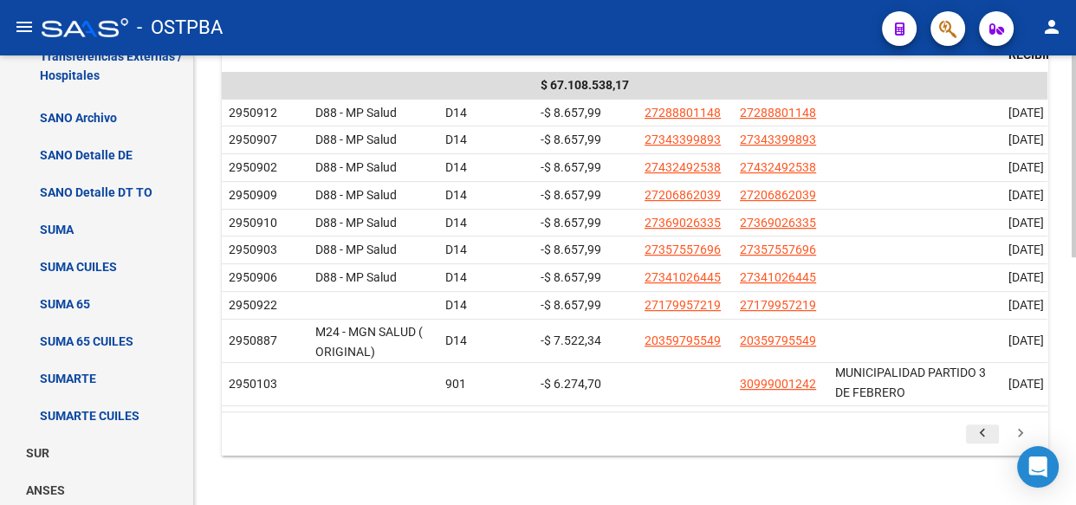
click at [980, 446] on icon "go to previous page" at bounding box center [982, 435] width 23 height 21
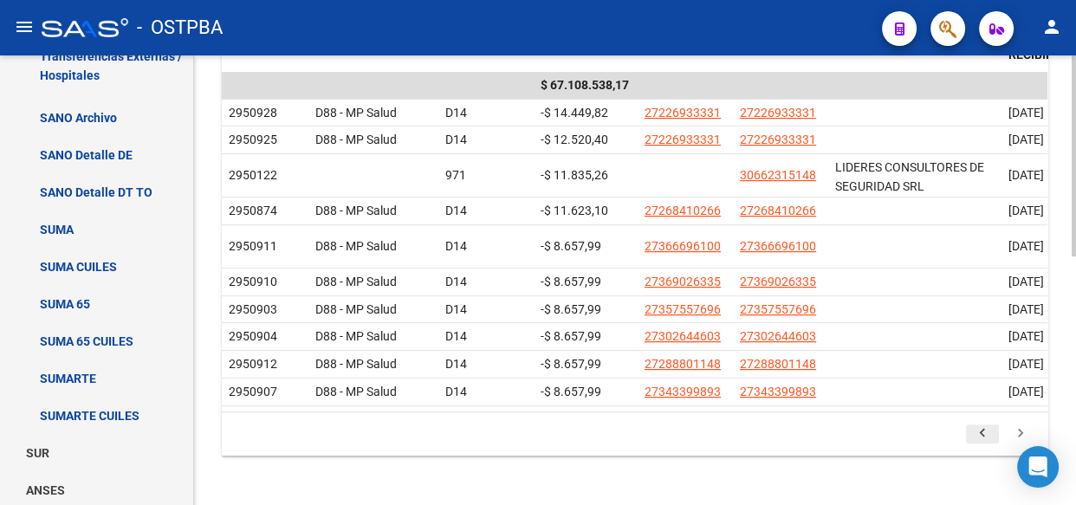
scroll to position [0, 0]
click at [984, 446] on icon "go to previous page" at bounding box center [982, 435] width 23 height 21
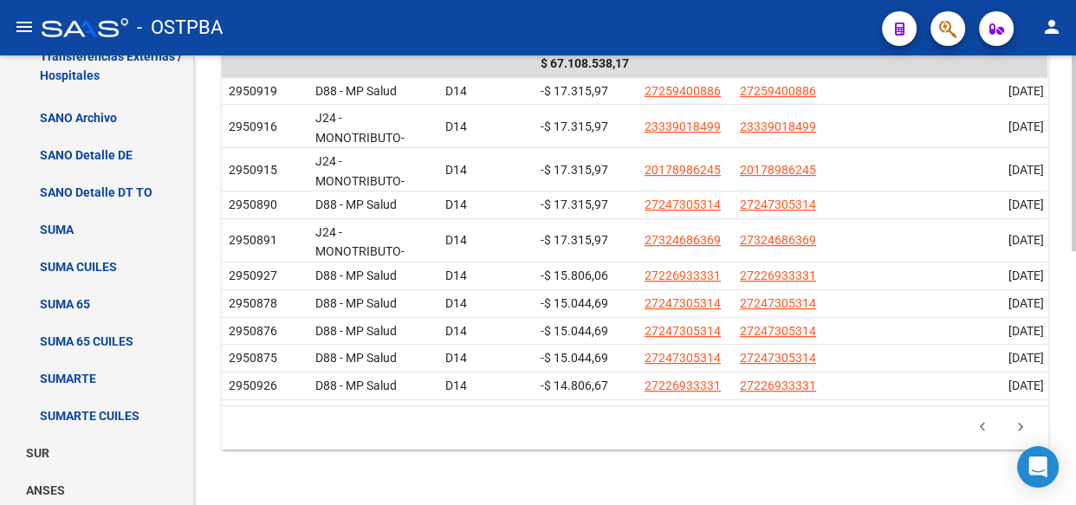
scroll to position [583, 0]
click at [979, 426] on icon "go to previous page" at bounding box center [982, 429] width 23 height 21
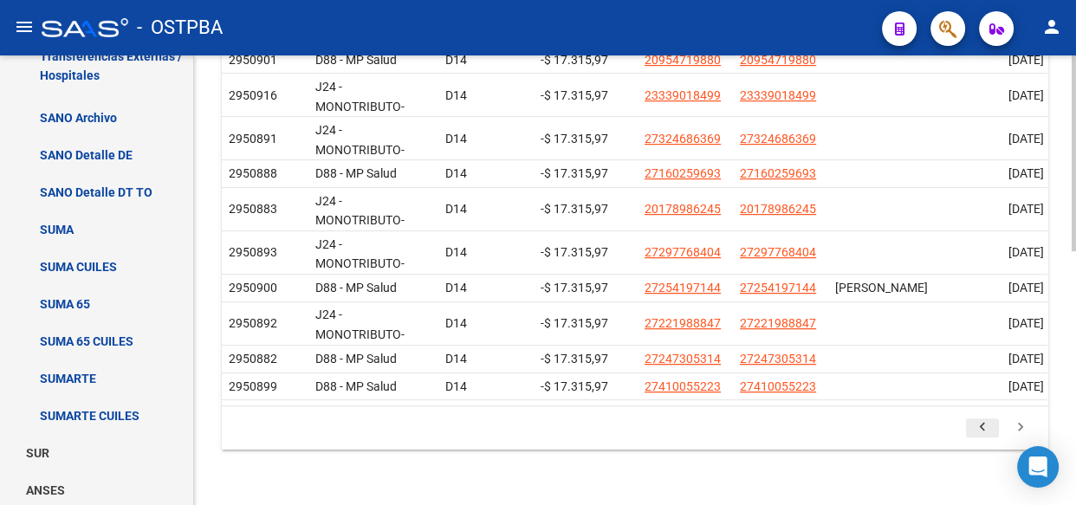
click at [980, 425] on icon "go to previous page" at bounding box center [982, 429] width 23 height 21
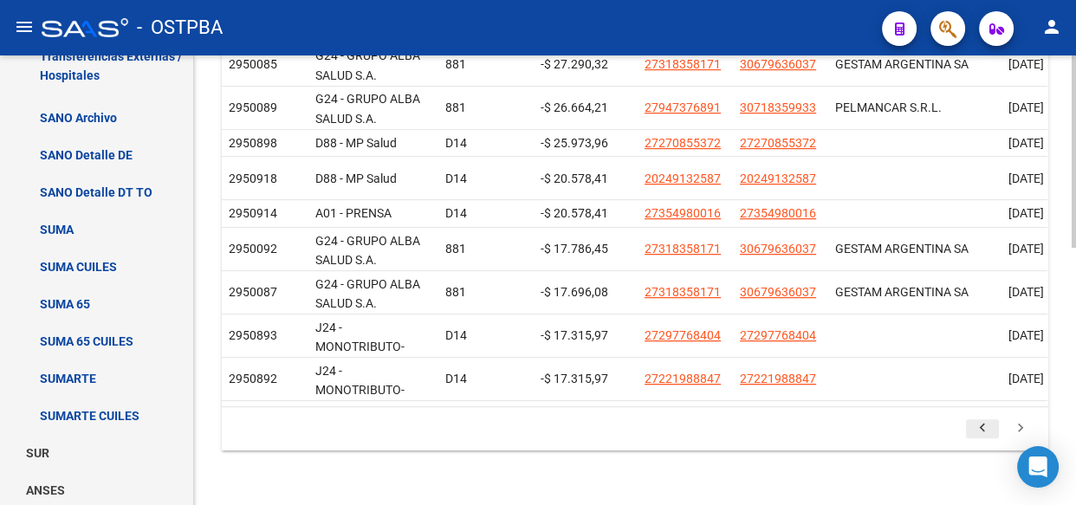
scroll to position [598, 0]
click at [982, 423] on icon "go to previous page" at bounding box center [982, 429] width 23 height 21
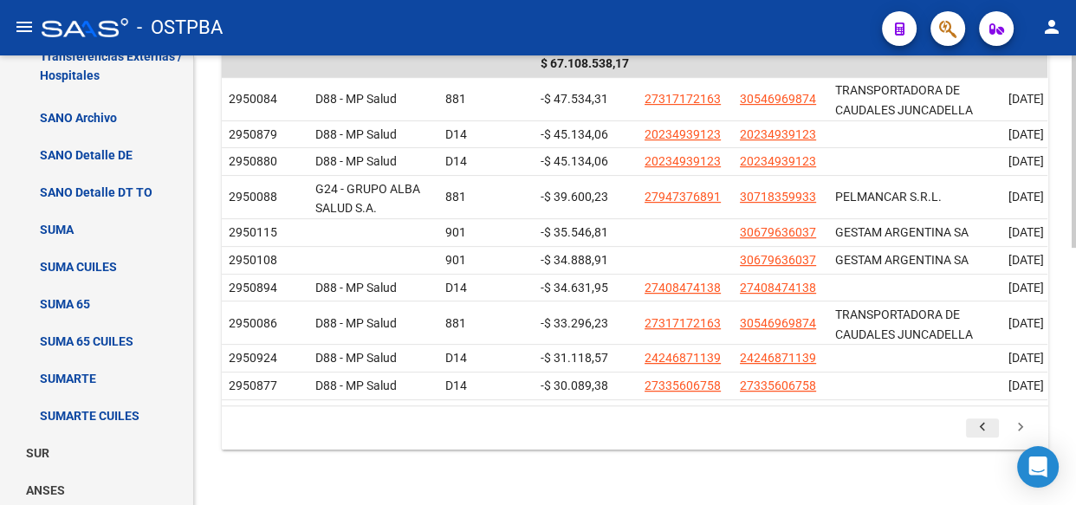
scroll to position [535, 0]
click at [979, 426] on icon "go to previous page" at bounding box center [982, 429] width 23 height 21
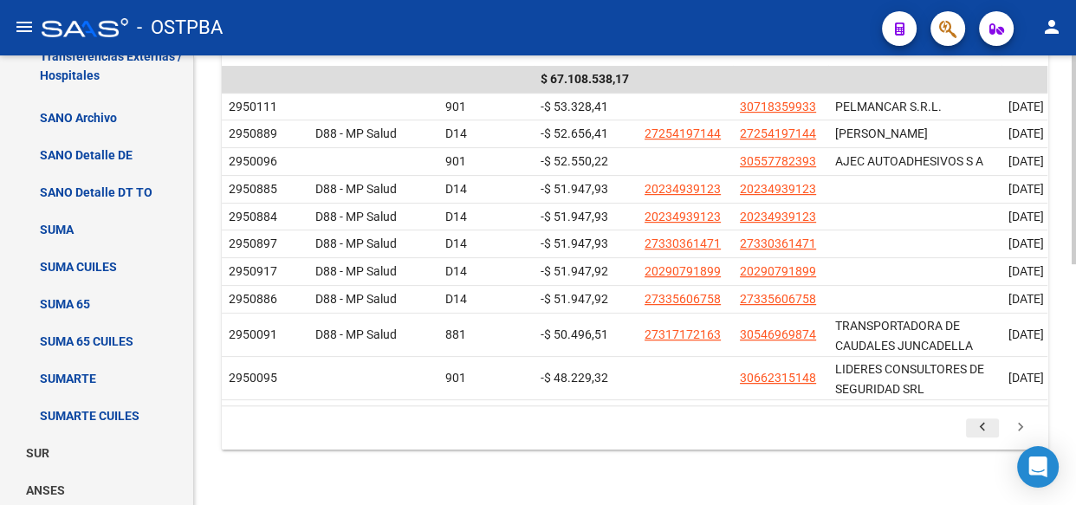
scroll to position [520, 0]
click at [979, 426] on icon "go to previous page" at bounding box center [982, 429] width 23 height 21
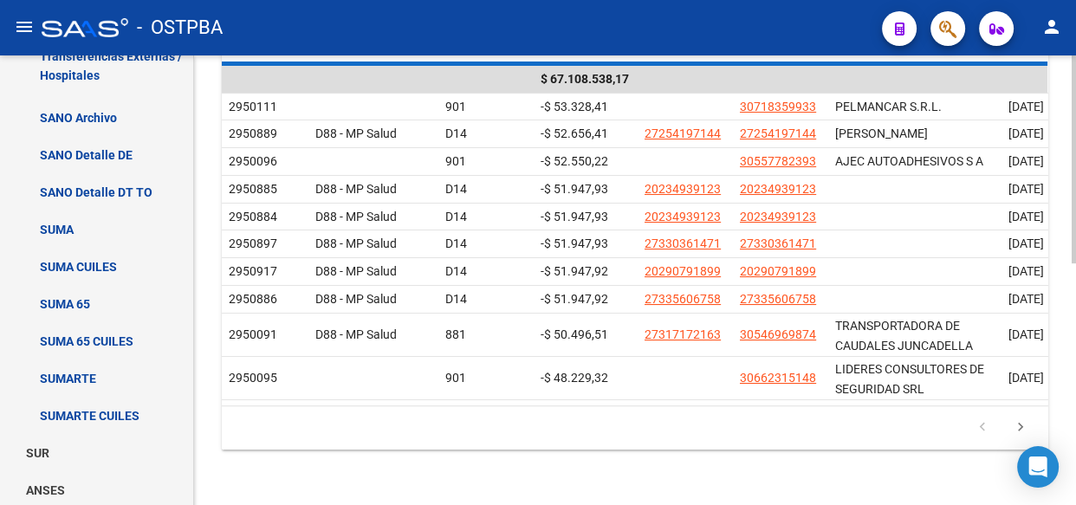
scroll to position [567, 0]
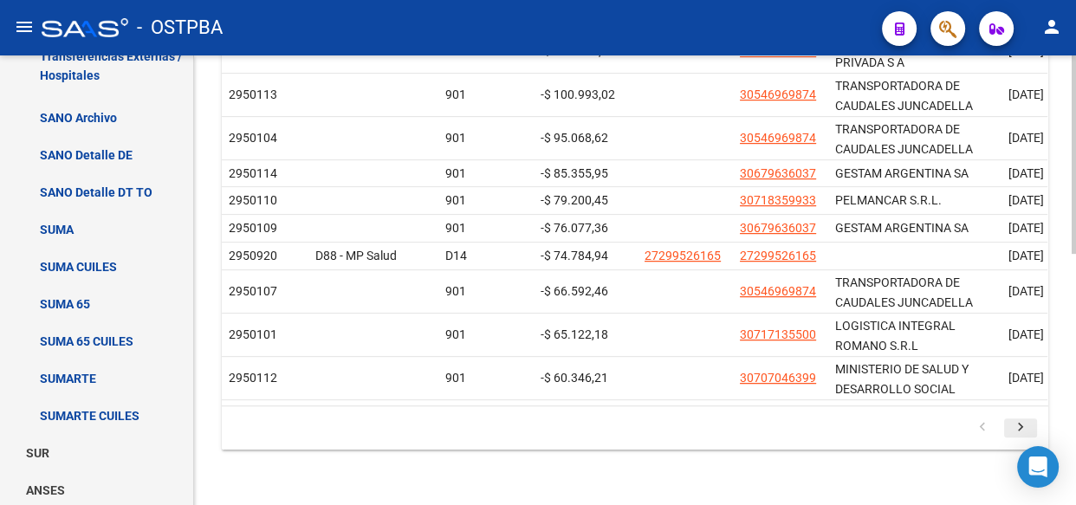
click at [1022, 425] on icon "go to next page" at bounding box center [1020, 429] width 23 height 21
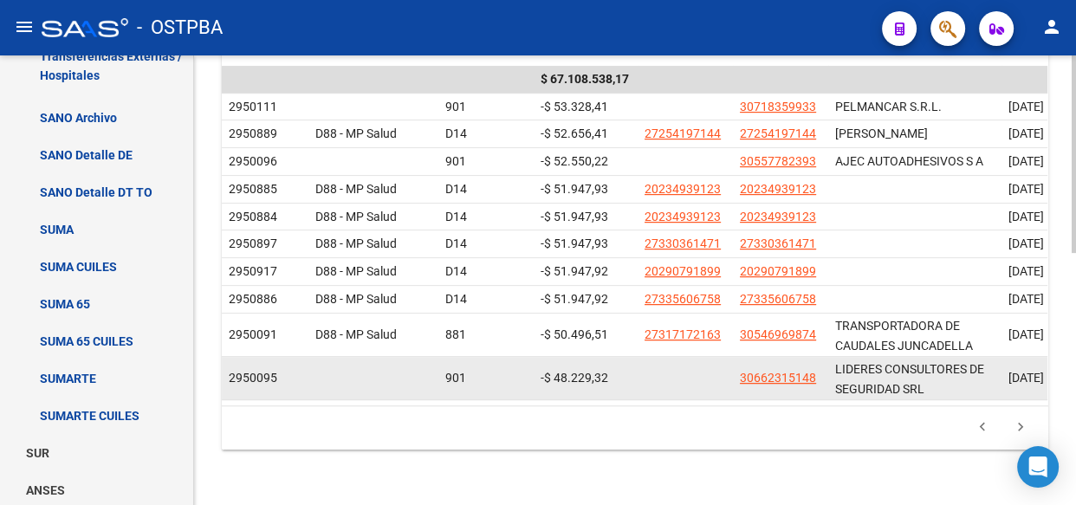
scroll to position [520, 0]
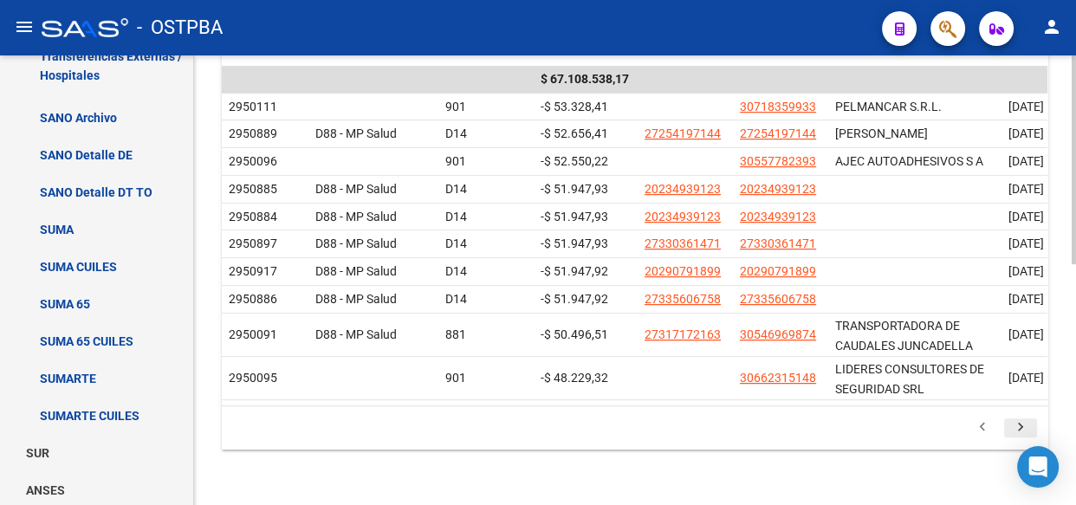
click at [1022, 423] on icon "go to next page" at bounding box center [1020, 429] width 23 height 21
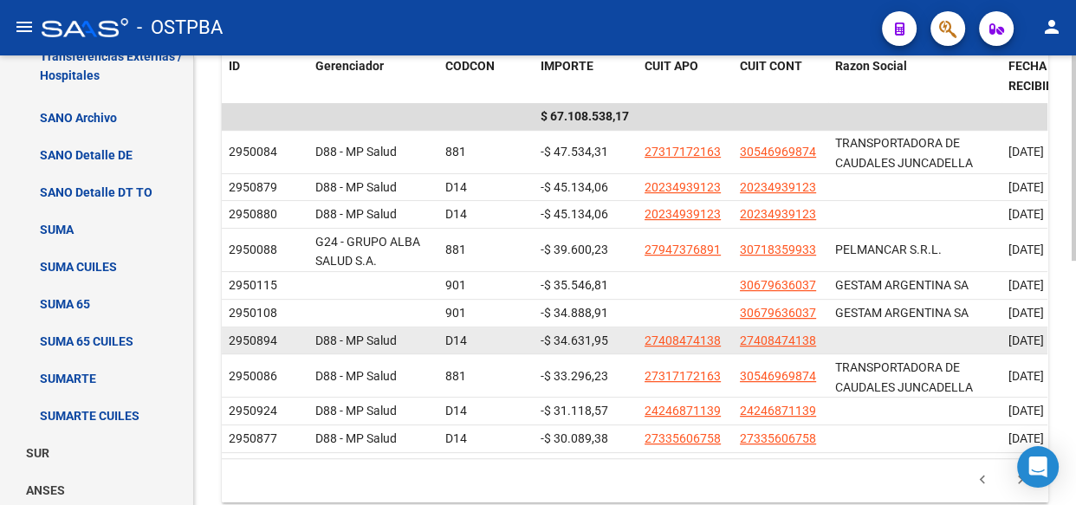
scroll to position [535, 0]
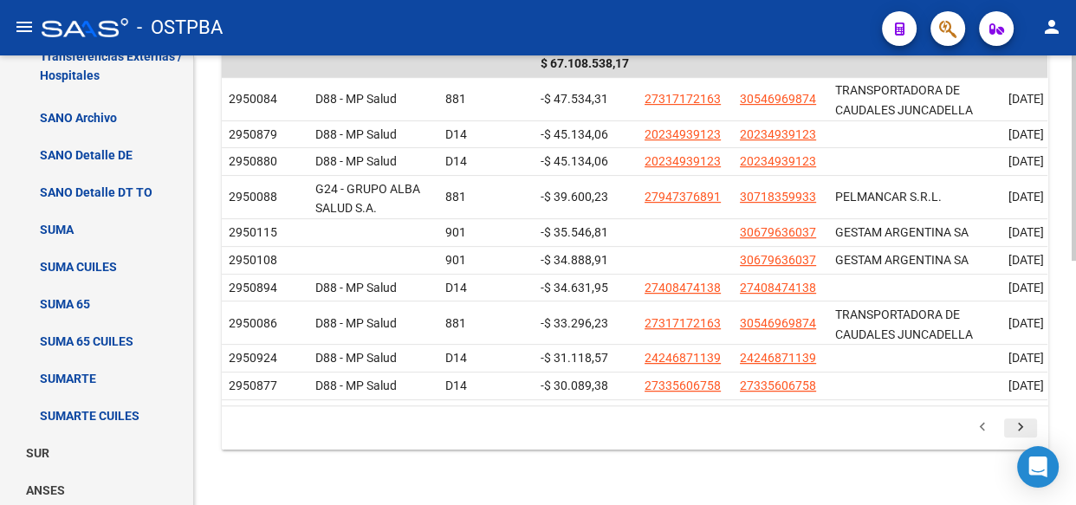
click at [1021, 426] on icon "go to next page" at bounding box center [1020, 429] width 23 height 21
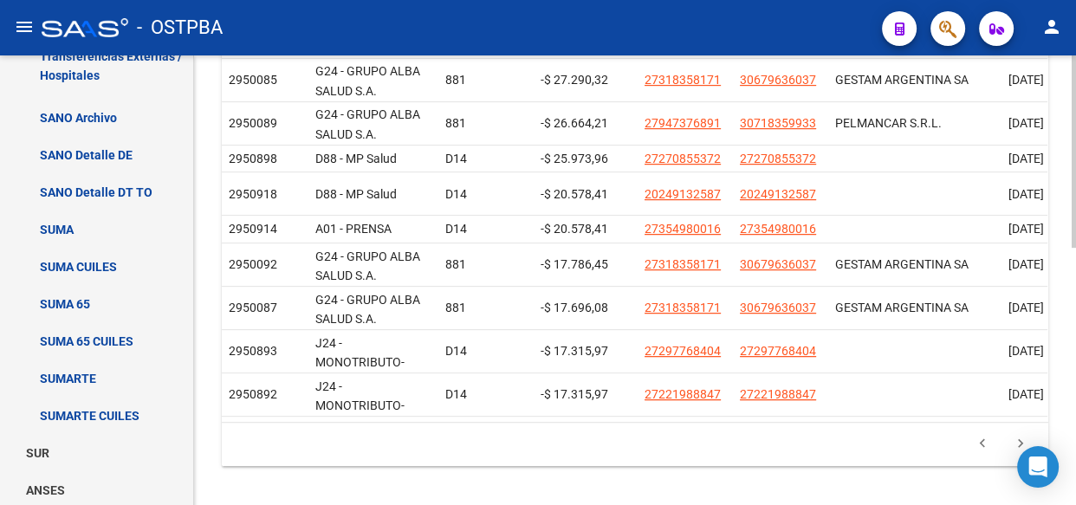
scroll to position [598, 0]
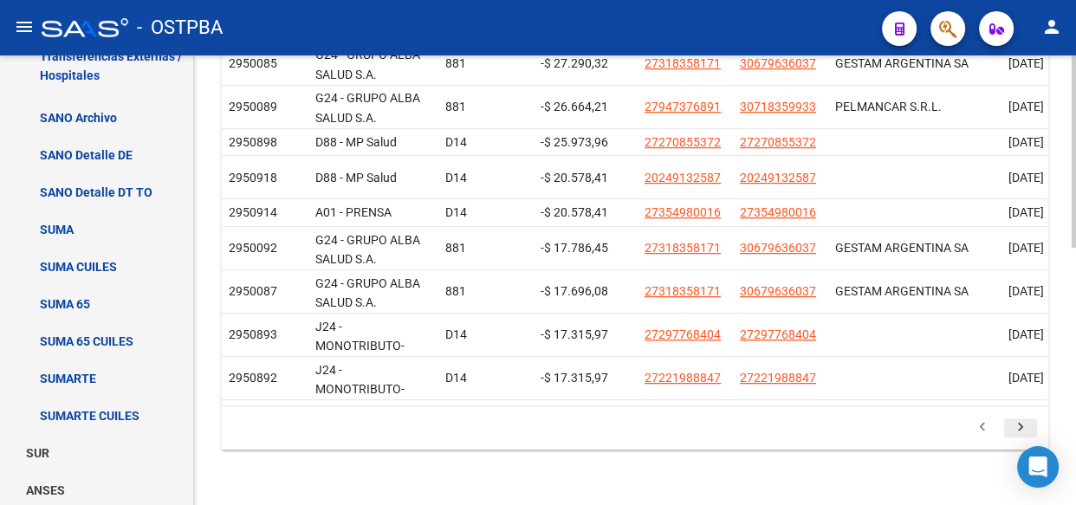
click at [1018, 422] on icon "go to next page" at bounding box center [1020, 429] width 23 height 21
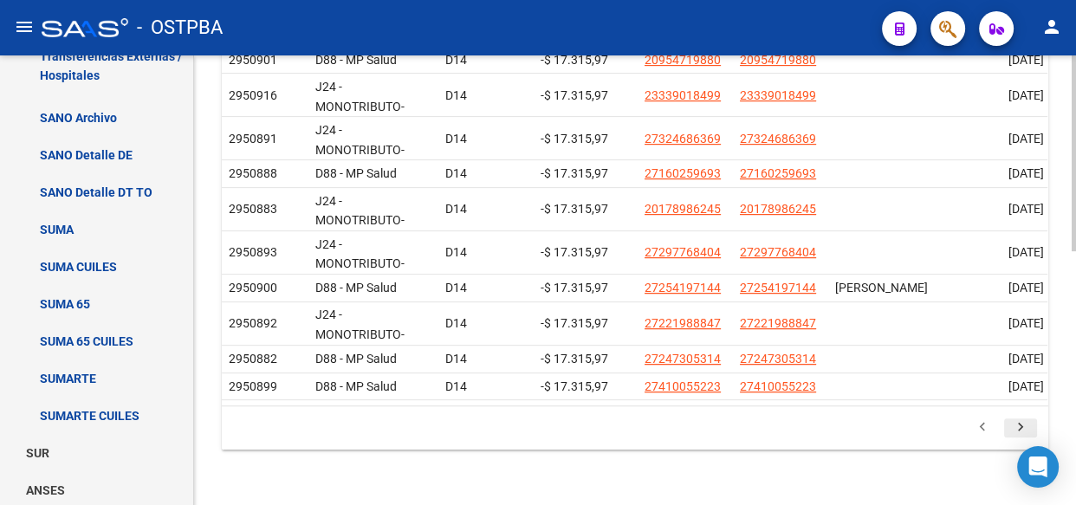
click at [1020, 427] on icon "go to next page" at bounding box center [1020, 429] width 23 height 21
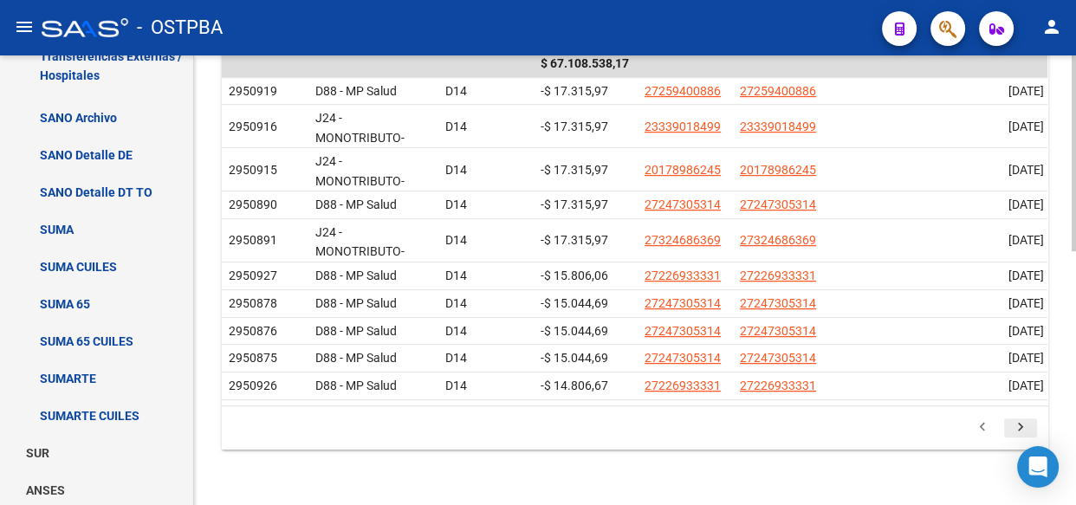
click at [1020, 423] on icon "go to next page" at bounding box center [1020, 429] width 23 height 21
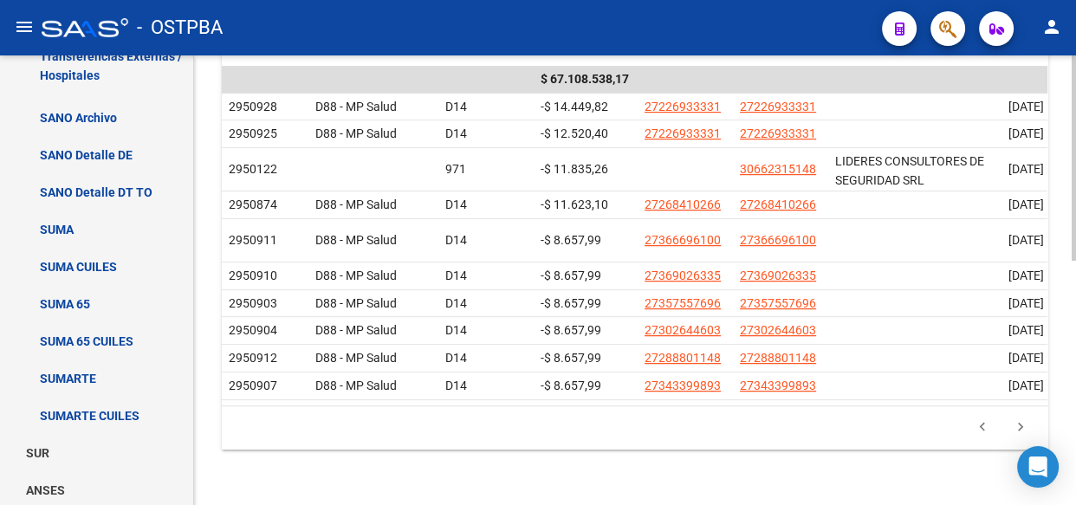
scroll to position [535, 0]
click at [1023, 423] on icon "go to next page" at bounding box center [1020, 429] width 23 height 21
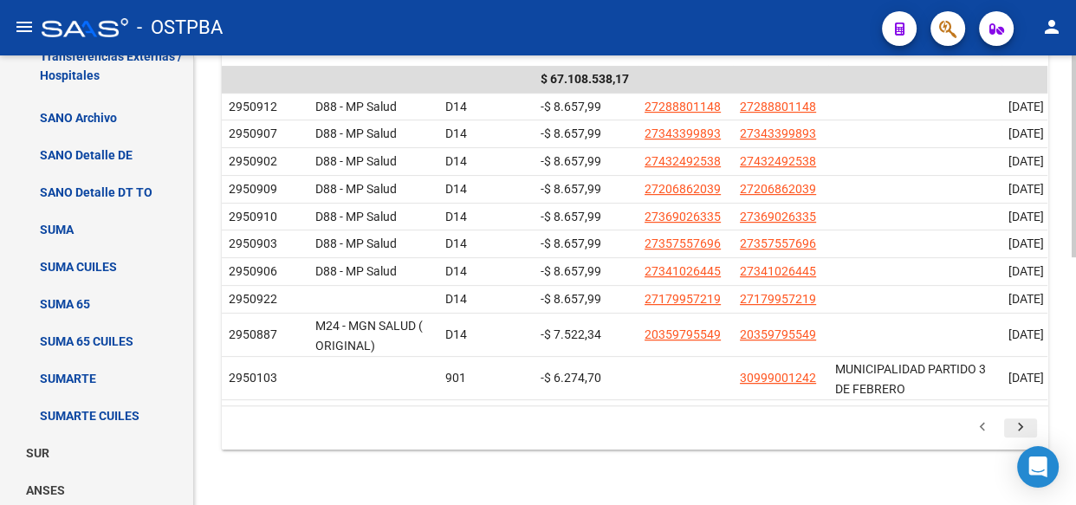
click at [1013, 439] on icon "go to next page" at bounding box center [1020, 429] width 23 height 21
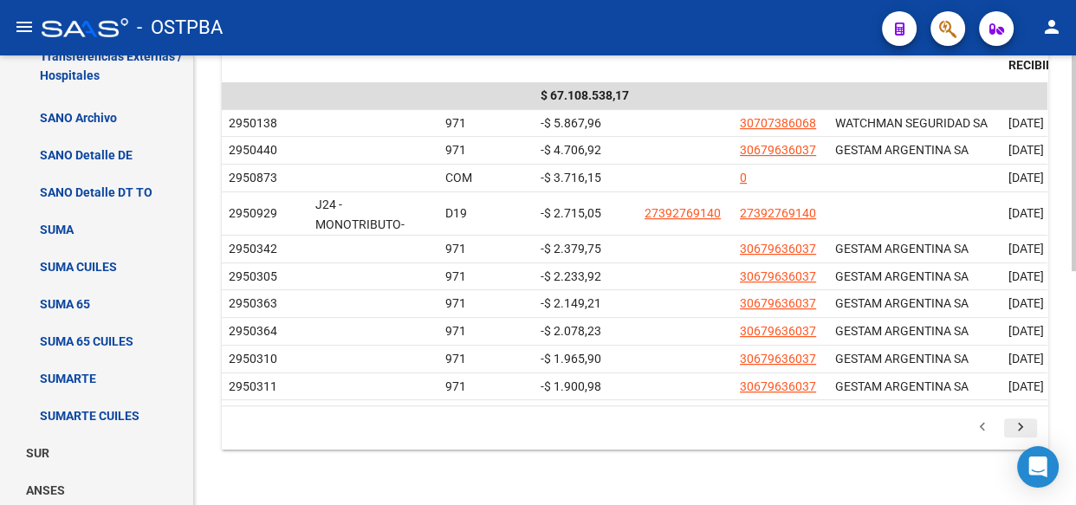
scroll to position [488, 0]
click at [1022, 428] on icon "go to next page" at bounding box center [1020, 429] width 23 height 21
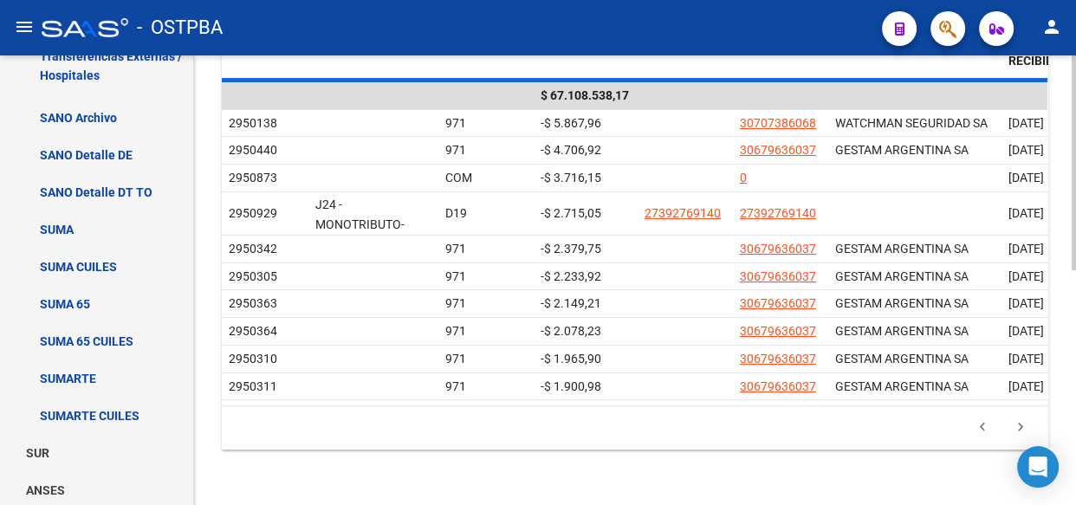
scroll to position [472, 0]
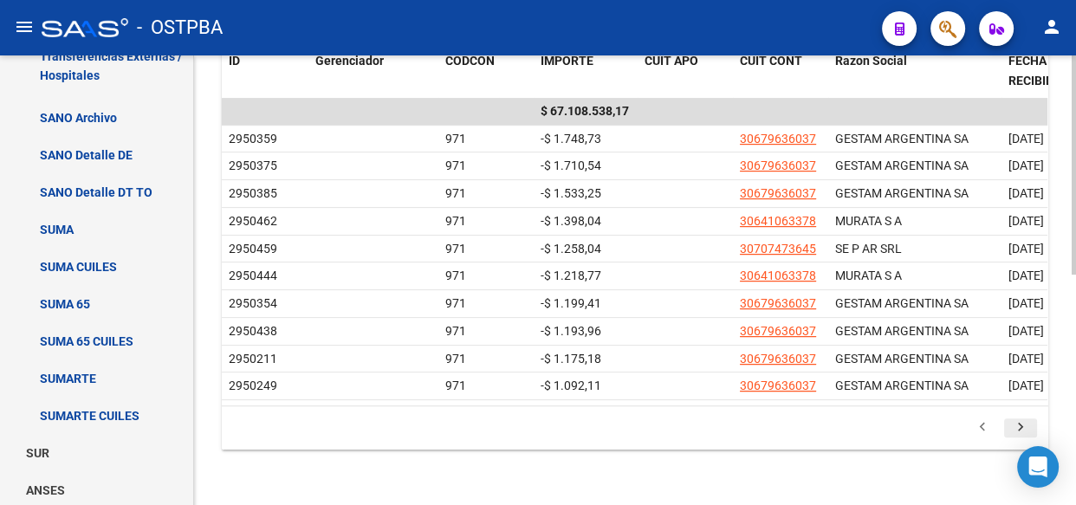
click at [1018, 423] on icon "go to next page" at bounding box center [1020, 429] width 23 height 21
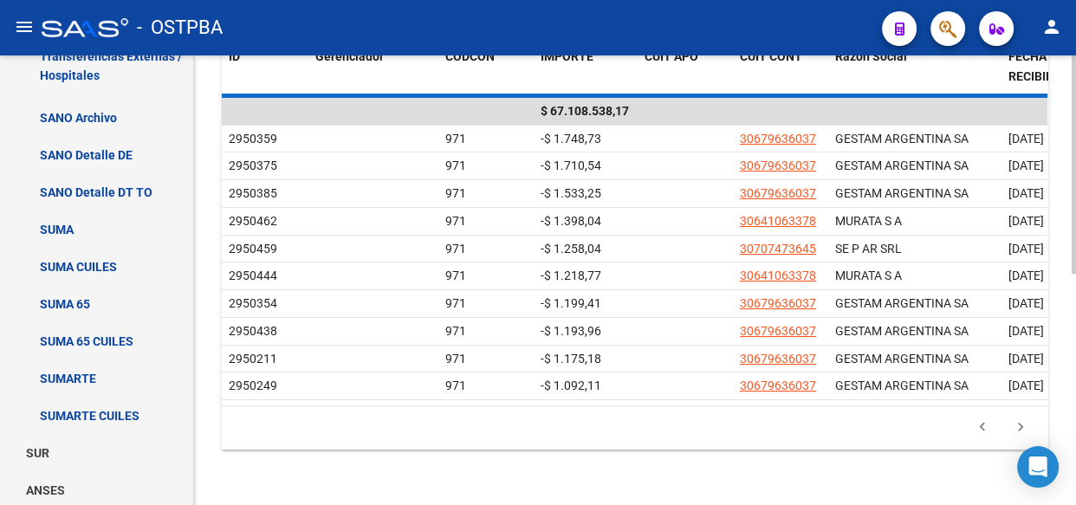
scroll to position [503, 0]
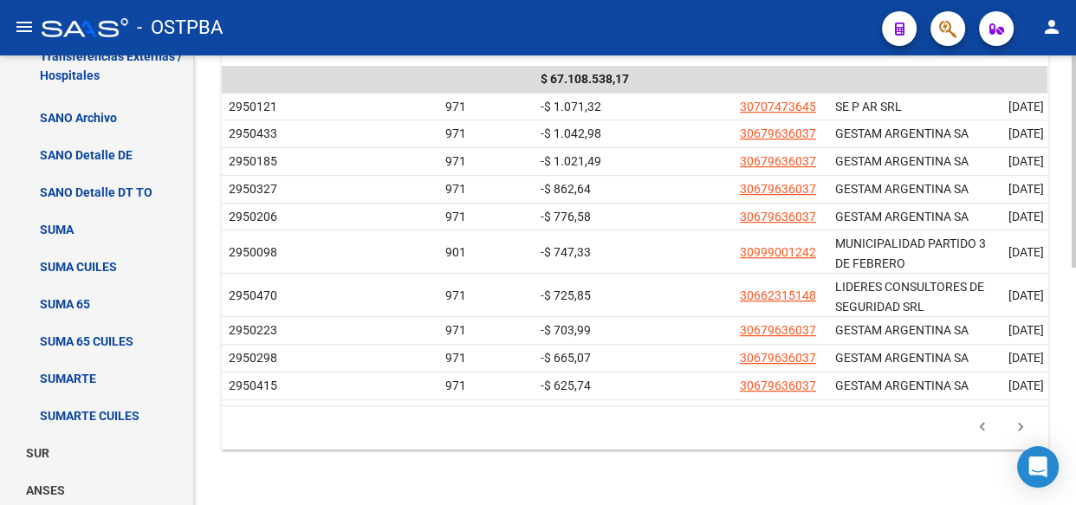
click at [1016, 423] on icon "go to next page" at bounding box center [1020, 429] width 23 height 21
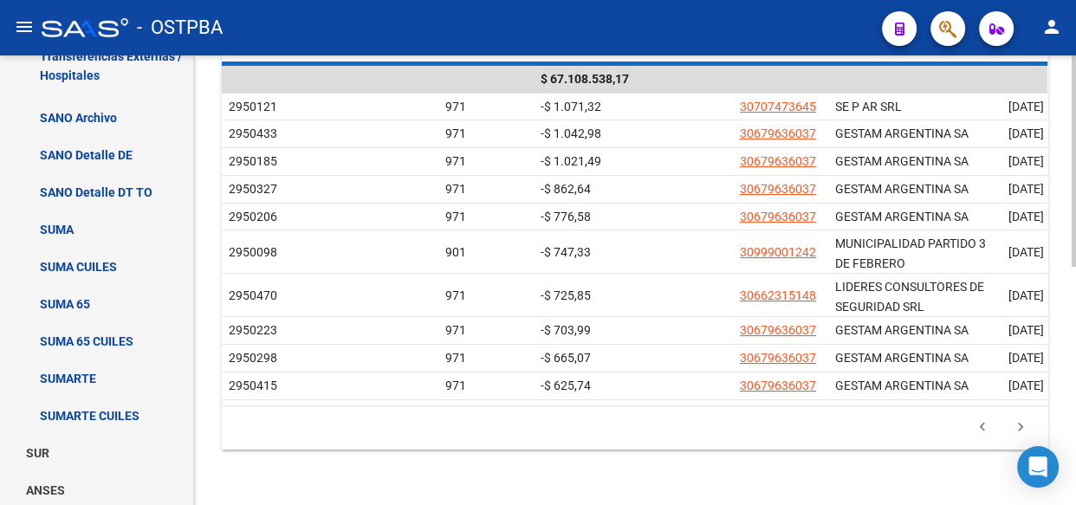
scroll to position [472, 0]
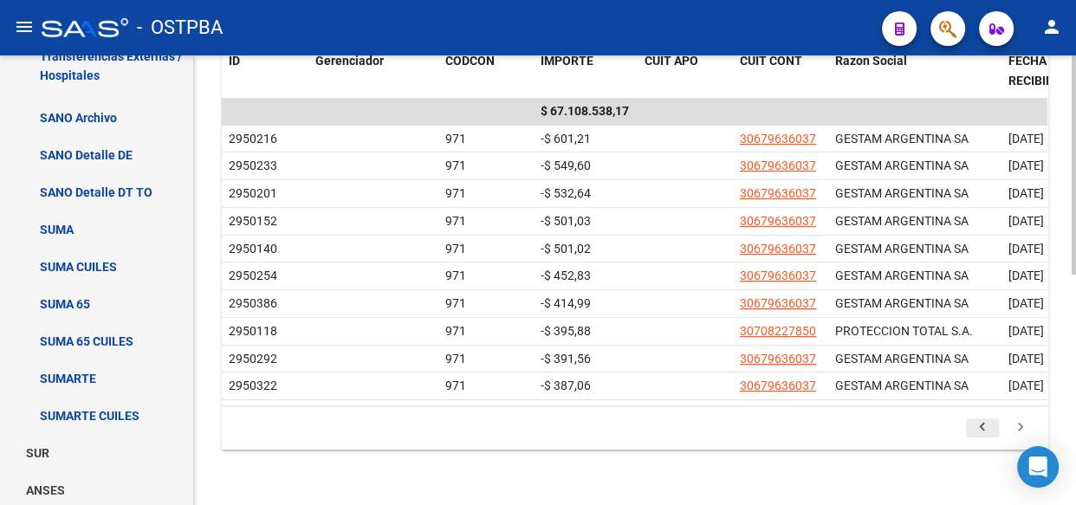
click at [982, 424] on icon "go to previous page" at bounding box center [982, 429] width 23 height 21
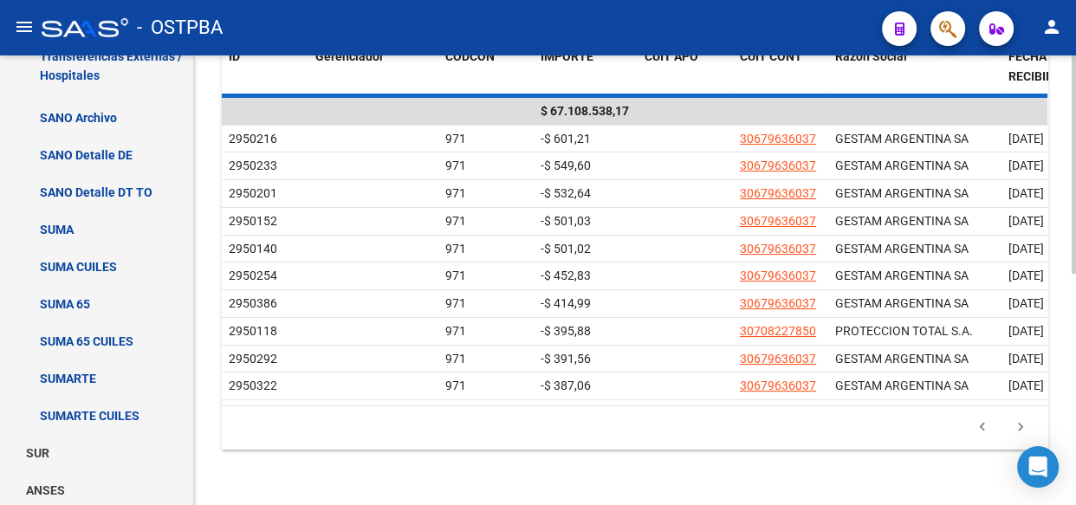
click at [982, 424] on div "ID Gerenciador CODCON IMPORTE CUIT APO CUIT CONT Razon Social FECHA RECIBIDO PE…" at bounding box center [635, 243] width 826 height 411
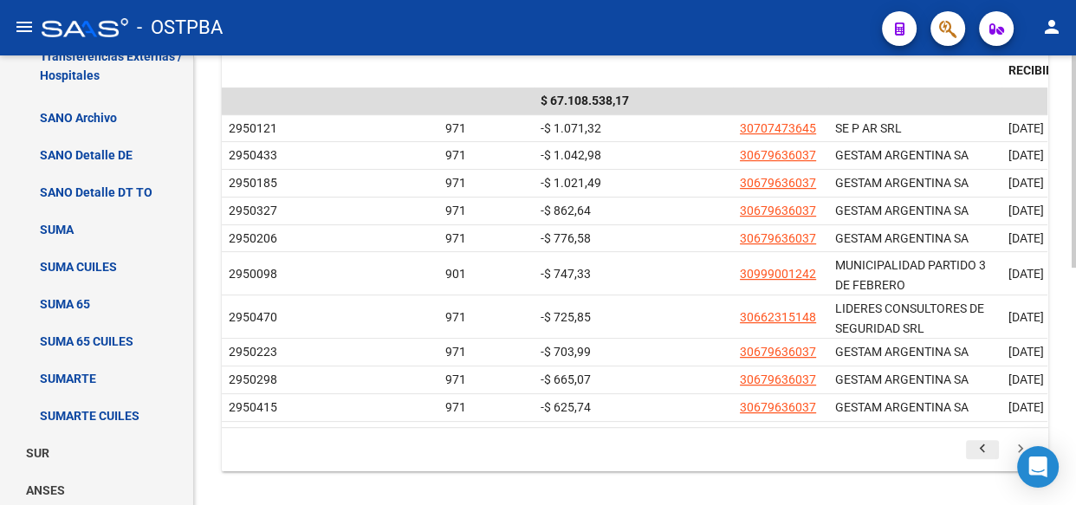
click at [983, 455] on icon "go to previous page" at bounding box center [982, 451] width 23 height 21
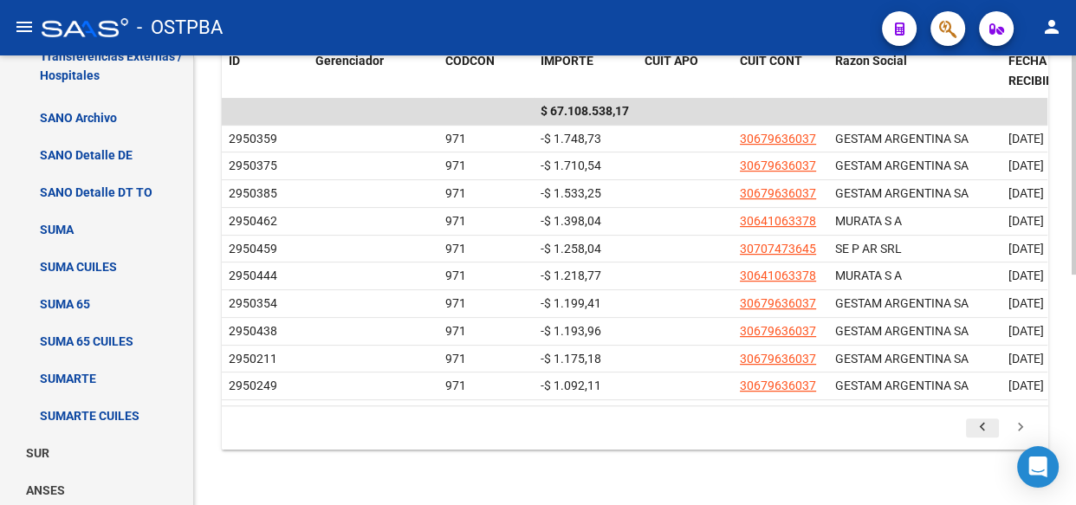
click at [983, 455] on div "Instructivo ARCA Lectura Transferencias Diarias - Diseño de Archivo Transferenc…" at bounding box center [635, 49] width 882 height 911
drag, startPoint x: 982, startPoint y: 417, endPoint x: 924, endPoint y: 377, distance: 70.4
click at [980, 419] on icon "go to previous page" at bounding box center [982, 429] width 23 height 21
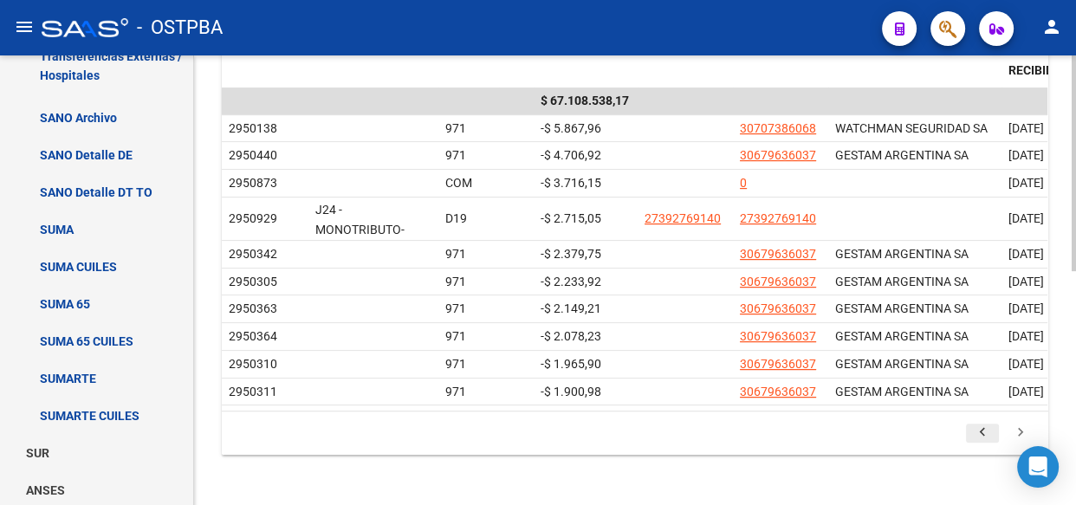
click at [984, 443] on icon "go to previous page" at bounding box center [982, 434] width 23 height 21
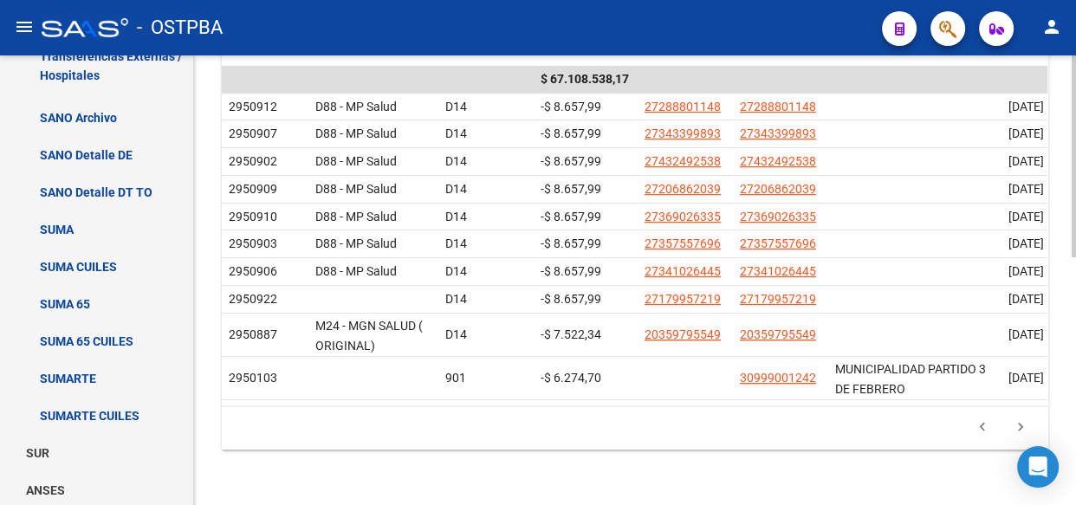
scroll to position [551, 0]
click at [980, 429] on icon "go to previous page" at bounding box center [982, 429] width 23 height 21
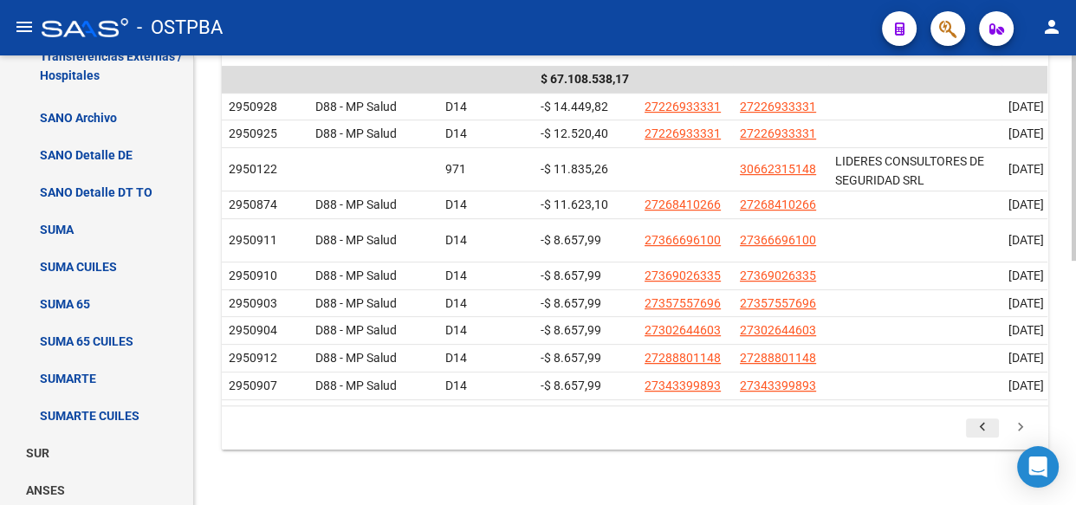
scroll to position [535, 0]
click at [980, 429] on icon "go to previous page" at bounding box center [982, 429] width 23 height 21
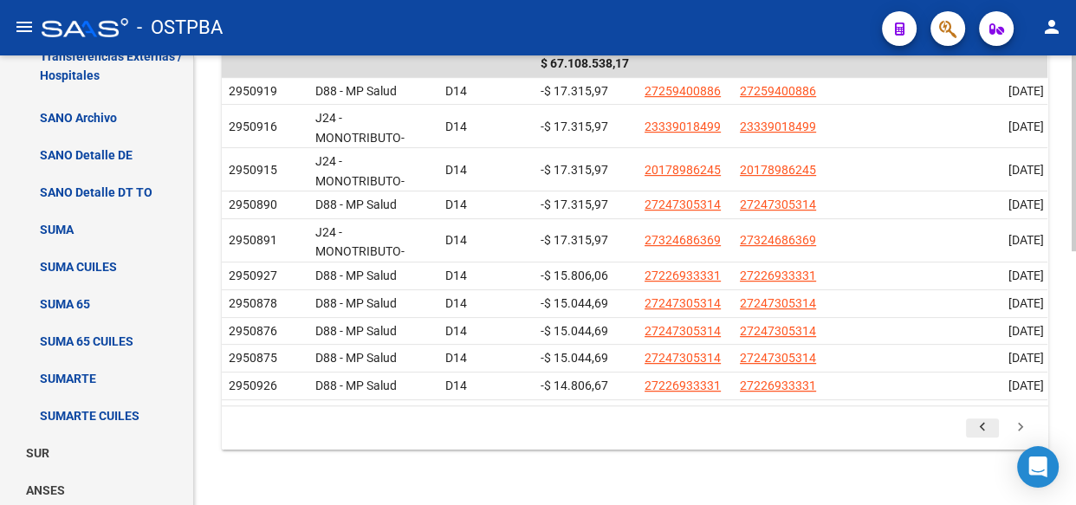
scroll to position [551, 0]
click at [979, 440] on icon "go to previous page" at bounding box center [982, 429] width 23 height 21
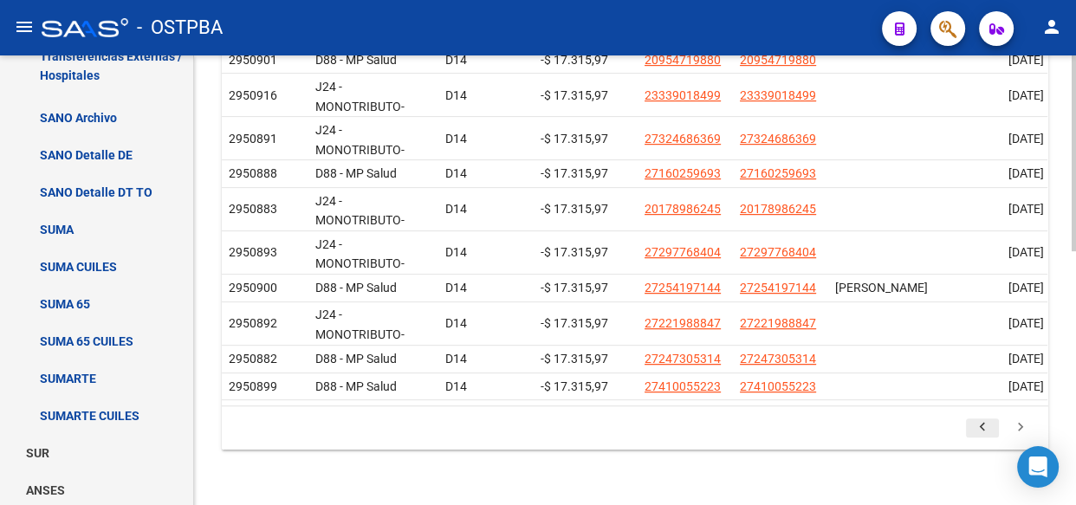
click at [979, 440] on icon "go to previous page" at bounding box center [982, 429] width 23 height 21
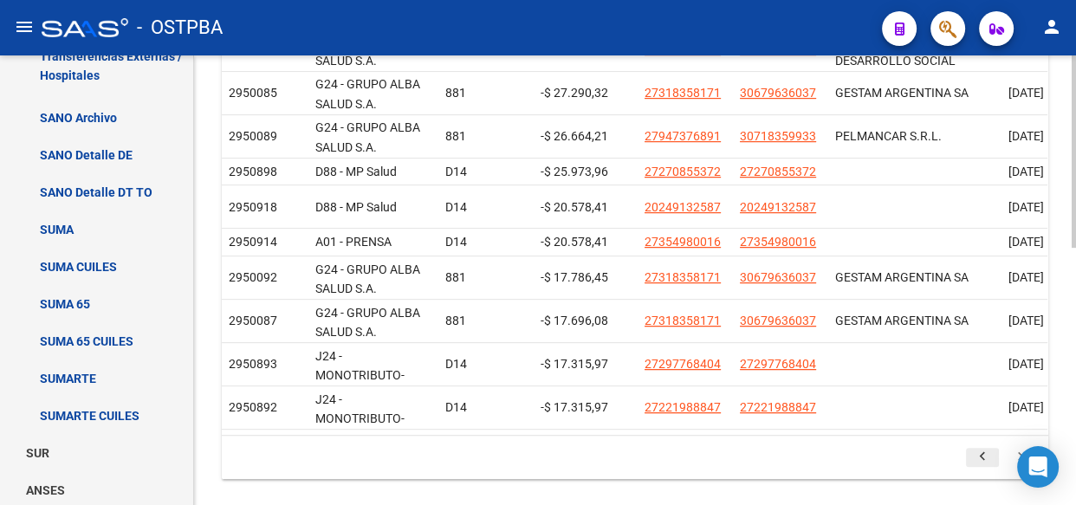
click at [979, 467] on icon "go to previous page" at bounding box center [982, 459] width 23 height 21
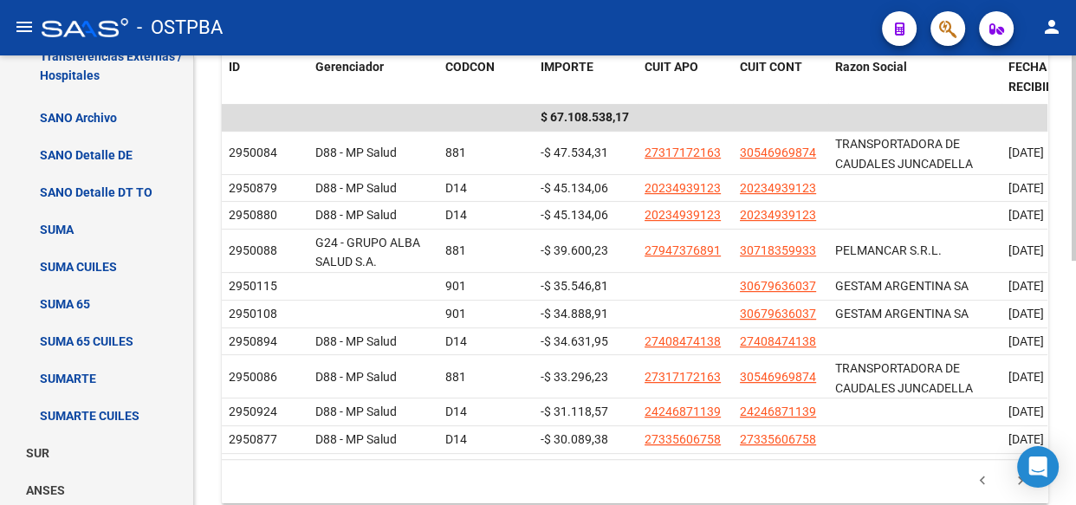
scroll to position [456, 0]
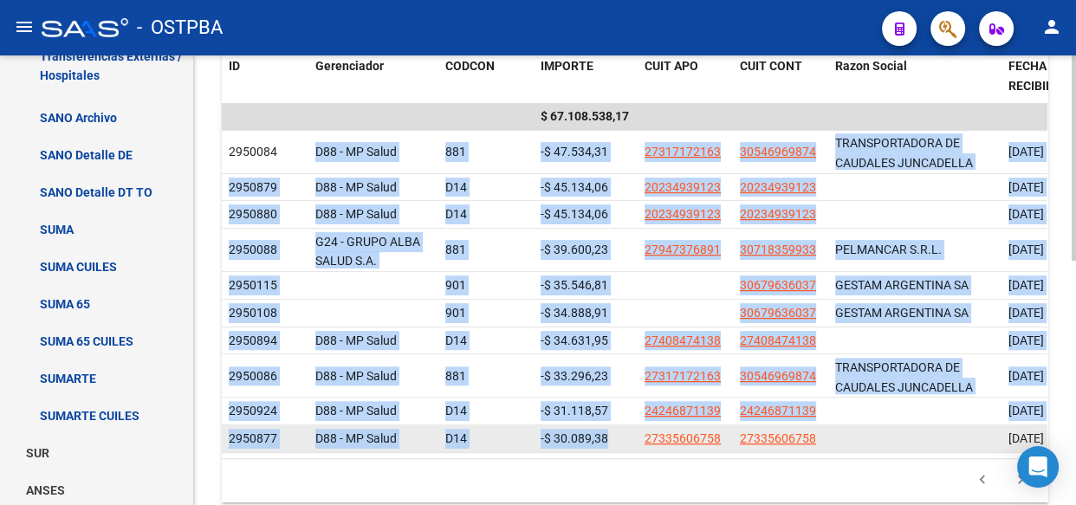
drag, startPoint x: 310, startPoint y: 144, endPoint x: 604, endPoint y: 452, distance: 426.3
click at [604, 452] on datatable-scroller "$ 67.108.538,17 2950084 D88 - MP Salud 881 -$ 47.534,31 27317172163 30546969874…" at bounding box center [634, 278] width 825 height 350
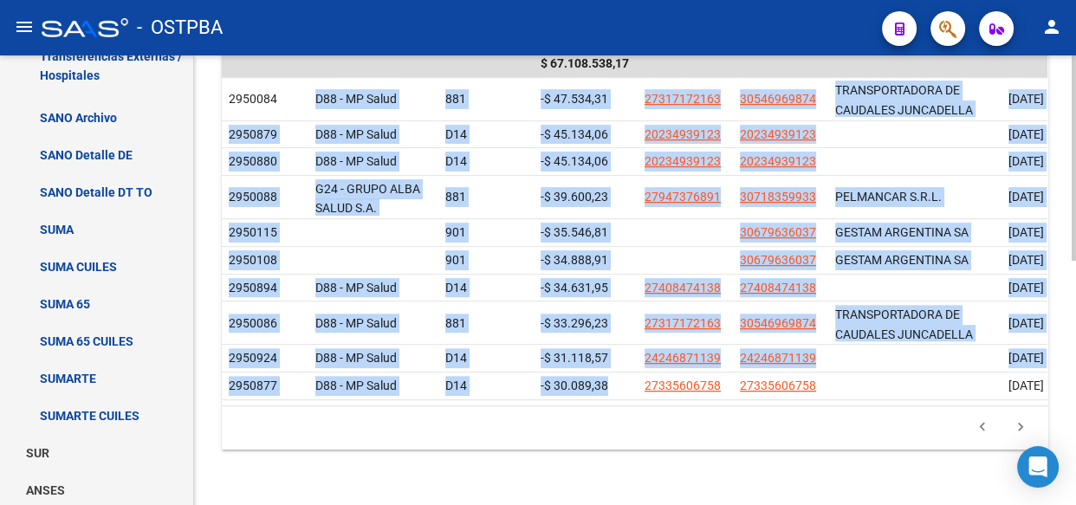
scroll to position [535, 0]
click at [1019, 430] on icon "go to next page" at bounding box center [1020, 429] width 23 height 21
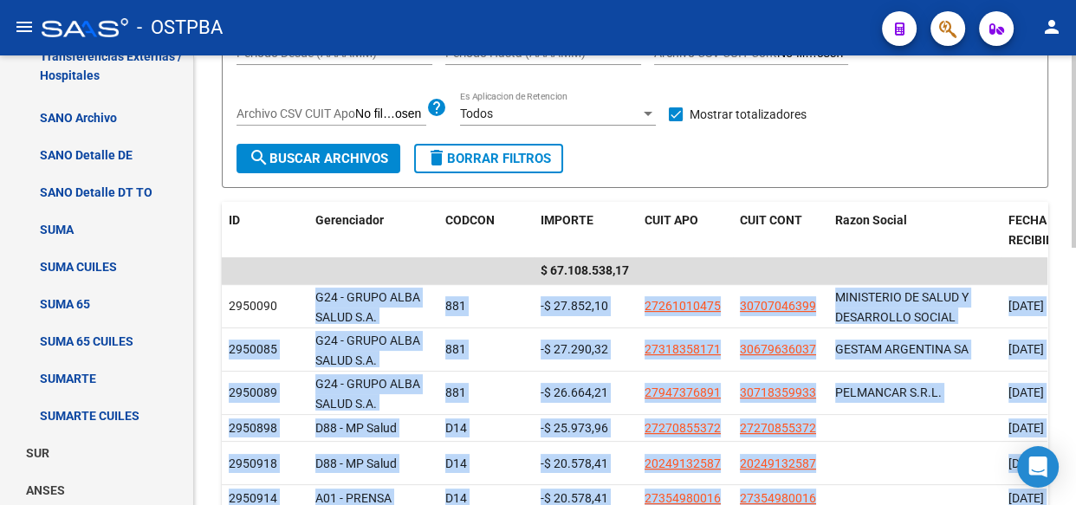
scroll to position [299, 0]
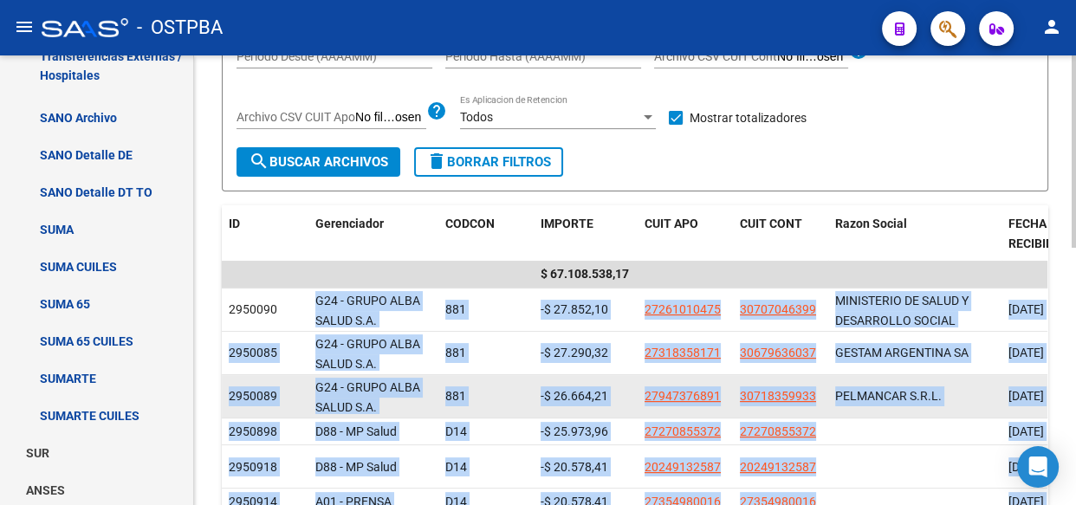
click at [406, 395] on div "G24 - GRUPO ALBA SALUD S.A." at bounding box center [373, 396] width 116 height 36
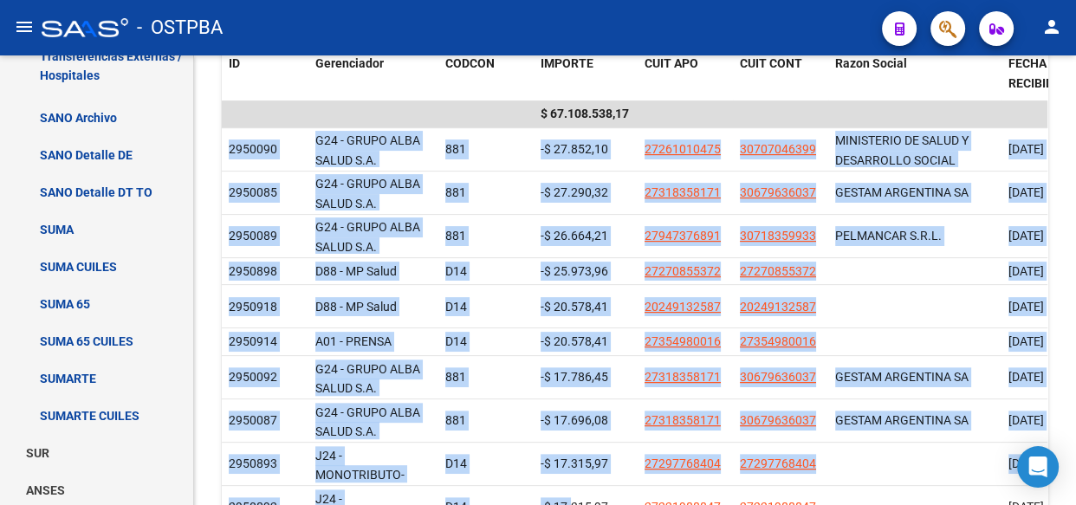
scroll to position [598, 0]
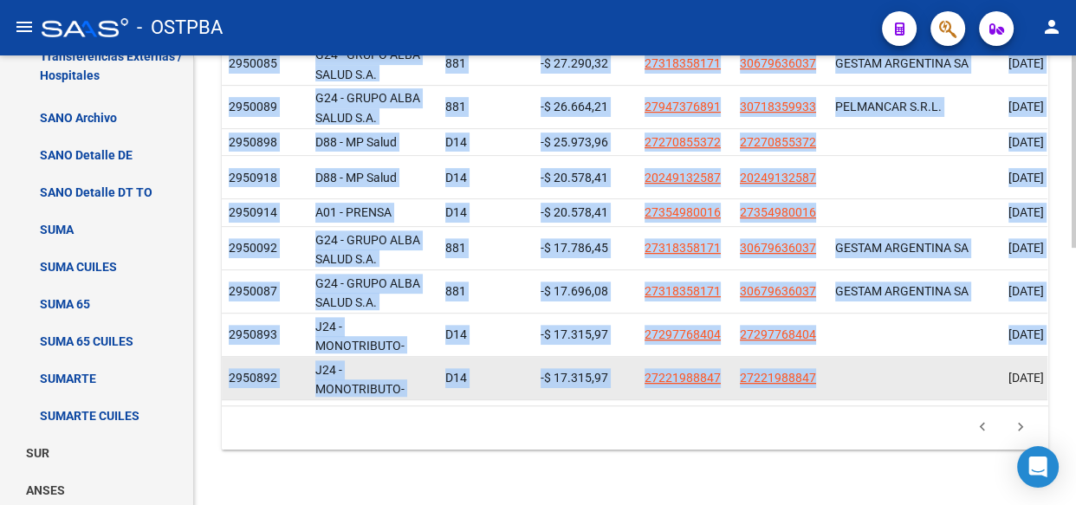
drag, startPoint x: 229, startPoint y: 307, endPoint x: 856, endPoint y: 381, distance: 632.1
click at [856, 381] on datatable-scroller "$ 67.108.538,17 2950090 G24 - GRUPO ALBA SALUD S.A. 881 -$ 27.852,10 2726101047…" at bounding box center [634, 185] width 825 height 429
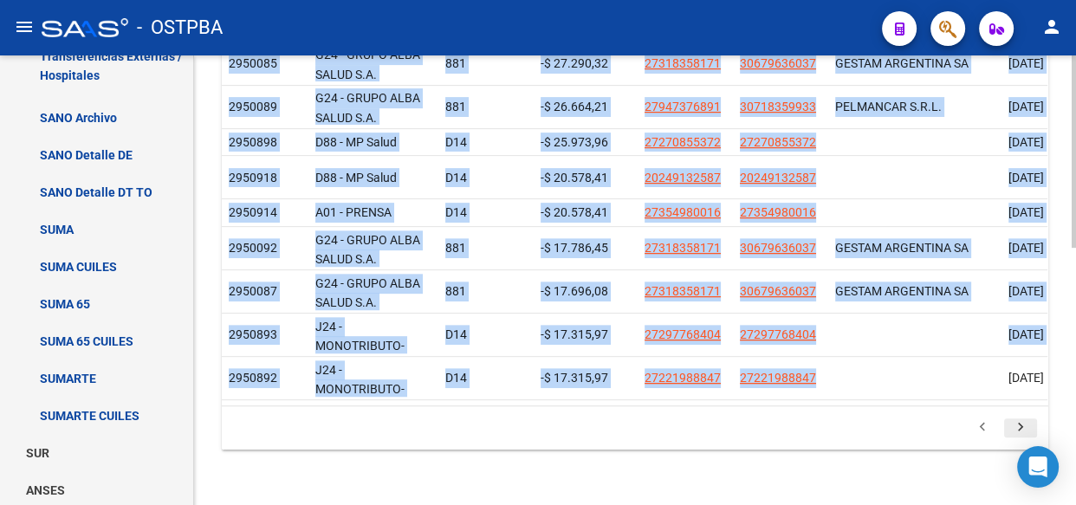
click at [1022, 427] on icon "go to next page" at bounding box center [1020, 429] width 23 height 21
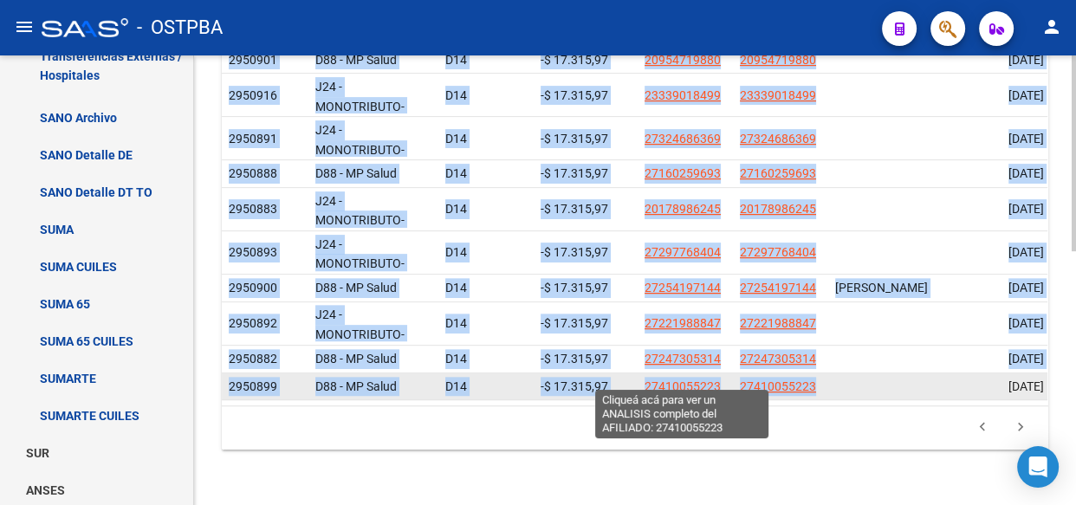
scroll to position [583, 0]
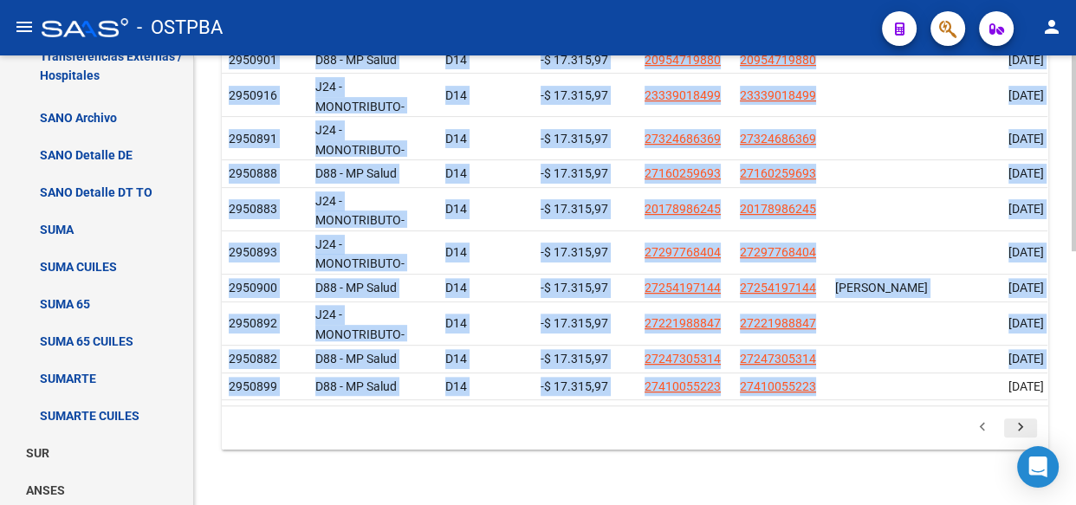
click at [1016, 420] on icon "go to next page" at bounding box center [1020, 429] width 23 height 21
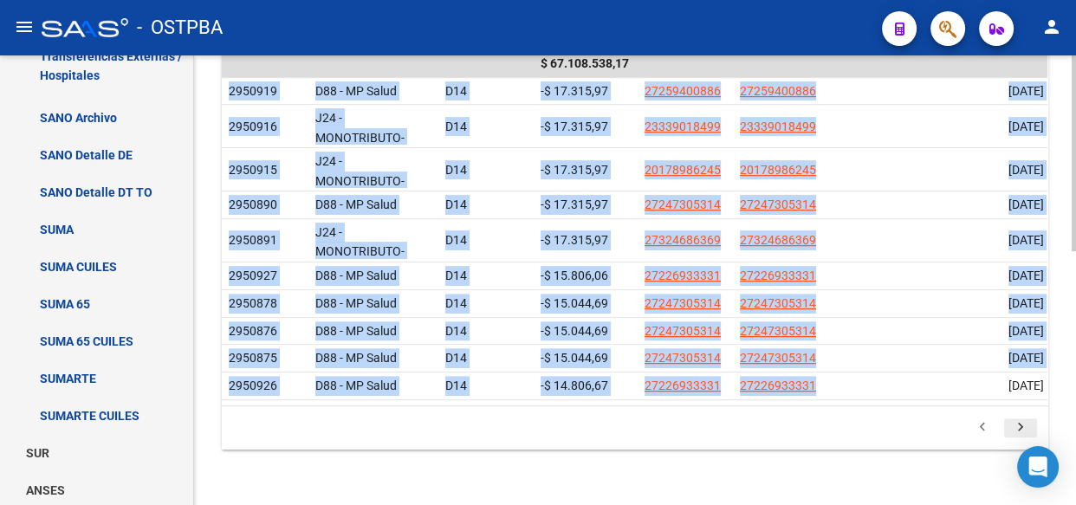
click at [1018, 429] on icon "go to next page" at bounding box center [1020, 429] width 23 height 21
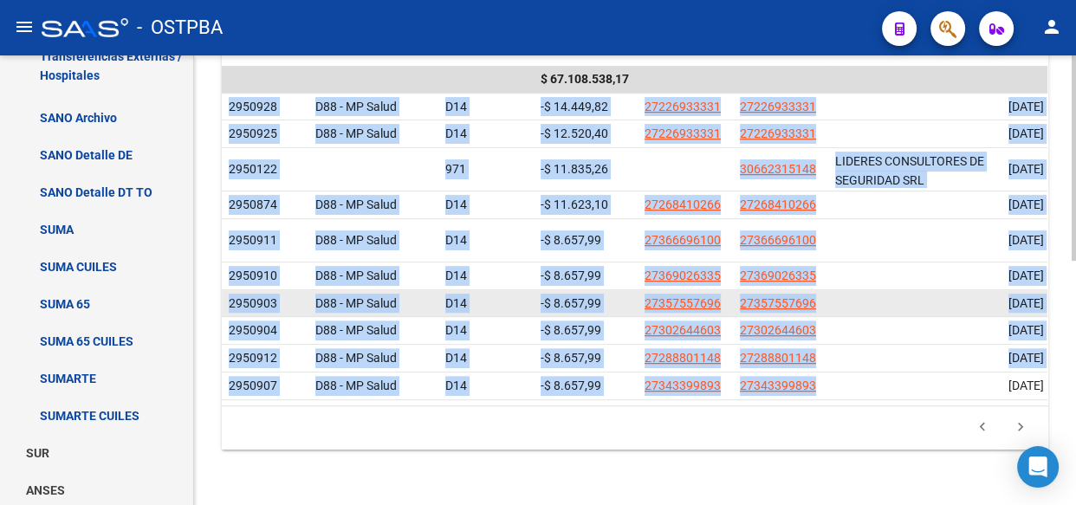
scroll to position [535, 0]
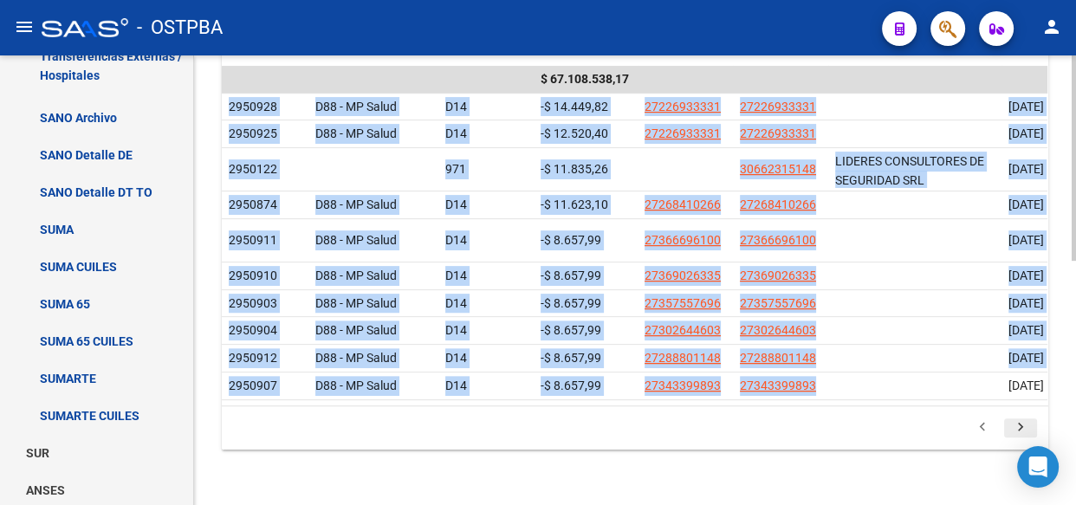
click at [1021, 425] on icon "go to next page" at bounding box center [1020, 429] width 23 height 21
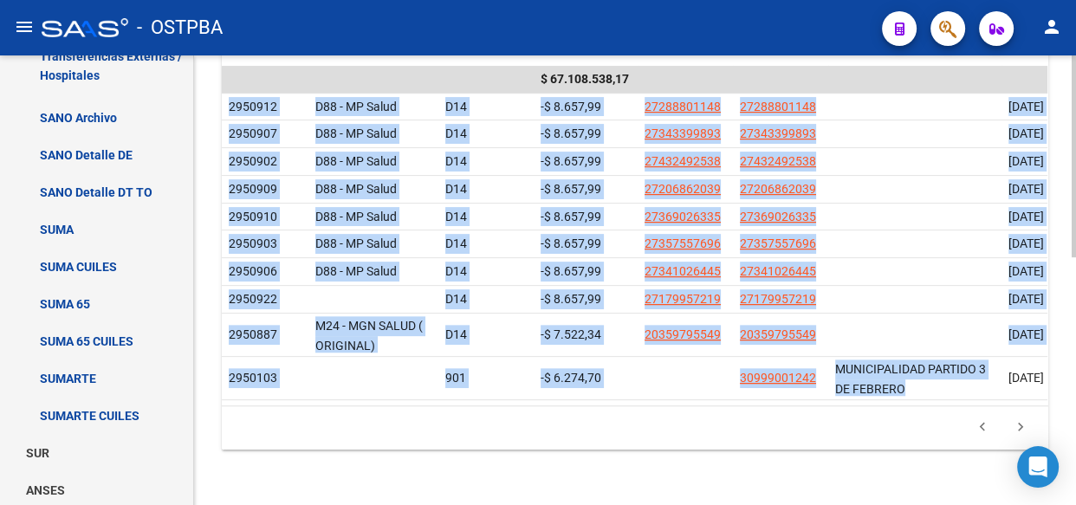
scroll to position [551, 0]
click at [1016, 426] on icon "go to next page" at bounding box center [1020, 429] width 23 height 21
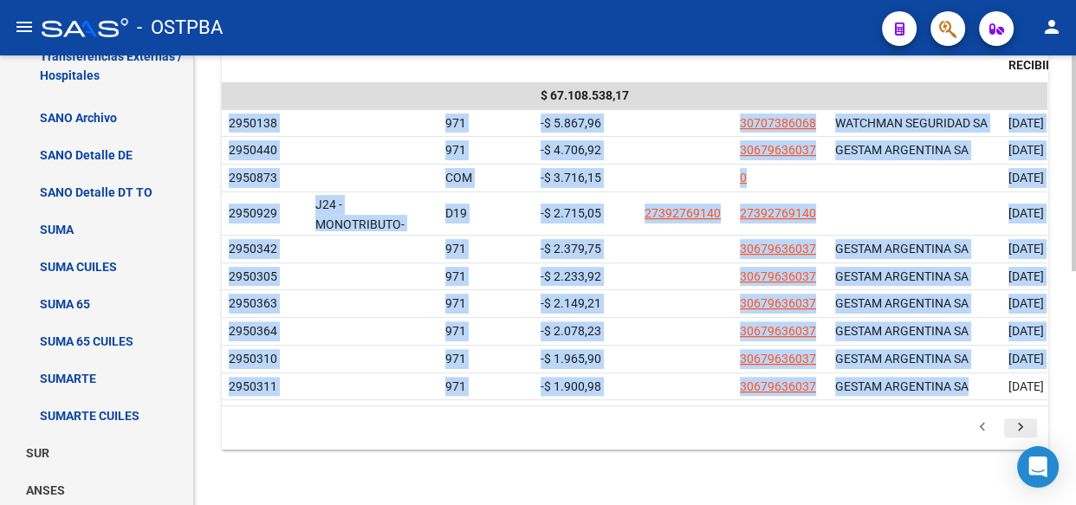
scroll to position [488, 0]
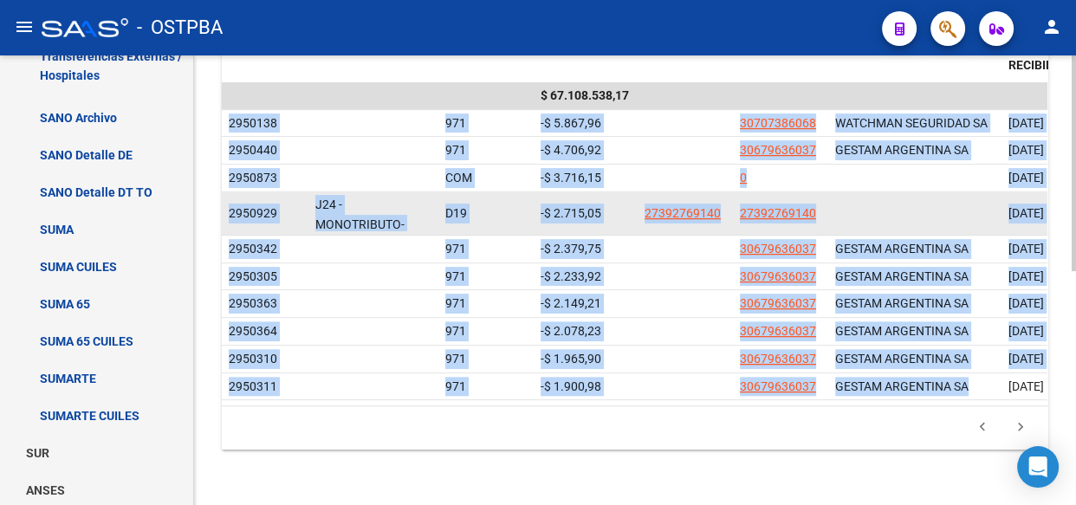
click at [275, 206] on span "2950929" at bounding box center [253, 213] width 48 height 14
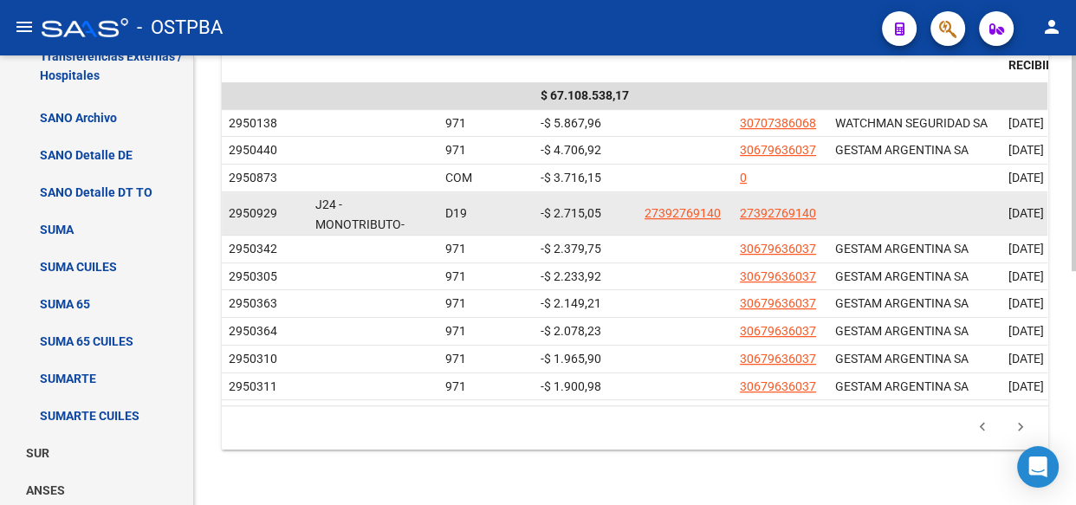
click at [540, 206] on span "-$ 2.715,05" at bounding box center [570, 213] width 61 height 14
click at [571, 206] on span "-$ 2.715,05" at bounding box center [570, 213] width 61 height 14
click at [572, 206] on span "-$ 2.715,05" at bounding box center [570, 213] width 61 height 14
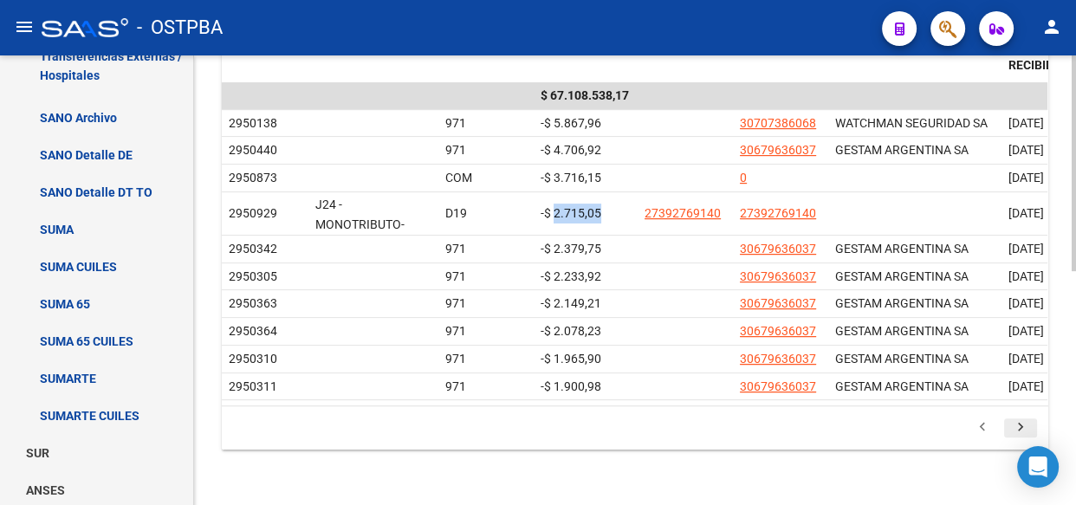
click at [1016, 428] on icon "go to next page" at bounding box center [1020, 429] width 23 height 21
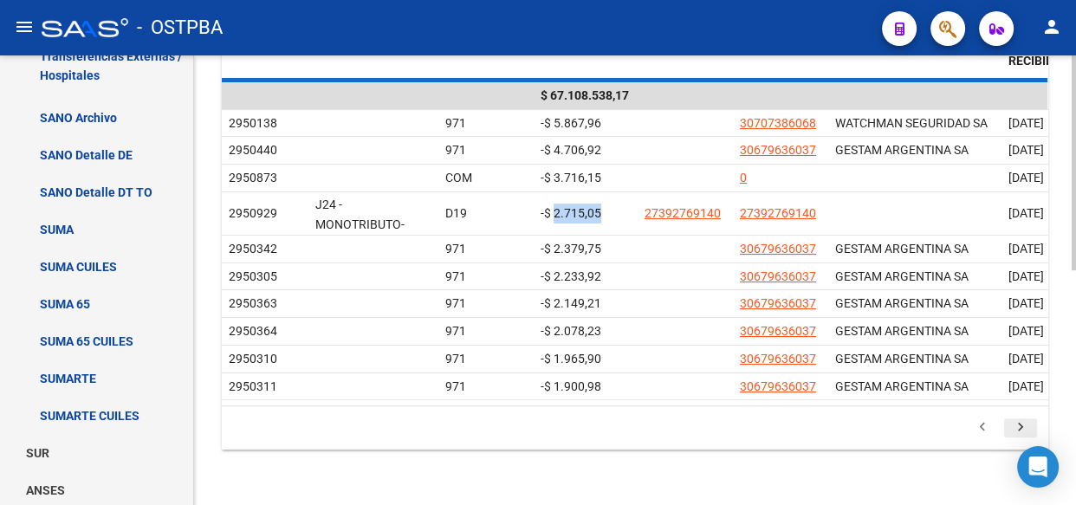
scroll to position [472, 0]
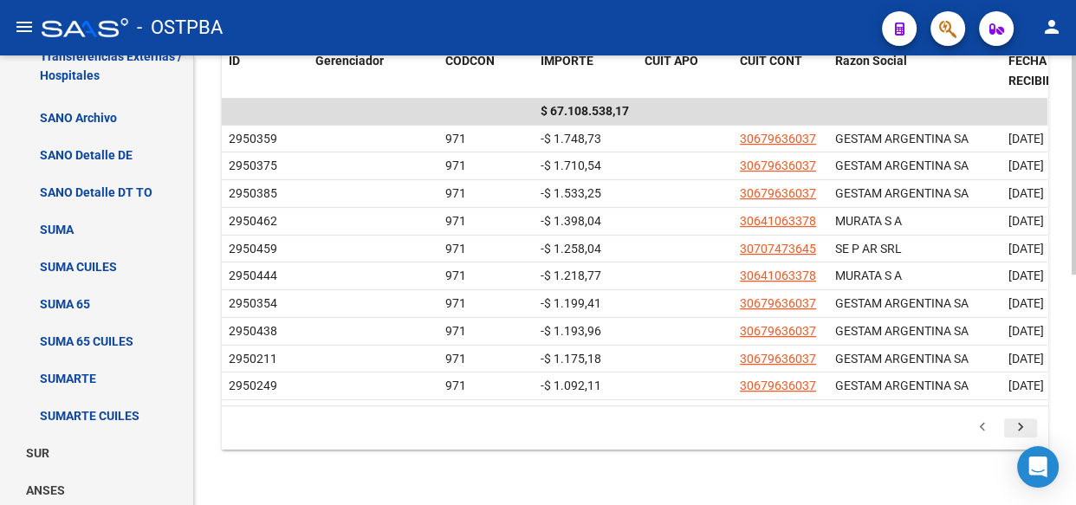
click at [1021, 423] on icon "go to next page" at bounding box center [1020, 429] width 23 height 21
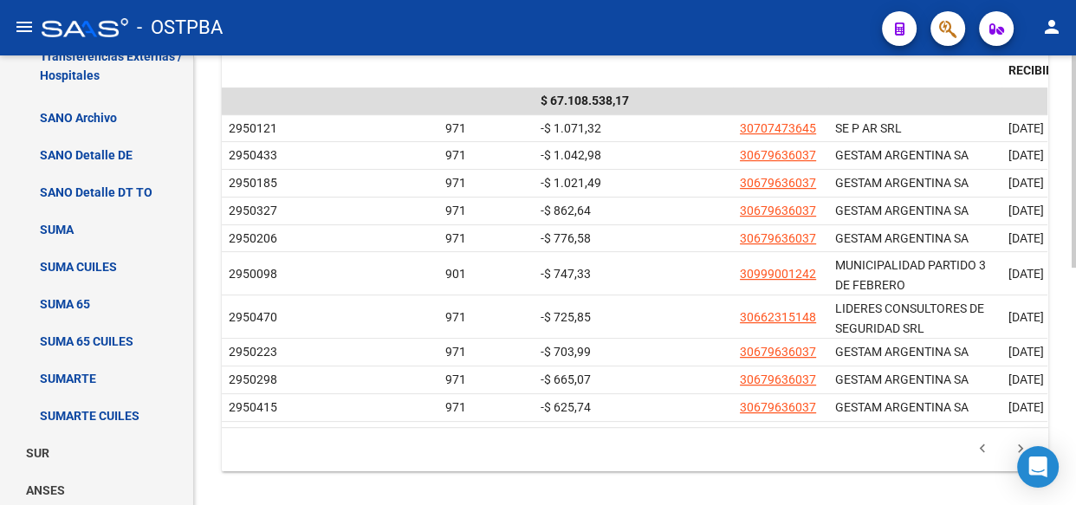
click at [1022, 423] on datatable-body "$ 67.108.538,17 2950121 971 -$ 1.071,32 30707473645 SE P AR SRL [DATE] 202505 […" at bounding box center [634, 256] width 825 height 339
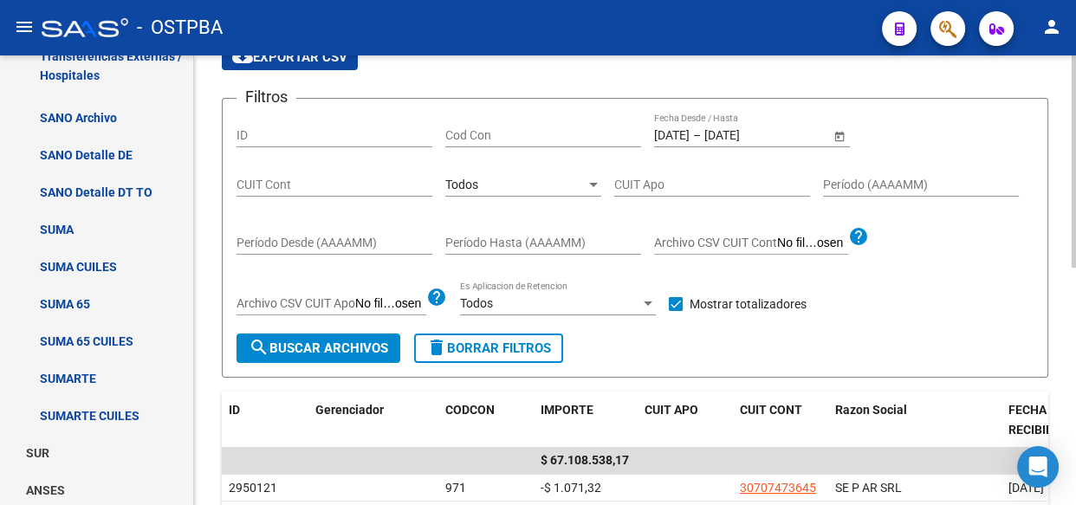
scroll to position [78, 0]
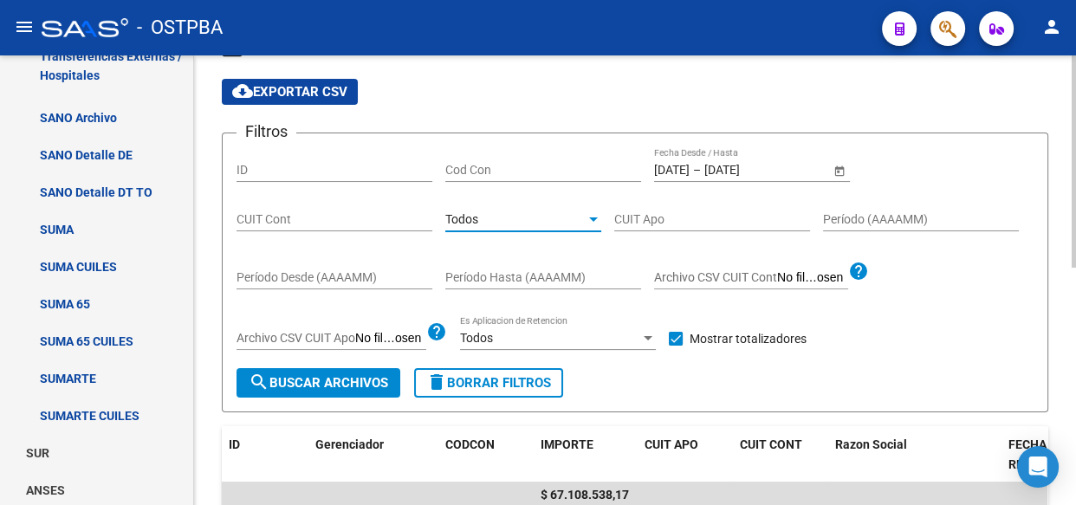
click at [502, 221] on div "Todos" at bounding box center [515, 219] width 140 height 15
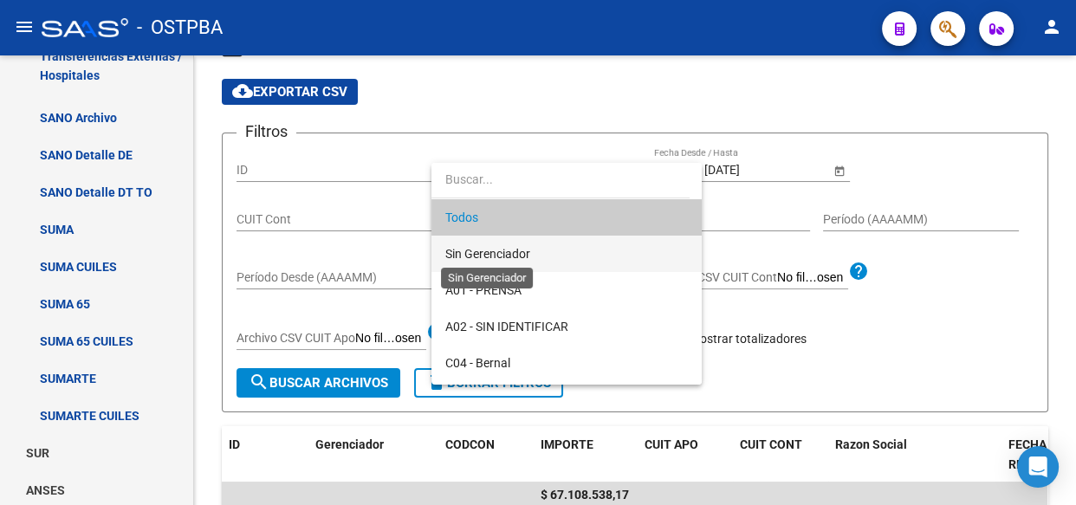
click at [500, 258] on span "Sin Gerenciador" at bounding box center [487, 254] width 85 height 14
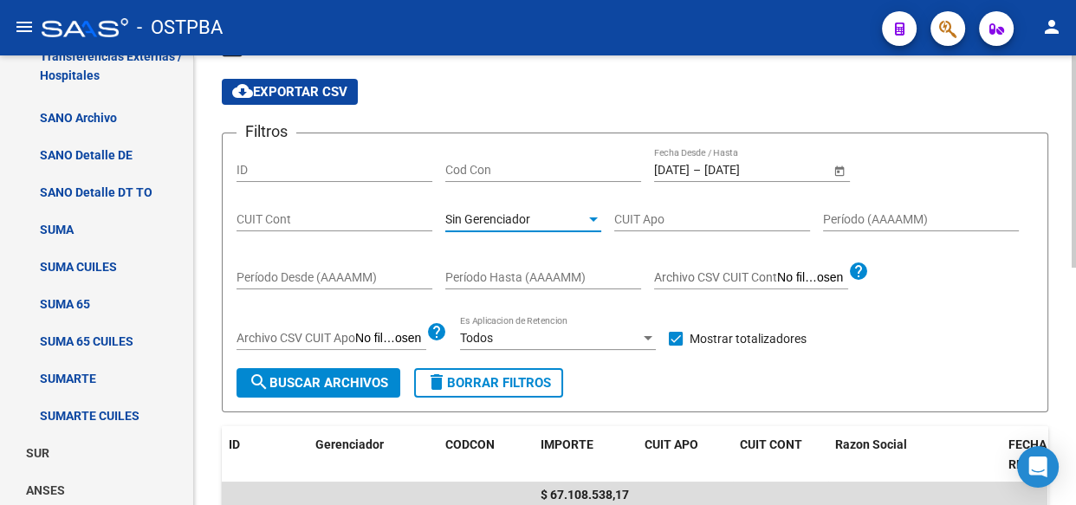
click at [359, 389] on button "search Buscar Archivos" at bounding box center [318, 382] width 164 height 29
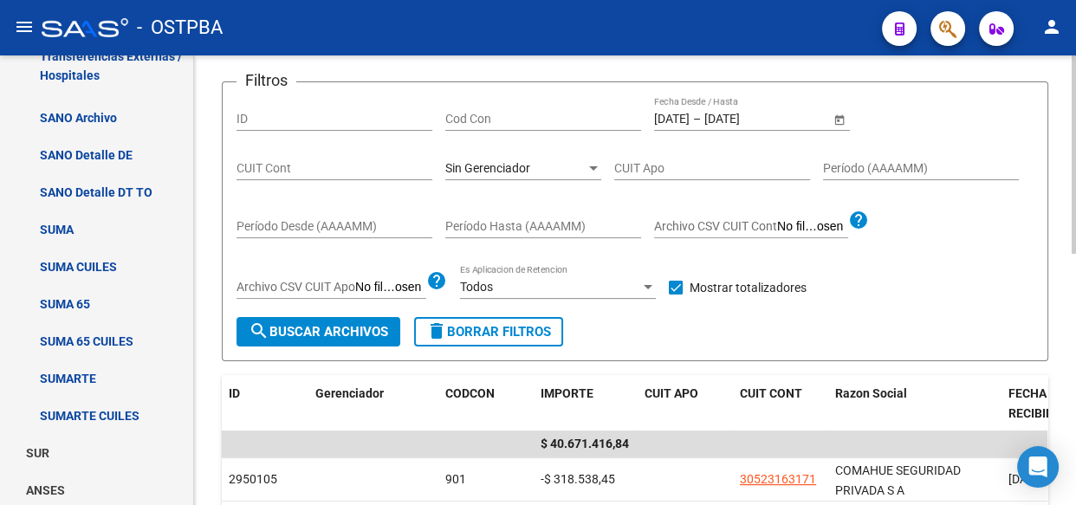
scroll to position [157, 0]
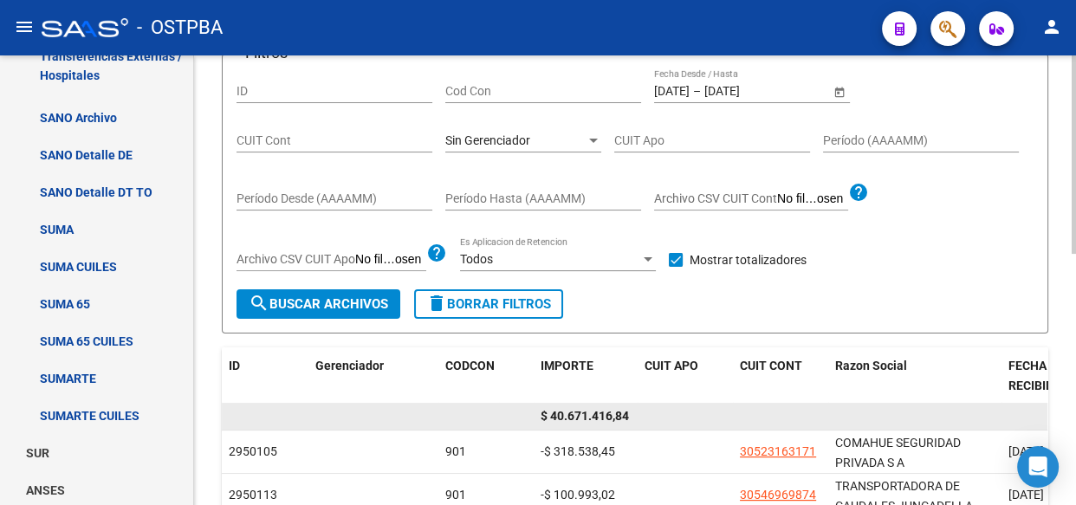
click at [583, 414] on span "$ 40.671.416,84" at bounding box center [584, 416] width 88 height 14
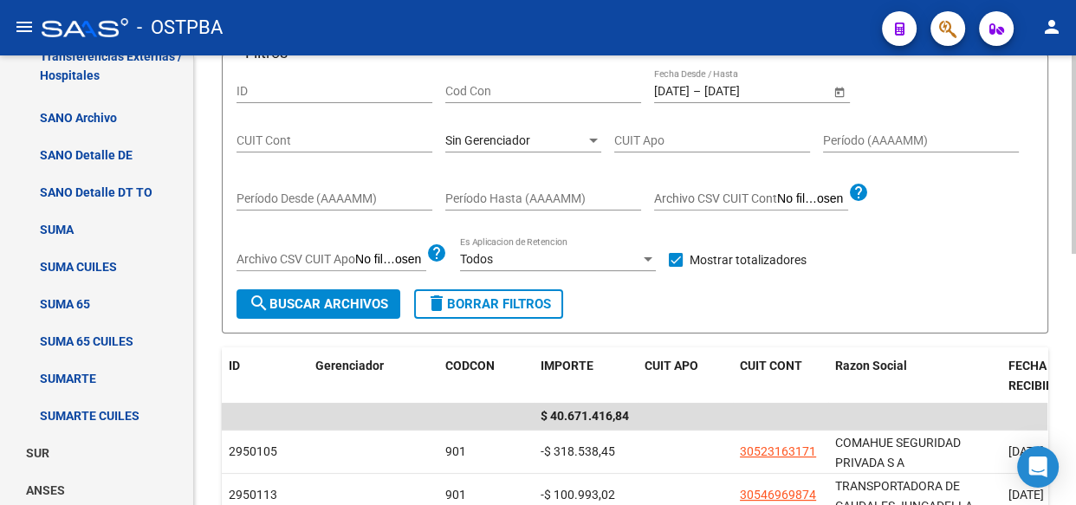
click at [495, 142] on span "Sin Gerenciador" at bounding box center [487, 140] width 85 height 14
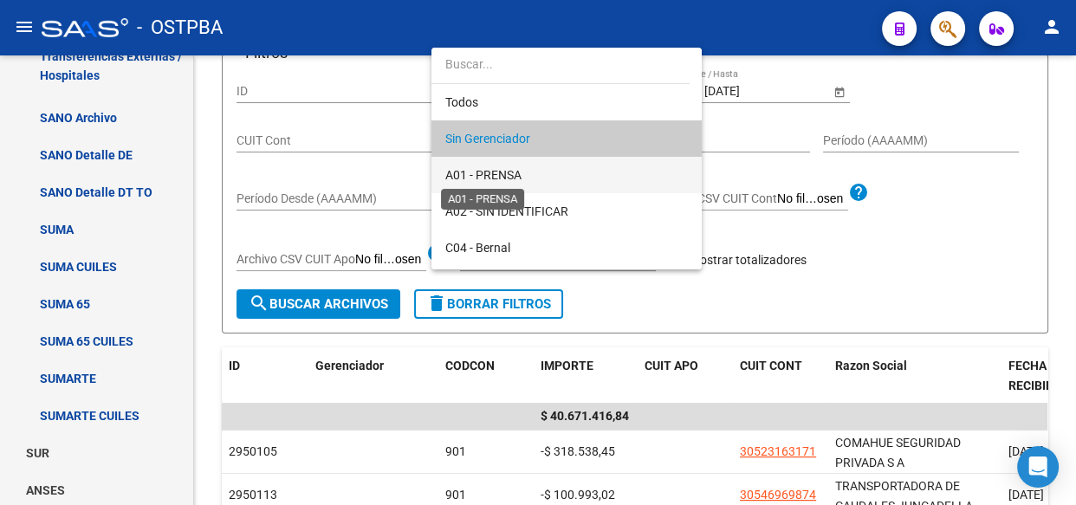
click at [495, 173] on span "A01 - PRENSA" at bounding box center [483, 175] width 76 height 14
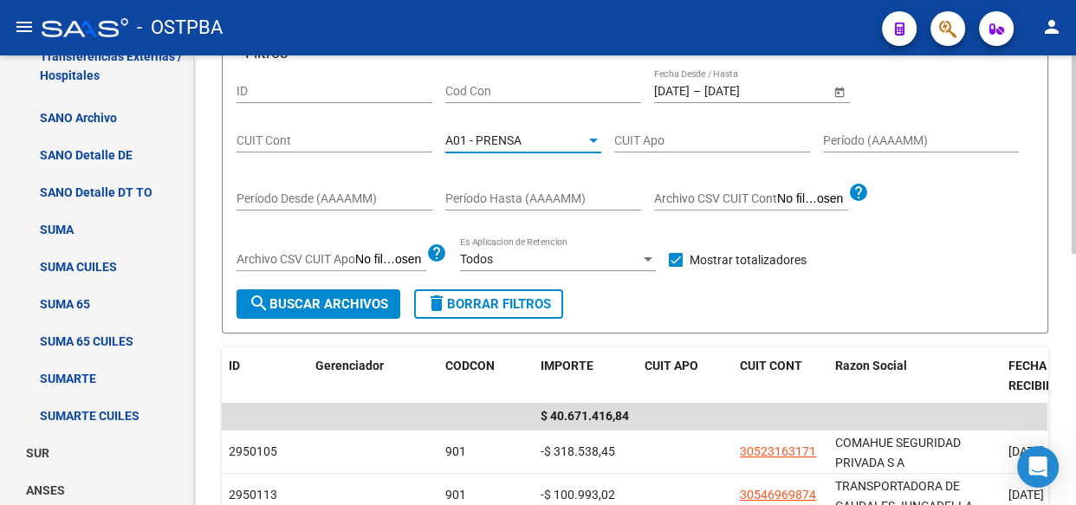
click at [356, 301] on span "search Buscar Archivos" at bounding box center [318, 304] width 139 height 16
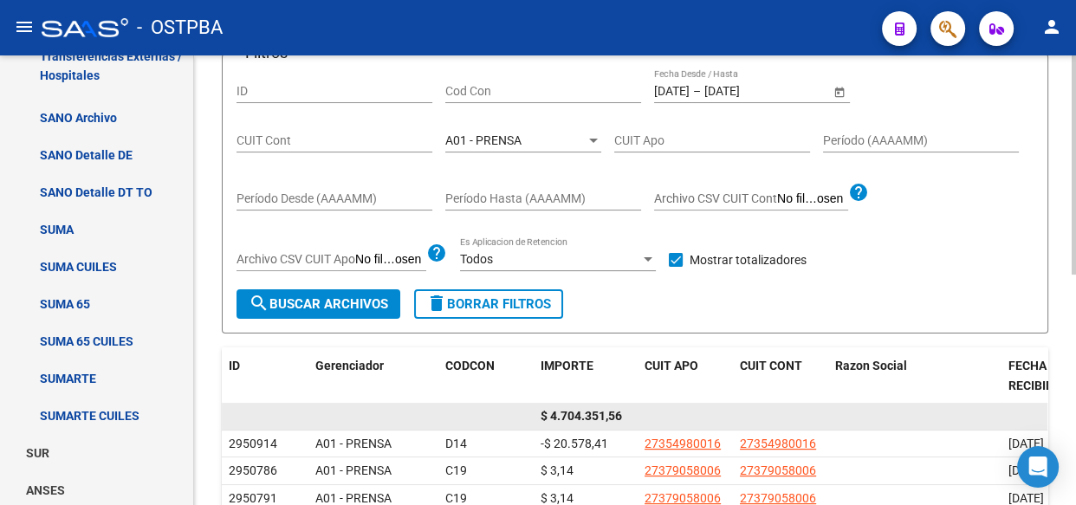
click at [605, 411] on span "$ 4.704.351,56" at bounding box center [580, 416] width 81 height 14
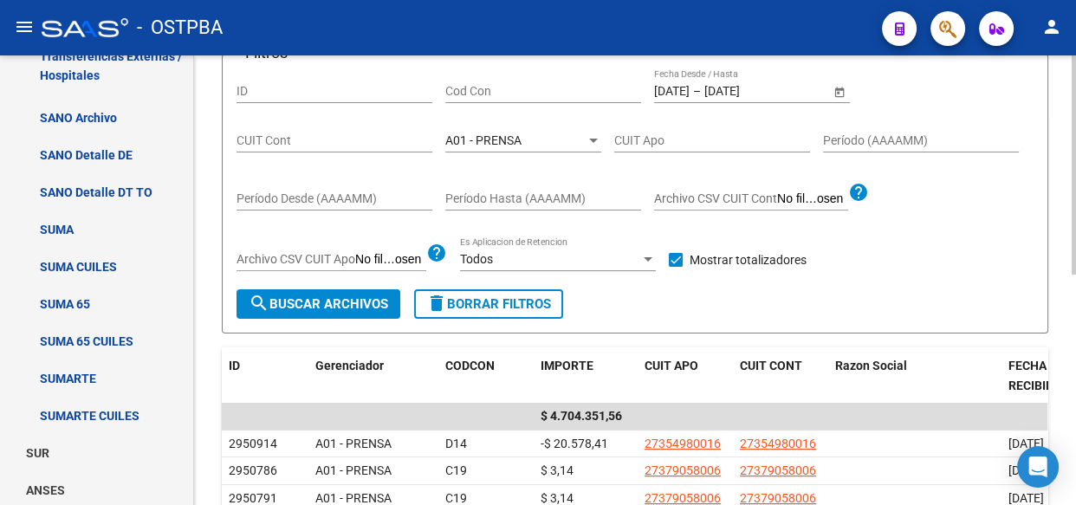
click at [481, 139] on span "A01 - PRENSA" at bounding box center [483, 140] width 76 height 14
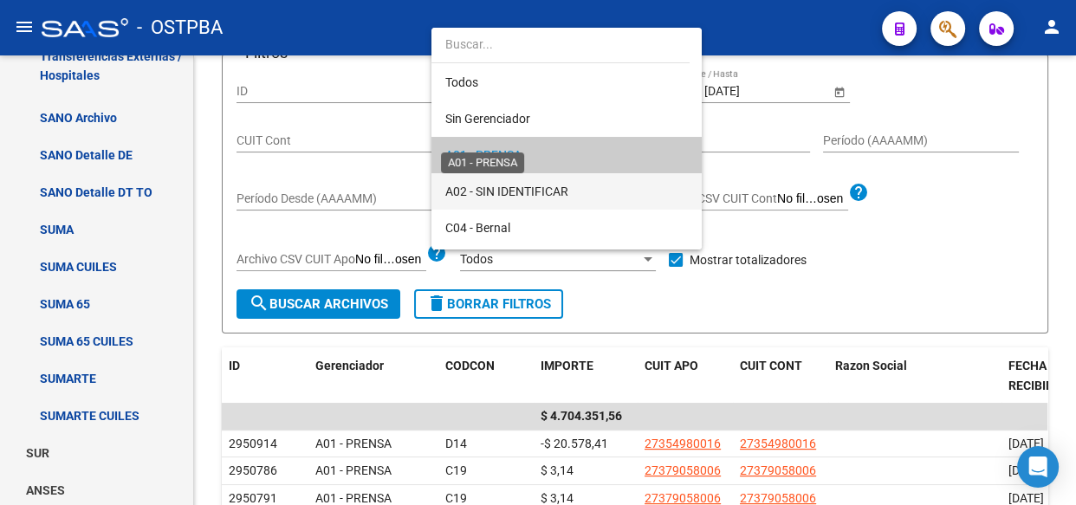
scroll to position [16, 0]
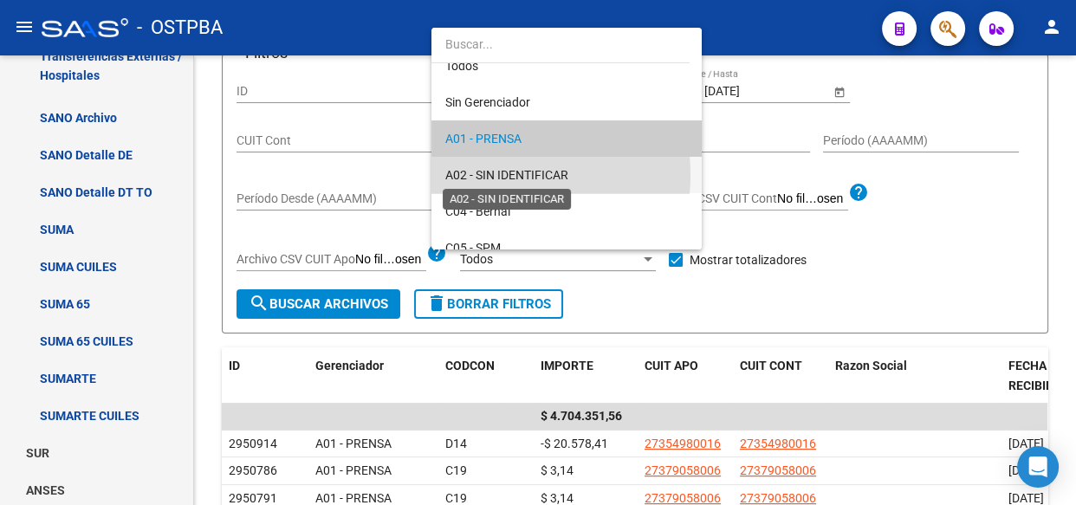
click at [488, 175] on span "A02 - SIN IDENTIFICAR" at bounding box center [506, 175] width 123 height 14
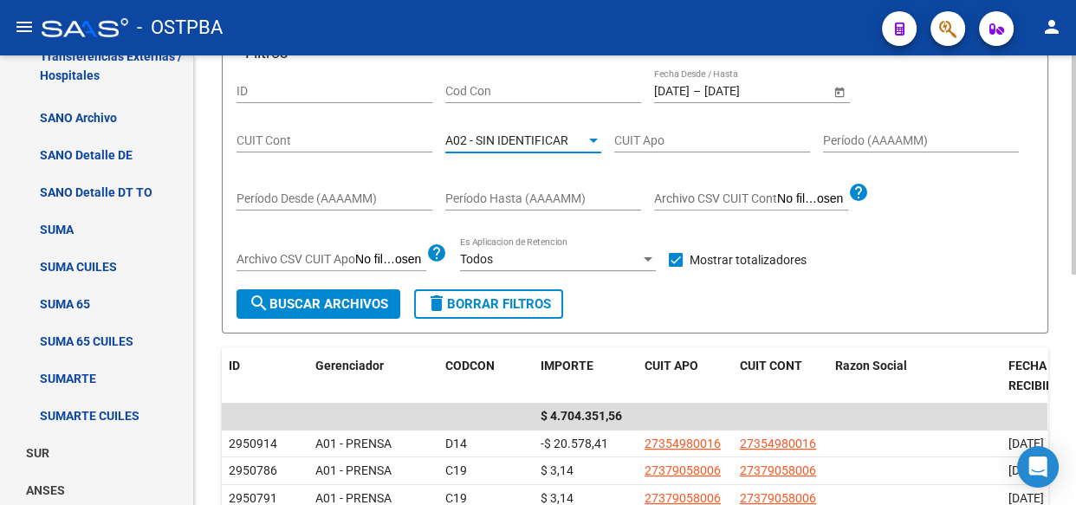
click at [345, 303] on span "search Buscar Archivos" at bounding box center [318, 304] width 139 height 16
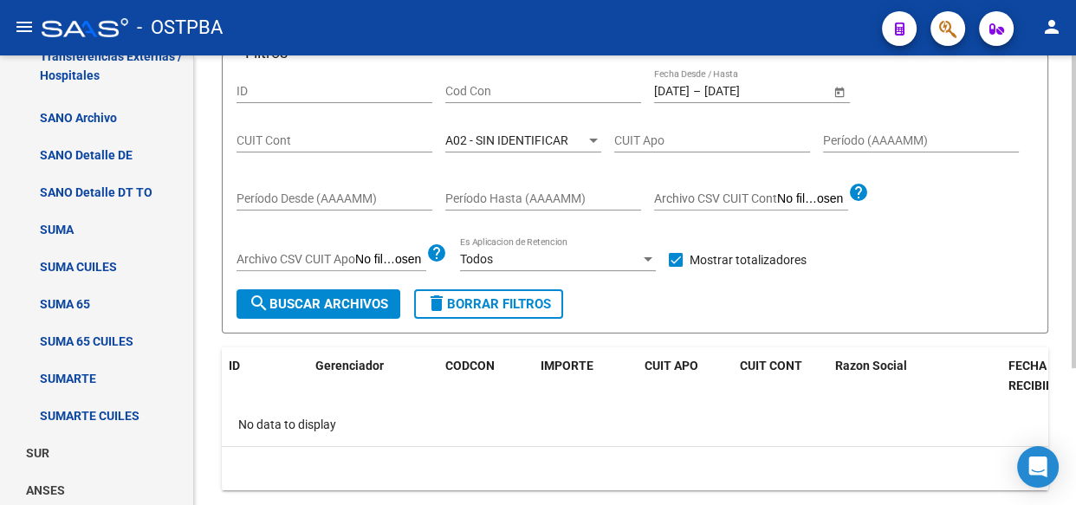
click at [484, 133] on span "A02 - SIN IDENTIFICAR" at bounding box center [506, 140] width 123 height 14
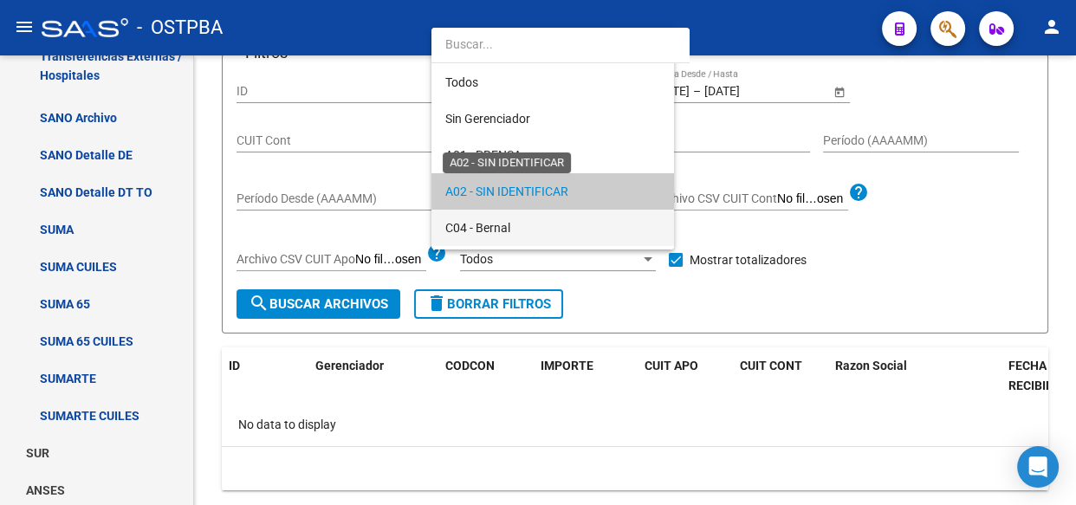
scroll to position [52, 0]
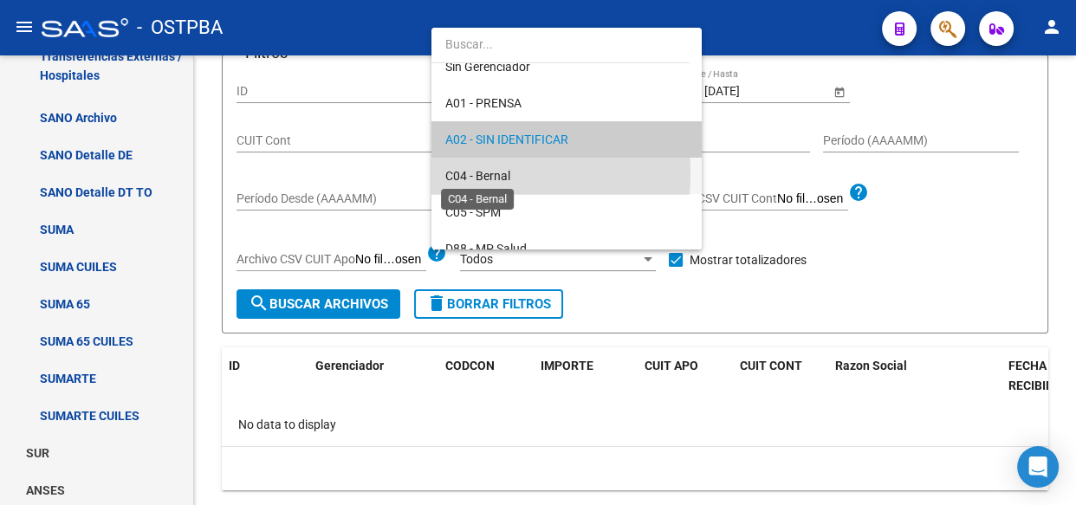
click at [484, 173] on span "C04 - Bernal" at bounding box center [477, 176] width 65 height 14
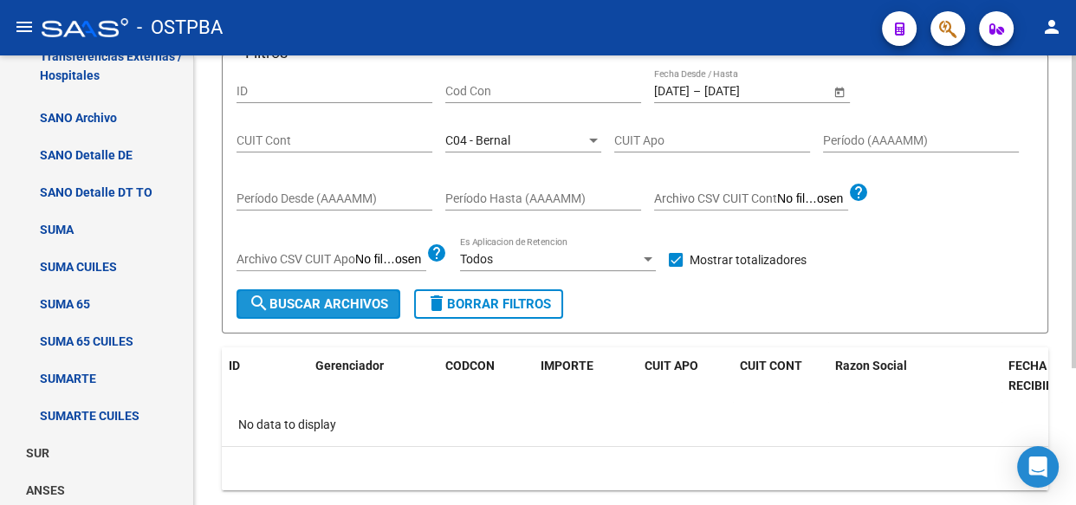
click at [346, 302] on span "search Buscar Archivos" at bounding box center [318, 304] width 139 height 16
click at [492, 138] on span "C04 - Bernal" at bounding box center [477, 140] width 65 height 14
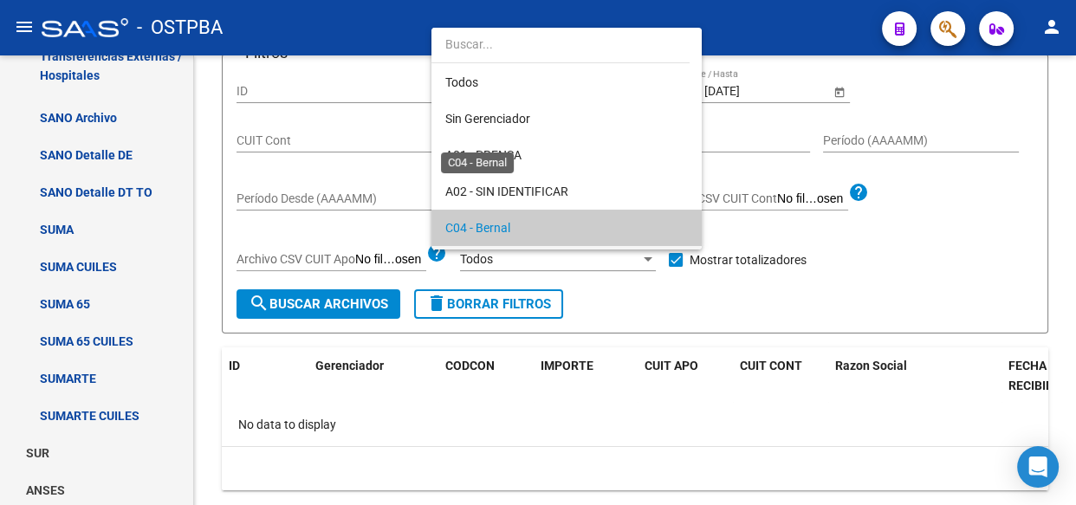
scroll to position [88, 0]
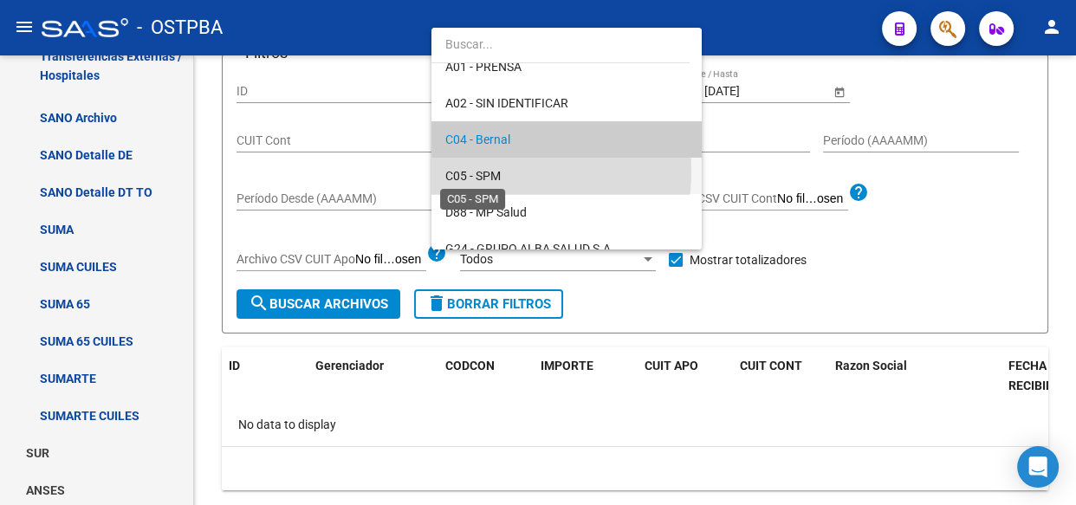
click at [481, 170] on span "C05 - SPM" at bounding box center [472, 176] width 55 height 14
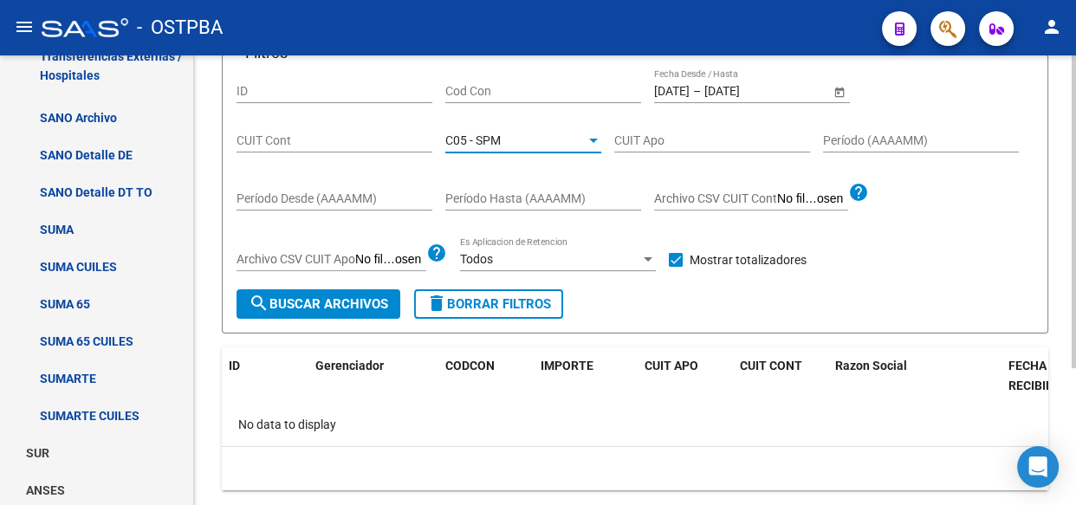
click at [358, 304] on span "search Buscar Archivos" at bounding box center [318, 304] width 139 height 16
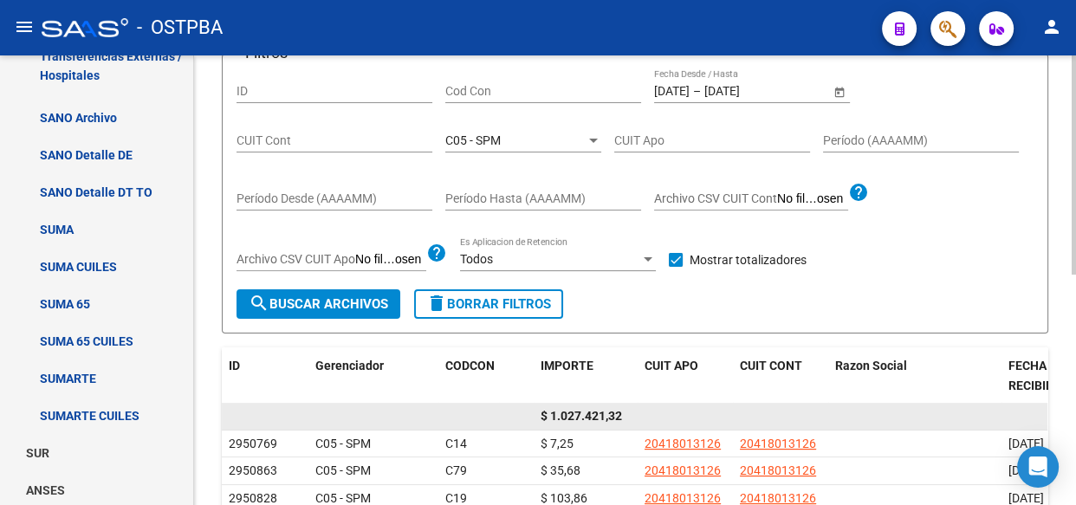
click at [588, 409] on span "$ 1.027.421,32" at bounding box center [580, 416] width 81 height 14
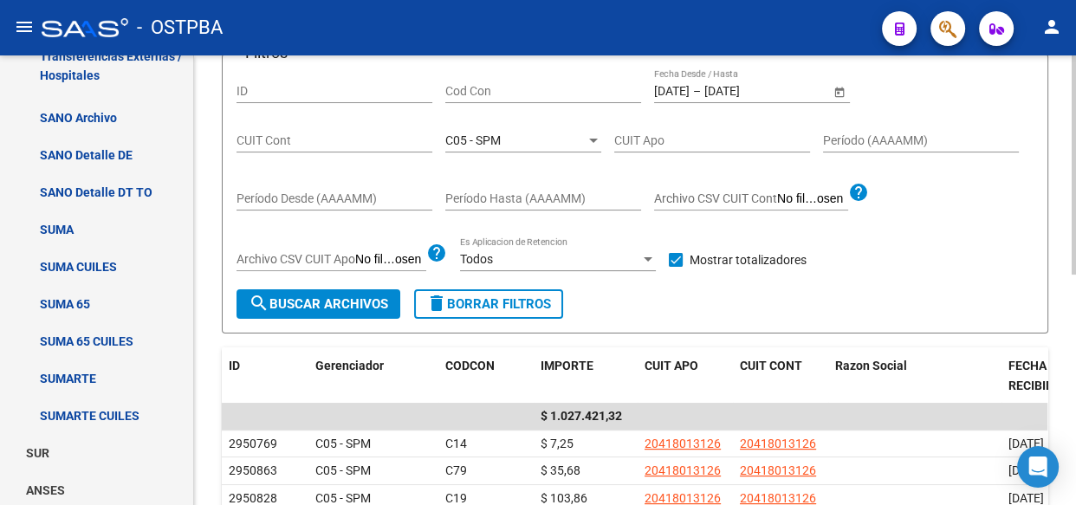
click at [485, 139] on span "C05 - SPM" at bounding box center [472, 140] width 55 height 14
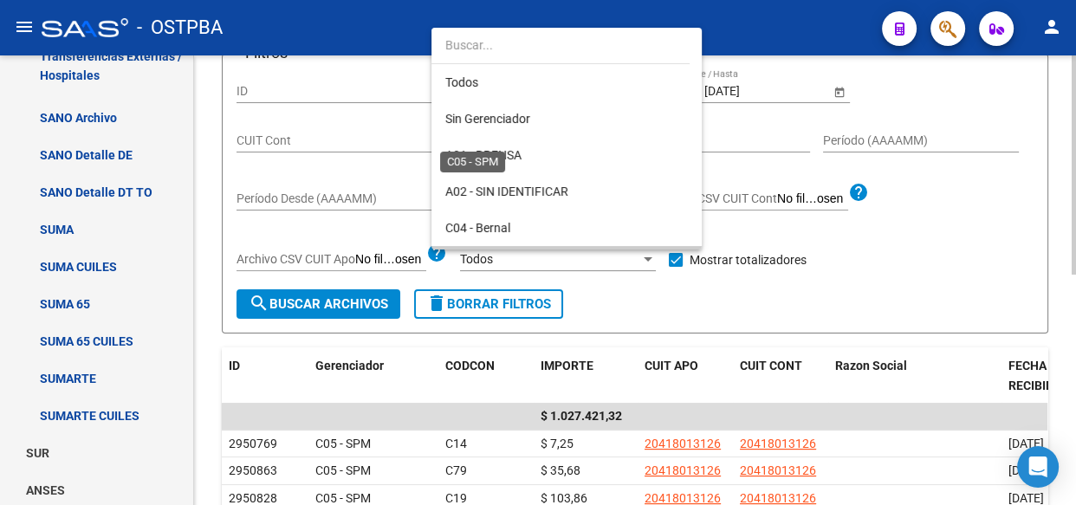
scroll to position [126, 0]
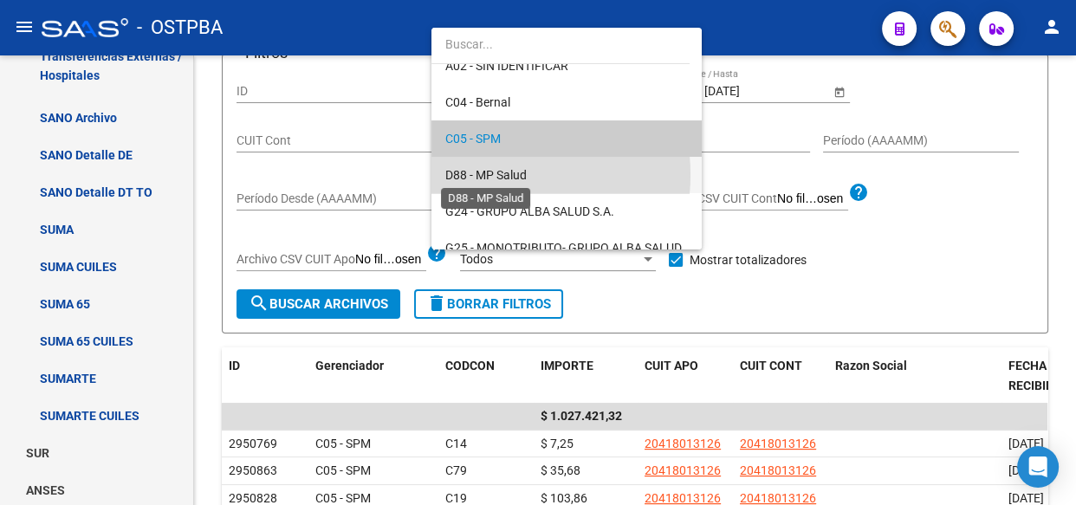
click at [491, 174] on span "D88 - MP Salud" at bounding box center [485, 175] width 81 height 14
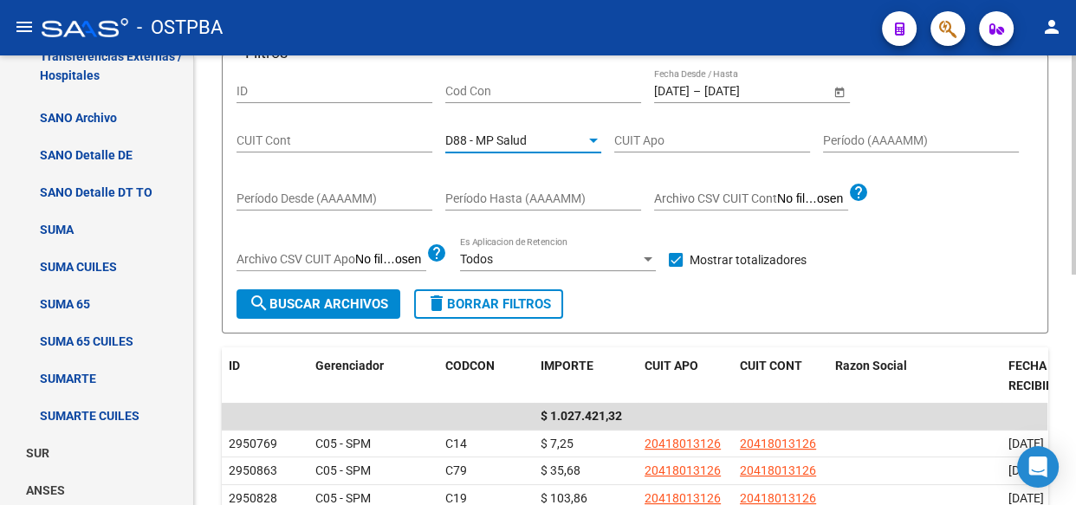
click at [351, 301] on span "search Buscar Archivos" at bounding box center [318, 304] width 139 height 16
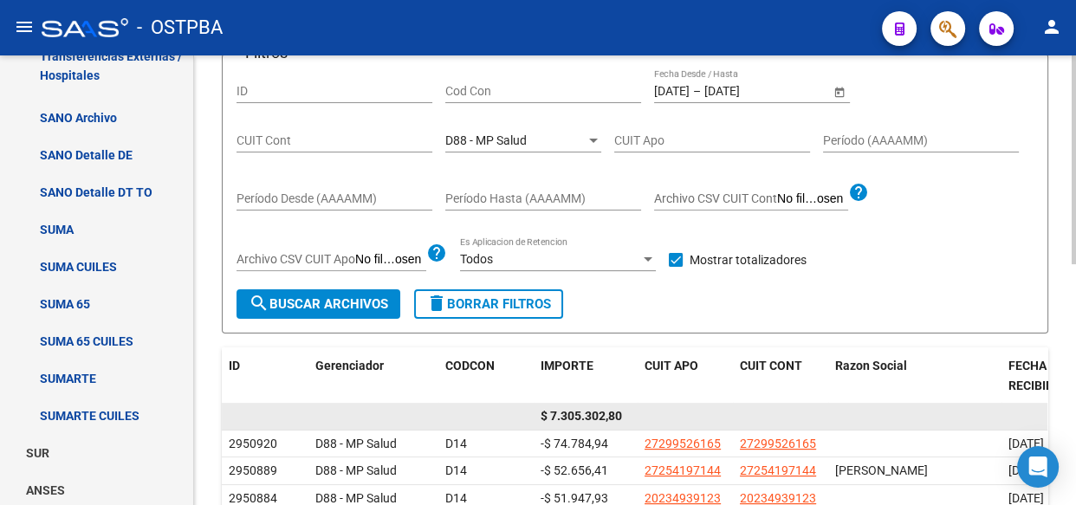
click at [592, 413] on span "$ 7.305.302,80" at bounding box center [580, 416] width 81 height 14
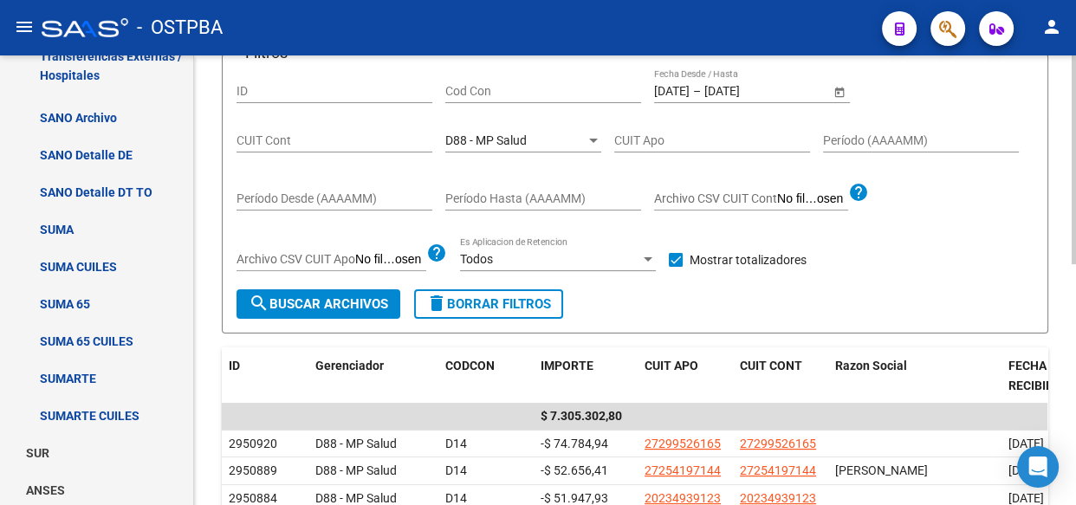
click at [462, 133] on span "D88 - MP Salud" at bounding box center [485, 140] width 81 height 14
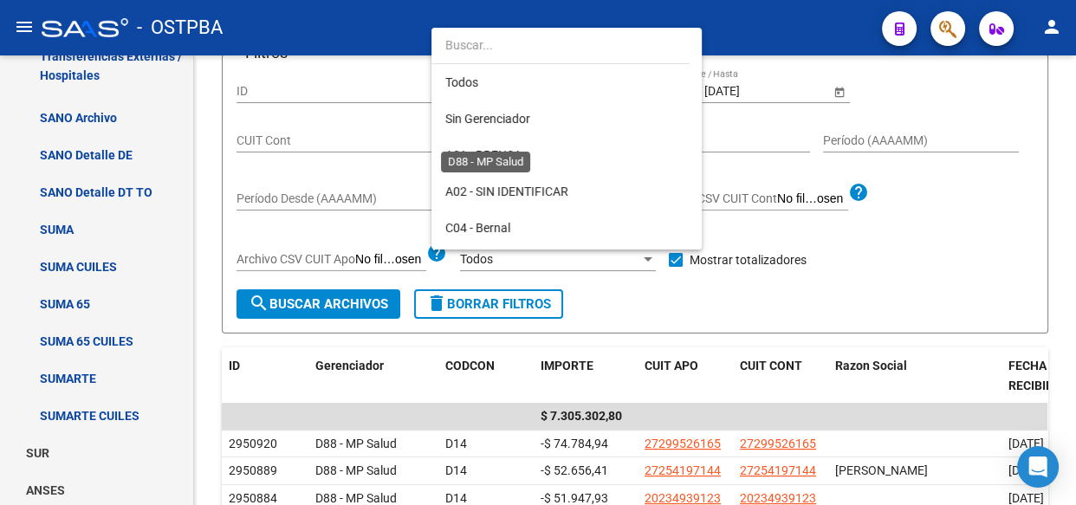
scroll to position [162, 0]
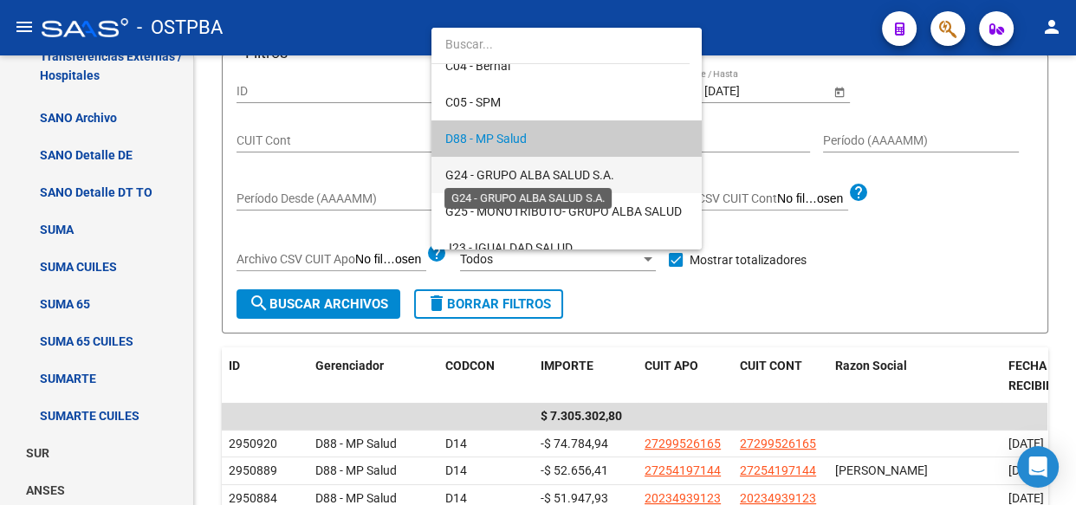
click at [518, 177] on span "G24 - GRUPO ALBA SALUD S.A." at bounding box center [529, 175] width 169 height 14
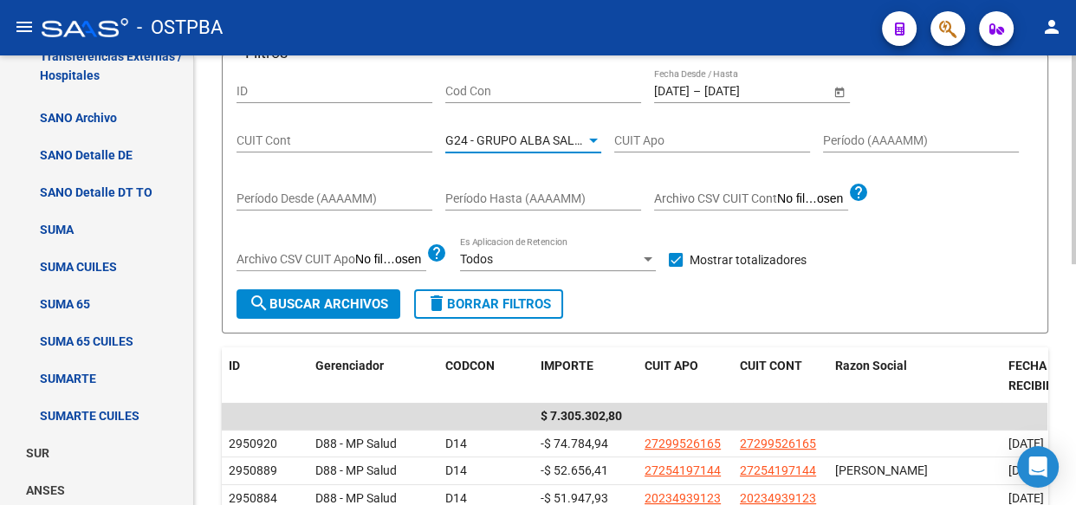
click at [347, 296] on span "search Buscar Archivos" at bounding box center [318, 304] width 139 height 16
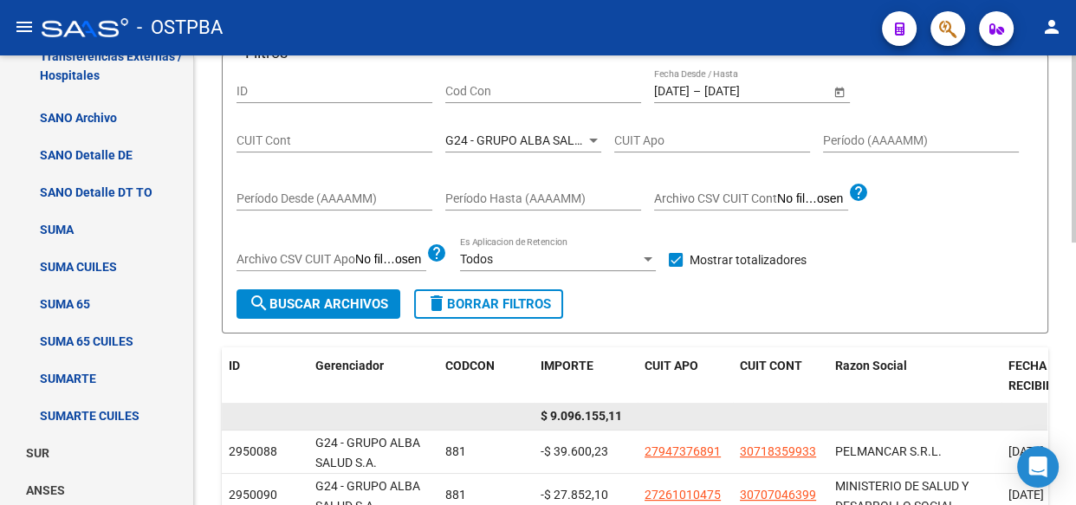
click at [570, 417] on span "$ 9.096.155,11" at bounding box center [580, 416] width 81 height 14
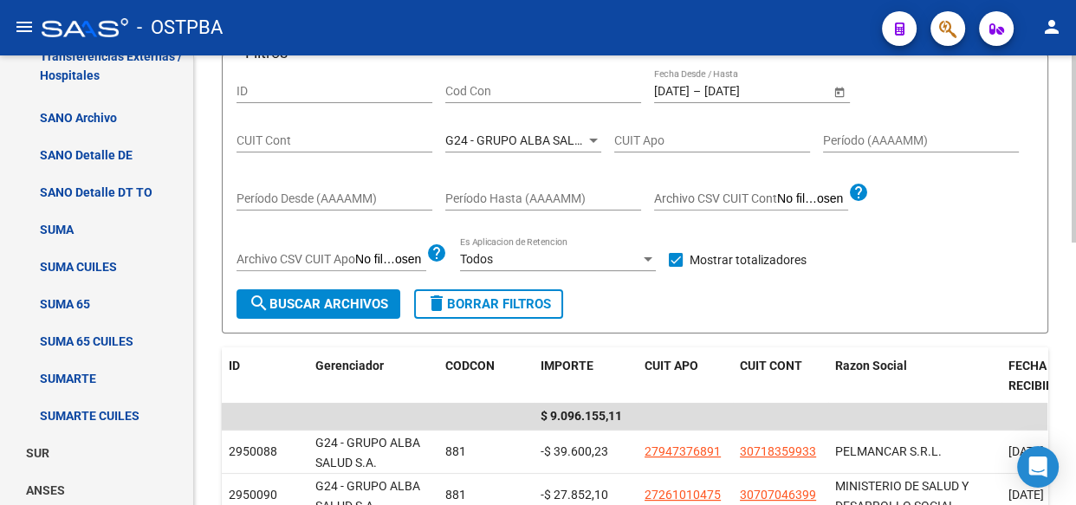
click at [496, 126] on div "G24 - GRUPO ALBA SALUD S.A. Seleccionar Gerenciador" at bounding box center [523, 135] width 156 height 35
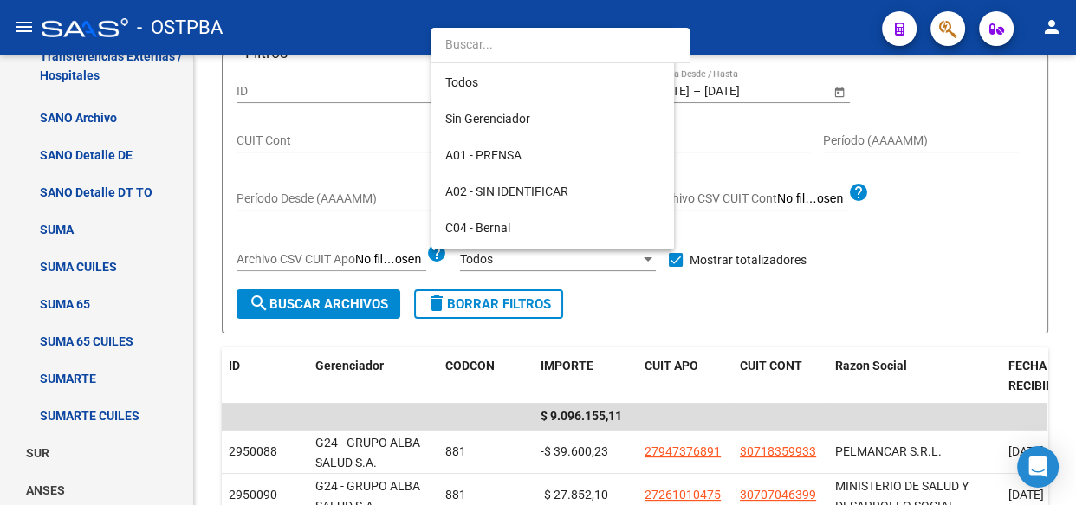
scroll to position [198, 0]
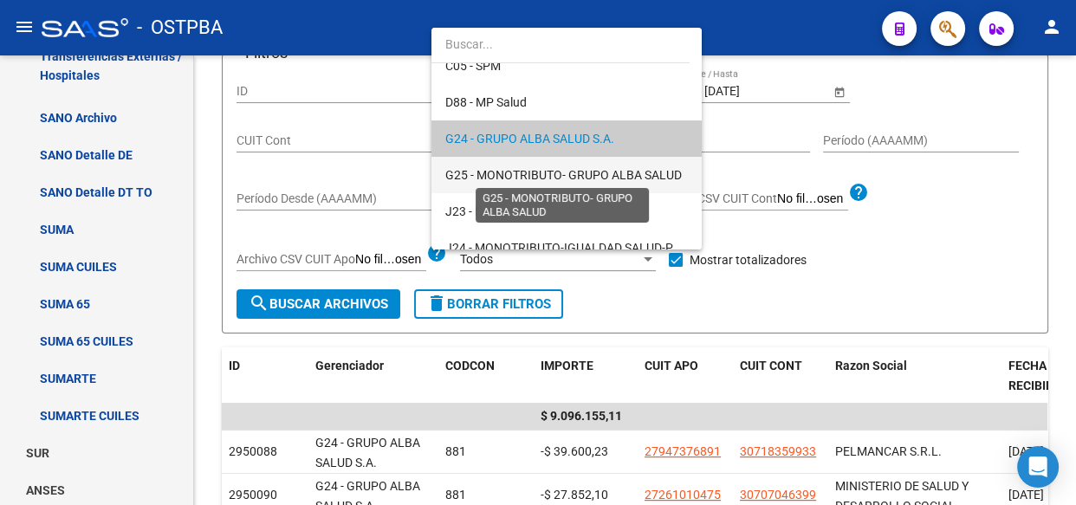
click at [508, 176] on span "G25 - MONOTRIBUTO- GRUPO ALBA SALUD" at bounding box center [563, 175] width 236 height 14
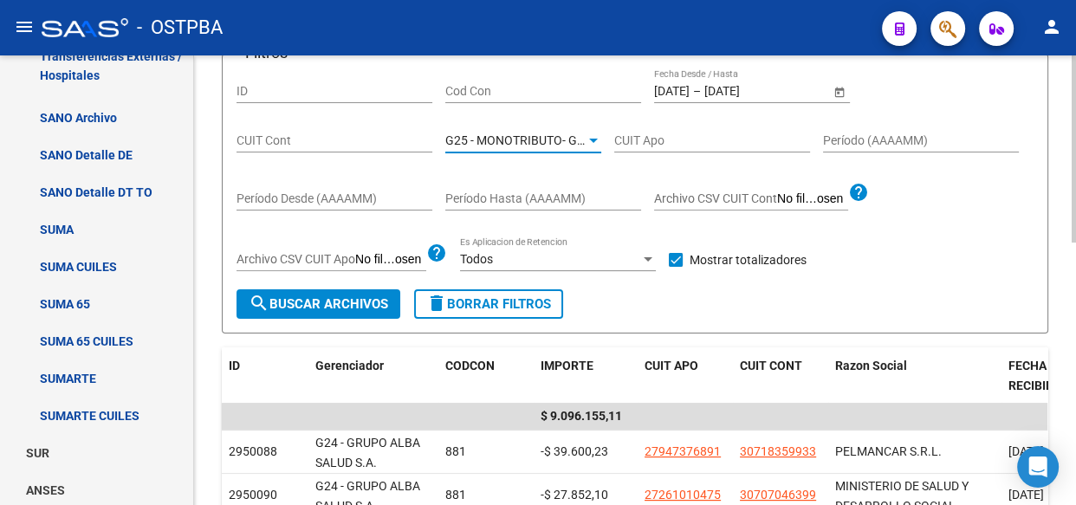
click at [346, 304] on span "search Buscar Archivos" at bounding box center [318, 304] width 139 height 16
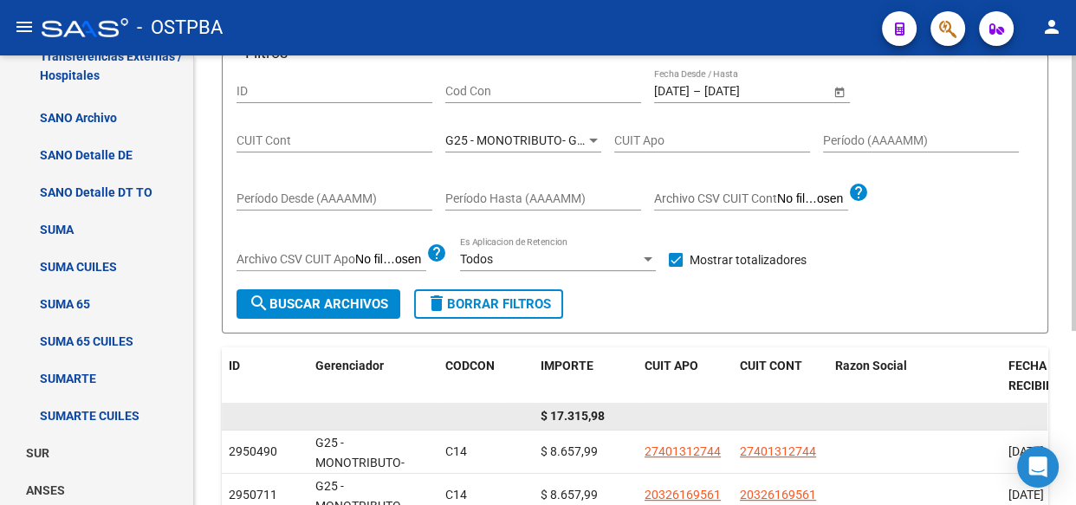
click at [572, 409] on span "$ 17.315,98" at bounding box center [572, 416] width 64 height 14
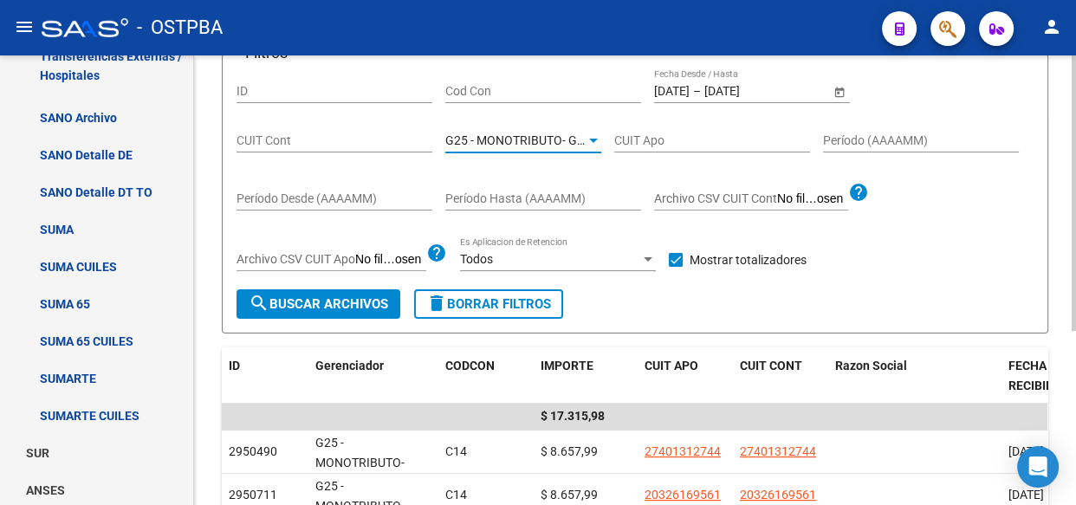
click at [526, 140] on span "G25 - MONOTRIBUTO- GRUPO ALBA SALUD" at bounding box center [563, 140] width 236 height 14
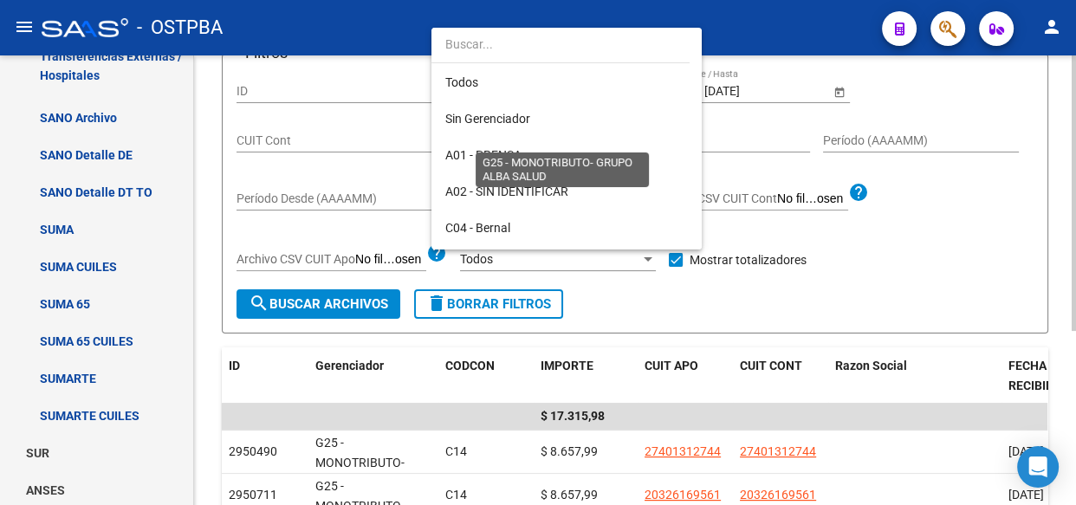
scroll to position [234, 0]
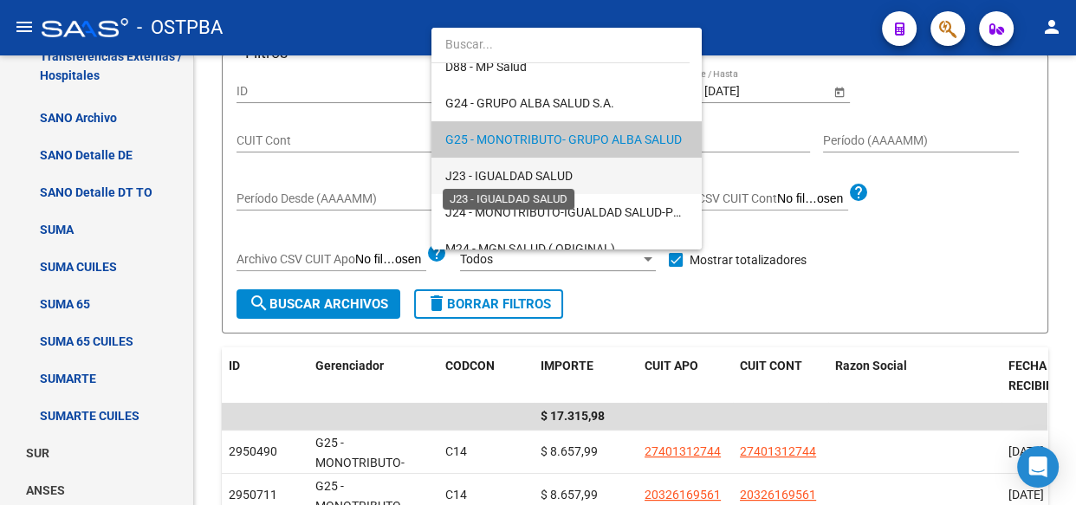
click at [516, 176] on span "J23 - IGUALDAD SALUD" at bounding box center [508, 176] width 127 height 14
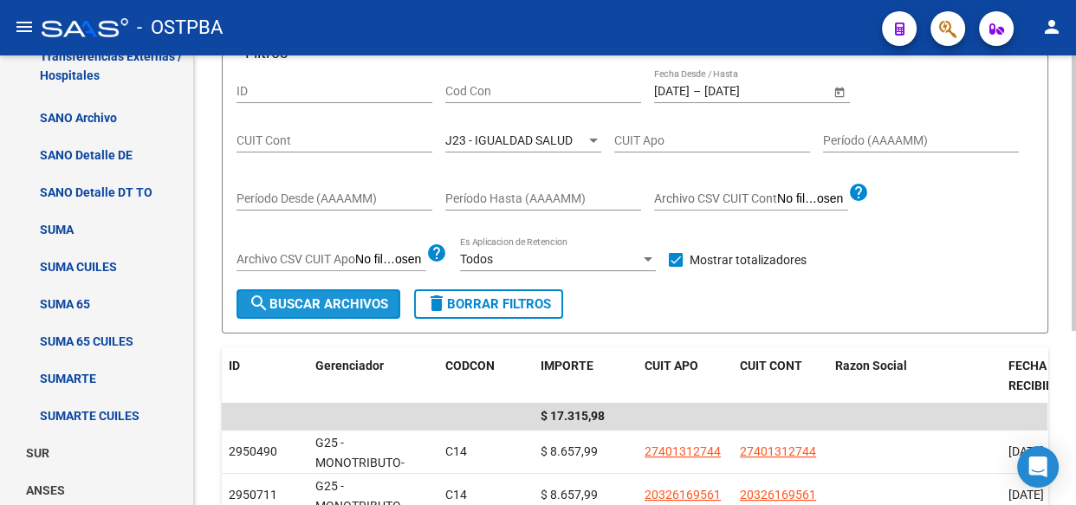
click at [326, 307] on span "search Buscar Archivos" at bounding box center [318, 304] width 139 height 16
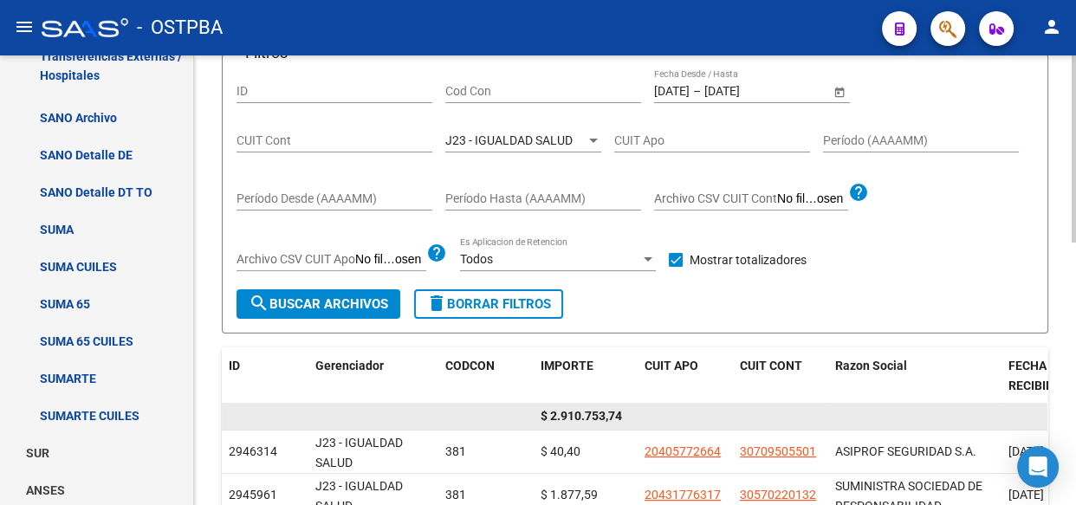
click at [600, 410] on span "$ 2.910.753,74" at bounding box center [580, 416] width 81 height 14
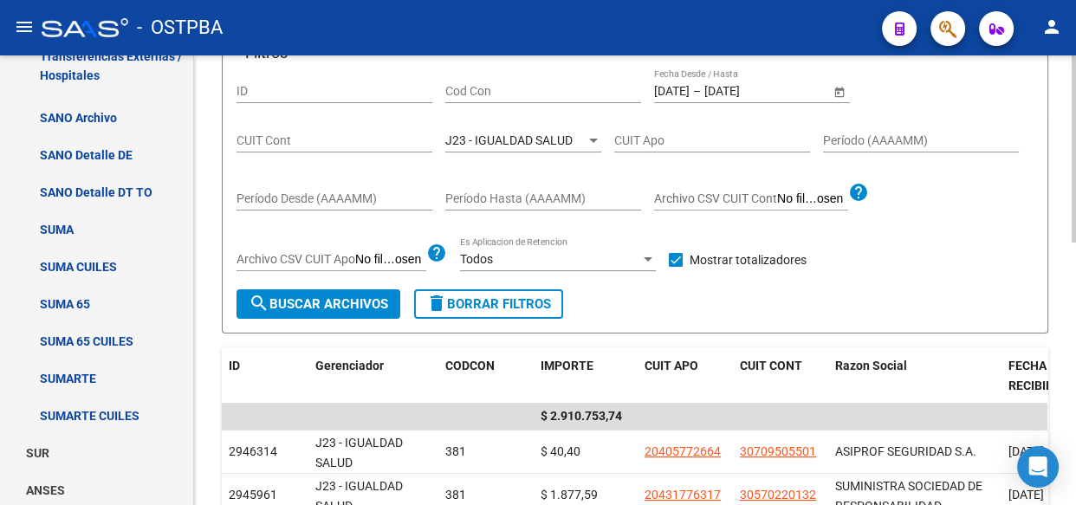
click at [529, 140] on span "J23 - IGUALDAD SALUD" at bounding box center [508, 140] width 127 height 14
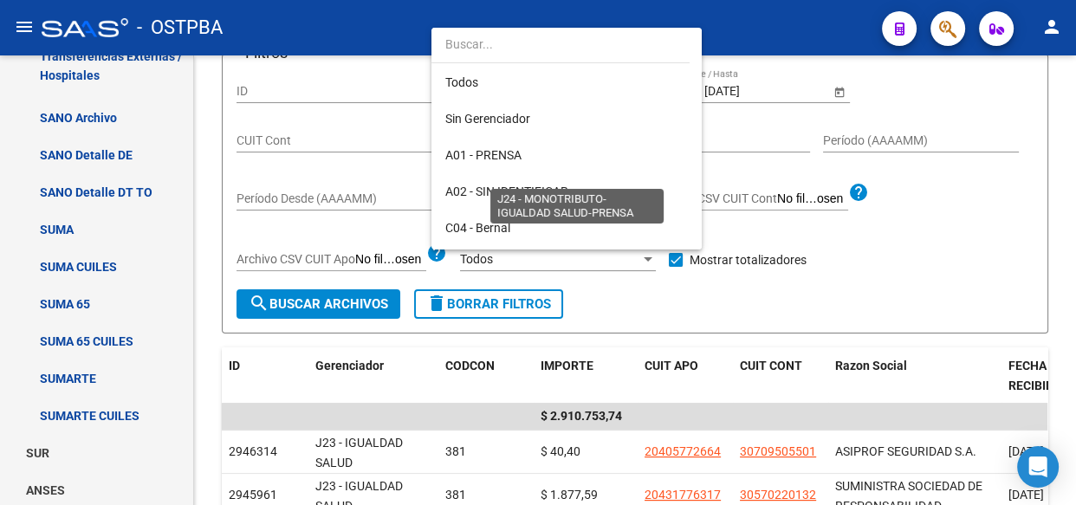
scroll to position [270, 0]
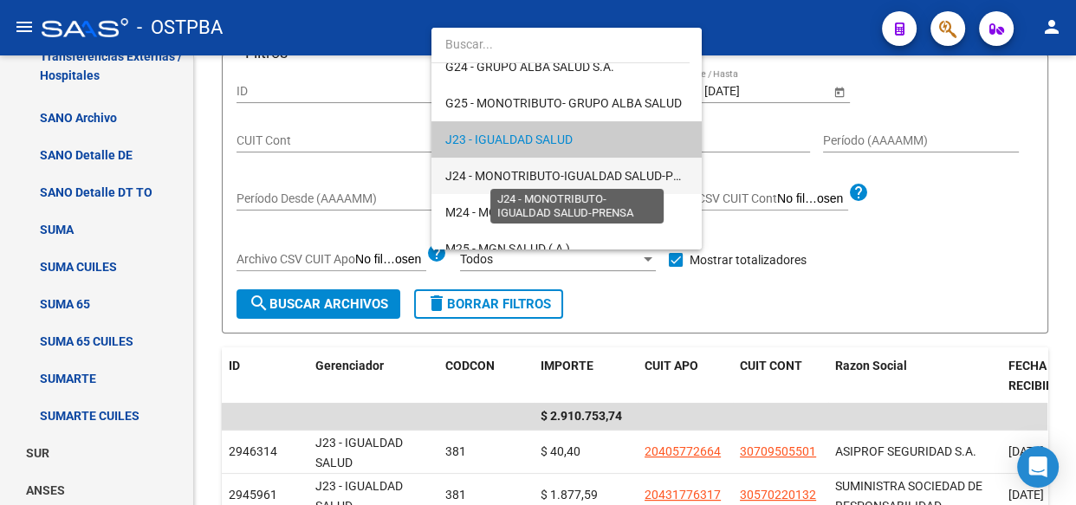
click at [511, 176] on span "J24 - MONOTRIBUTO-IGUALDAD SALUD-PRENSA" at bounding box center [578, 176] width 266 height 14
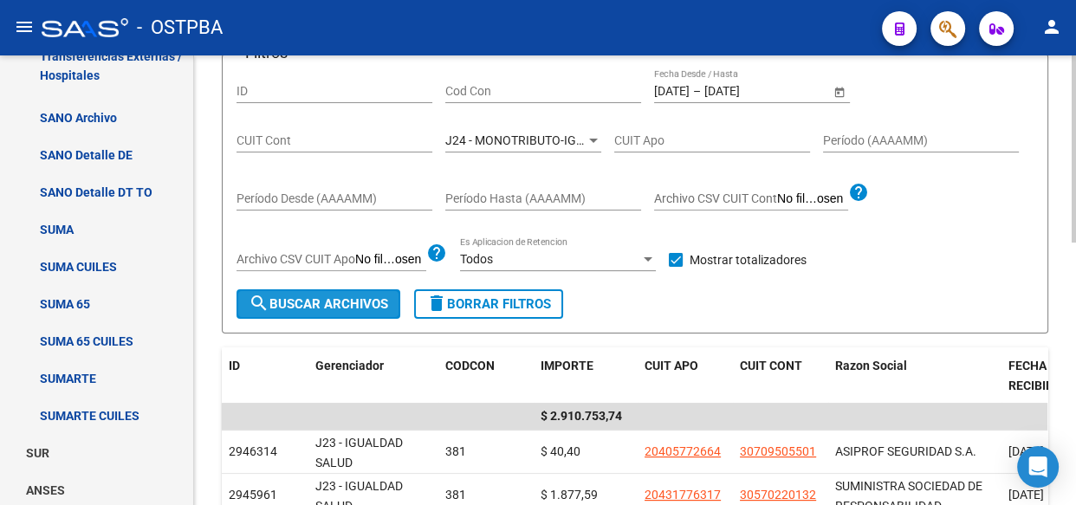
click at [346, 296] on span "search Buscar Archivos" at bounding box center [318, 304] width 139 height 16
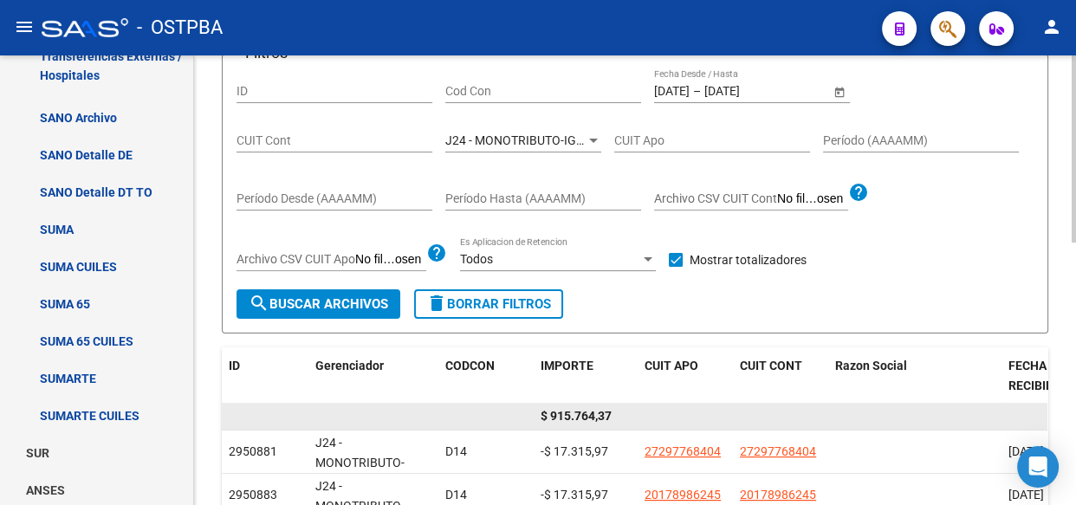
click at [593, 415] on span "$ 915.764,37" at bounding box center [575, 416] width 71 height 14
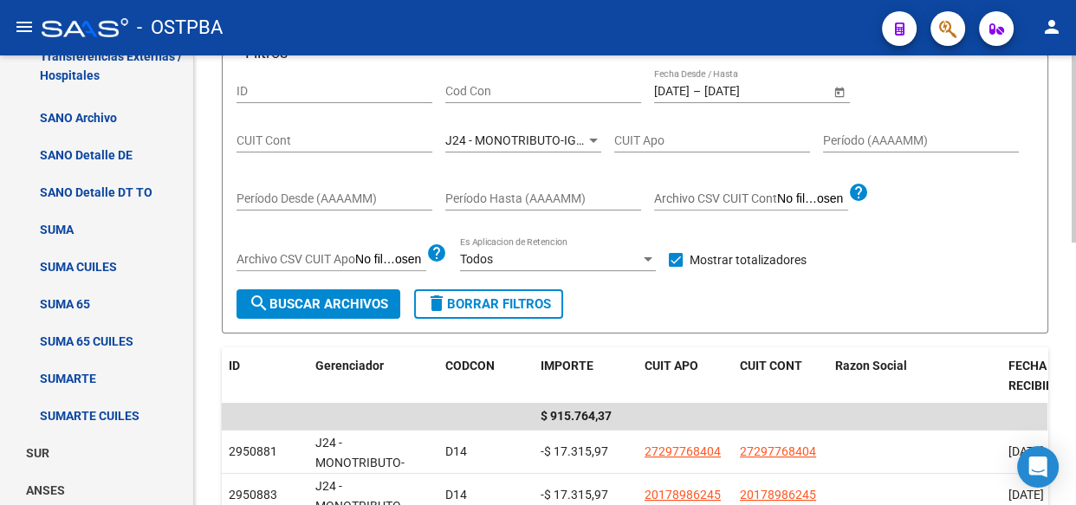
click at [507, 139] on span "J24 - MONOTRIBUTO-IGUALDAD SALUD-PRENSA" at bounding box center [578, 140] width 266 height 14
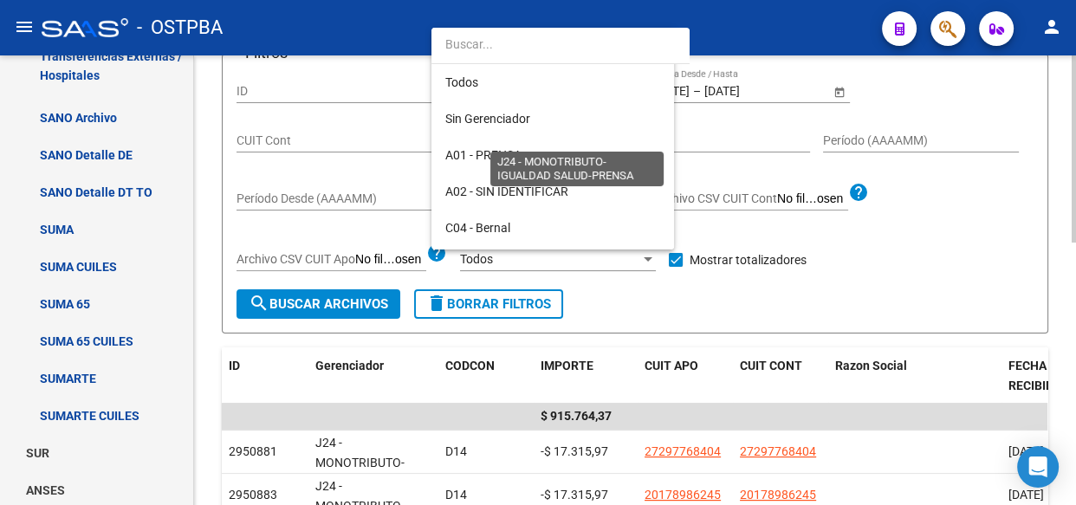
scroll to position [307, 0]
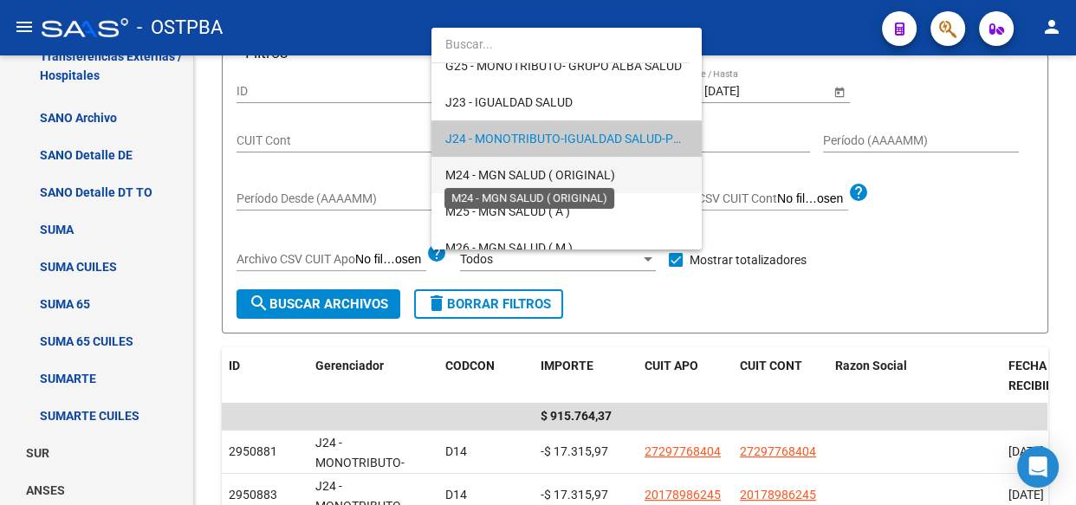
click at [499, 175] on span "M24 - MGN SALUD ( ORIGINAL)" at bounding box center [530, 175] width 170 height 14
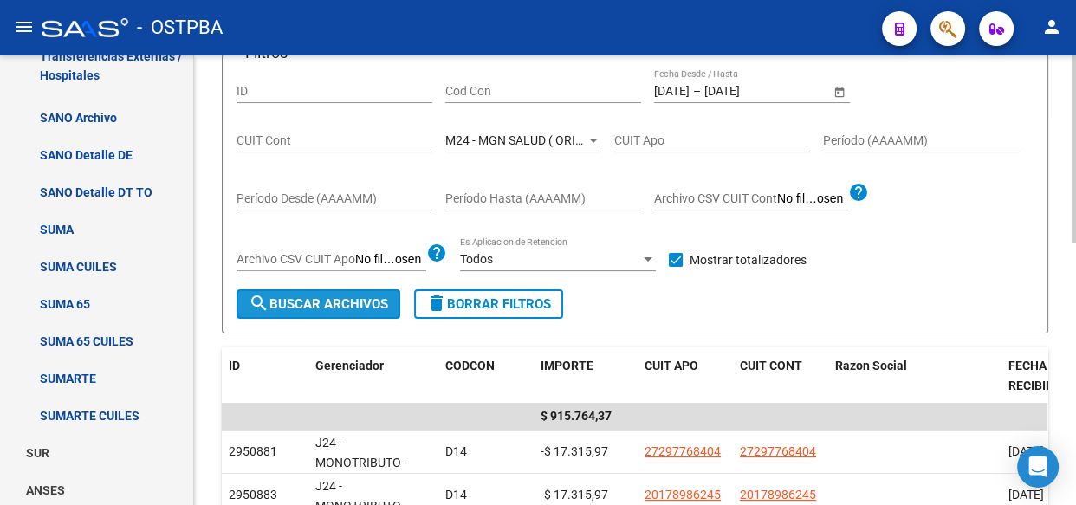
click at [349, 302] on span "search Buscar Archivos" at bounding box center [318, 304] width 139 height 16
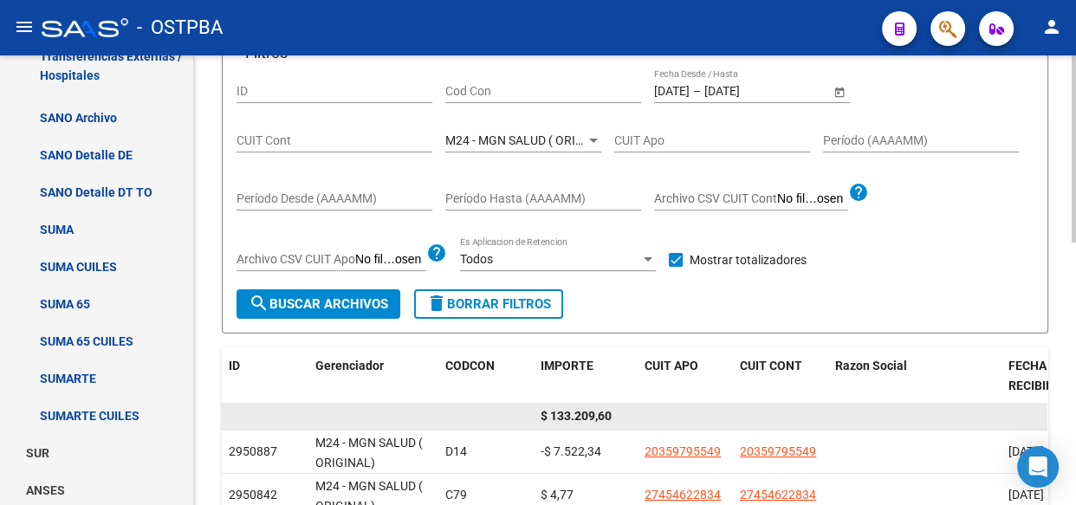
click at [587, 410] on span "$ 133.209,60" at bounding box center [575, 416] width 71 height 14
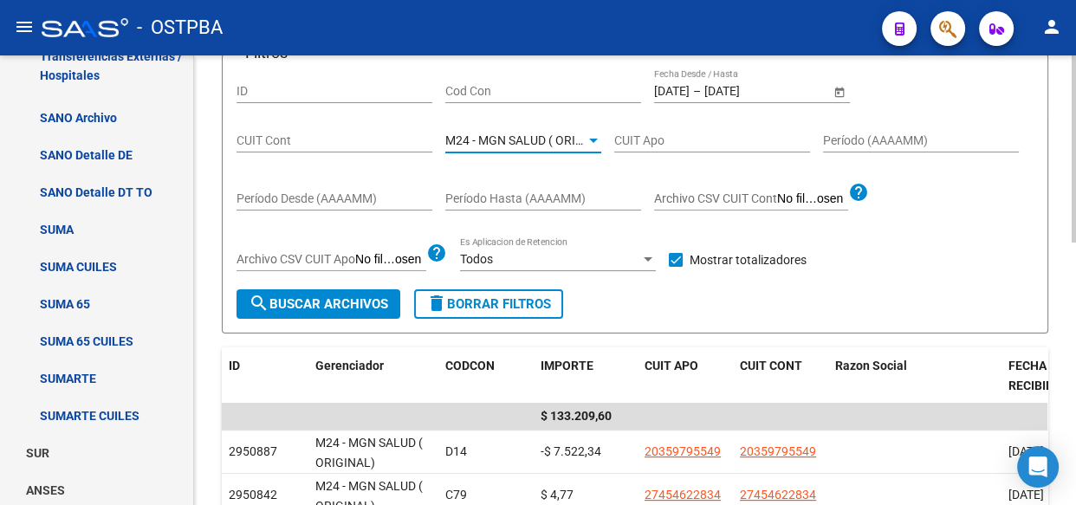
click at [544, 144] on span "M24 - MGN SALUD ( ORIGINAL)" at bounding box center [530, 140] width 170 height 14
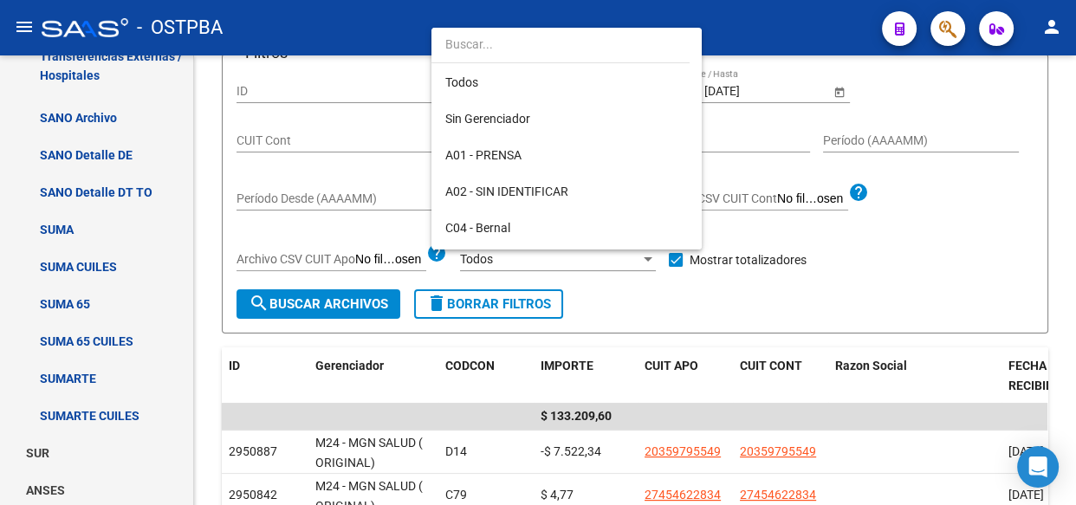
scroll to position [344, 0]
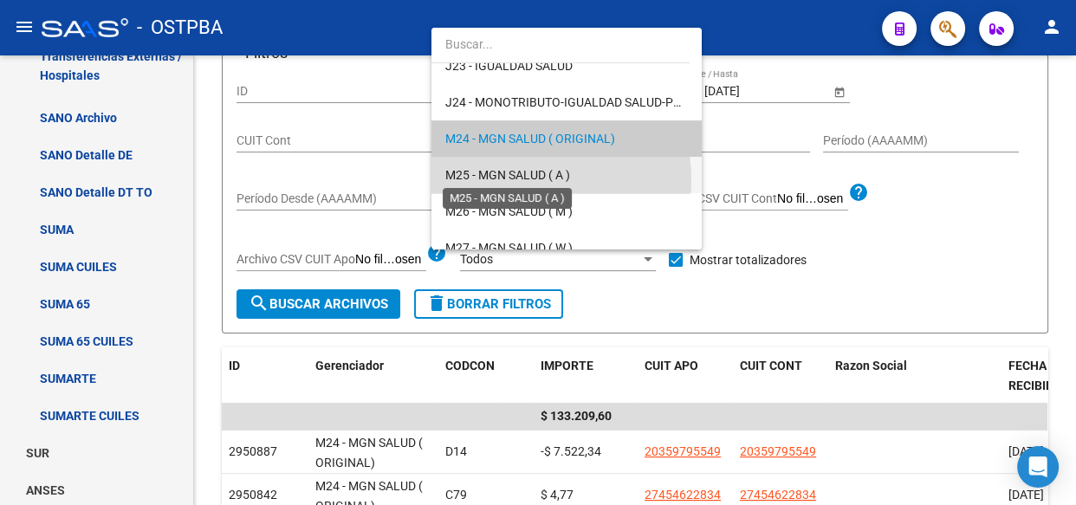
click at [529, 179] on span "M25 - MGN SALUD ( A )" at bounding box center [507, 175] width 125 height 14
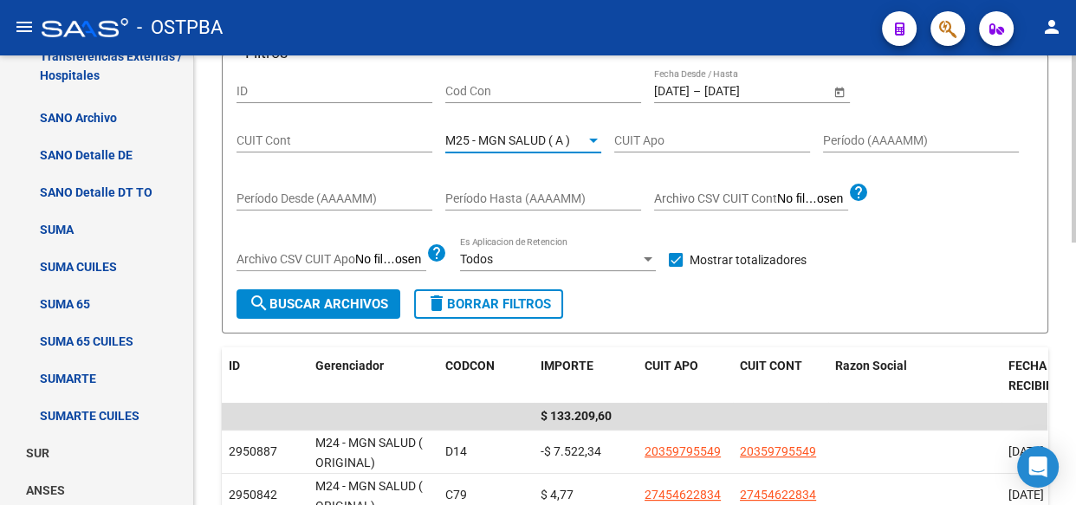
click at [346, 306] on span "search Buscar Archivos" at bounding box center [318, 304] width 139 height 16
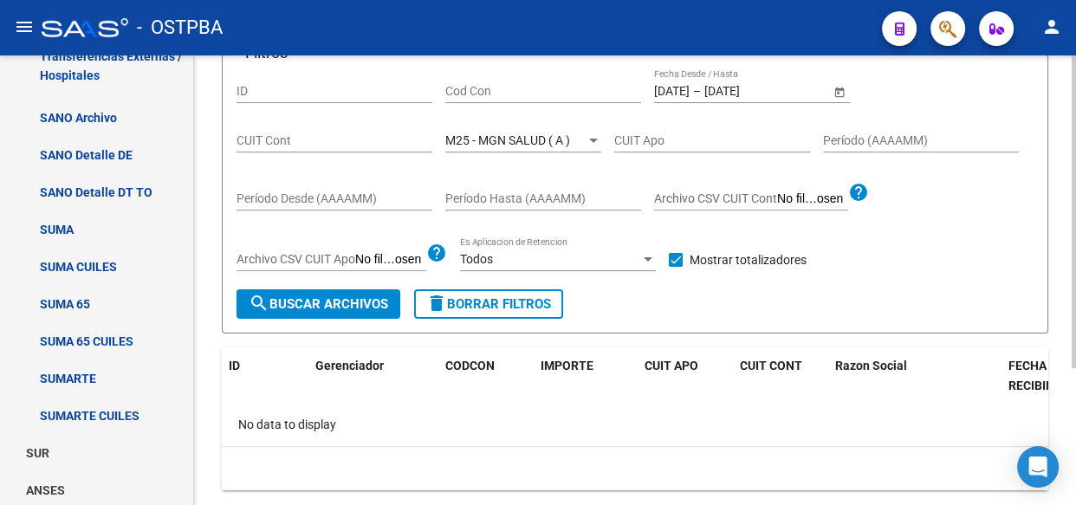
click at [494, 126] on div "M25 - MGN SALUD ( A ) Seleccionar Gerenciador" at bounding box center [523, 135] width 156 height 35
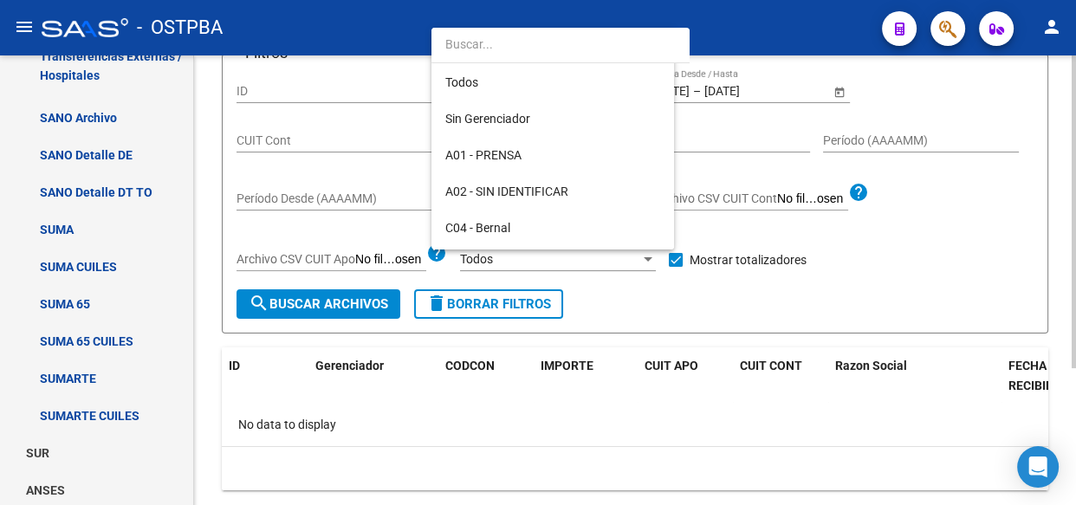
scroll to position [380, 0]
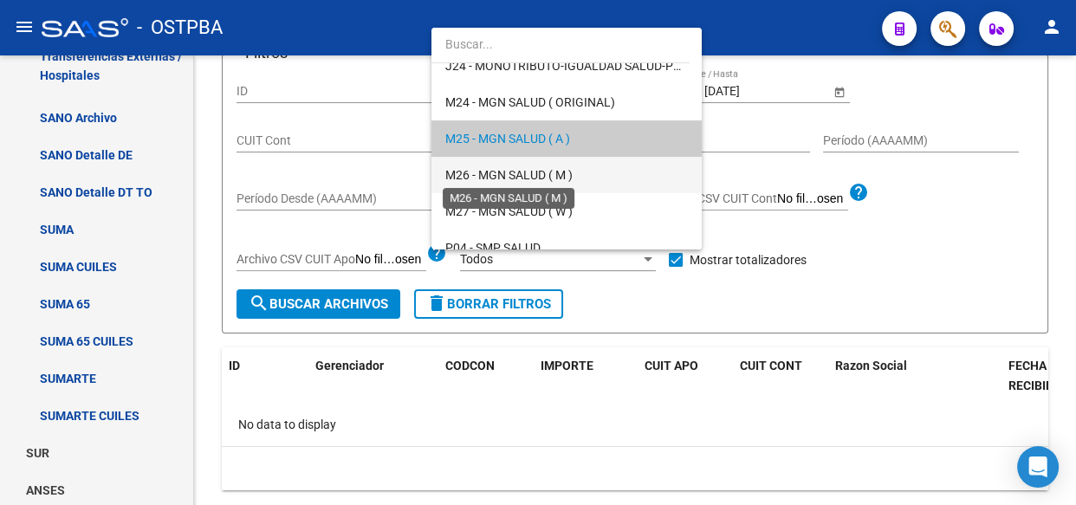
click at [502, 173] on span "M26 - MGN SALUD ( M )" at bounding box center [508, 175] width 127 height 14
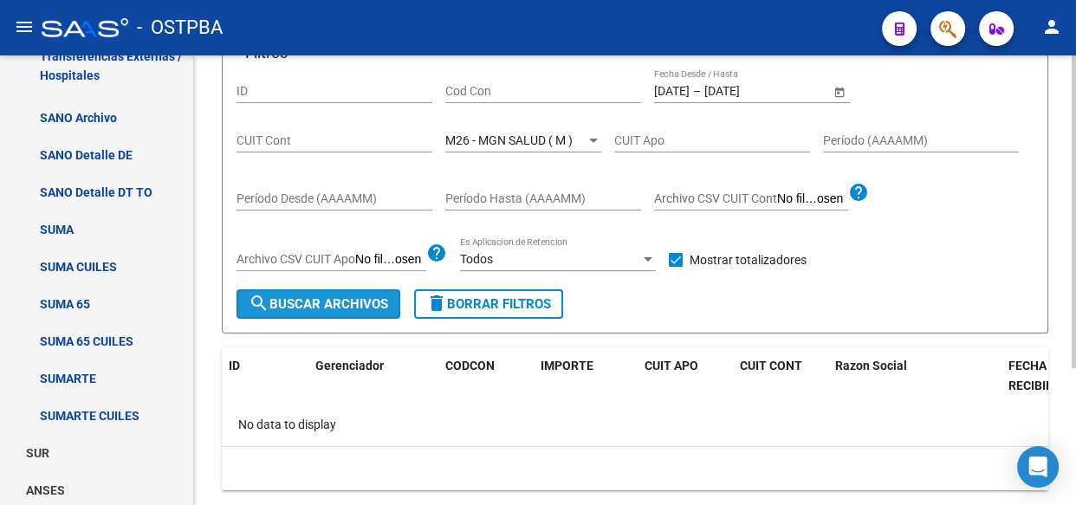
click at [368, 307] on span "search Buscar Archivos" at bounding box center [318, 304] width 139 height 16
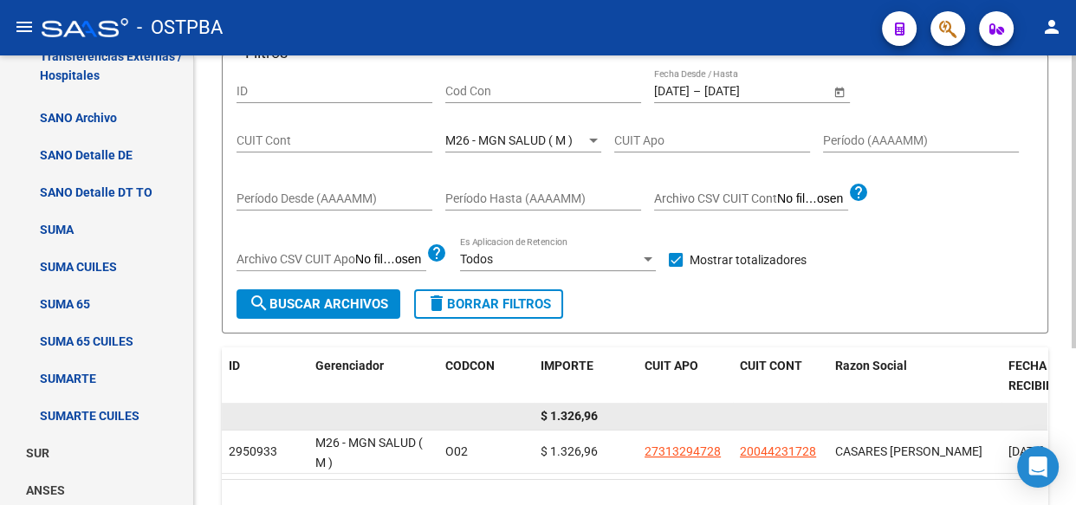
click at [578, 413] on span "$ 1.326,96" at bounding box center [568, 416] width 57 height 14
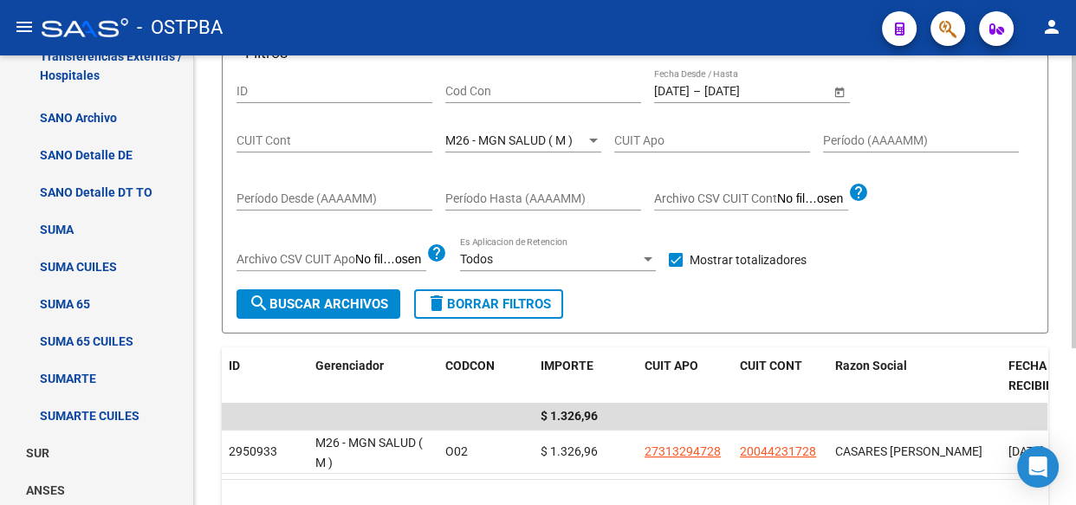
click at [514, 133] on span "M26 - MGN SALUD ( M )" at bounding box center [508, 140] width 127 height 14
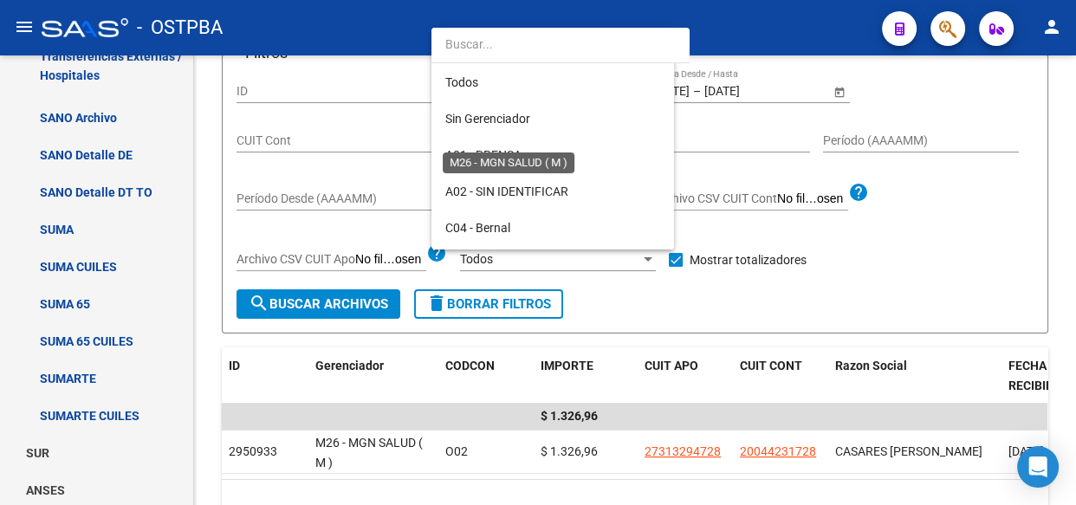
scroll to position [416, 0]
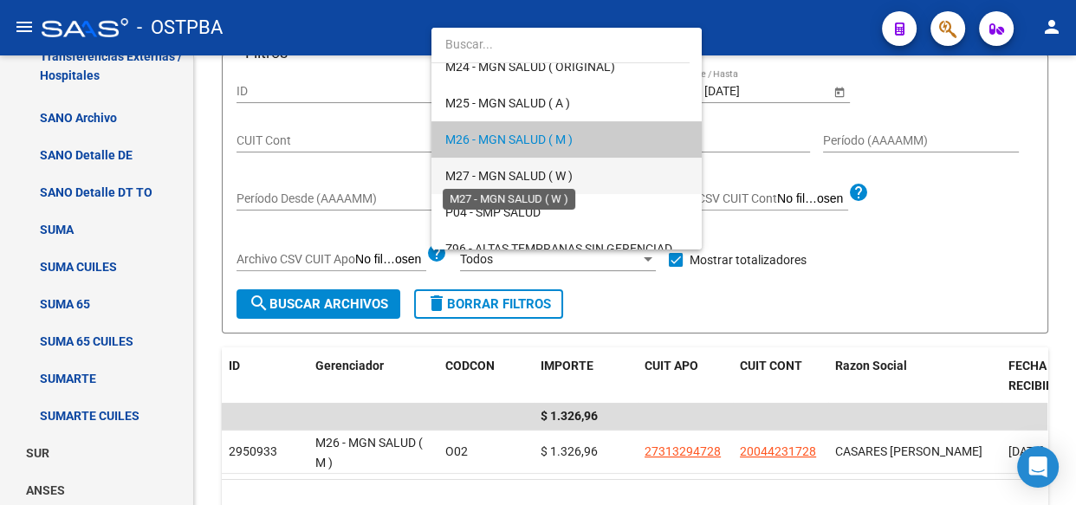
click at [517, 178] on span "M27 - MGN SALUD ( W )" at bounding box center [508, 176] width 127 height 14
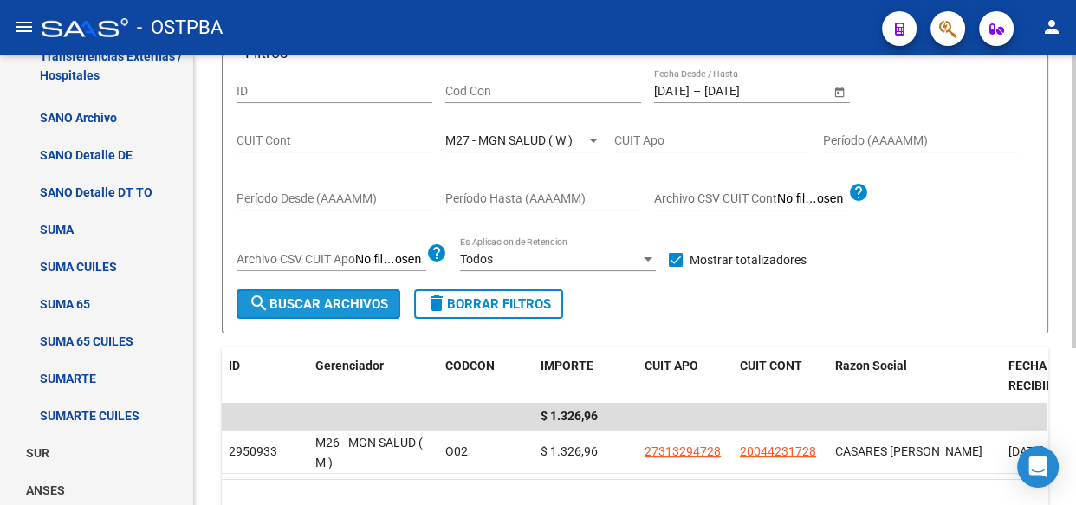
click at [347, 300] on span "search Buscar Archivos" at bounding box center [318, 304] width 139 height 16
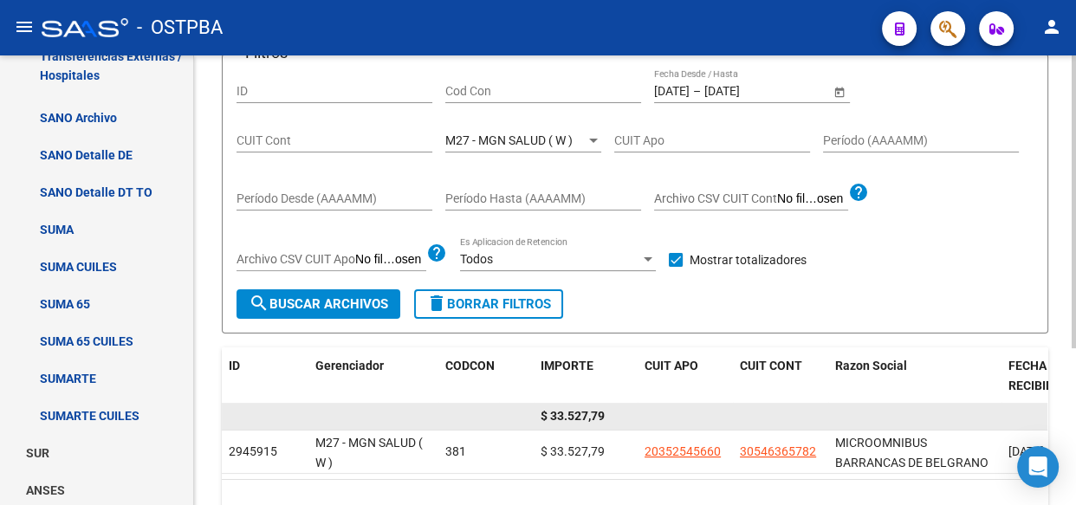
click at [582, 418] on span "$ 33.527,79" at bounding box center [572, 416] width 64 height 14
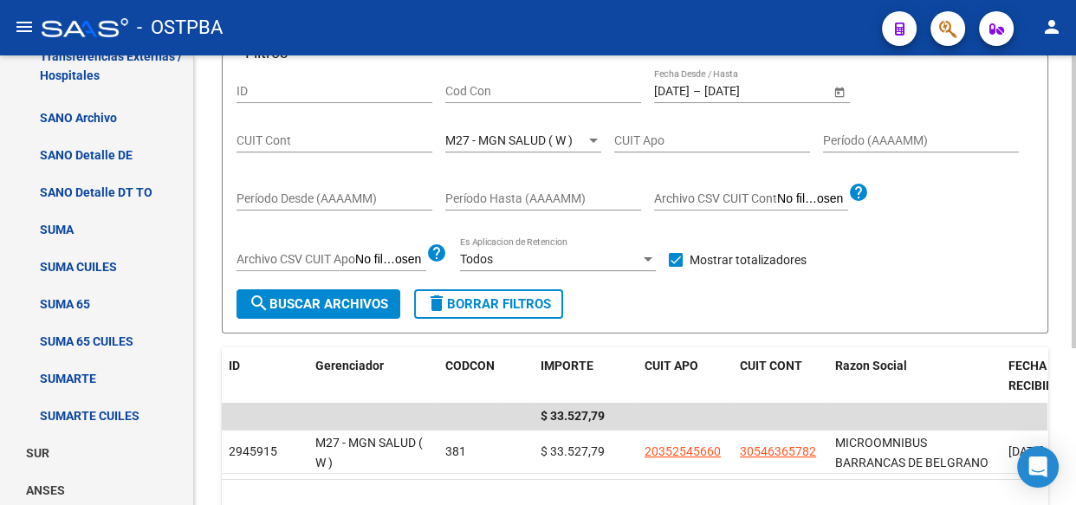
click at [527, 126] on div "M27 - MGN SALUD ( W ) Seleccionar Gerenciador" at bounding box center [523, 135] width 156 height 35
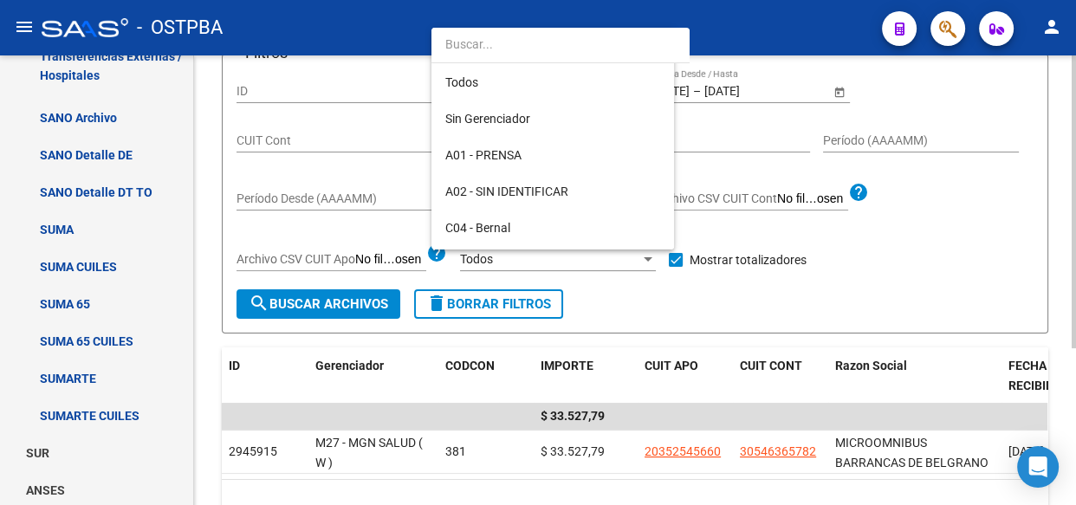
scroll to position [452, 0]
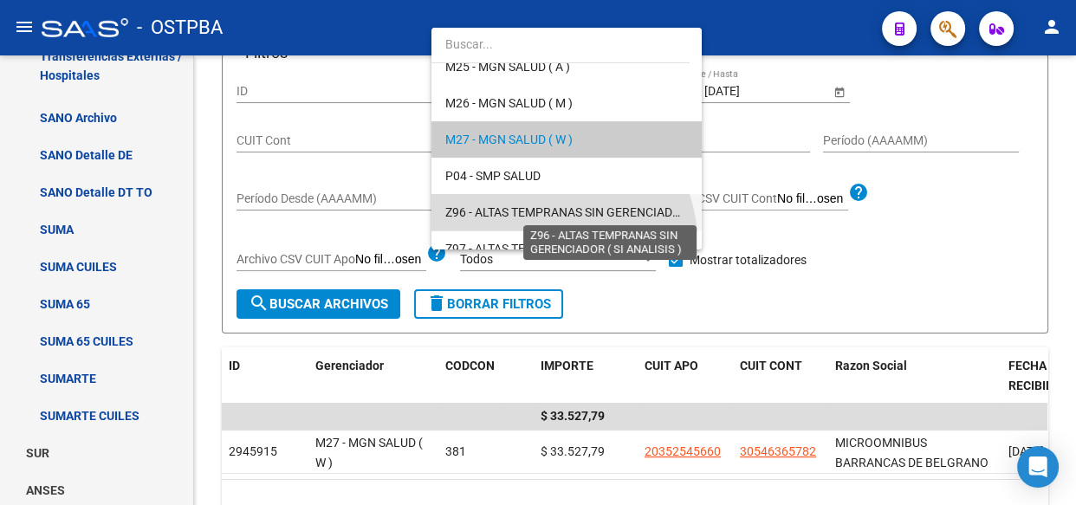
click at [514, 211] on span "Z96 - ALTAS TEMPRANAS SIN GERENCIADOR ( SI ANALISIS )" at bounding box center [607, 212] width 325 height 14
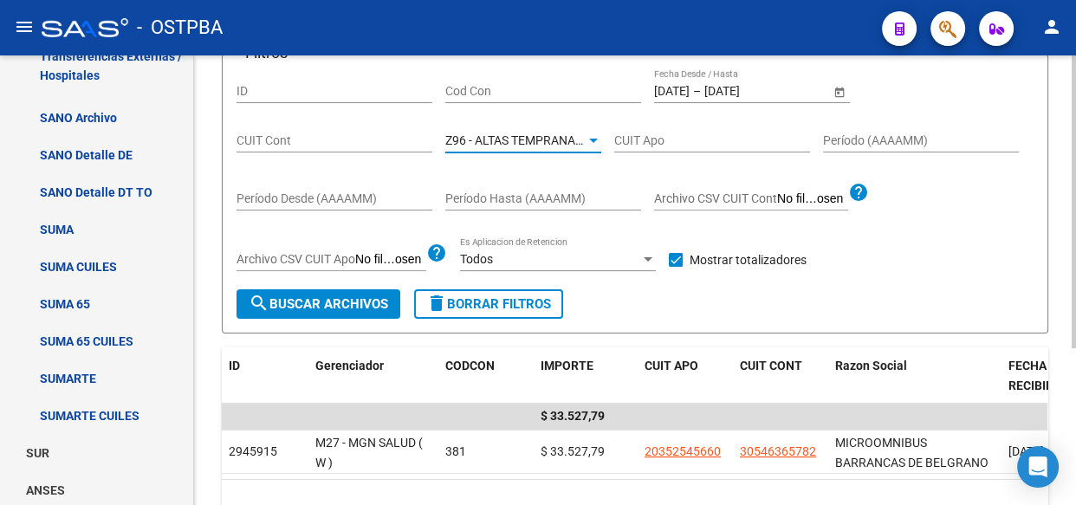
click at [351, 309] on span "search Buscar Archivos" at bounding box center [318, 304] width 139 height 16
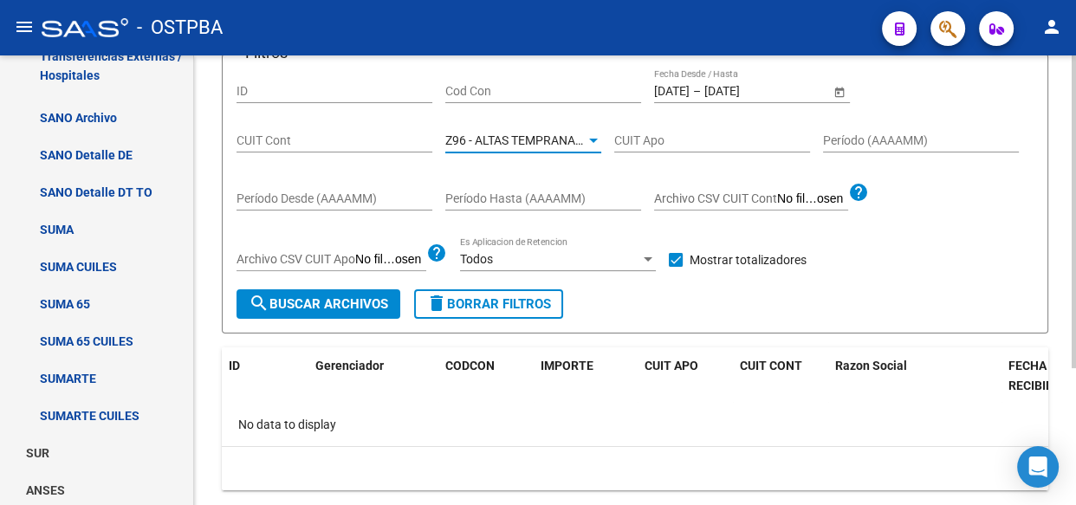
click at [493, 139] on span "Z96 - ALTAS TEMPRANAS SIN GERENCIADOR ( SI ANALISIS )" at bounding box center [607, 140] width 325 height 14
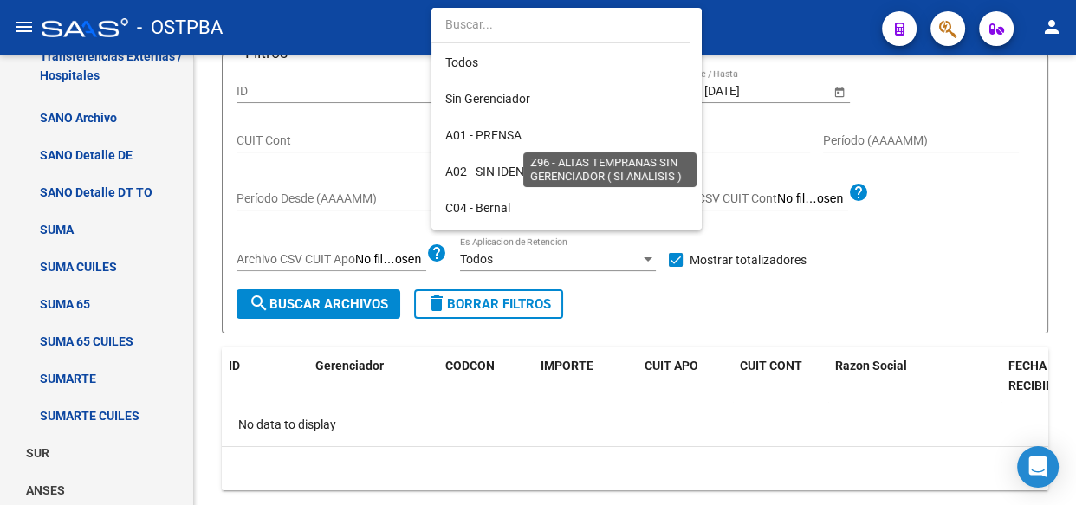
scroll to position [505, 0]
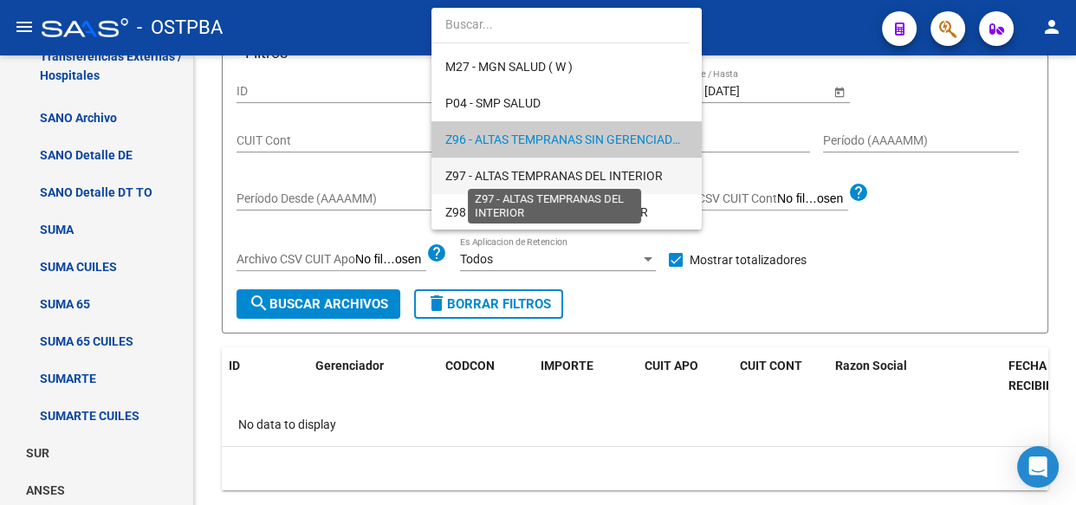
click at [486, 174] on span "Z97 - ALTAS TEMPRANAS DEL INTERIOR" at bounding box center [553, 176] width 217 height 14
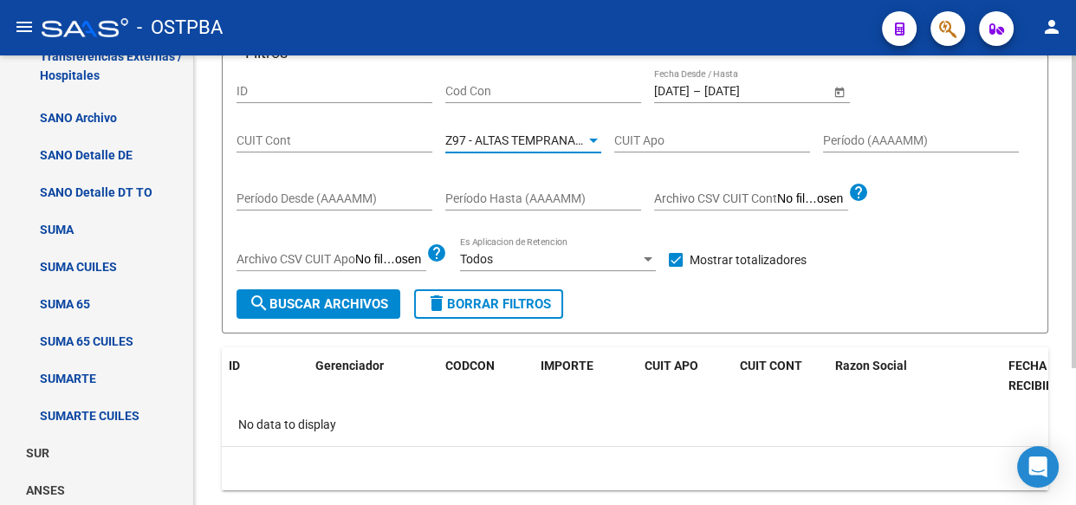
click at [361, 298] on span "search Buscar Archivos" at bounding box center [318, 304] width 139 height 16
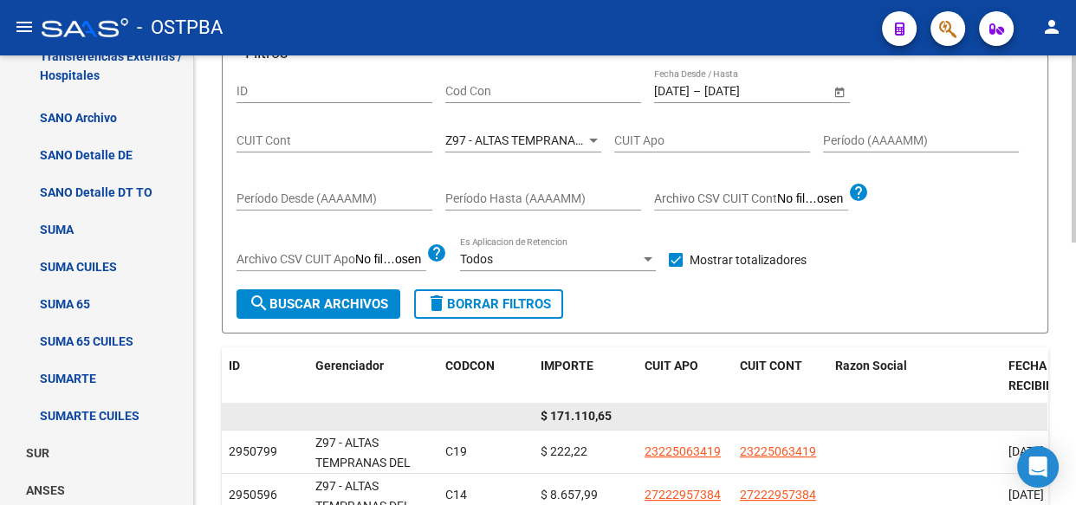
click at [591, 410] on span "$ 171.110,65" at bounding box center [575, 416] width 71 height 14
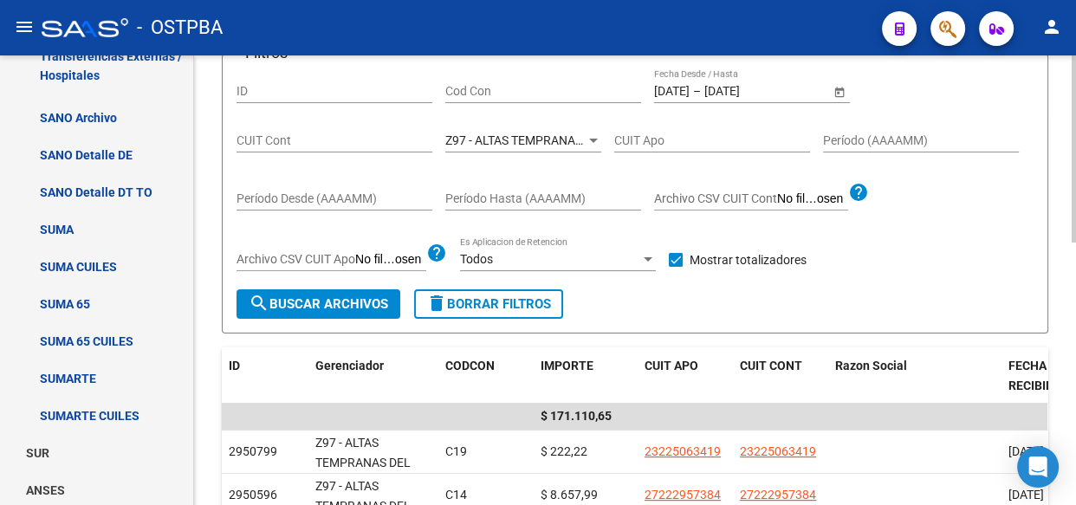
click at [498, 146] on div "Z97 - ALTAS TEMPRANAS DEL INTERIOR Seleccionar Gerenciador" at bounding box center [523, 135] width 156 height 35
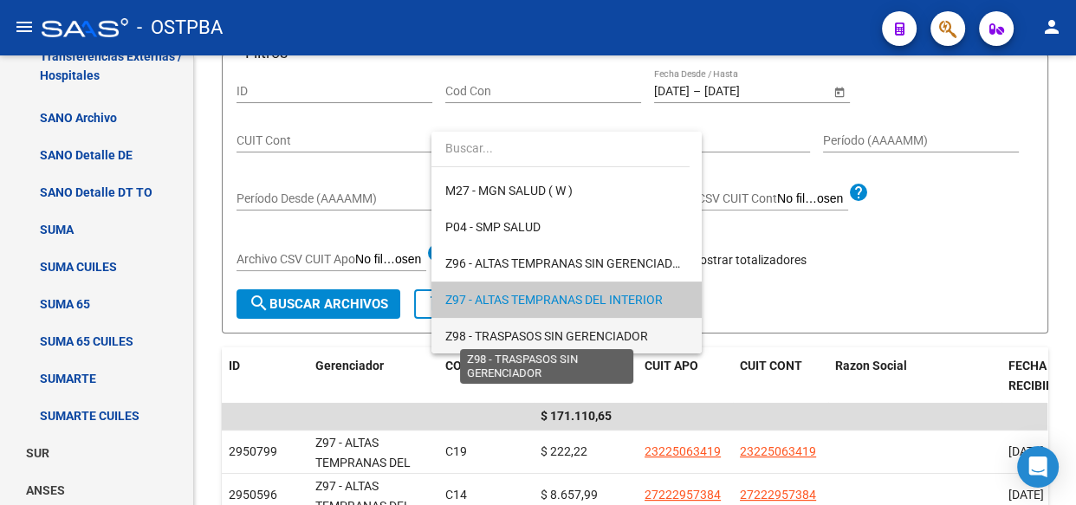
click at [494, 335] on span "Z98 - TRASPASOS SIN GERENCIADOR" at bounding box center [546, 336] width 203 height 14
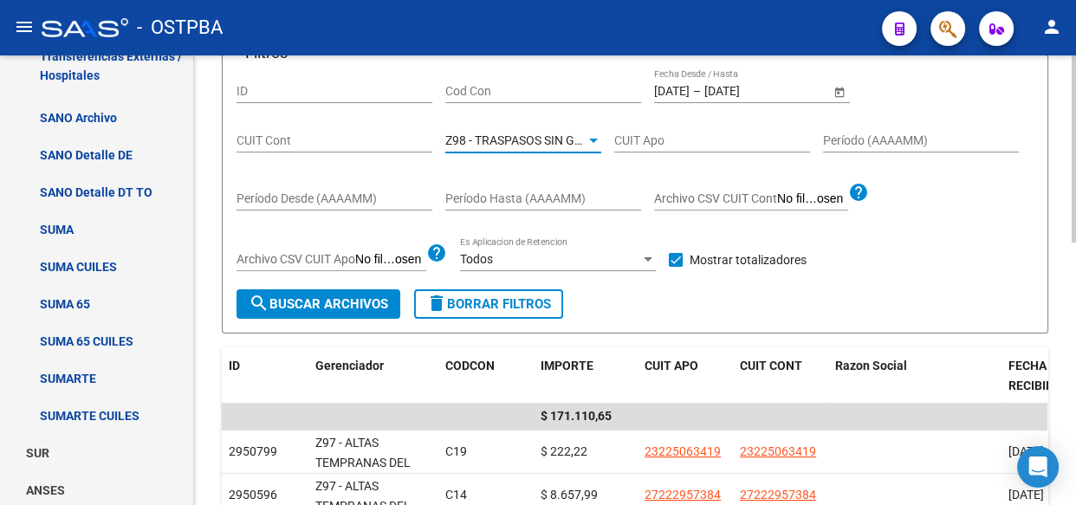
click at [313, 303] on span "search Buscar Archivos" at bounding box center [318, 304] width 139 height 16
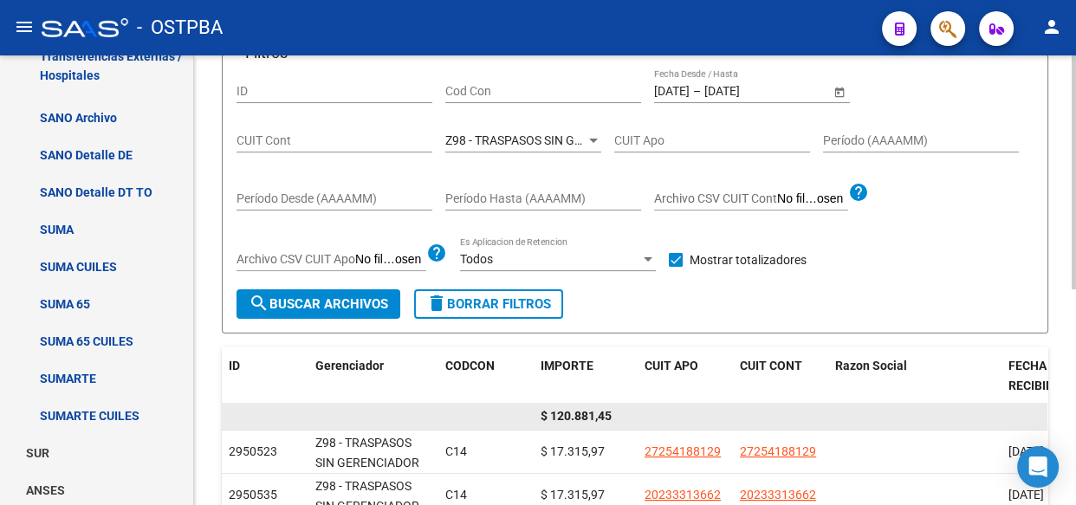
click at [580, 415] on span "$ 120.881,45" at bounding box center [575, 416] width 71 height 14
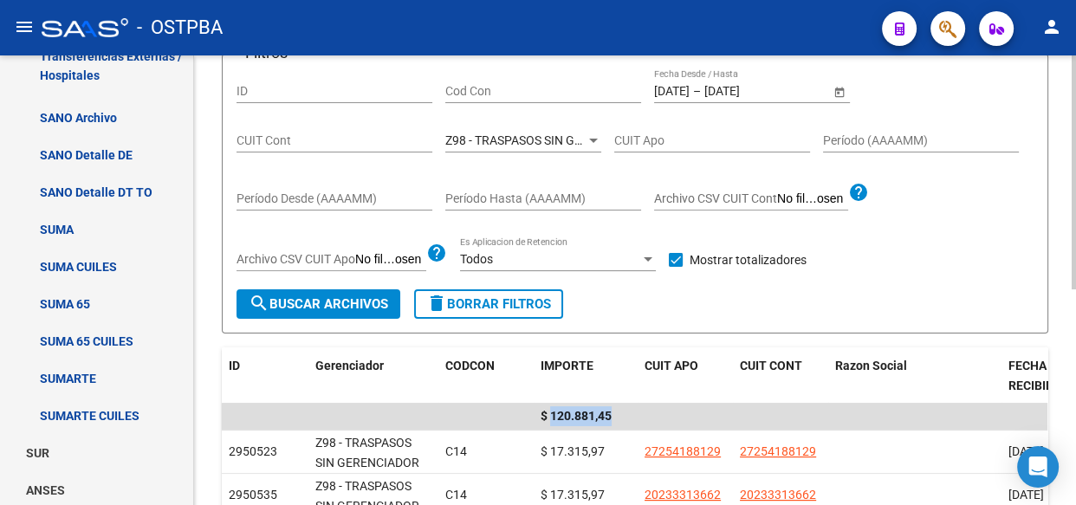
scroll to position [78, 0]
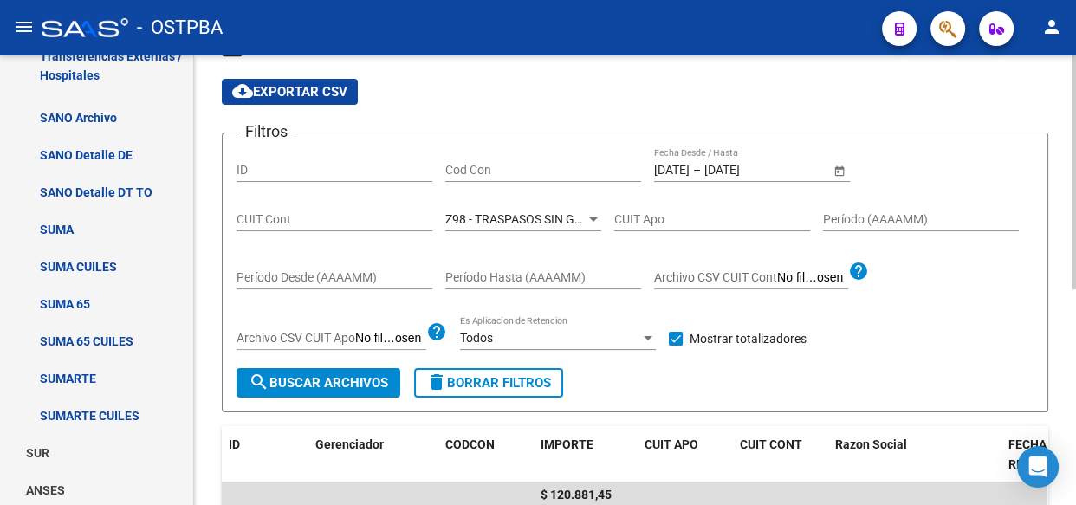
click at [467, 165] on input "Cod Con" at bounding box center [543, 170] width 196 height 15
click at [591, 212] on div at bounding box center [593, 219] width 16 height 14
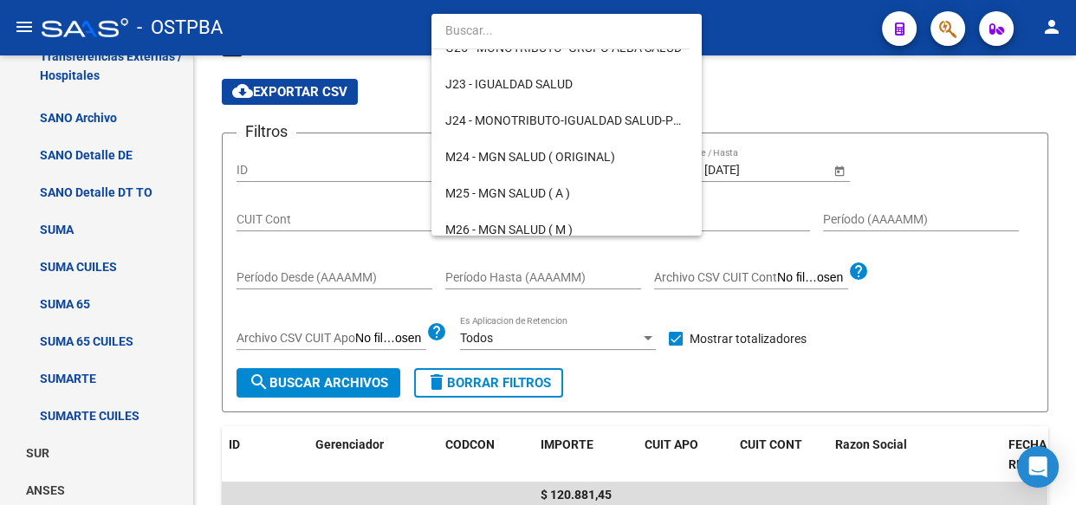
scroll to position [0, 0]
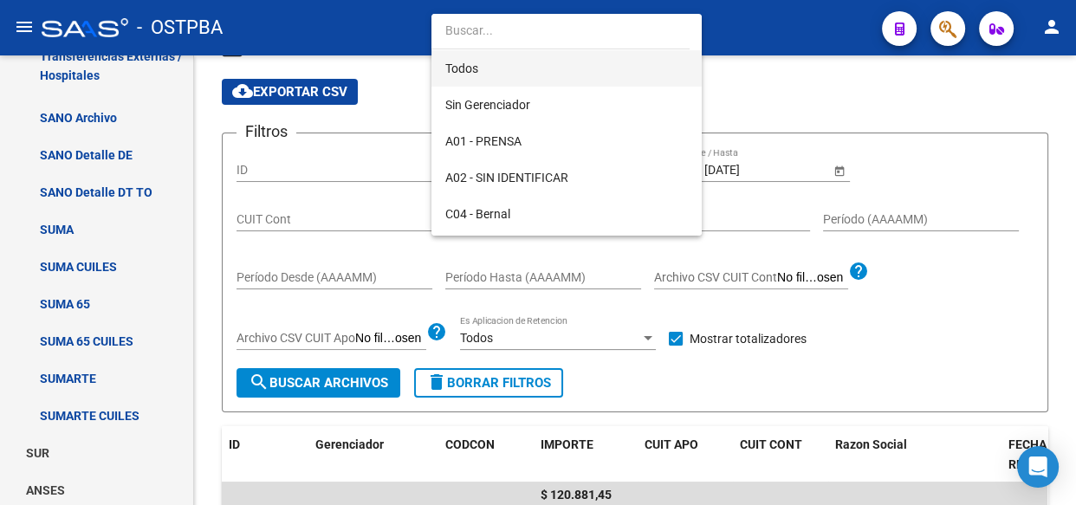
click at [466, 68] on span "Todos" at bounding box center [566, 68] width 242 height 36
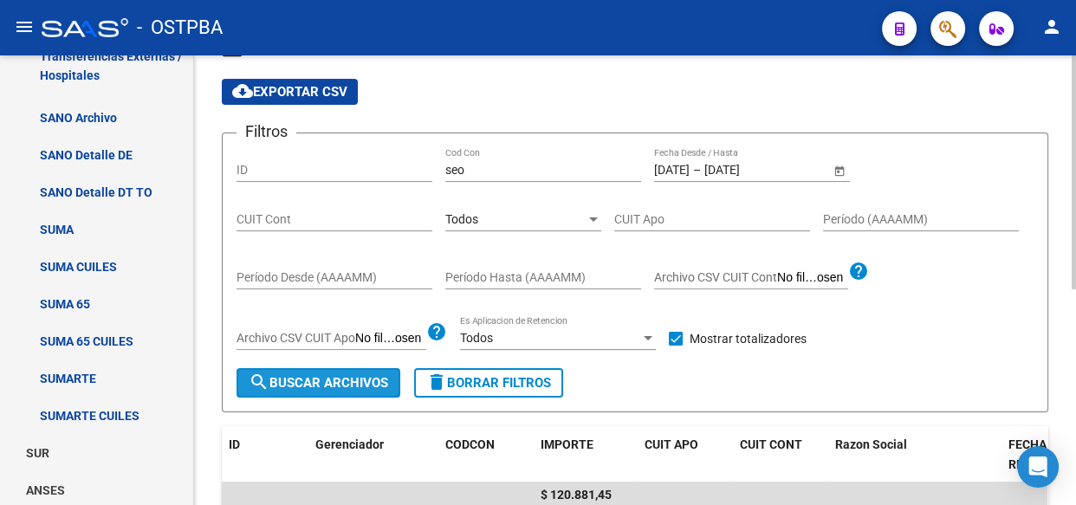
click at [318, 371] on button "search Buscar Archivos" at bounding box center [318, 382] width 164 height 29
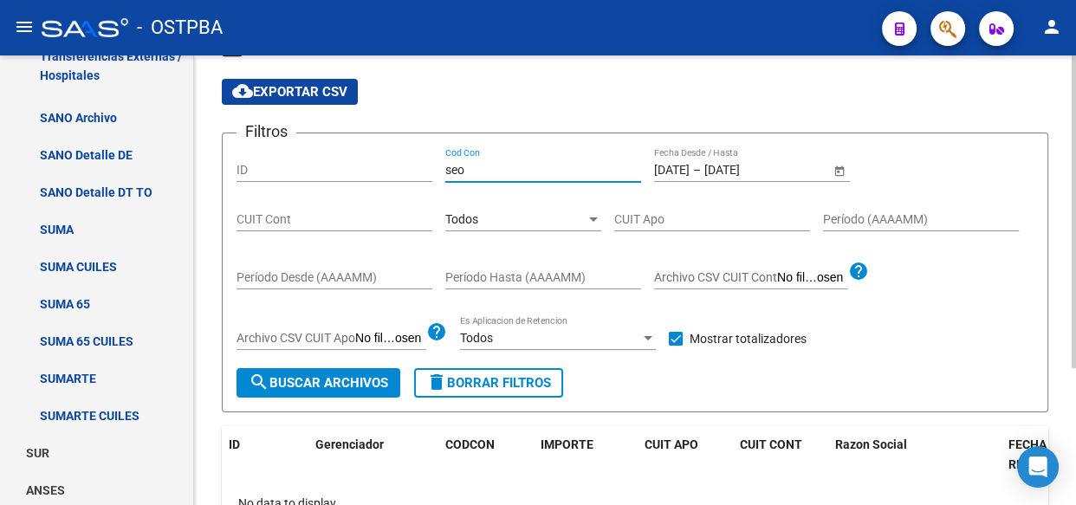
drag, startPoint x: 480, startPoint y: 162, endPoint x: 457, endPoint y: 159, distance: 22.7
click at [457, 163] on input "seo" at bounding box center [543, 170] width 196 height 15
type input "s"
type input "c14"
click at [352, 384] on span "search Buscar Archivos" at bounding box center [318, 383] width 139 height 16
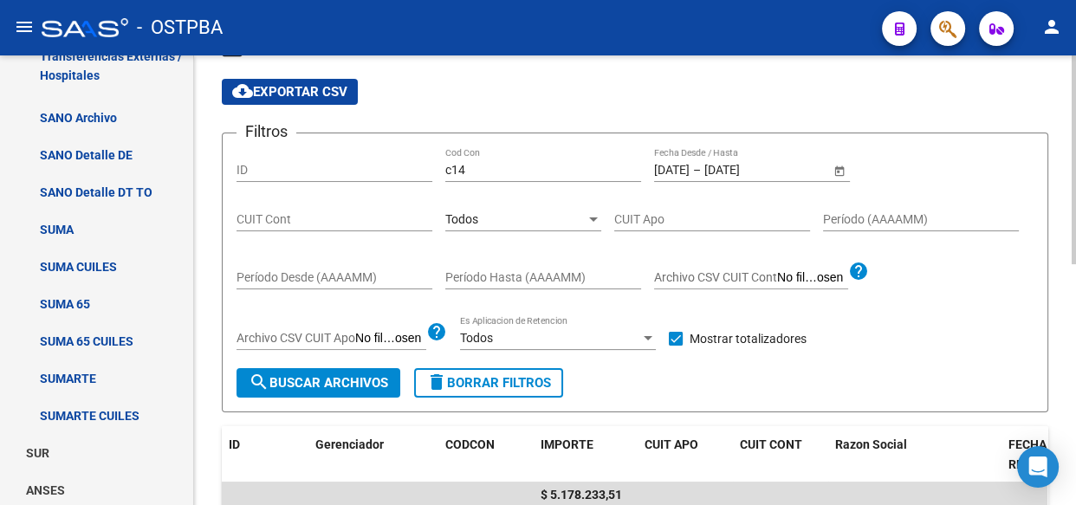
scroll to position [157, 0]
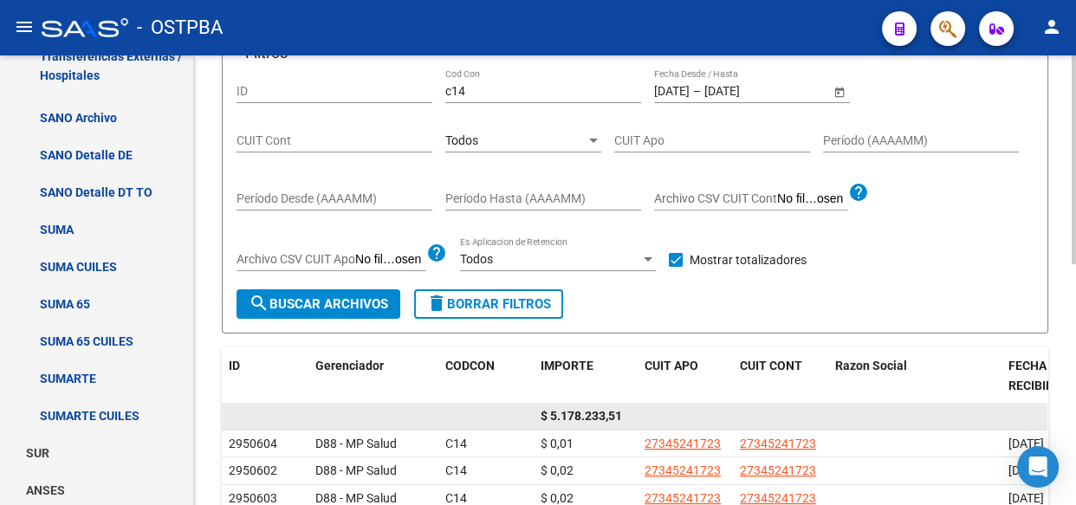
click at [569, 414] on span "$ 5.178.233,51" at bounding box center [580, 416] width 81 height 14
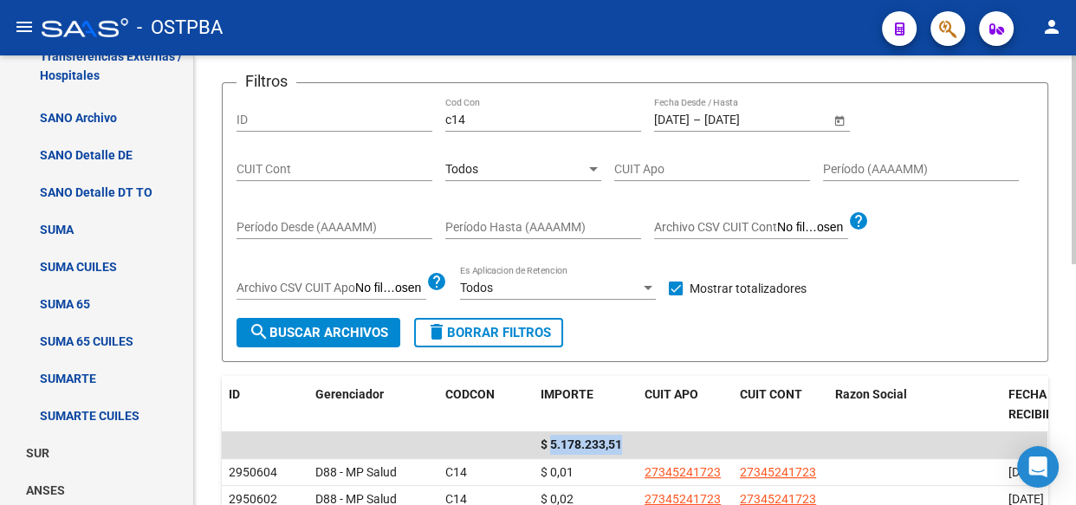
scroll to position [126, 0]
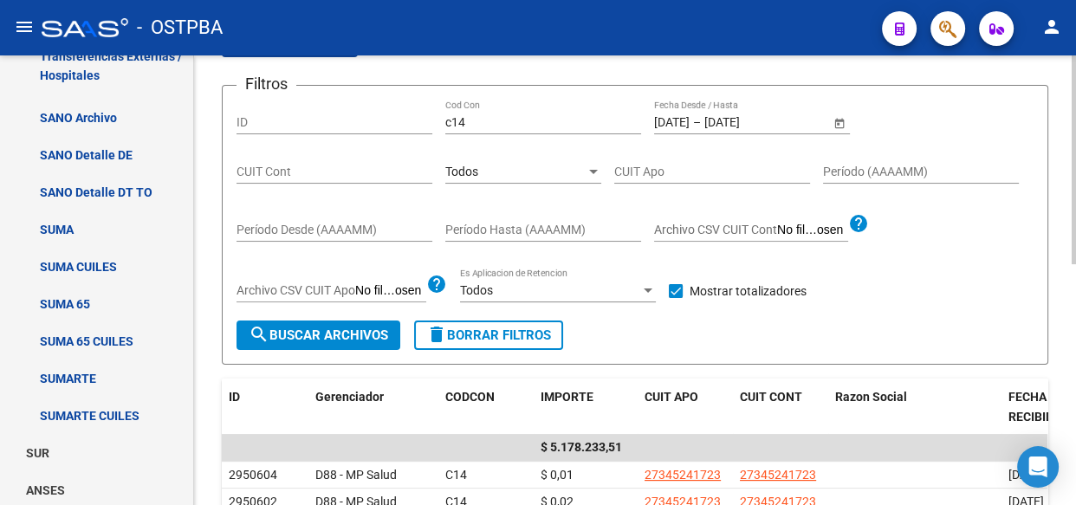
click at [500, 165] on div "Todos" at bounding box center [515, 172] width 140 height 15
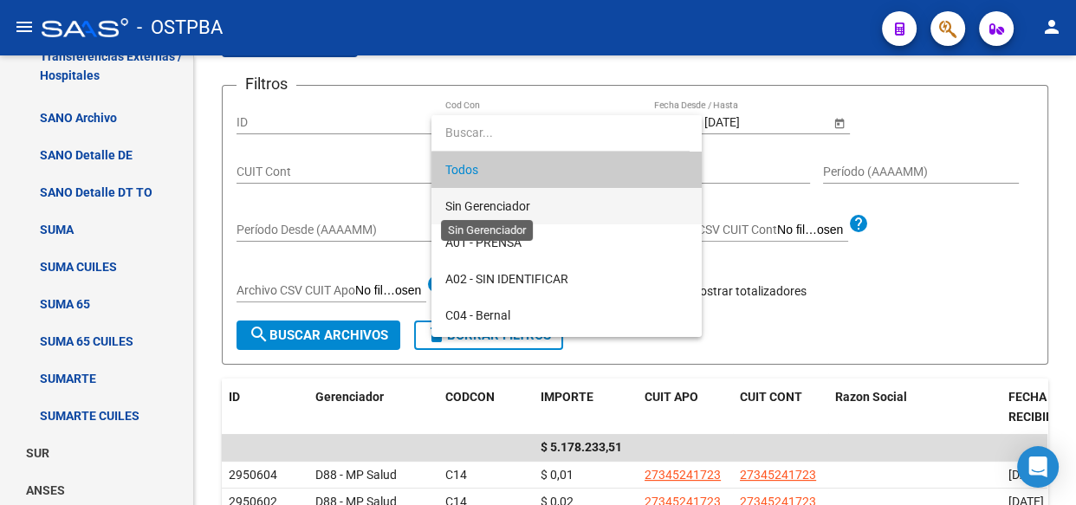
click at [481, 204] on span "Sin Gerenciador" at bounding box center [487, 206] width 85 height 14
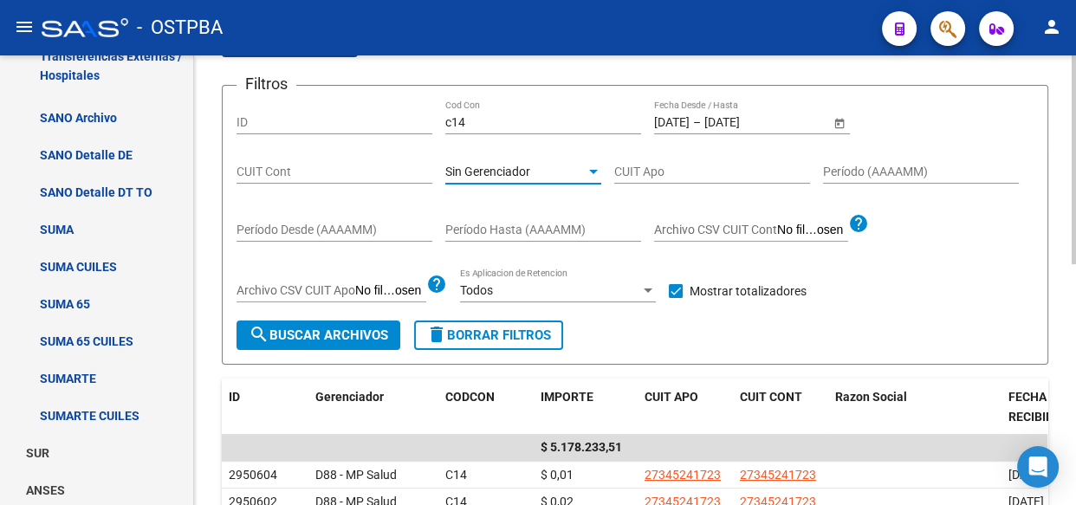
click at [356, 327] on span "search Buscar Archivos" at bounding box center [318, 335] width 139 height 16
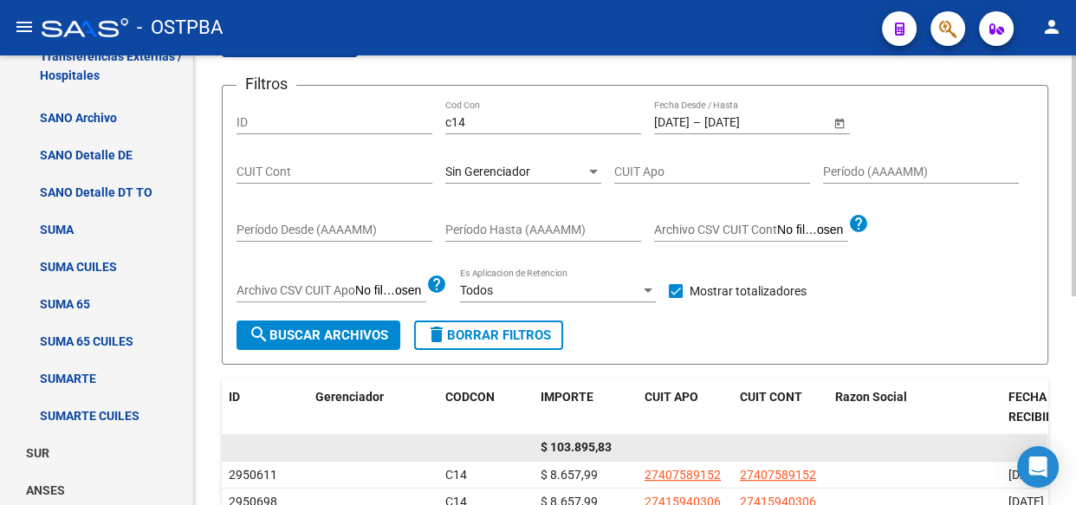
click at [580, 445] on span "$ 103.895,83" at bounding box center [575, 447] width 71 height 14
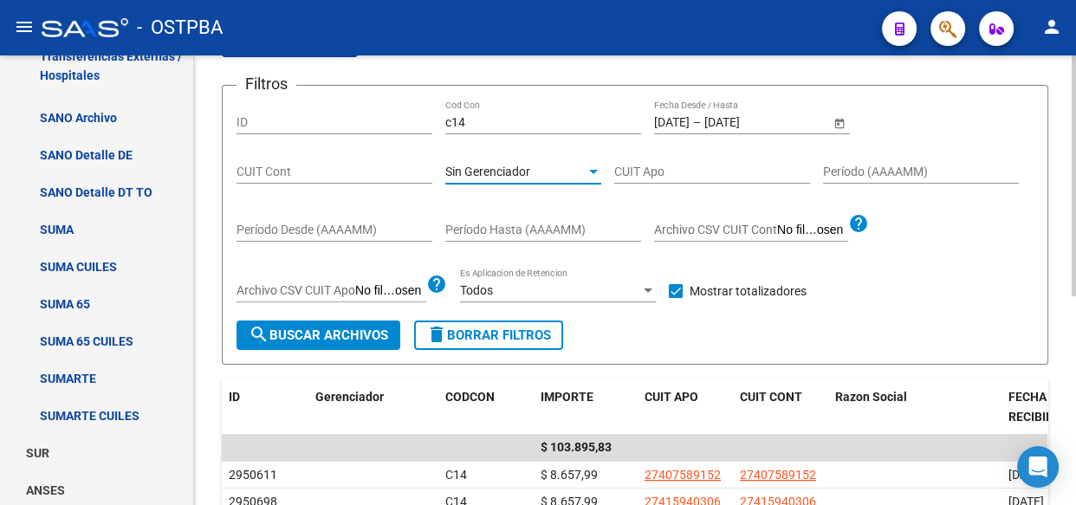
click at [494, 165] on span "Sin Gerenciador" at bounding box center [487, 172] width 85 height 14
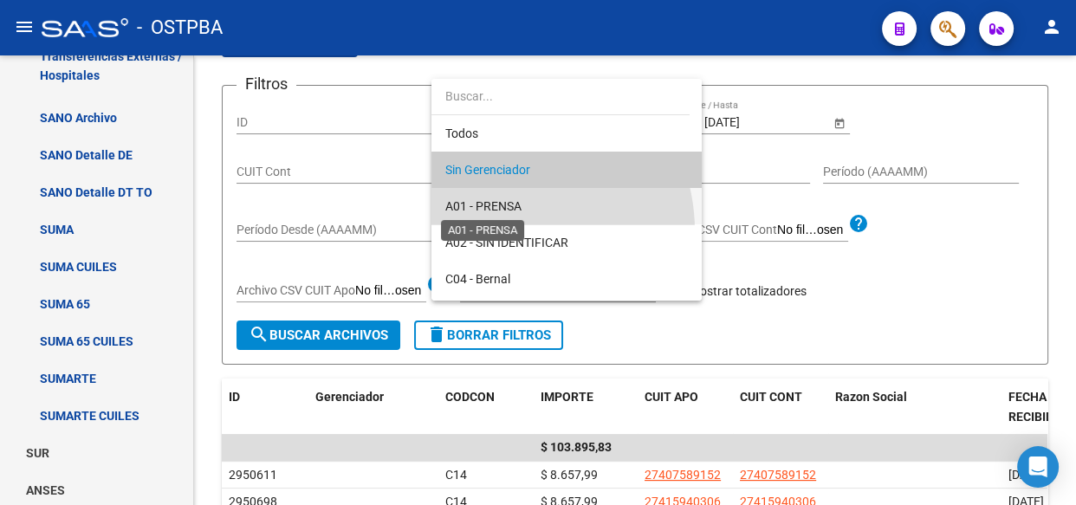
click at [502, 199] on span "A01 - PRENSA" at bounding box center [483, 206] width 76 height 14
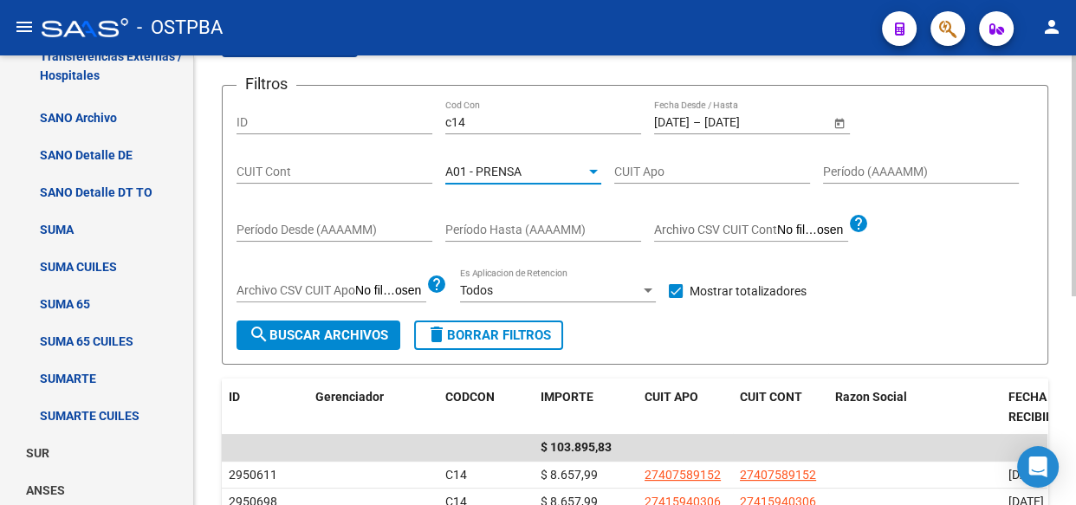
click at [338, 339] on span "search Buscar Archivos" at bounding box center [318, 335] width 139 height 16
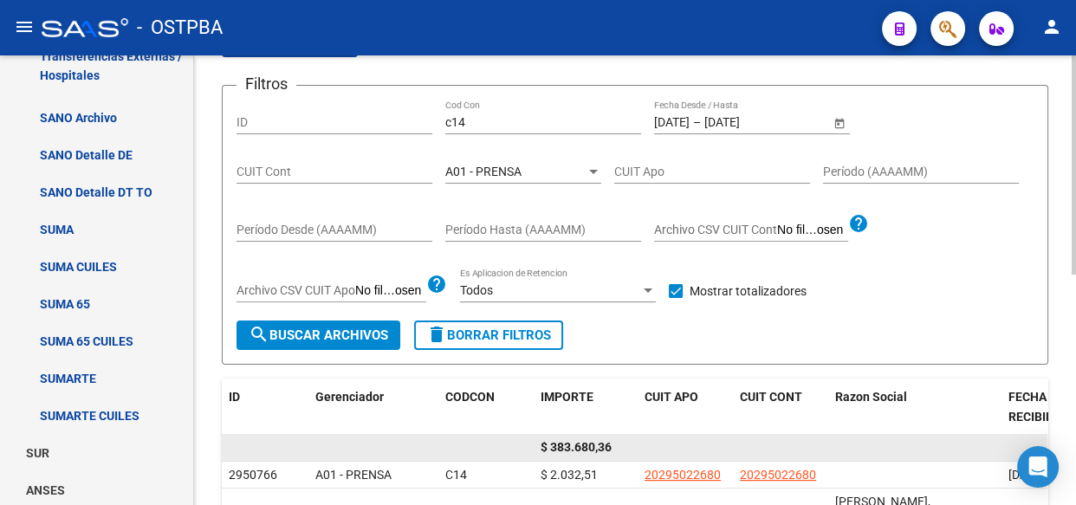
click at [574, 450] on span "$ 383.680,36" at bounding box center [575, 447] width 71 height 14
click at [578, 450] on span "$ 383.680,36" at bounding box center [575, 447] width 71 height 14
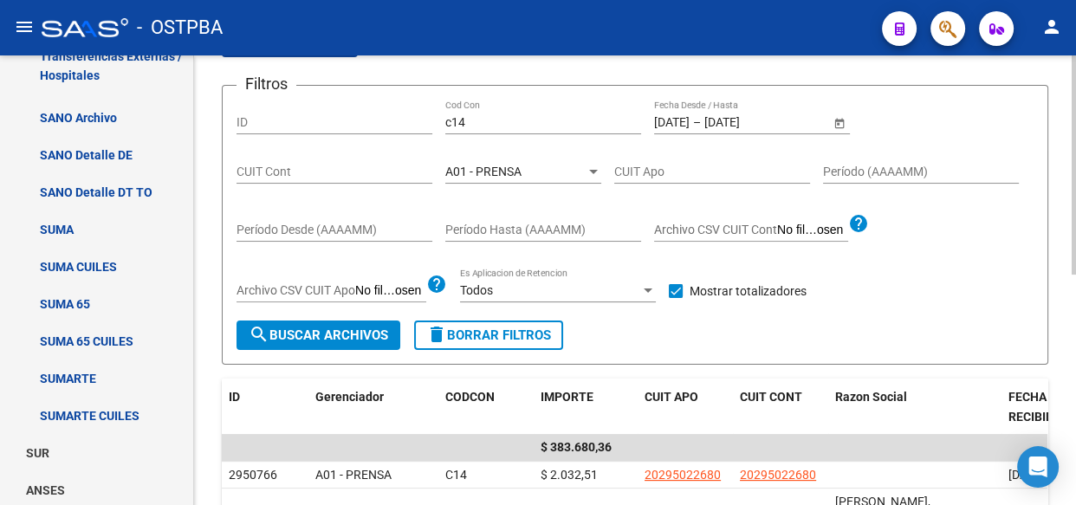
click at [488, 167] on span "A01 - PRENSA" at bounding box center [483, 172] width 76 height 14
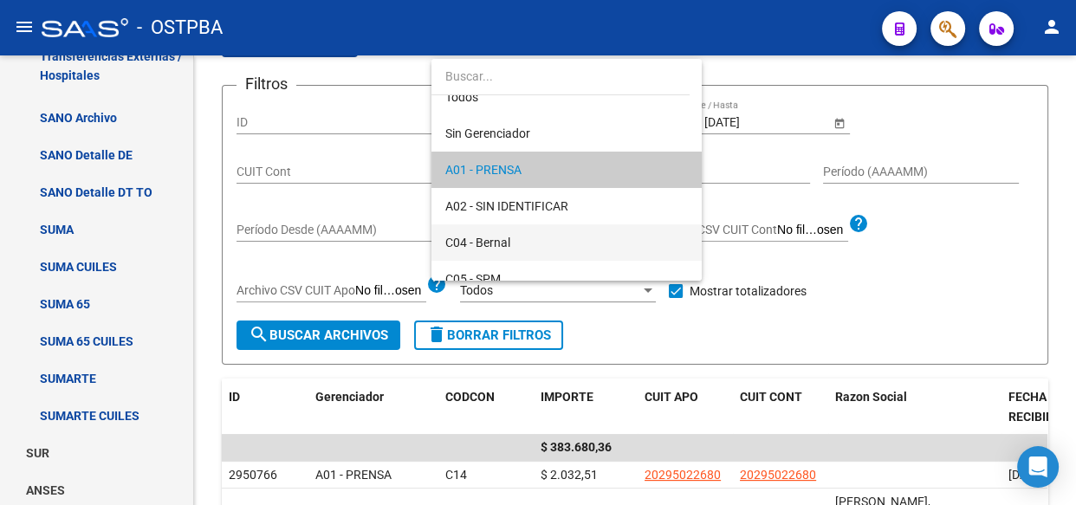
scroll to position [95, 0]
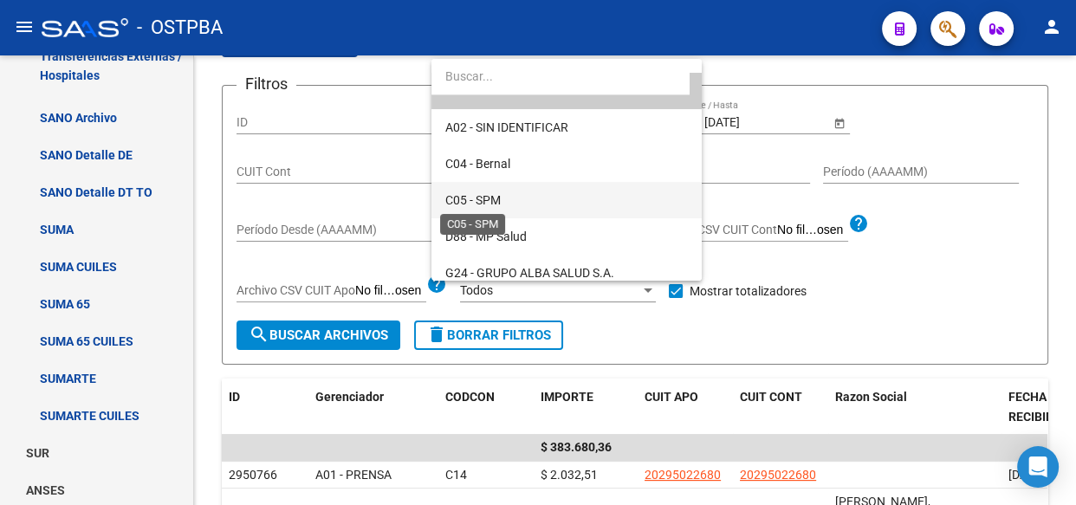
click at [484, 201] on span "C05 - SPM" at bounding box center [472, 200] width 55 height 14
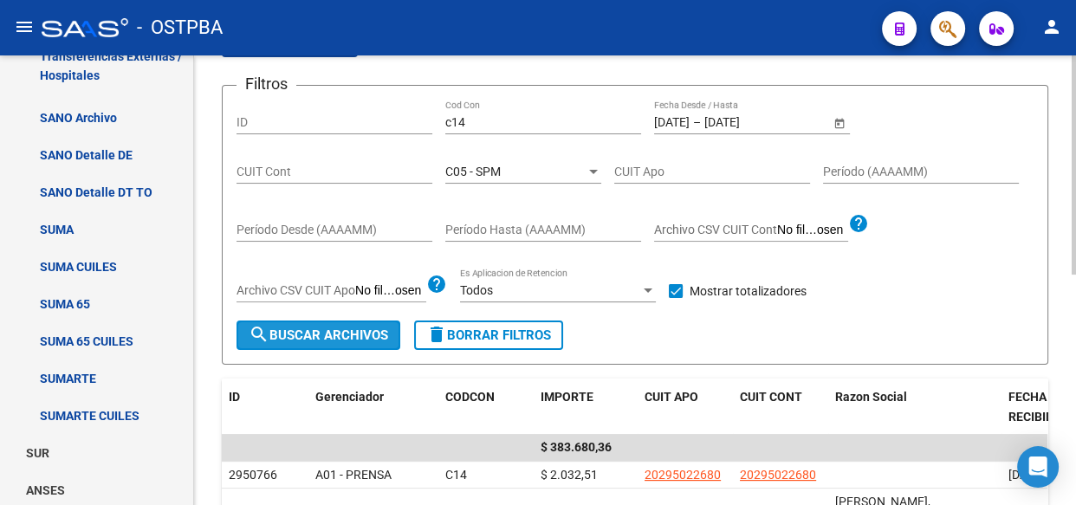
click at [365, 333] on span "search Buscar Archivos" at bounding box center [318, 335] width 139 height 16
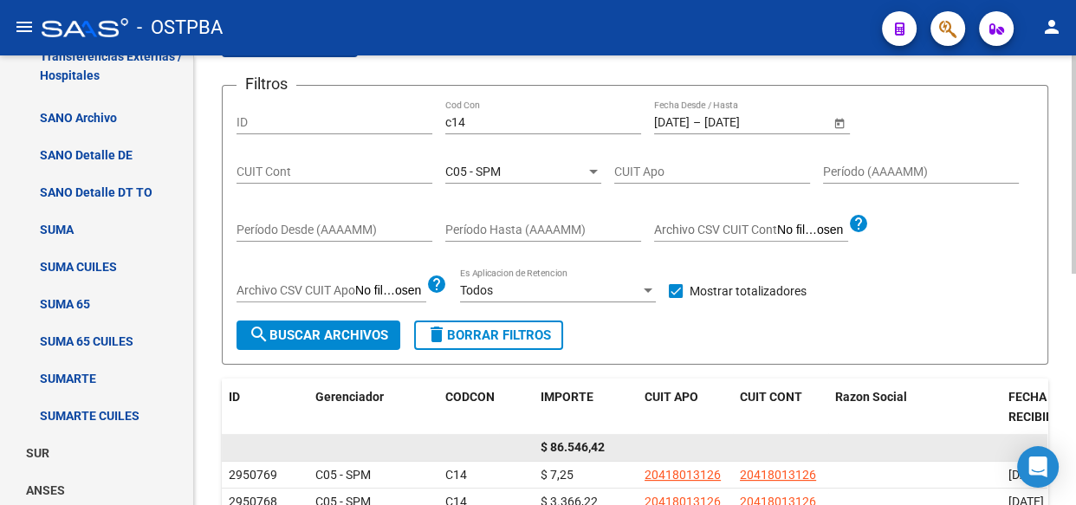
click at [587, 444] on span "$ 86.546,42" at bounding box center [572, 447] width 64 height 14
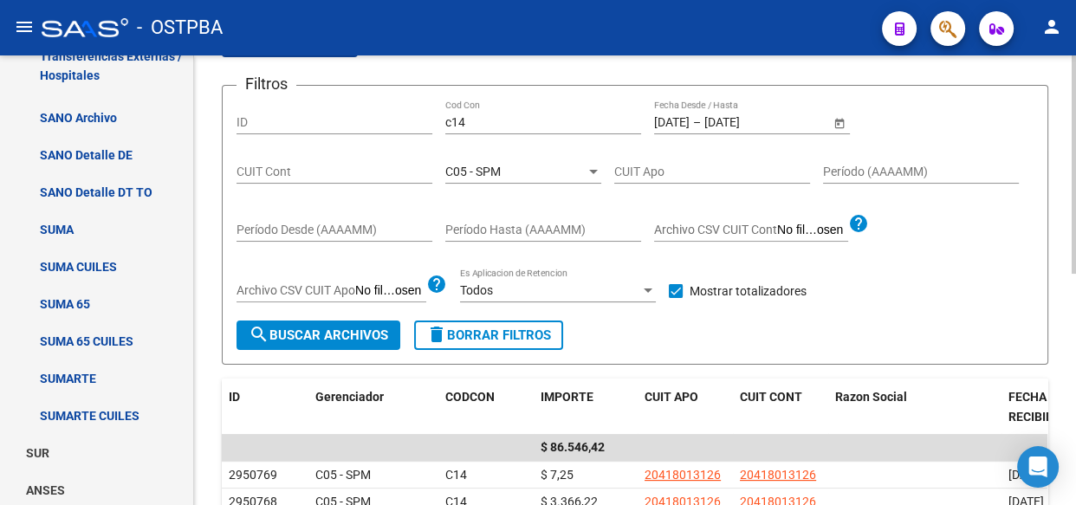
click at [504, 172] on div "C05 - SPM" at bounding box center [515, 172] width 140 height 15
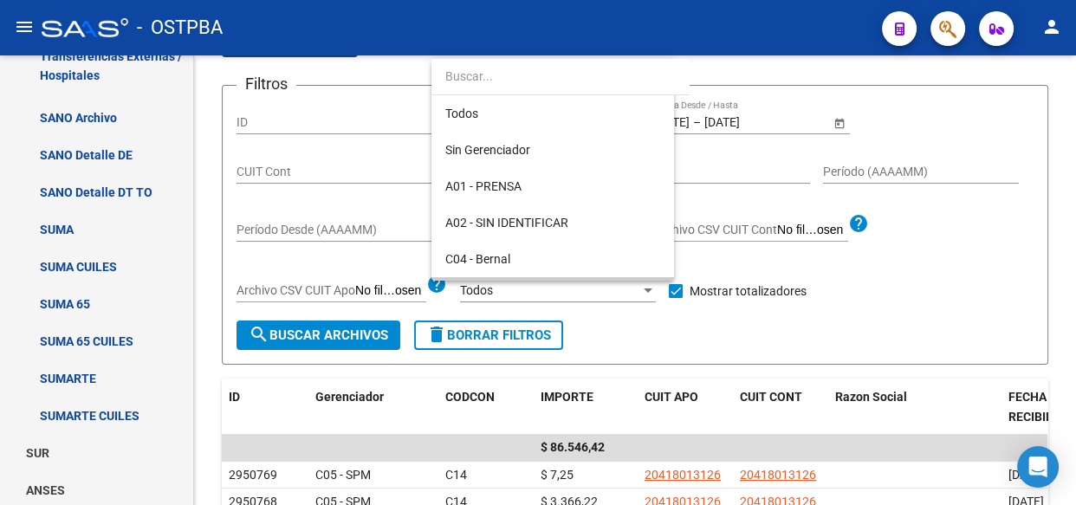
scroll to position [126, 0]
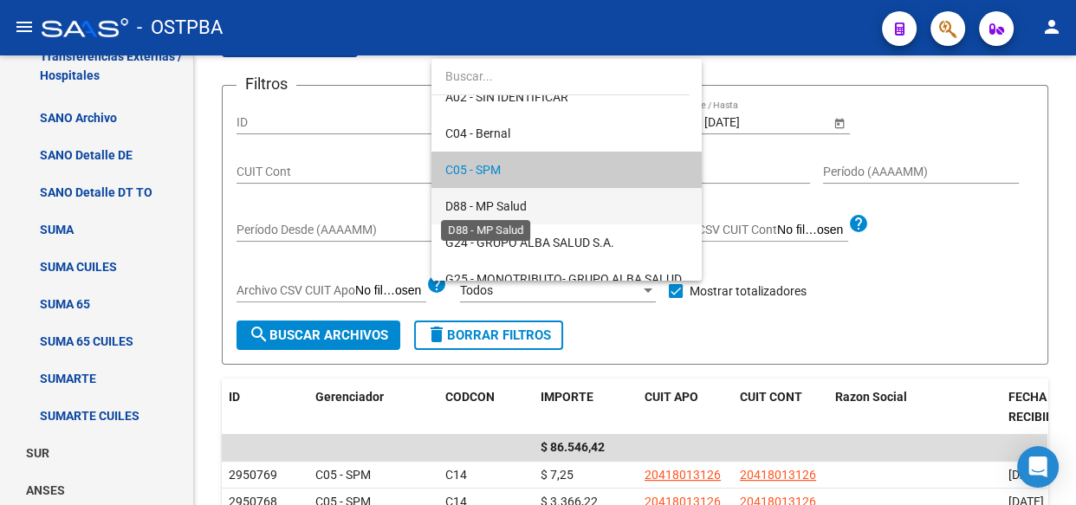
click at [494, 207] on span "D88 - MP Salud" at bounding box center [485, 206] width 81 height 14
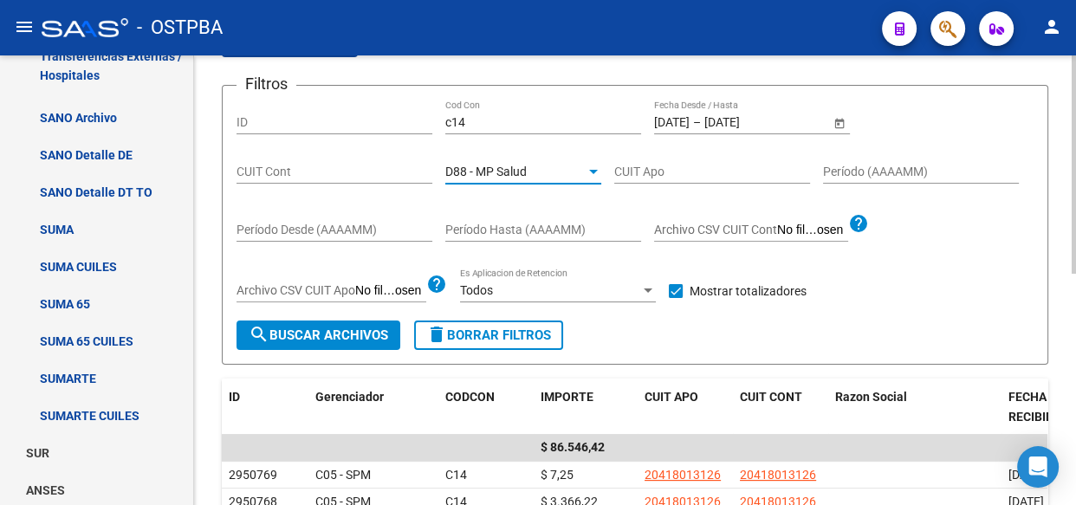
click at [364, 338] on span "search Buscar Archivos" at bounding box center [318, 335] width 139 height 16
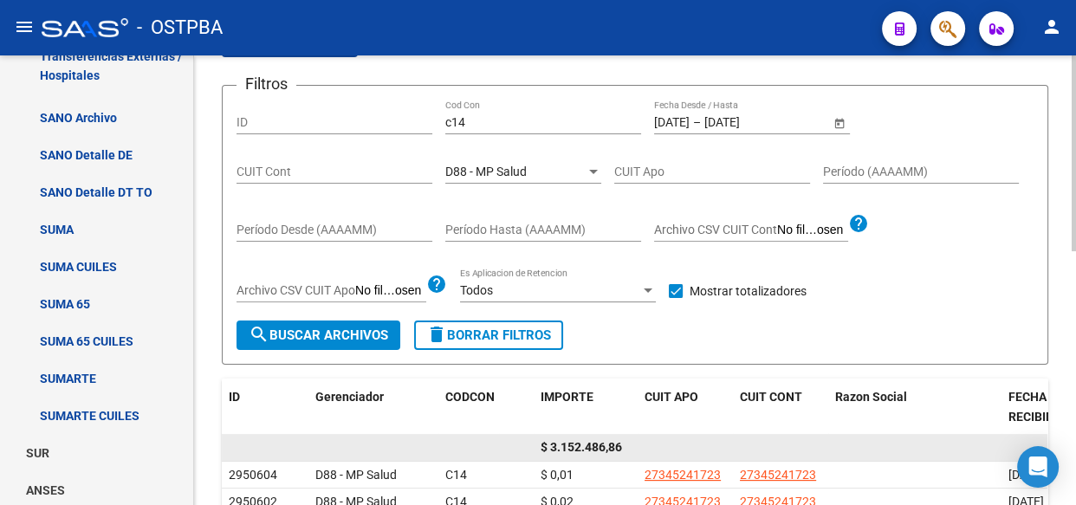
click at [598, 446] on span "$ 3.152.486,86" at bounding box center [580, 447] width 81 height 14
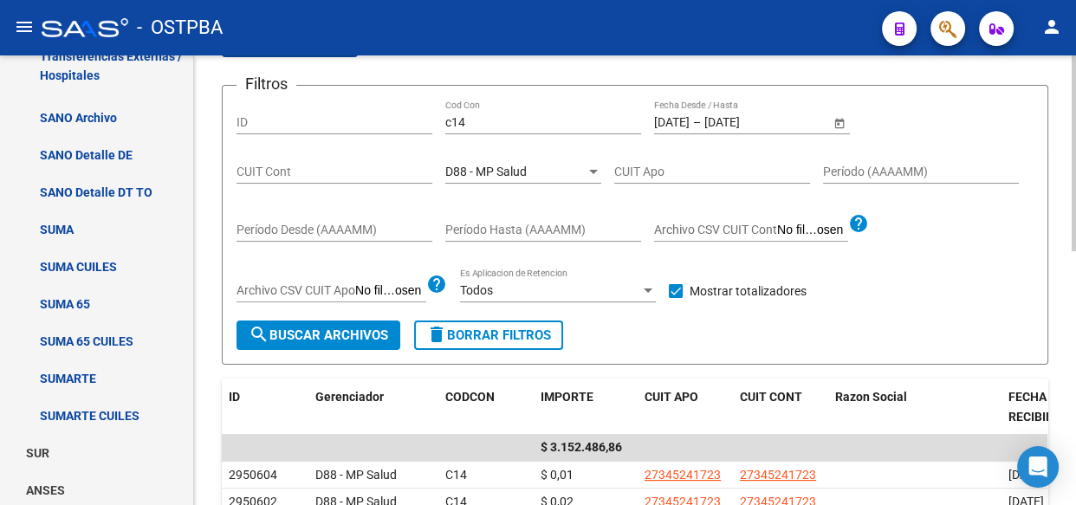
click at [501, 161] on div "D88 - MP Salud Seleccionar Gerenciador" at bounding box center [523, 166] width 156 height 35
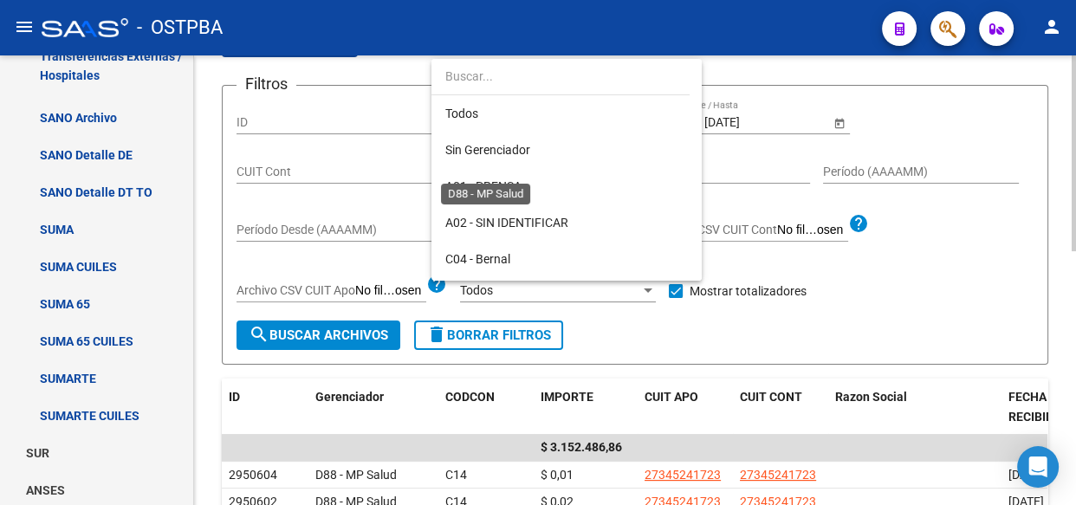
scroll to position [162, 0]
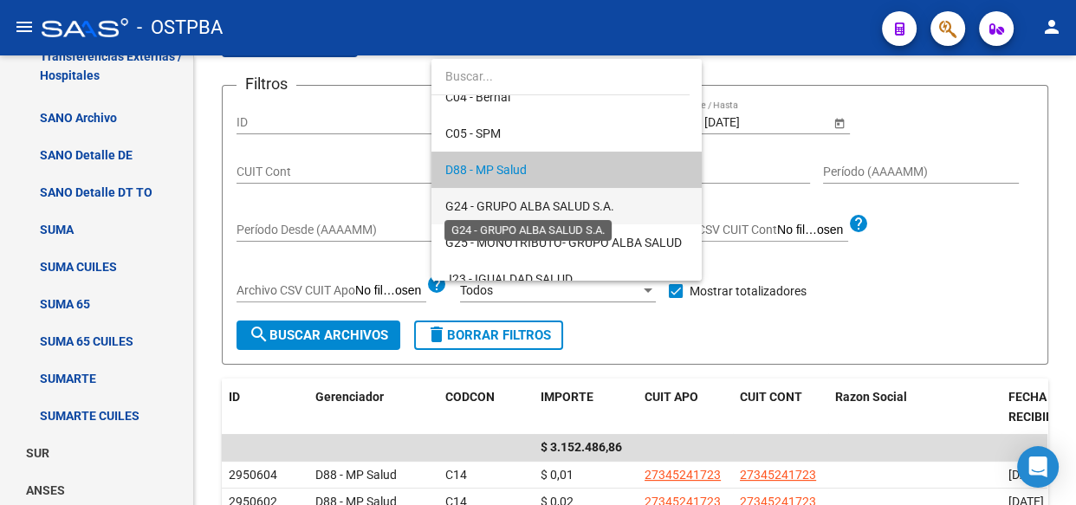
click at [497, 207] on span "G24 - GRUPO ALBA SALUD S.A." at bounding box center [529, 206] width 169 height 14
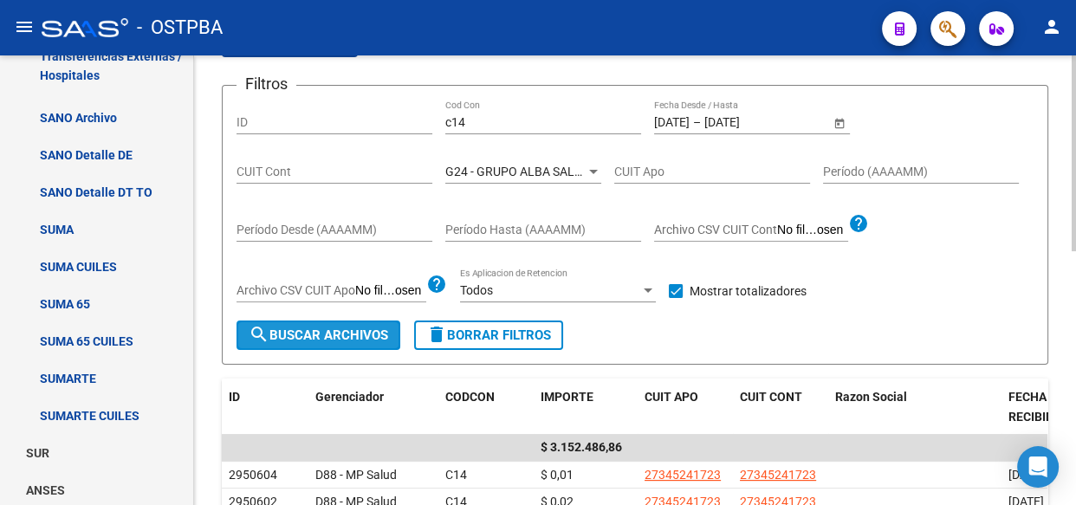
click at [316, 341] on button "search Buscar Archivos" at bounding box center [318, 334] width 164 height 29
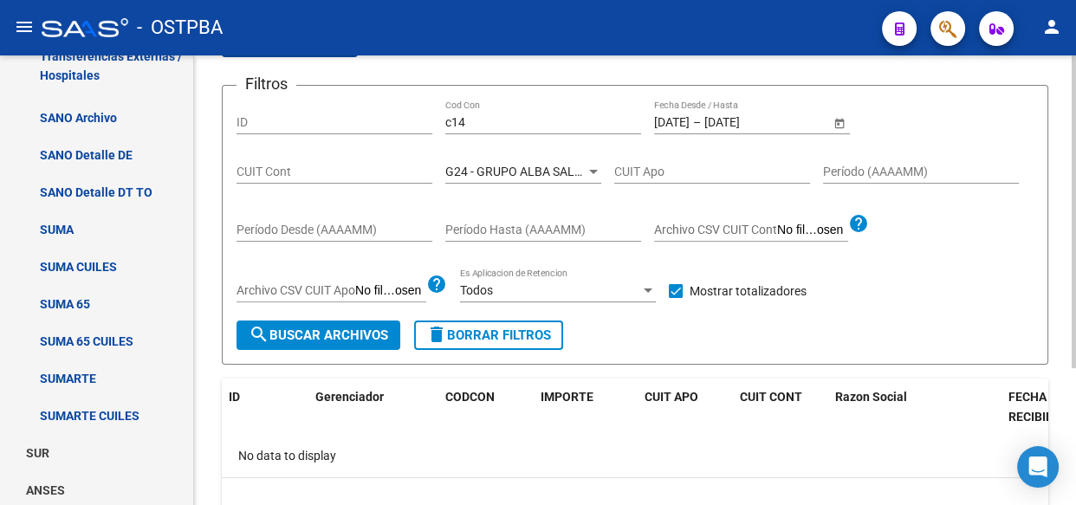
click at [528, 165] on span "G24 - GRUPO ALBA SALUD S.A." at bounding box center [529, 172] width 169 height 14
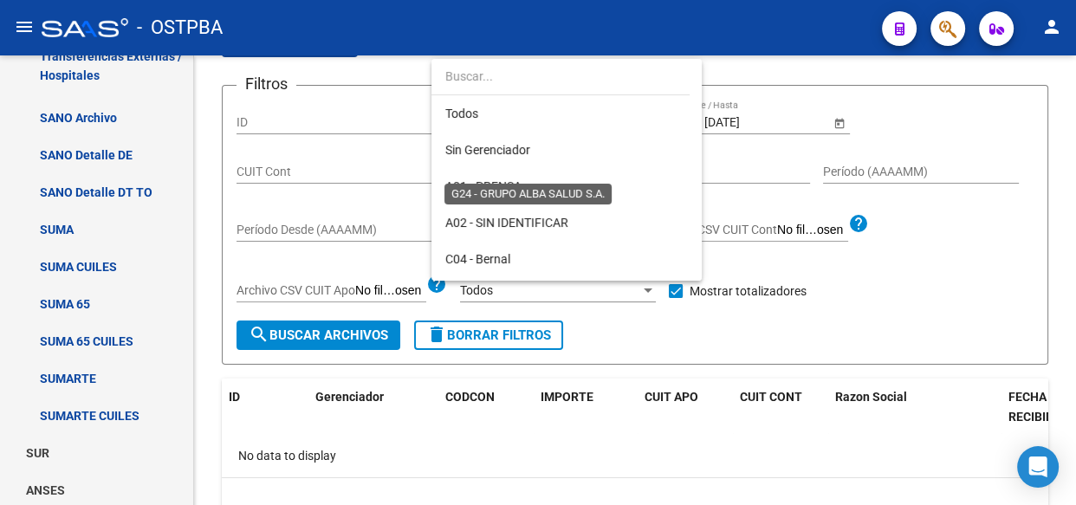
scroll to position [198, 0]
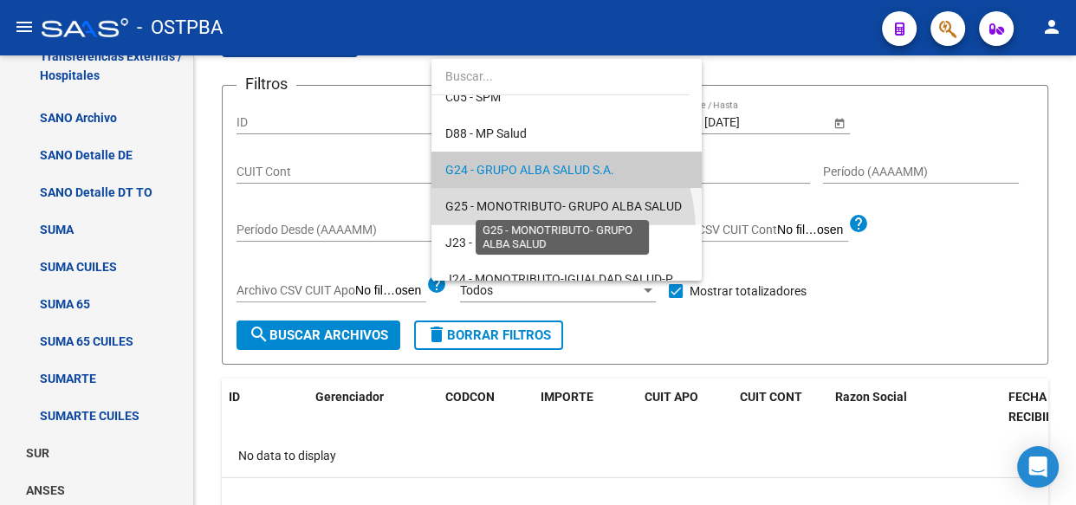
click at [520, 200] on span "G25 - MONOTRIBUTO- GRUPO ALBA SALUD" at bounding box center [563, 206] width 236 height 14
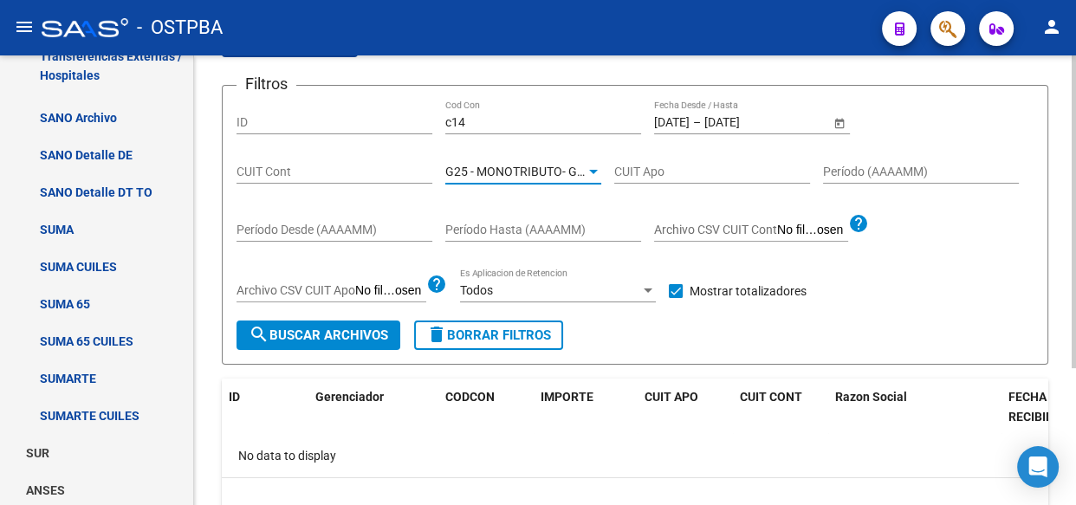
click at [341, 334] on span "search Buscar Archivos" at bounding box center [318, 335] width 139 height 16
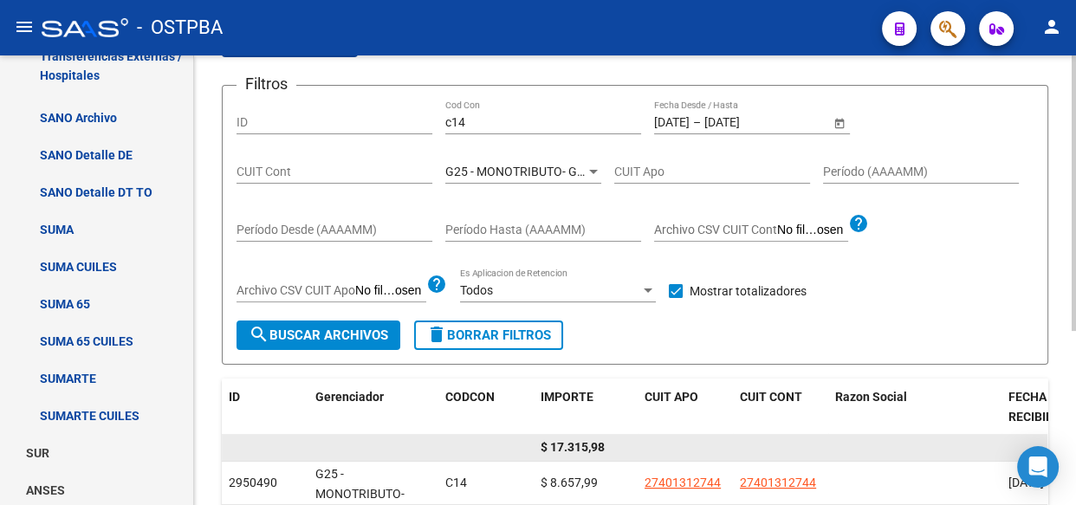
click at [578, 448] on span "$ 17.315,98" at bounding box center [572, 447] width 64 height 14
click at [578, 447] on span "$ 17.315,98" at bounding box center [572, 447] width 64 height 14
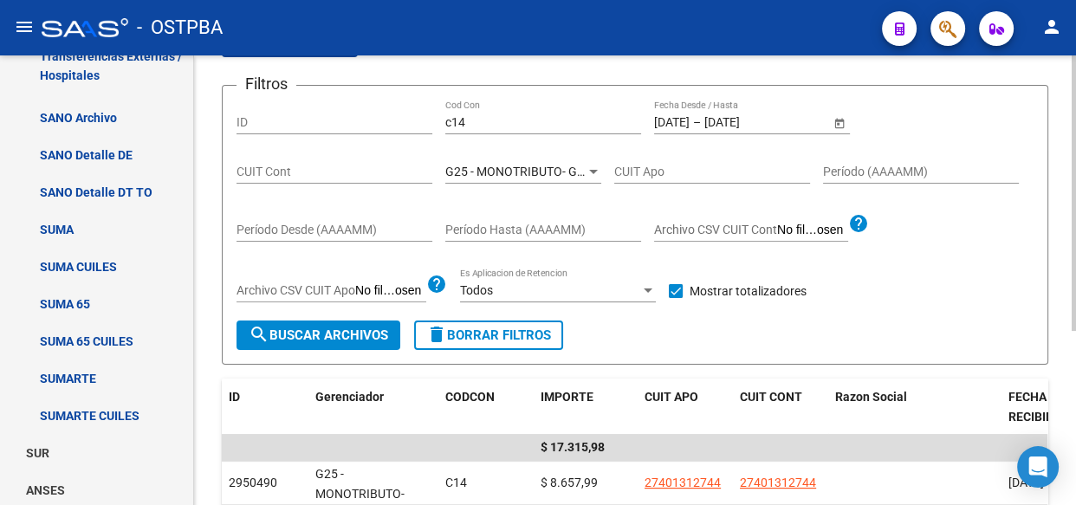
click at [519, 160] on div "G25 - MONOTRIBUTO- GRUPO ALBA SALUD Seleccionar Gerenciador" at bounding box center [523, 166] width 156 height 35
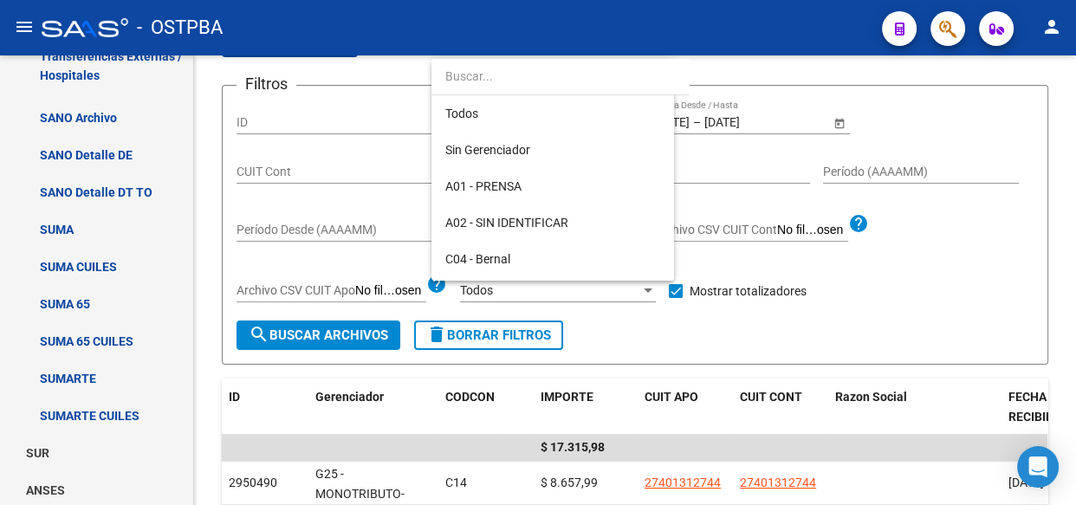
scroll to position [234, 0]
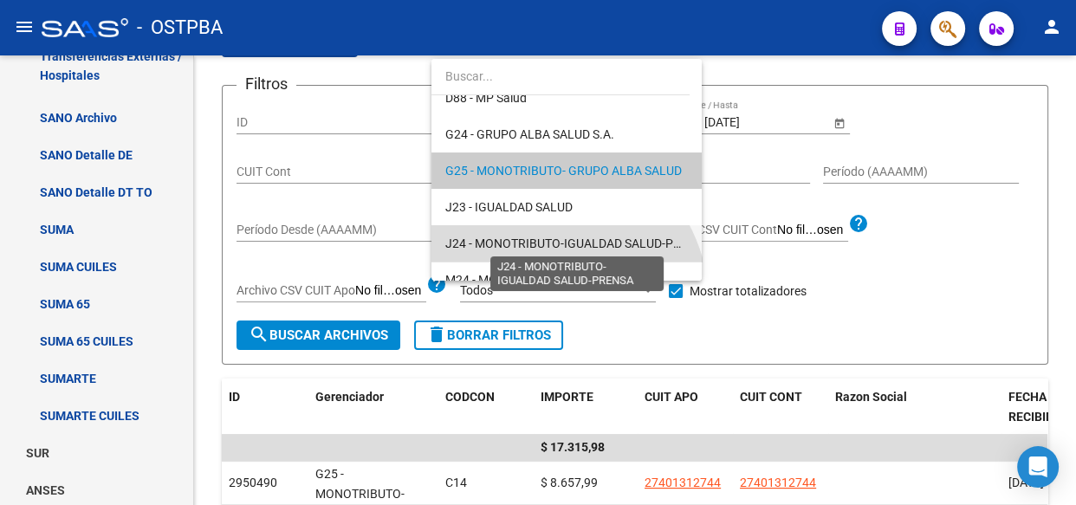
click at [520, 243] on span "J24 - MONOTRIBUTO-IGUALDAD SALUD-PRENSA" at bounding box center [578, 243] width 266 height 14
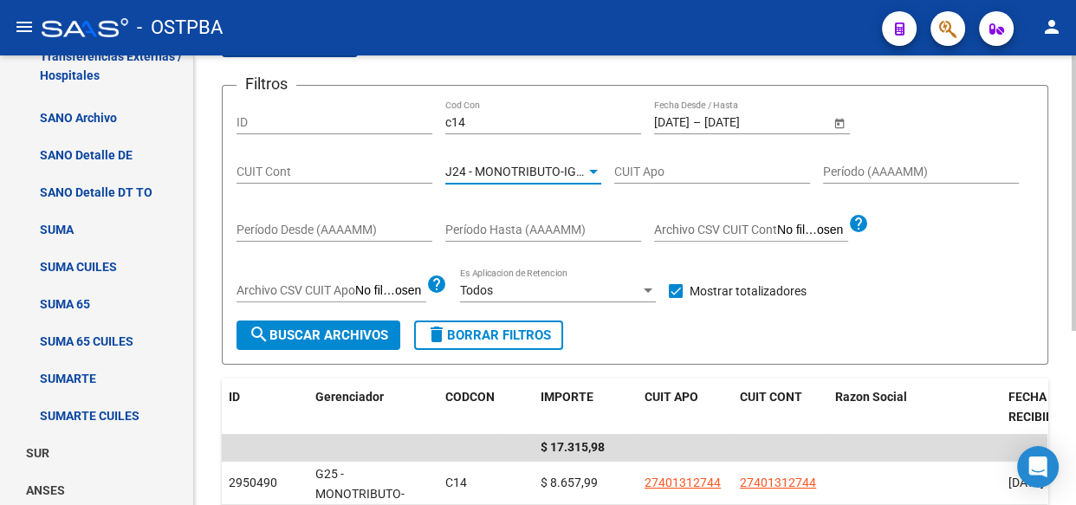
click at [294, 333] on span "search Buscar Archivos" at bounding box center [318, 335] width 139 height 16
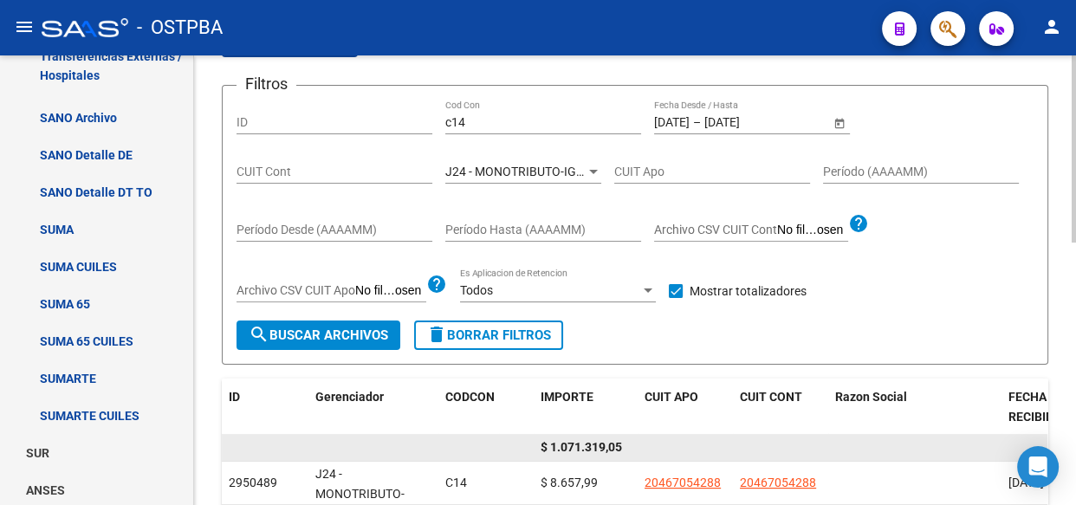
click at [578, 449] on span "$ 1.071.319,05" at bounding box center [580, 447] width 81 height 14
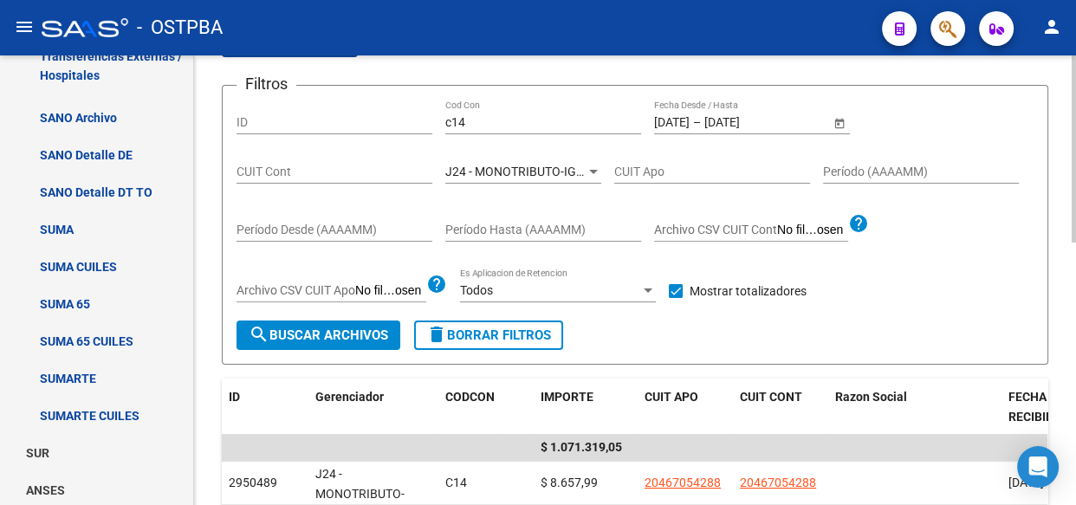
click at [524, 171] on span "J24 - MONOTRIBUTO-IGUALDAD SALUD-PRENSA" at bounding box center [578, 172] width 266 height 14
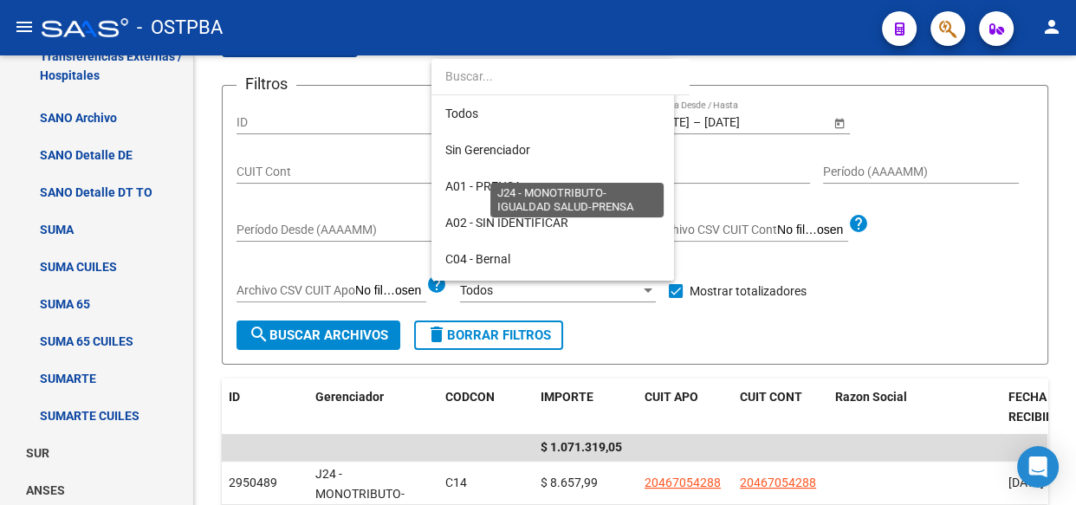
scroll to position [307, 0]
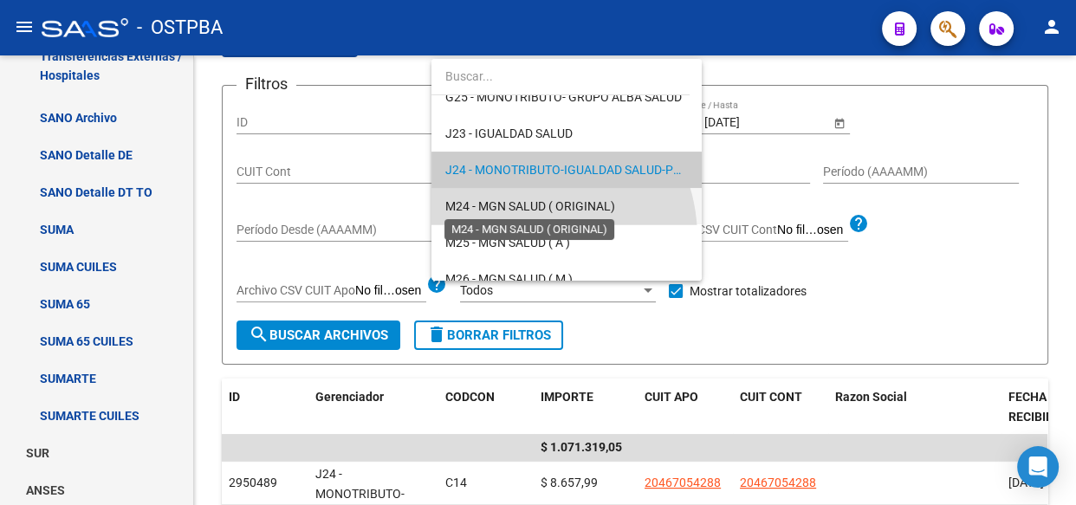
click at [520, 206] on span "M24 - MGN SALUD ( ORIGINAL)" at bounding box center [530, 206] width 170 height 14
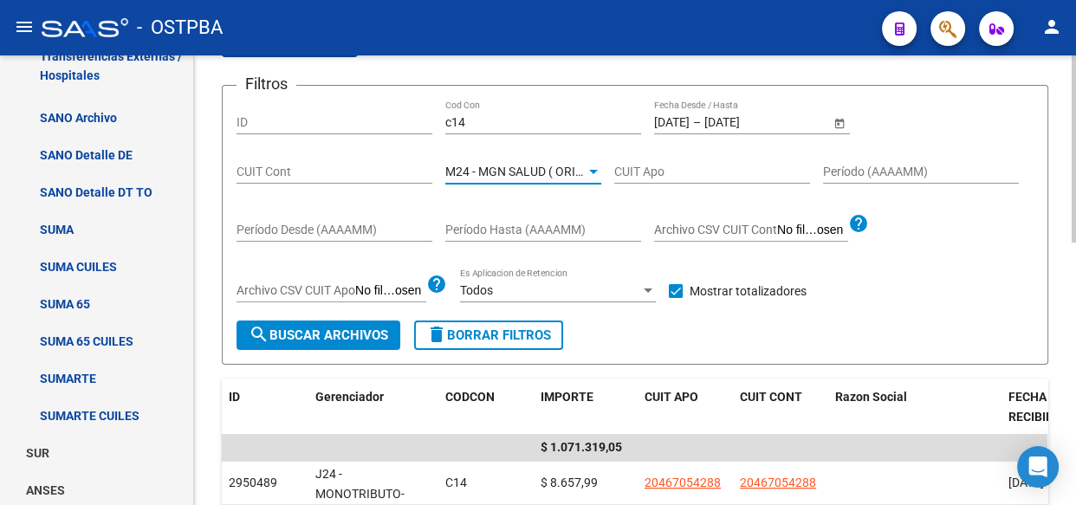
click at [308, 332] on span "search Buscar Archivos" at bounding box center [318, 335] width 139 height 16
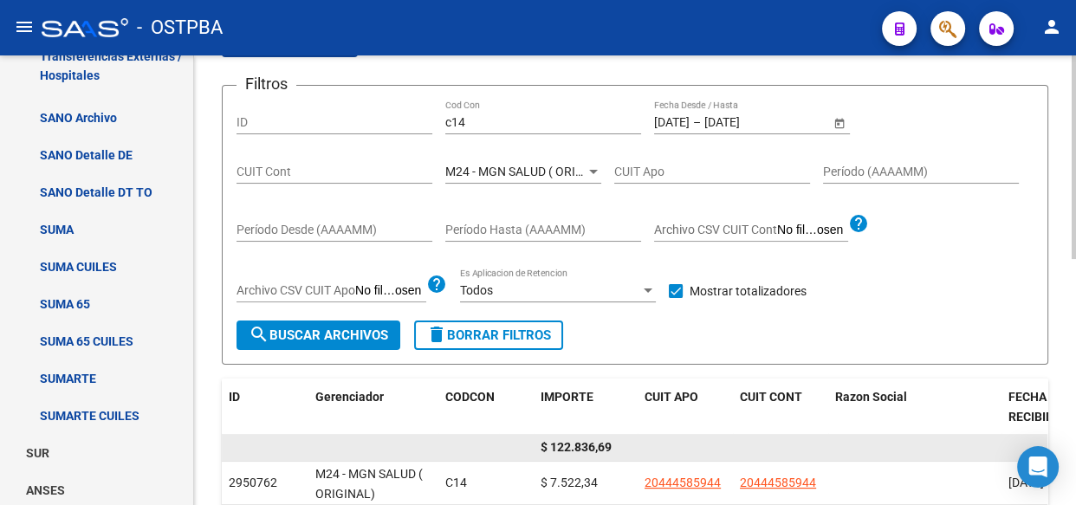
click at [576, 443] on span "$ 122.836,69" at bounding box center [575, 447] width 71 height 14
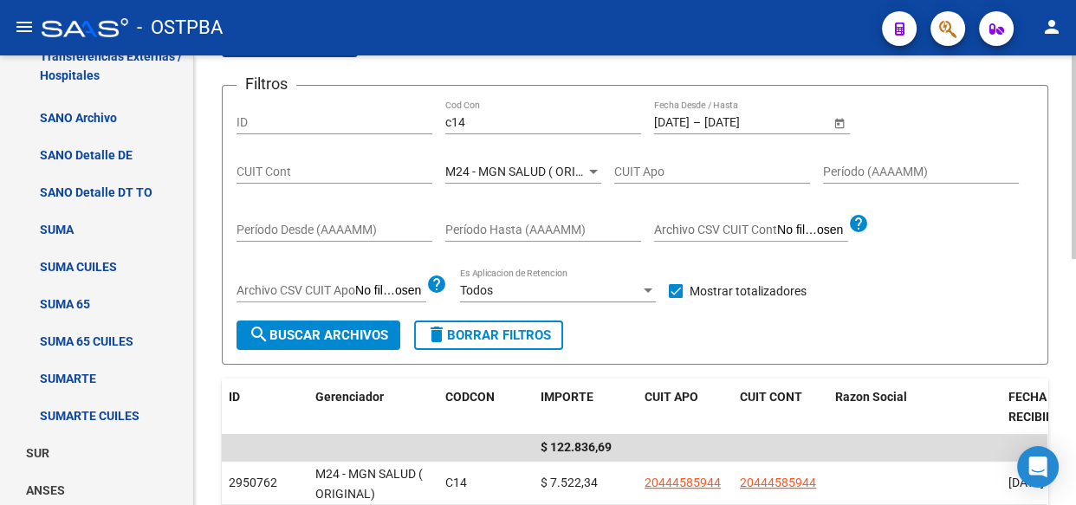
click at [523, 158] on div "M24 - MGN SALUD ( ORIGINAL) Seleccionar Gerenciador" at bounding box center [523, 166] width 156 height 35
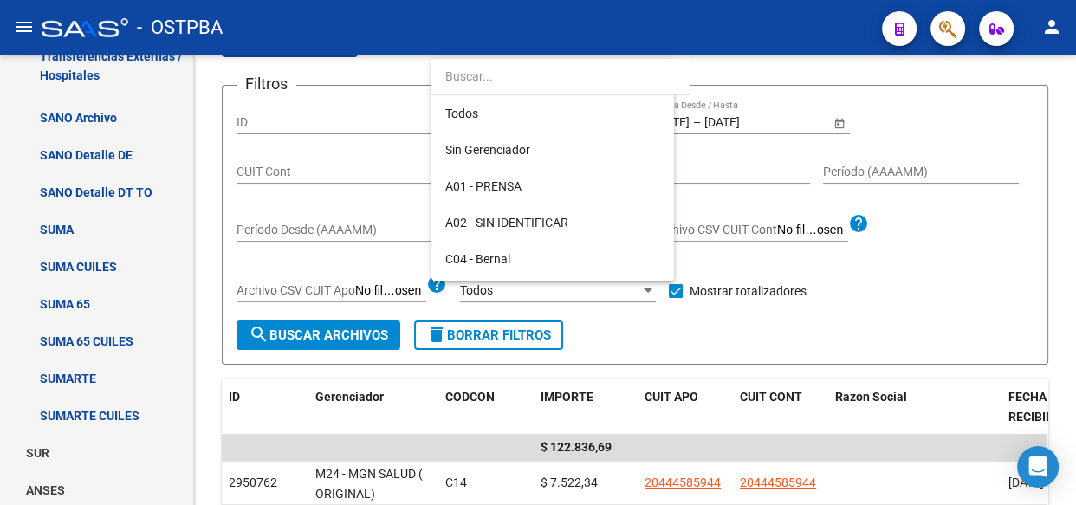
scroll to position [344, 0]
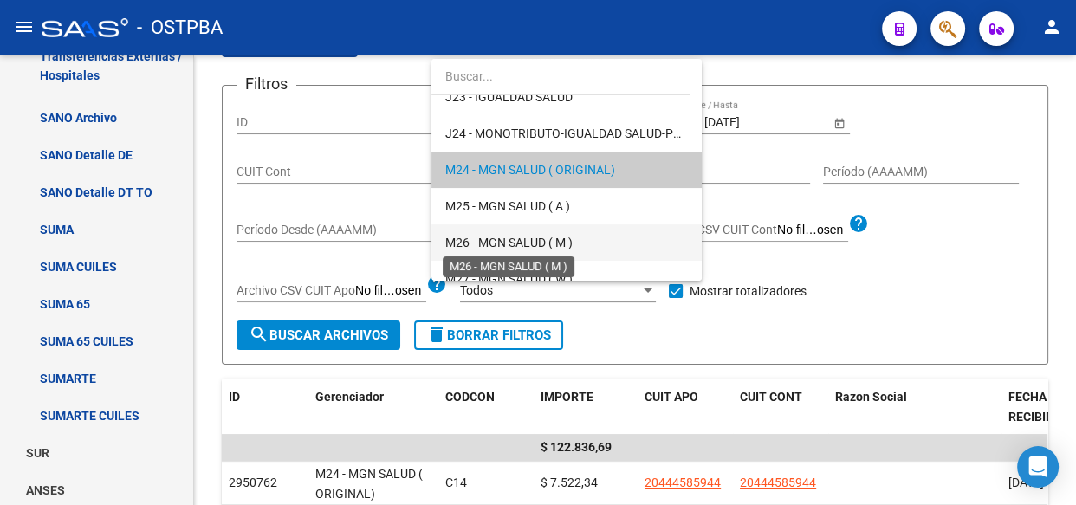
click at [507, 236] on span "M26 - MGN SALUD ( M )" at bounding box center [508, 243] width 127 height 14
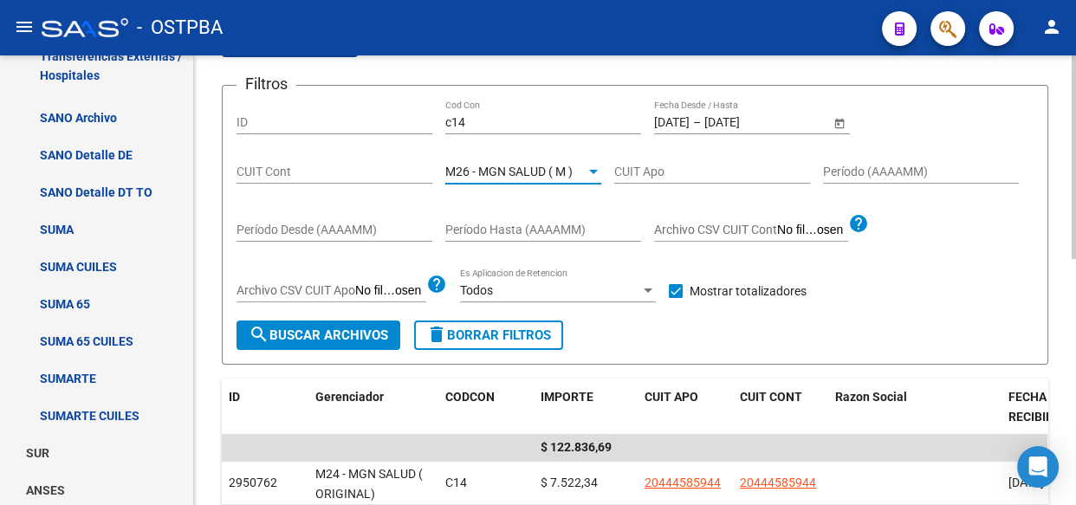
click at [347, 339] on span "search Buscar Archivos" at bounding box center [318, 335] width 139 height 16
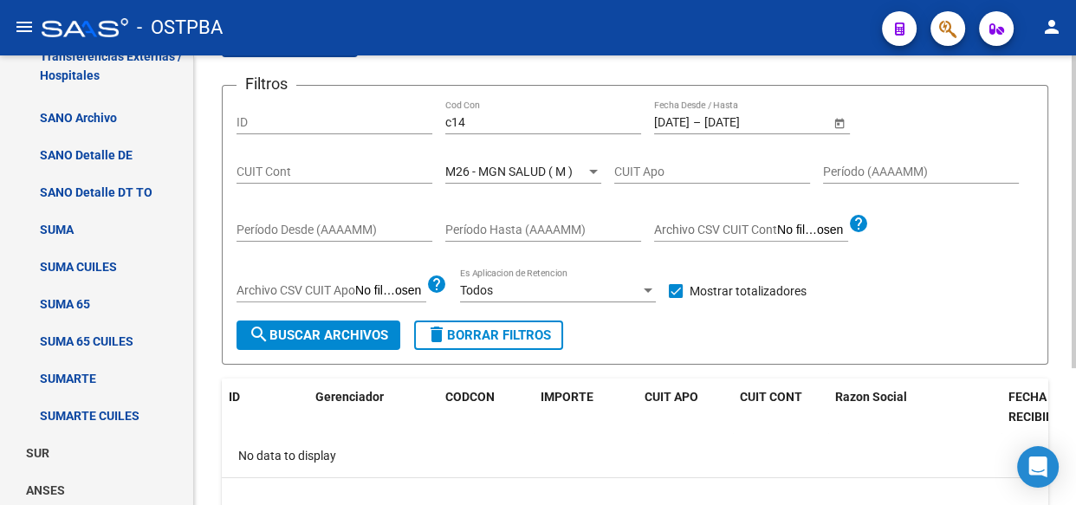
click at [543, 165] on span "M26 - MGN SALUD ( M )" at bounding box center [508, 172] width 127 height 14
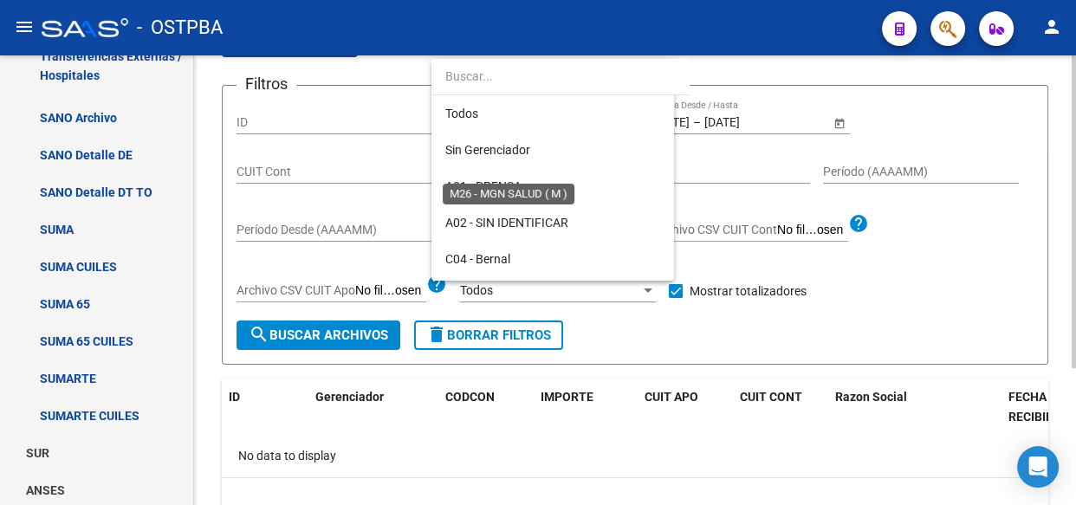
scroll to position [416, 0]
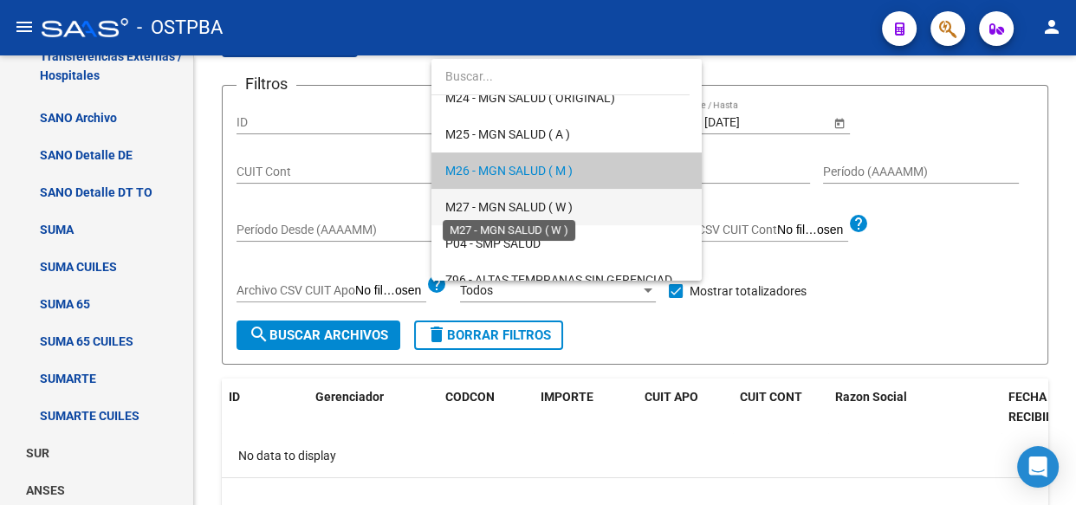
click at [533, 208] on span "M27 - MGN SALUD ( W )" at bounding box center [508, 207] width 127 height 14
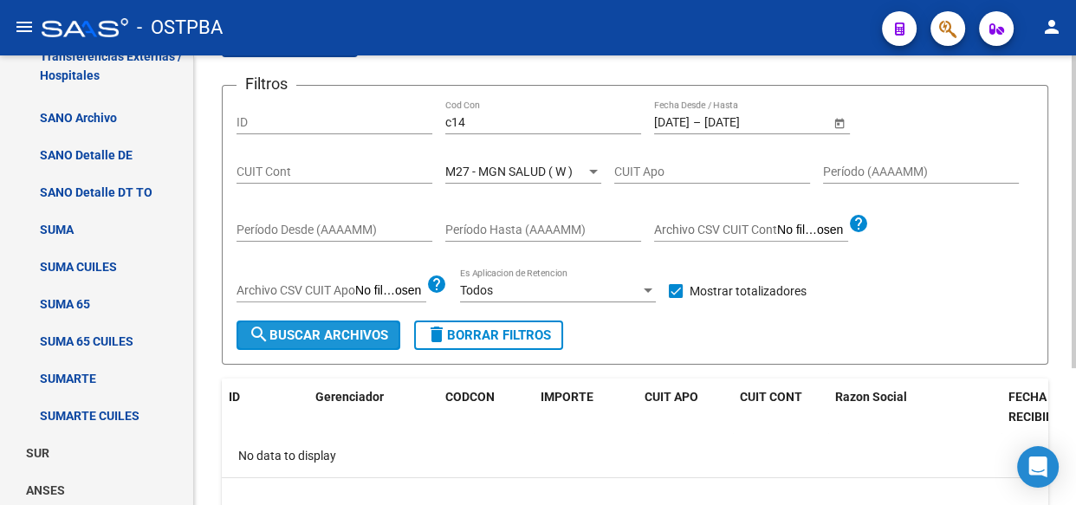
click at [350, 340] on span "search Buscar Archivos" at bounding box center [318, 335] width 139 height 16
click at [549, 171] on span "M27 - MGN SALUD ( W )" at bounding box center [508, 172] width 127 height 14
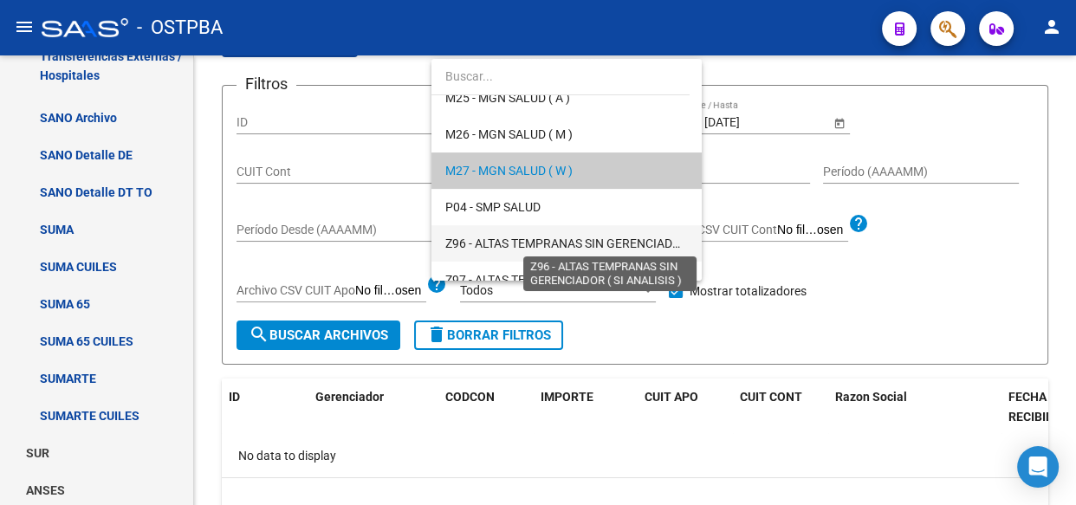
scroll to position [505, 0]
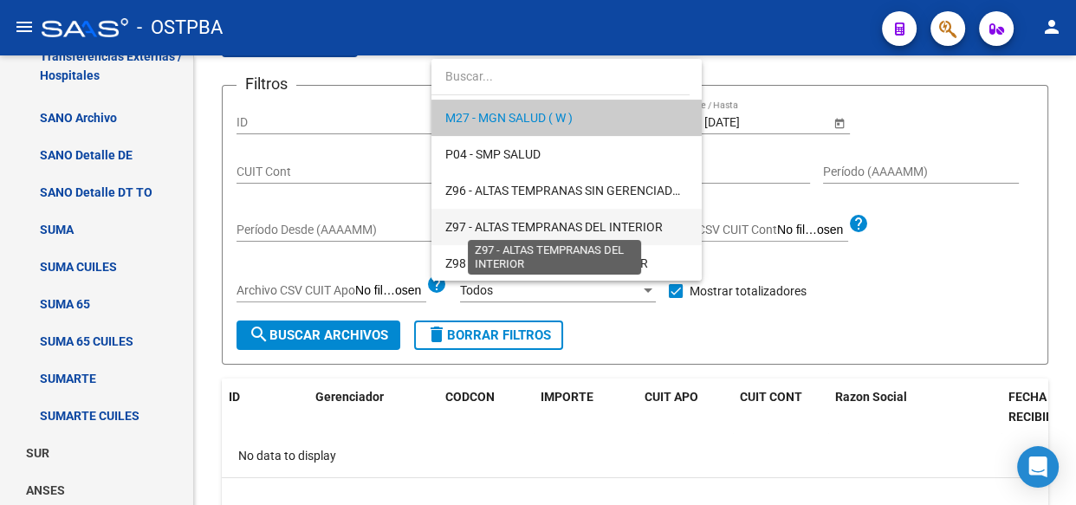
click at [525, 228] on span "Z97 - ALTAS TEMPRANAS DEL INTERIOR" at bounding box center [553, 227] width 217 height 14
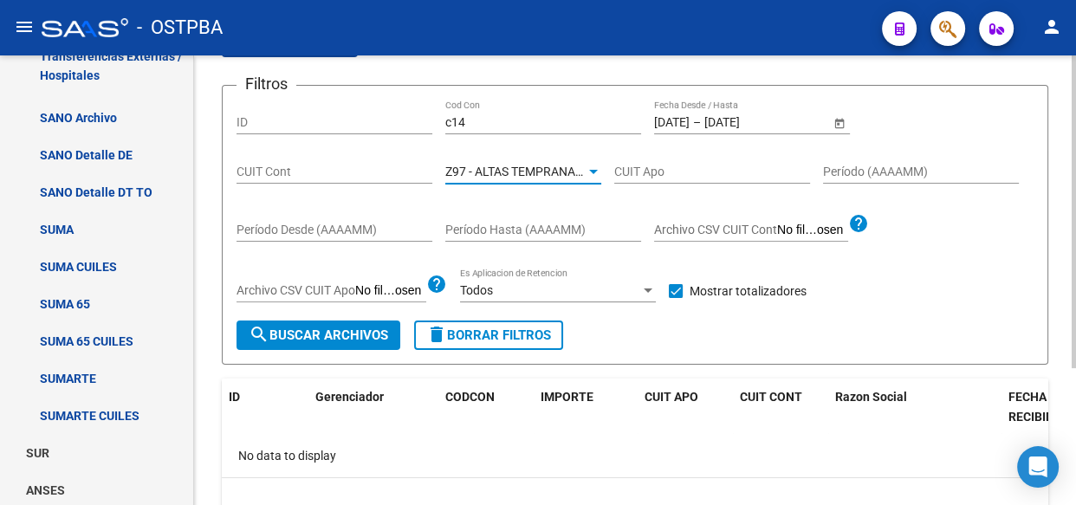
click at [337, 333] on span "search Buscar Archivos" at bounding box center [318, 335] width 139 height 16
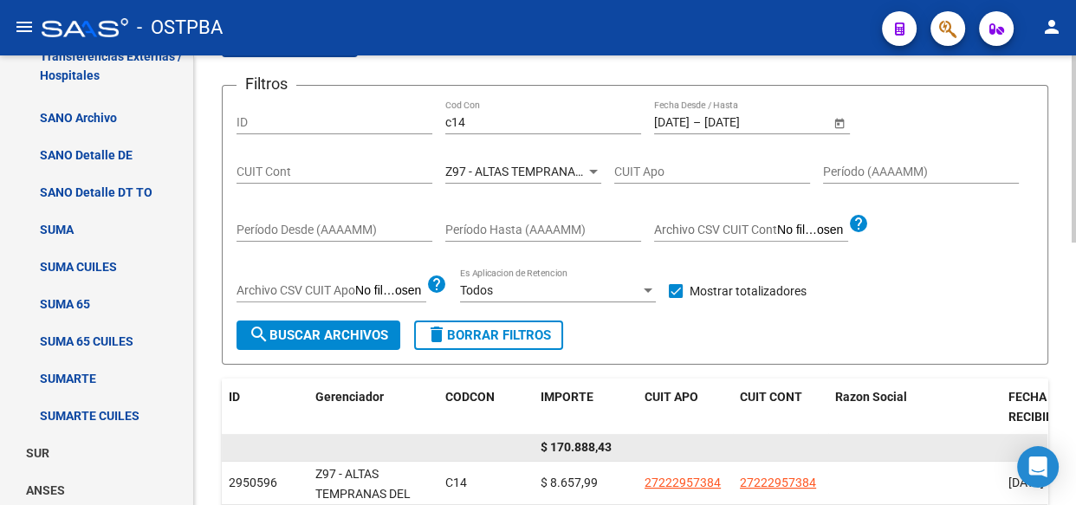
click at [585, 447] on span "$ 170.888,43" at bounding box center [575, 447] width 71 height 14
click at [585, 446] on span "$ 170.888,43" at bounding box center [575, 447] width 71 height 14
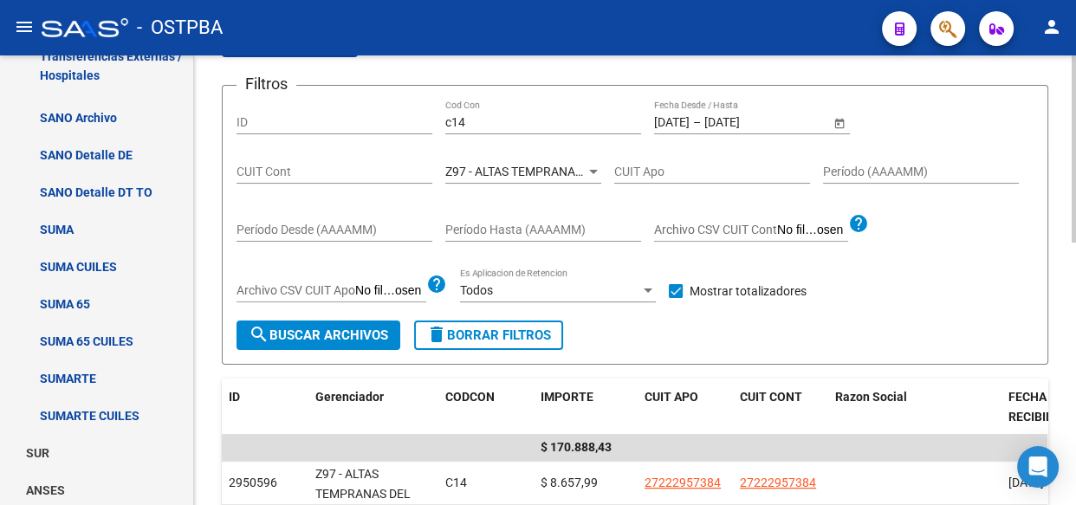
click at [507, 168] on span "Z97 - ALTAS TEMPRANAS DEL INTERIOR" at bounding box center [553, 172] width 217 height 14
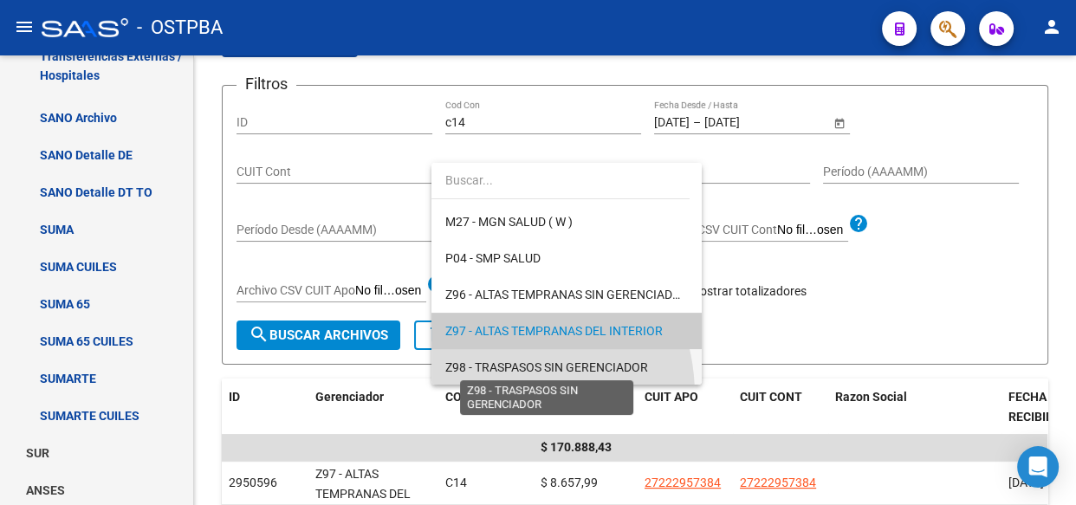
click at [489, 363] on span "Z98 - TRASPASOS SIN GERENCIADOR" at bounding box center [546, 367] width 203 height 14
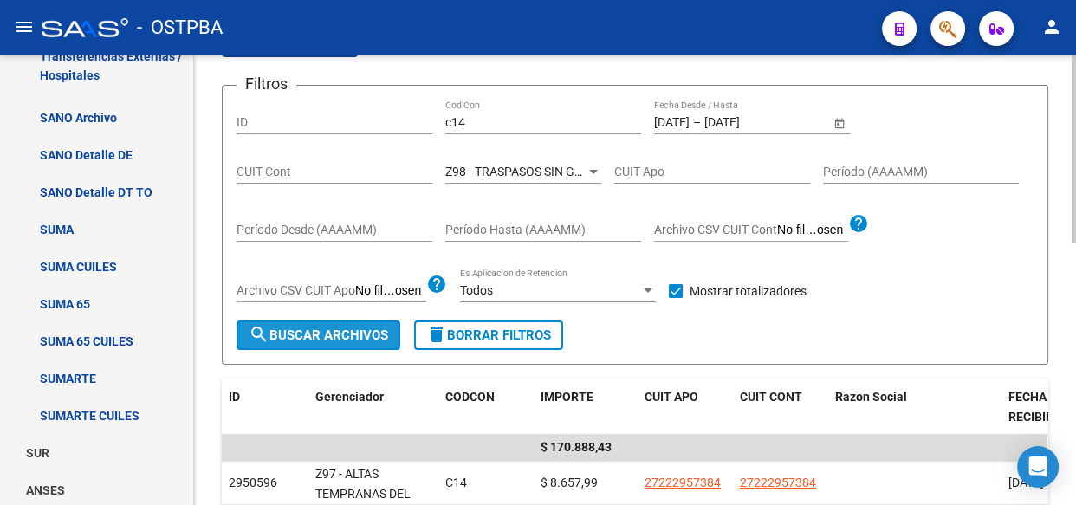
click at [304, 322] on button "search Buscar Archivos" at bounding box center [318, 334] width 164 height 29
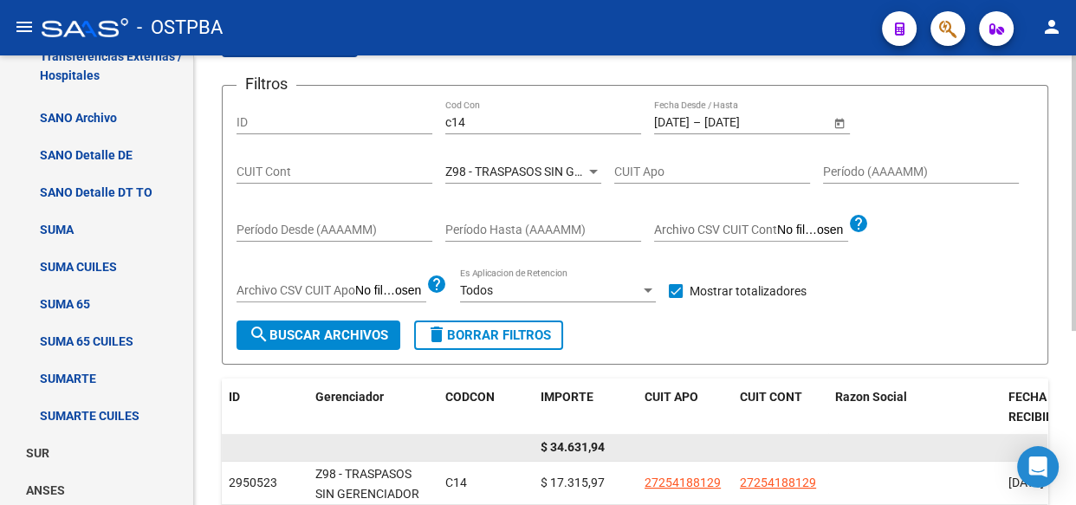
click at [589, 450] on span "$ 34.631,94" at bounding box center [572, 447] width 64 height 14
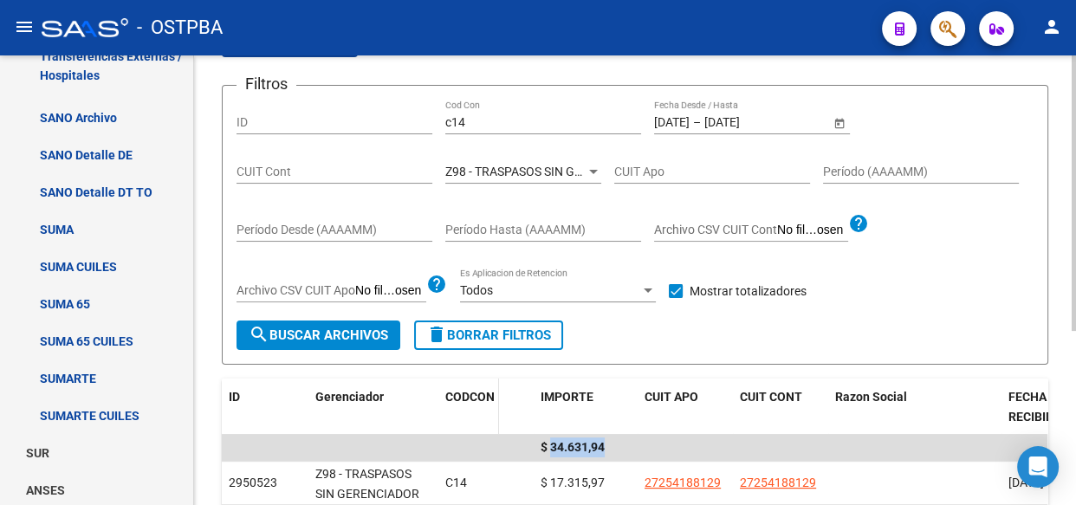
scroll to position [47, 0]
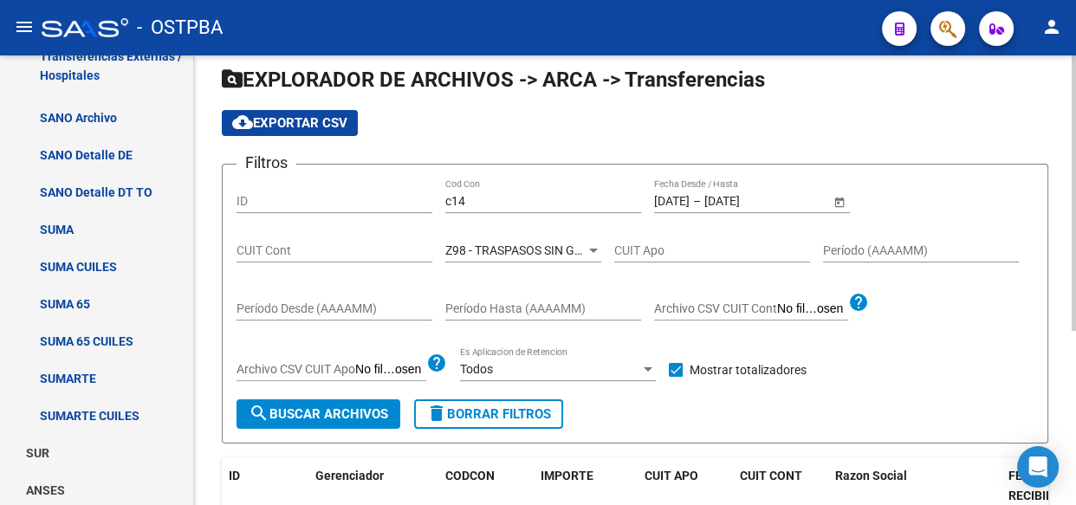
click at [591, 243] on div at bounding box center [593, 250] width 16 height 14
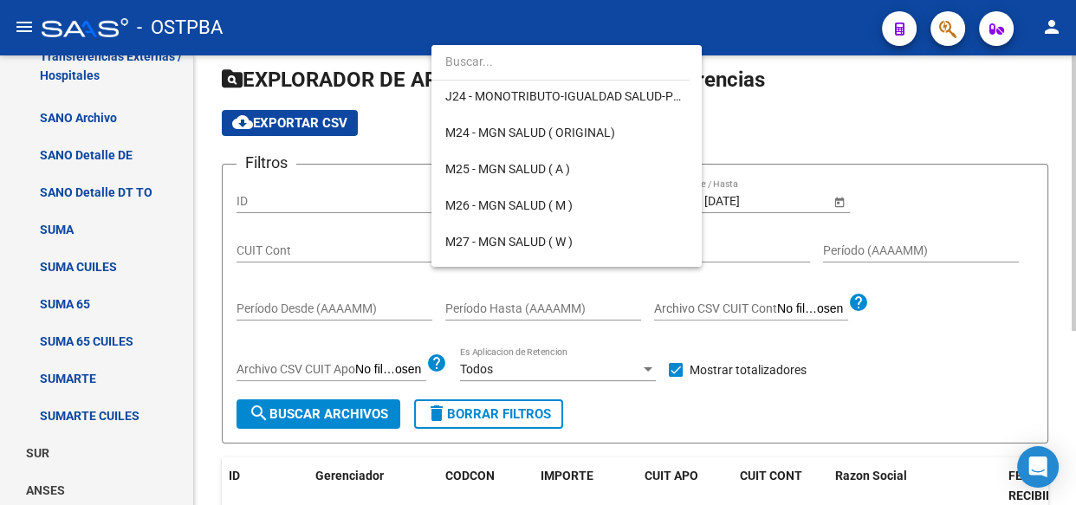
scroll to position [347, 0]
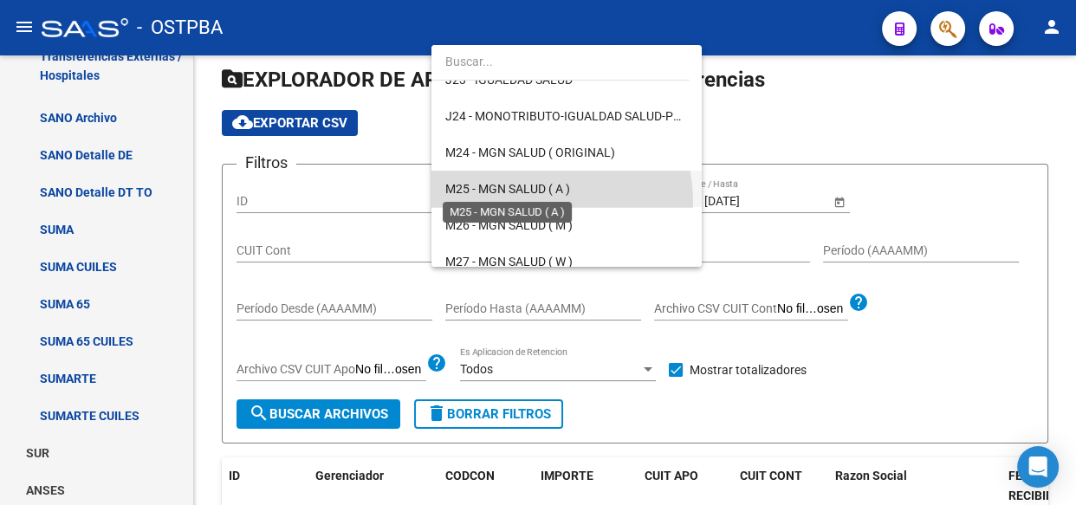
click at [523, 188] on span "M25 - MGN SALUD ( A )" at bounding box center [507, 189] width 125 height 14
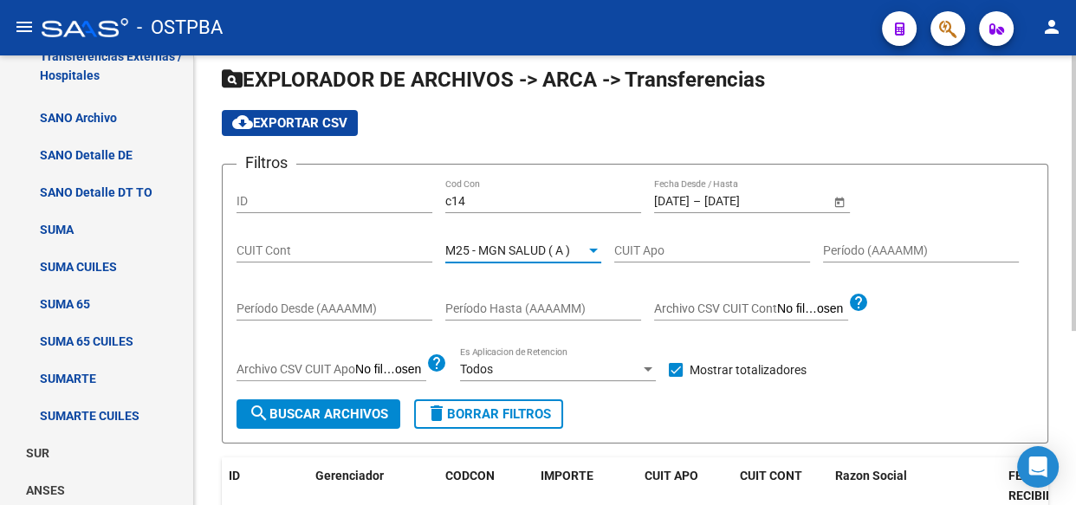
click at [335, 419] on span "search Buscar Archivos" at bounding box center [318, 414] width 139 height 16
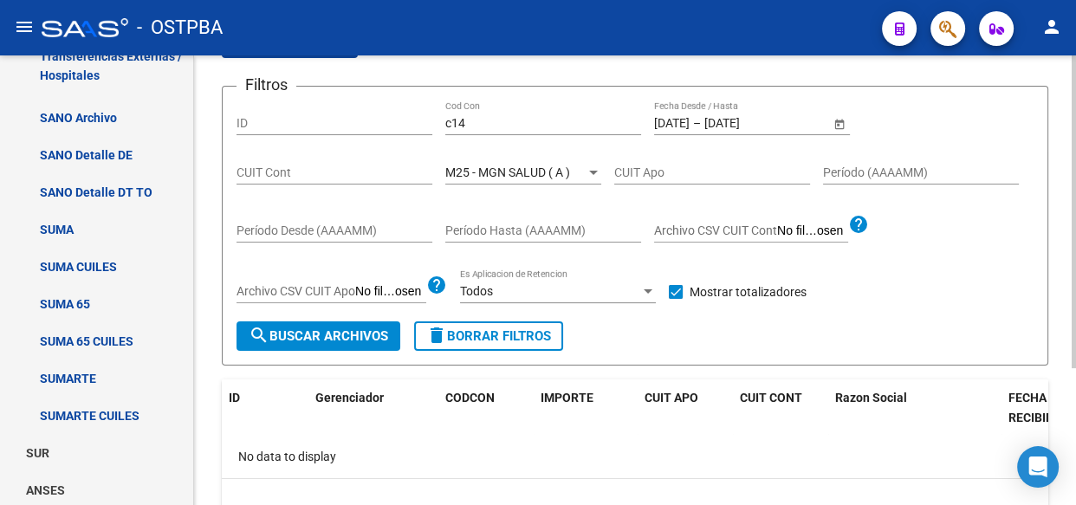
scroll to position [126, 0]
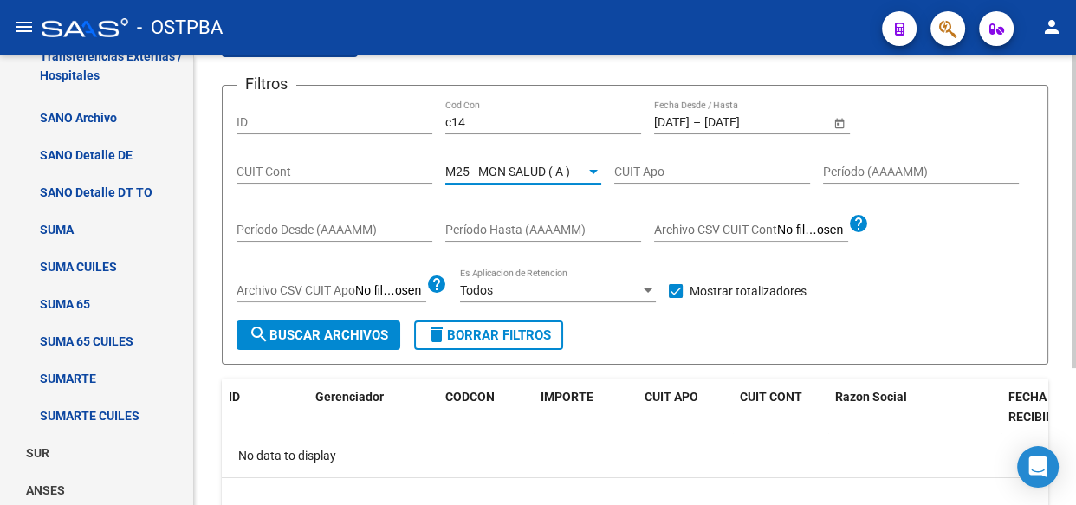
click at [525, 168] on span "M25 - MGN SALUD ( A )" at bounding box center [507, 172] width 125 height 14
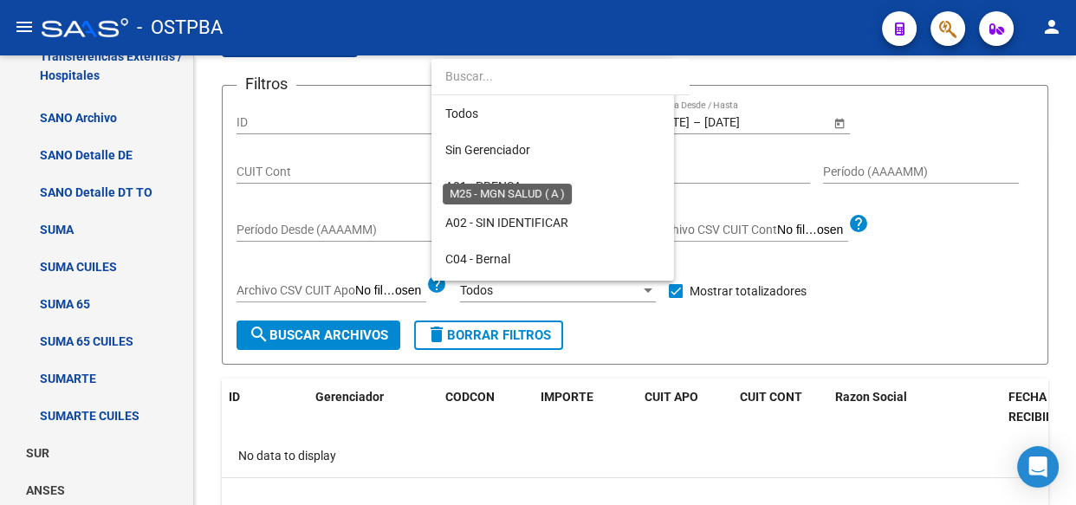
scroll to position [380, 0]
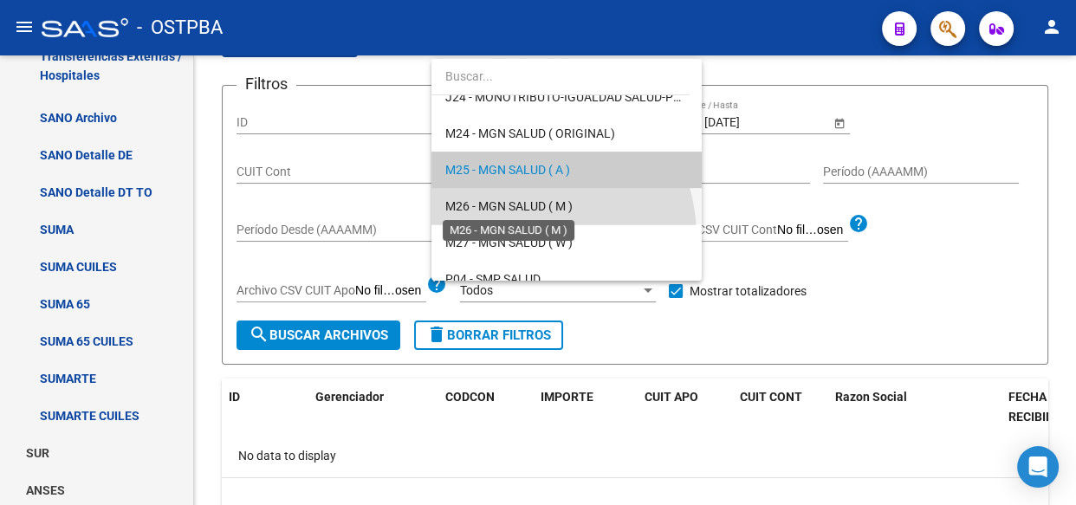
click at [513, 205] on span "M26 - MGN SALUD ( M )" at bounding box center [508, 206] width 127 height 14
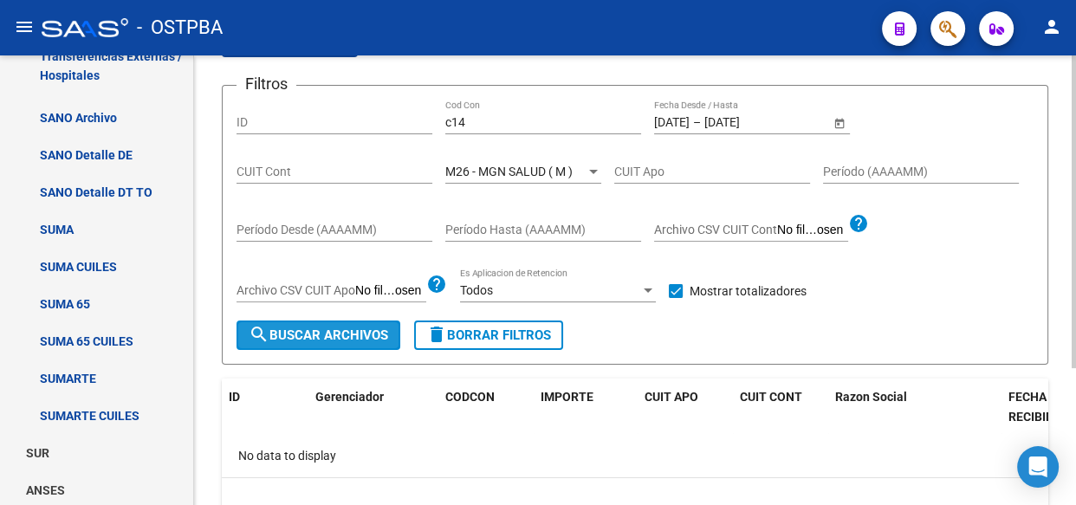
click at [328, 329] on span "search Buscar Archivos" at bounding box center [318, 335] width 139 height 16
click at [485, 171] on span "M26 - MGN SALUD ( M )" at bounding box center [508, 172] width 127 height 14
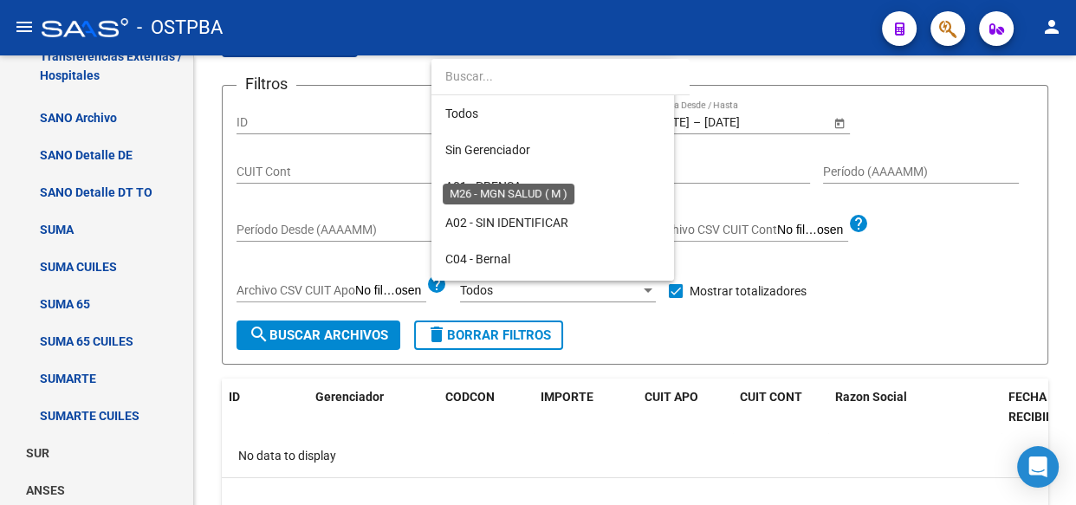
scroll to position [416, 0]
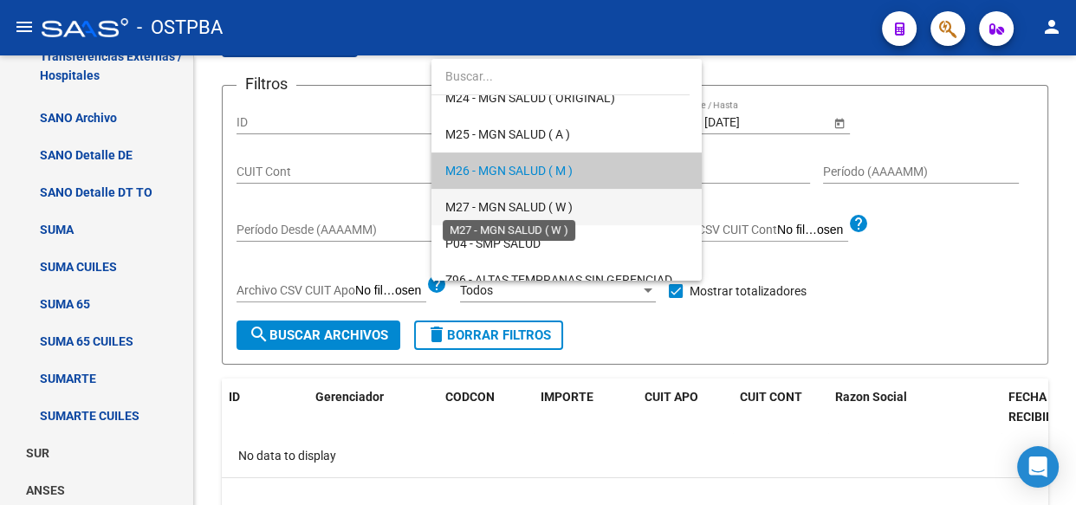
click at [484, 208] on span "M27 - MGN SALUD ( W )" at bounding box center [508, 207] width 127 height 14
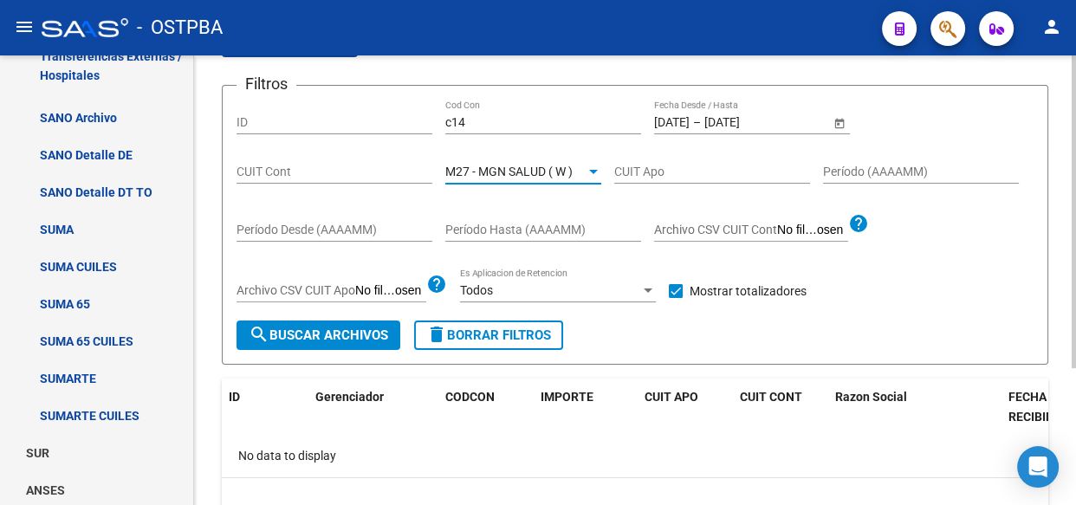
click at [344, 332] on span "search Buscar Archivos" at bounding box center [318, 335] width 139 height 16
click at [525, 168] on span "M27 - MGN SALUD ( W )" at bounding box center [508, 172] width 127 height 14
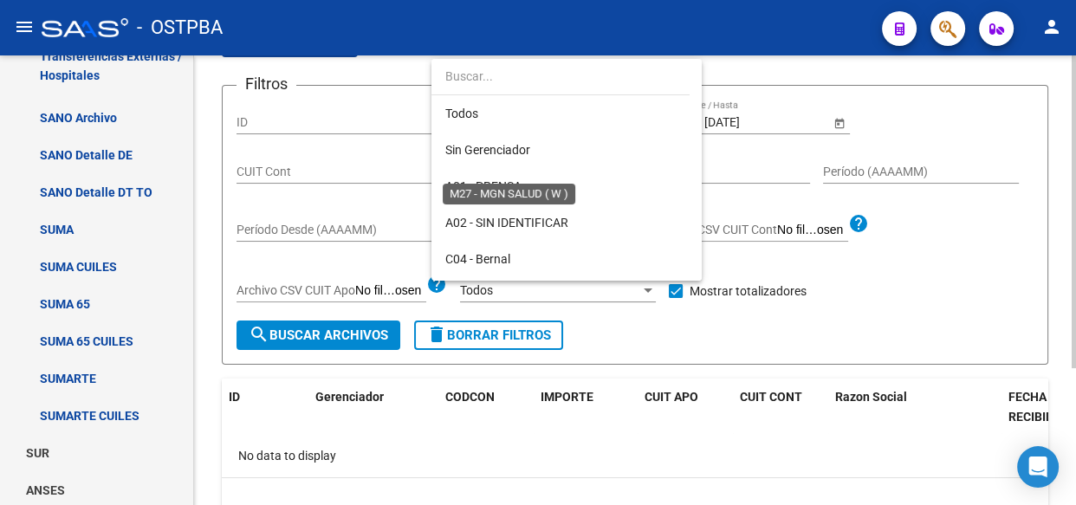
scroll to position [452, 0]
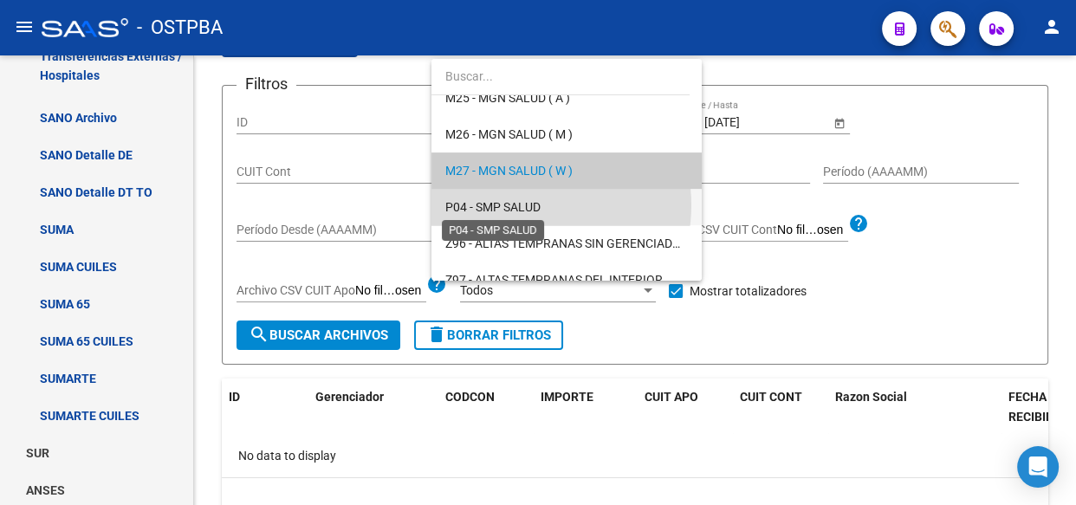
click at [517, 204] on span "P04 - SMP SALUD" at bounding box center [492, 207] width 95 height 14
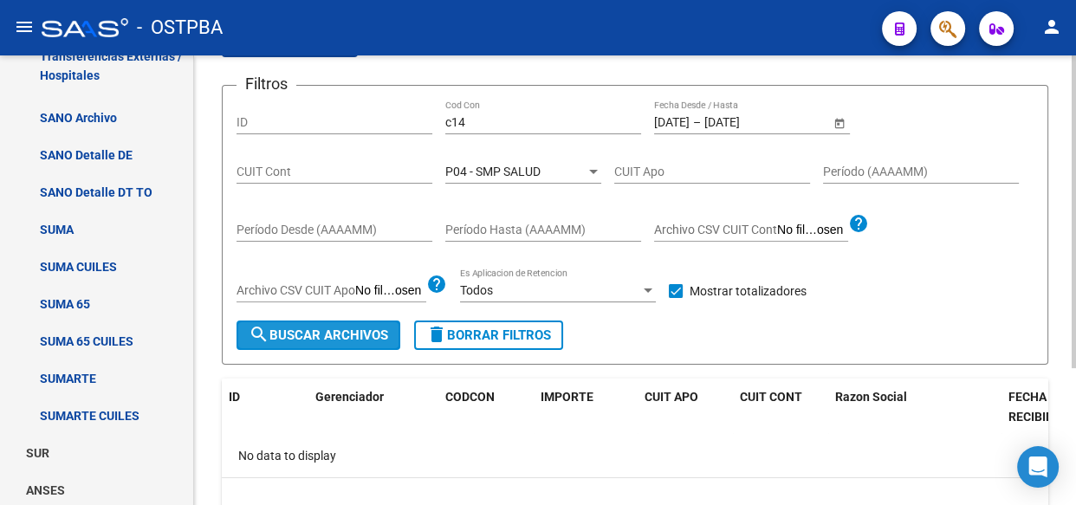
click at [303, 346] on button "search Buscar Archivos" at bounding box center [318, 334] width 164 height 29
click at [529, 172] on span "P04 - SMP SALUD" at bounding box center [492, 172] width 95 height 14
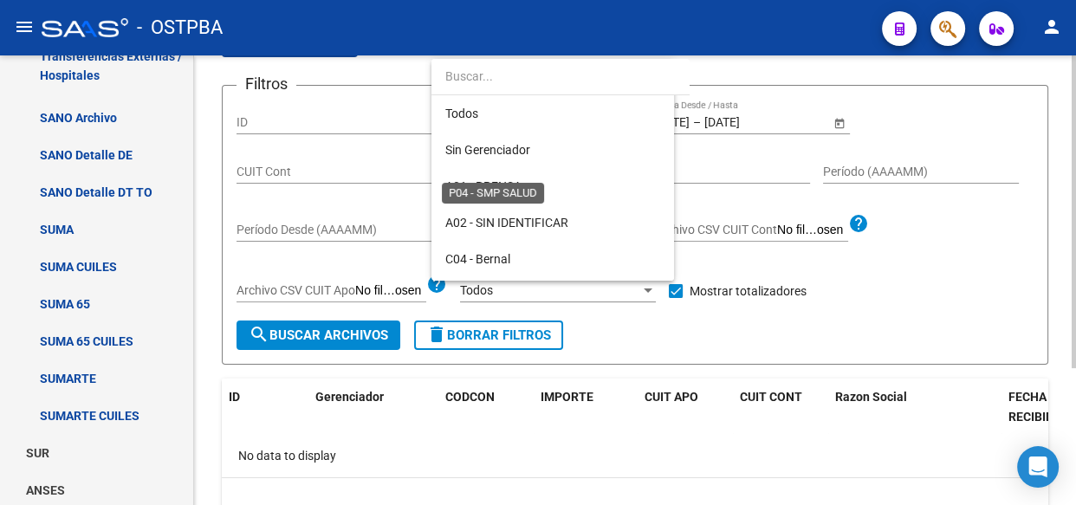
scroll to position [489, 0]
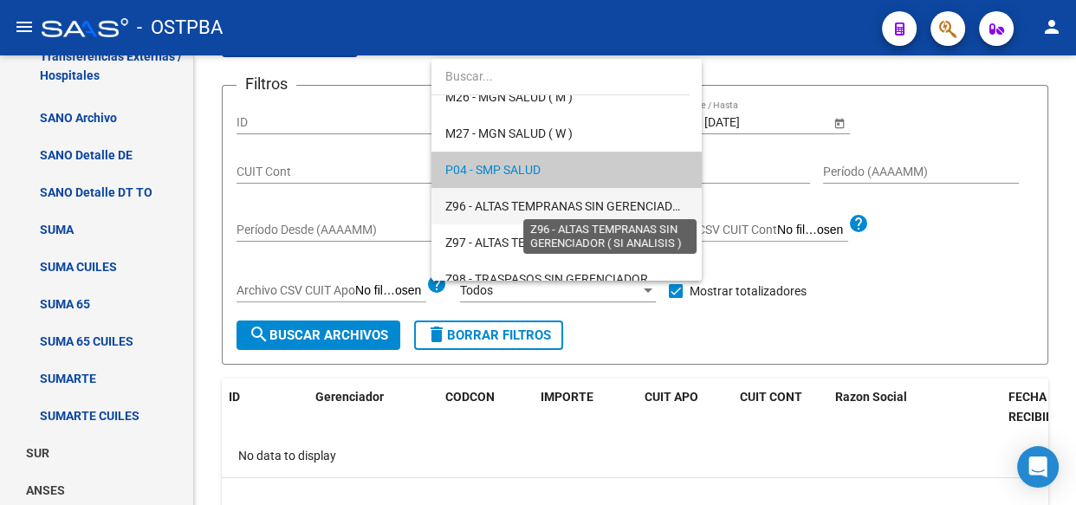
click at [522, 206] on span "Z96 - ALTAS TEMPRANAS SIN GERENCIADOR ( SI ANALISIS )" at bounding box center [607, 206] width 325 height 14
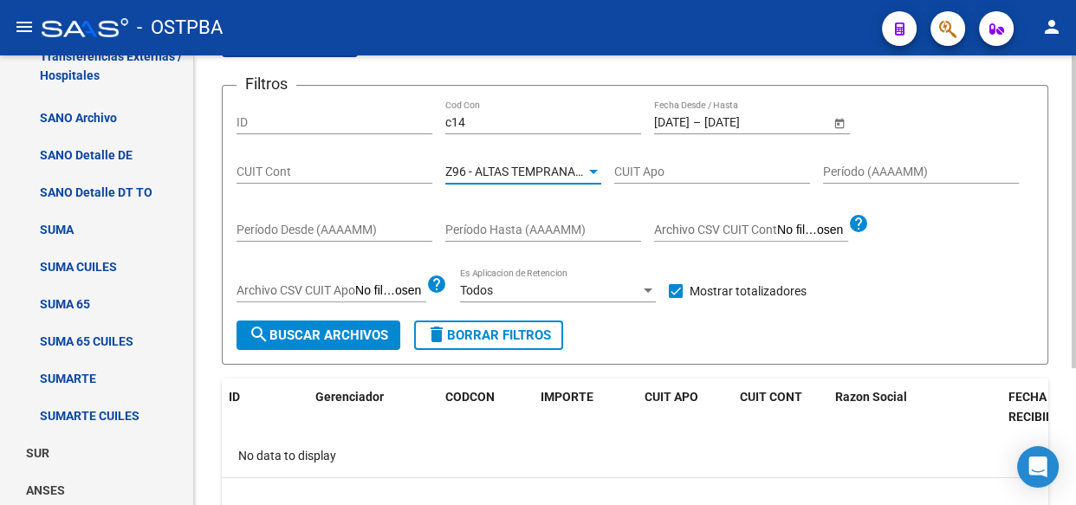
click at [285, 334] on span "search Buscar Archivos" at bounding box center [318, 335] width 139 height 16
click at [515, 171] on span "Z96 - ALTAS TEMPRANAS SIN GERENCIADOR ( SI ANALISIS )" at bounding box center [607, 172] width 325 height 14
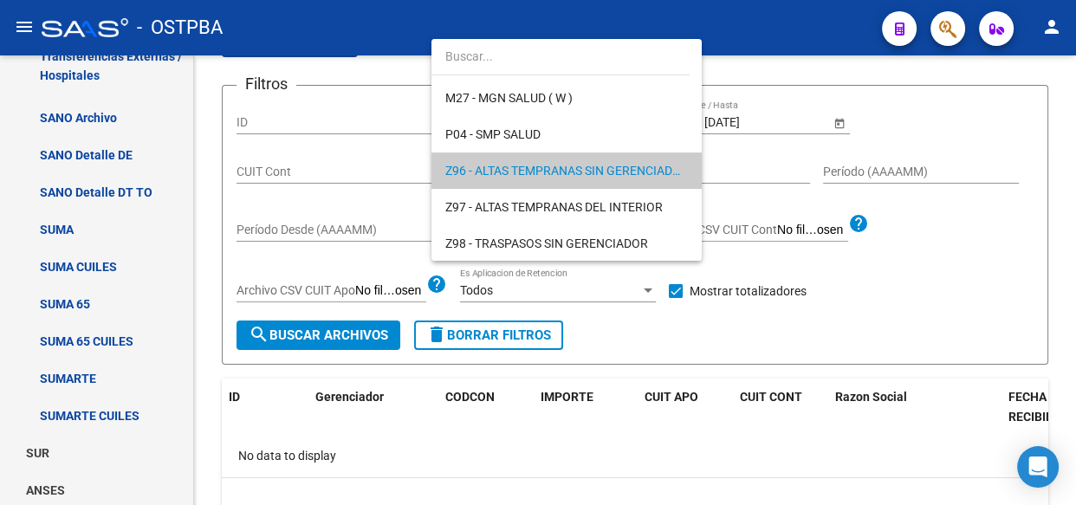
scroll to position [0, 0]
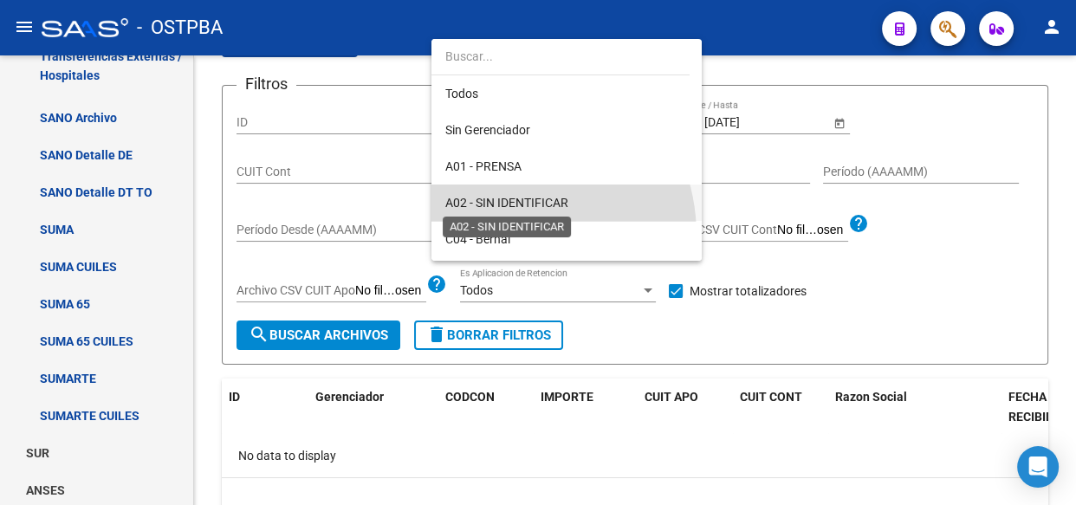
click at [496, 208] on span "A02 - SIN IDENTIFICAR" at bounding box center [506, 203] width 123 height 14
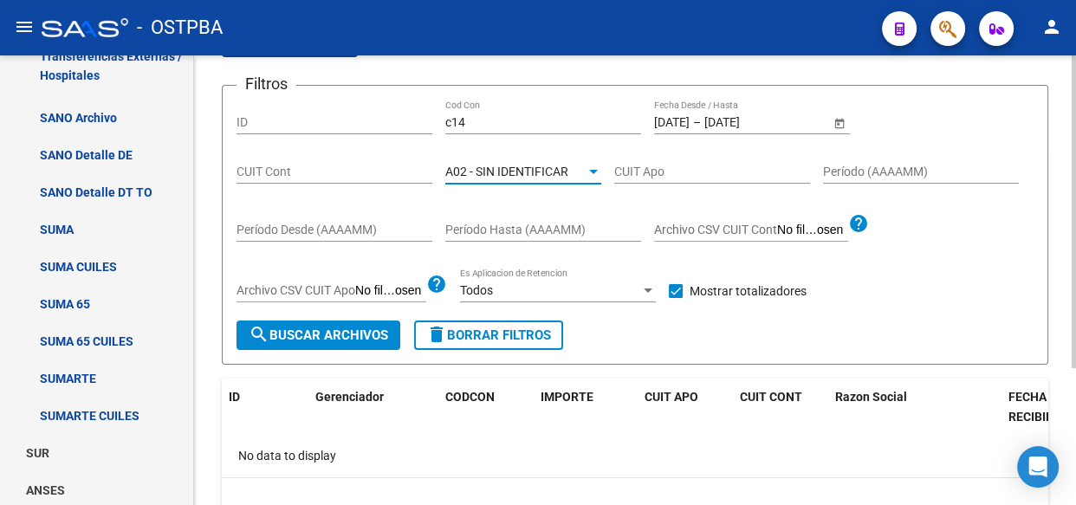
click at [361, 333] on span "search Buscar Archivos" at bounding box center [318, 335] width 139 height 16
click at [590, 165] on div at bounding box center [593, 172] width 16 height 14
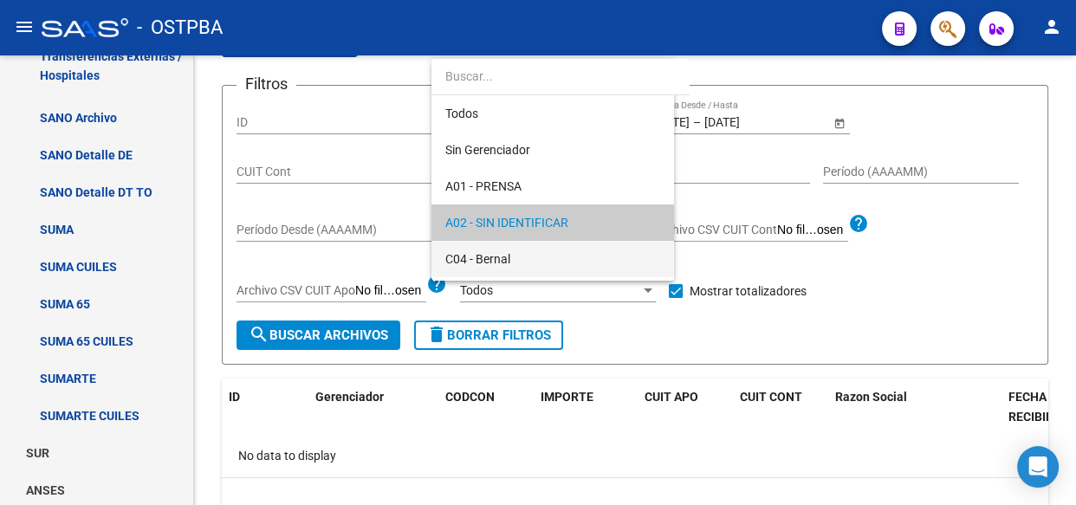
scroll to position [52, 0]
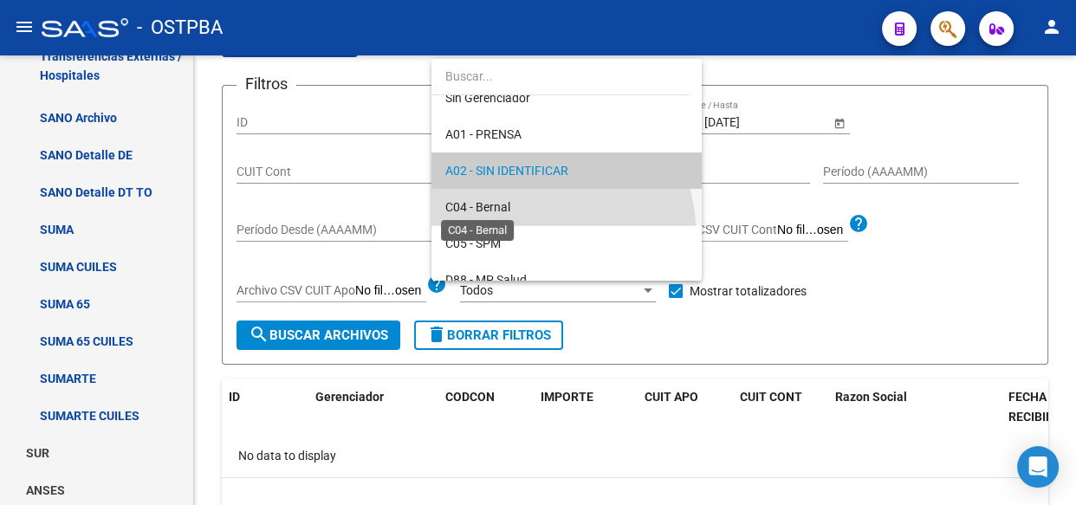
click at [496, 207] on span "C04 - Bernal" at bounding box center [477, 207] width 65 height 14
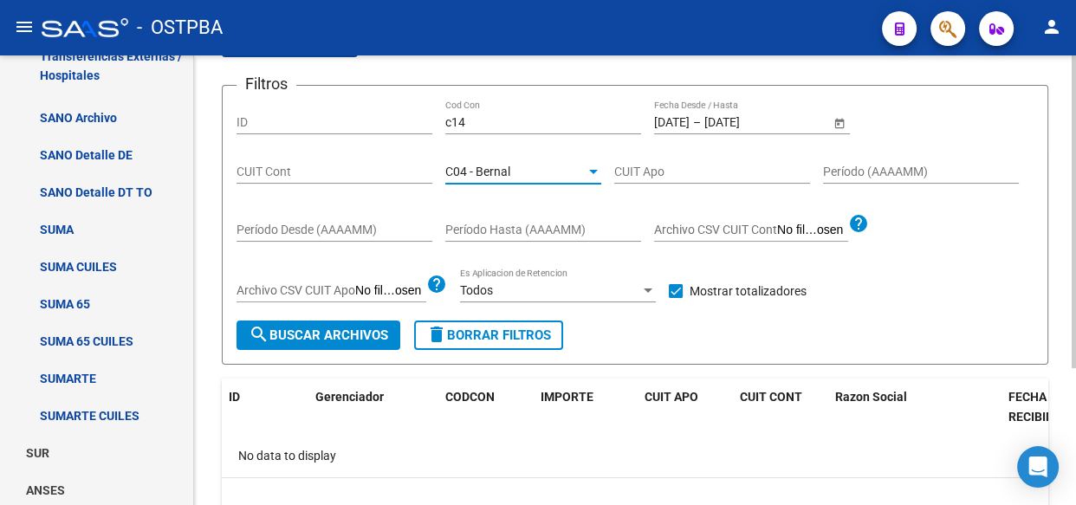
click at [333, 332] on span "search Buscar Archivos" at bounding box center [318, 335] width 139 height 16
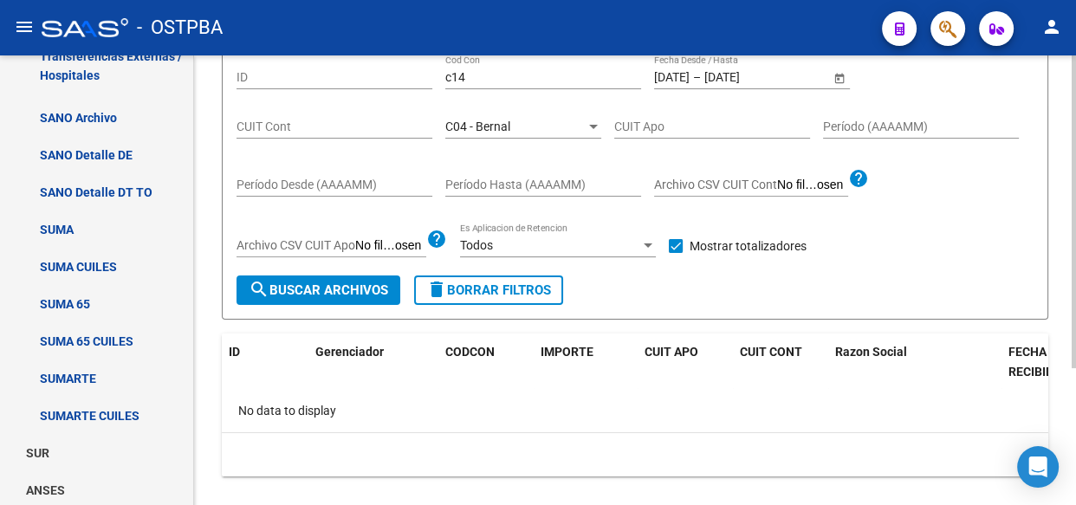
scroll to position [196, 0]
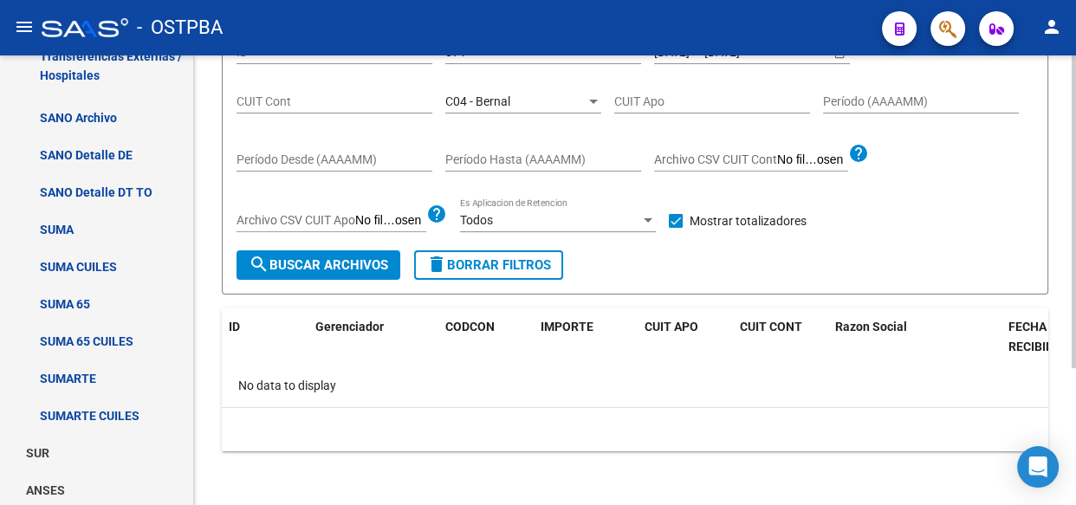
click at [595, 100] on div at bounding box center [593, 102] width 9 height 4
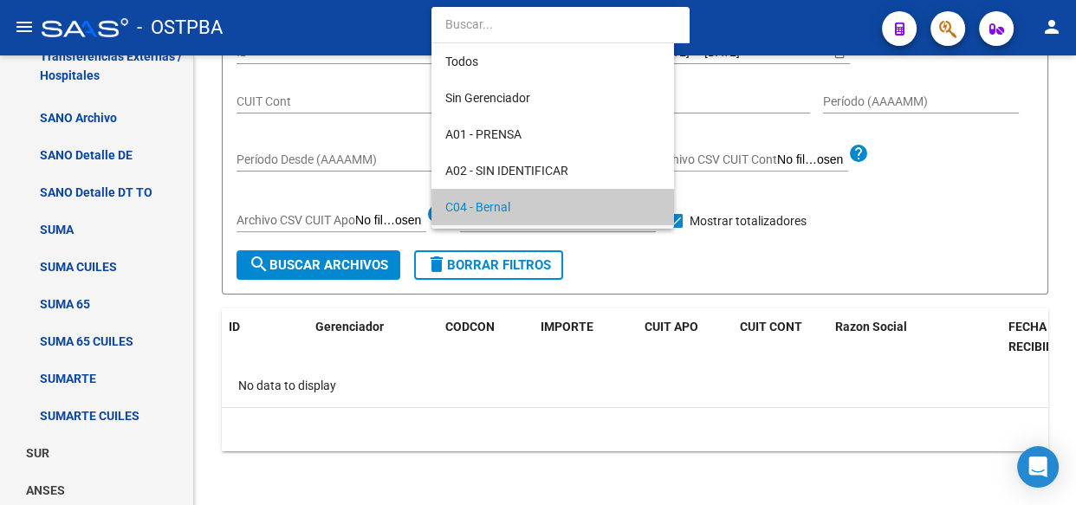
scroll to position [107, 0]
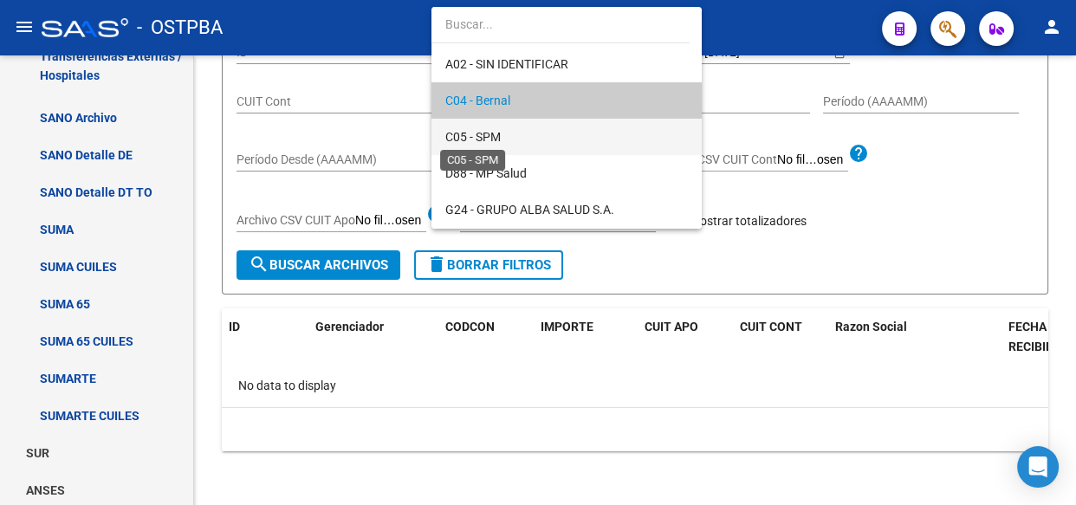
click at [495, 135] on span "C05 - SPM" at bounding box center [472, 137] width 55 height 14
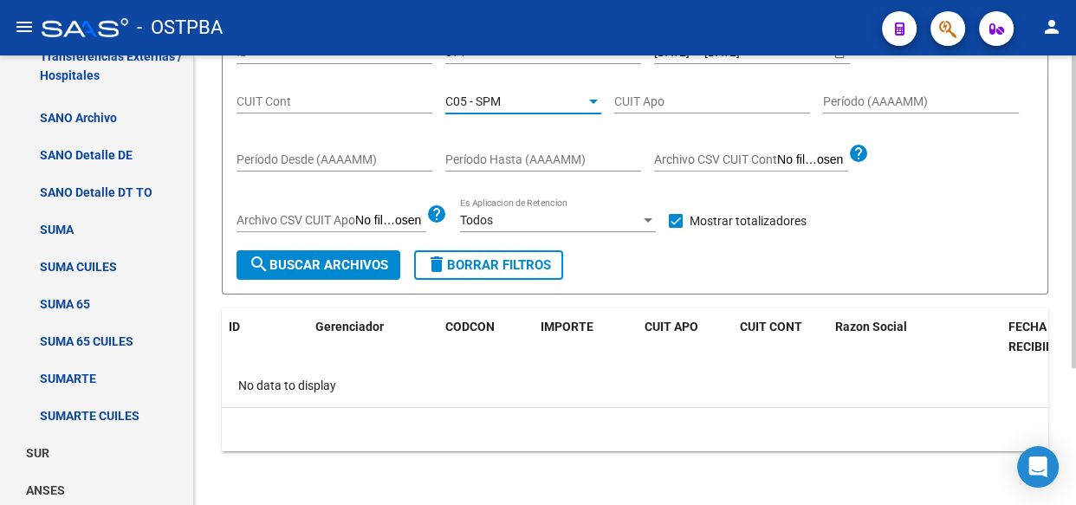
click at [354, 268] on span "search Buscar Archivos" at bounding box center [318, 265] width 139 height 16
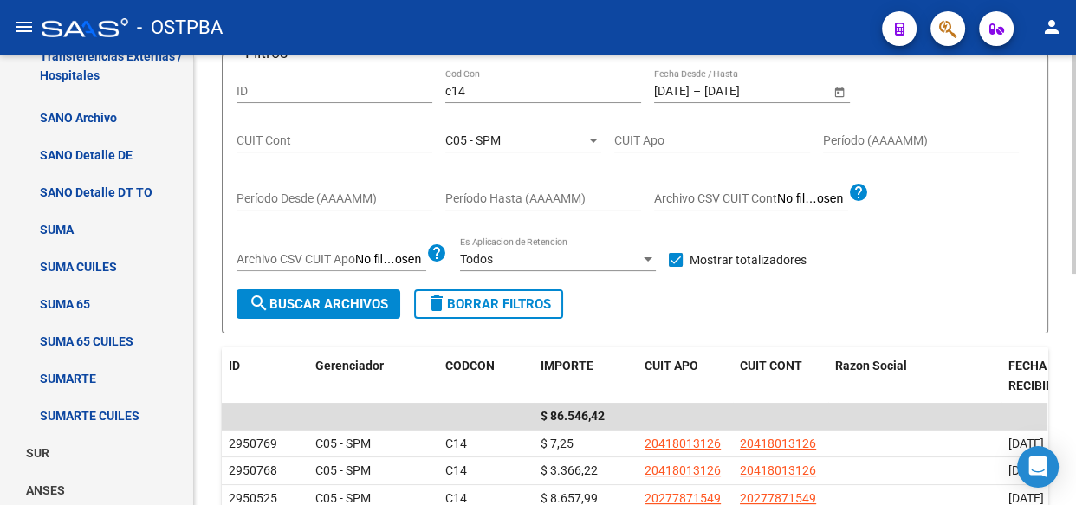
scroll to position [196, 0]
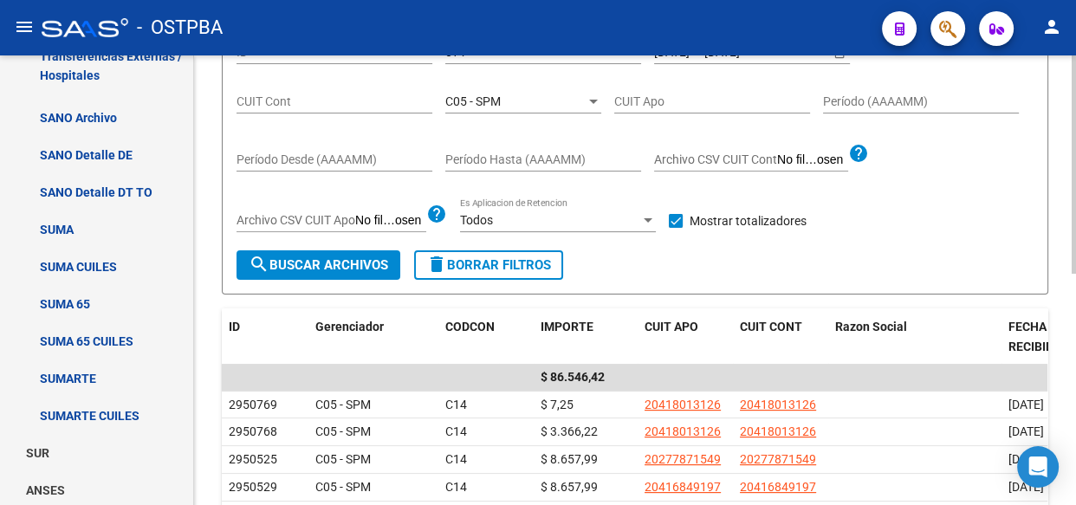
click at [525, 105] on div "C05 - SPM" at bounding box center [515, 101] width 140 height 15
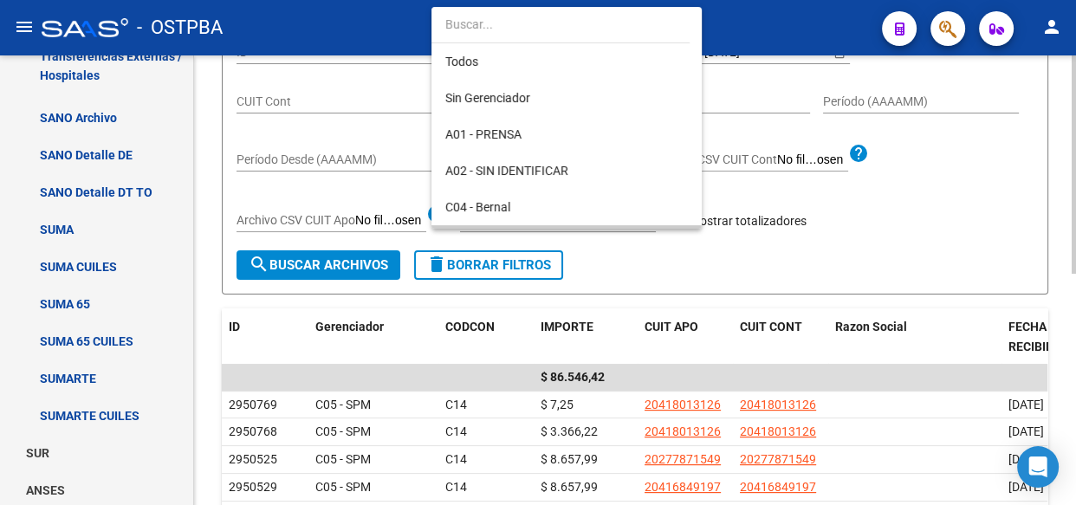
scroll to position [144, 0]
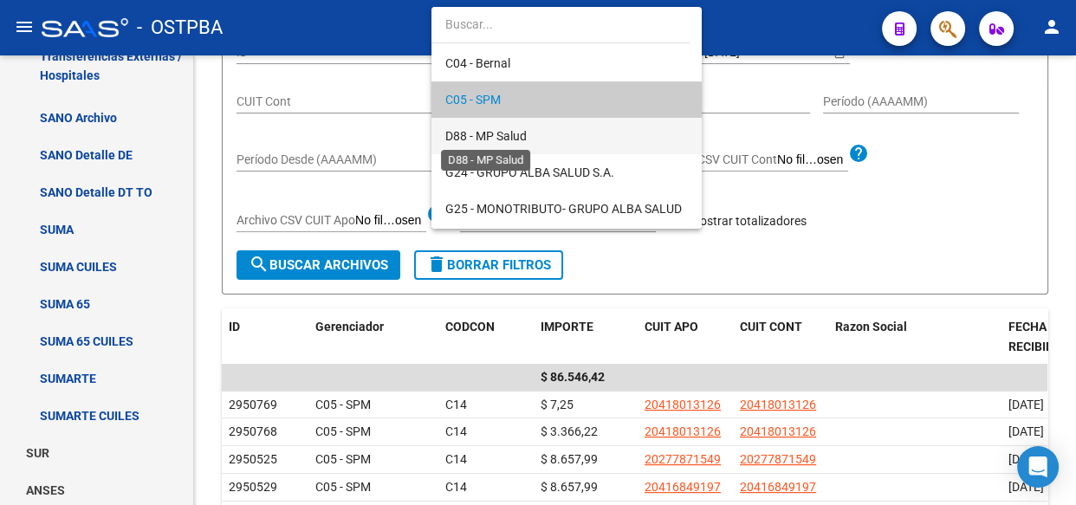
click at [501, 139] on span "D88 - MP Salud" at bounding box center [485, 136] width 81 height 14
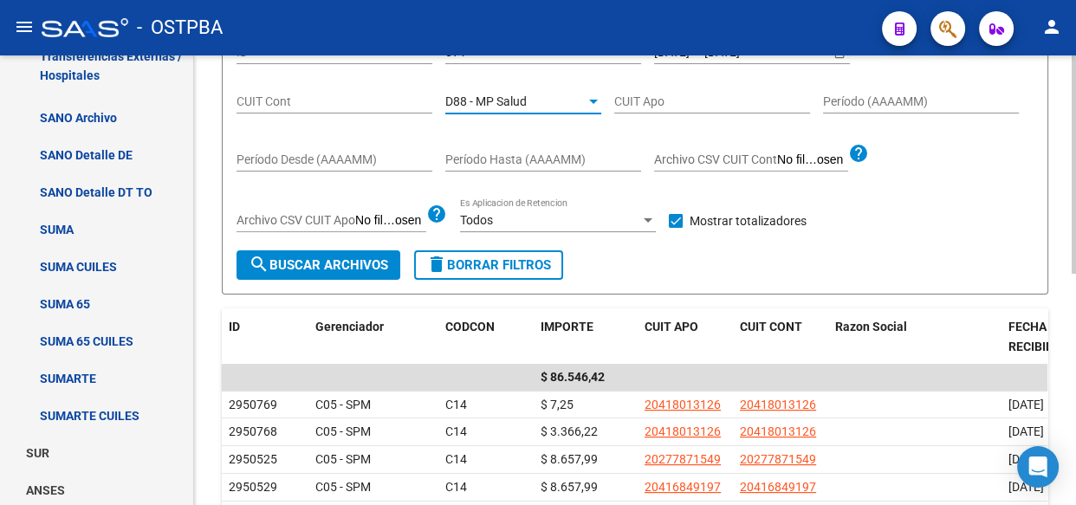
click at [306, 259] on span "search Buscar Archivos" at bounding box center [318, 265] width 139 height 16
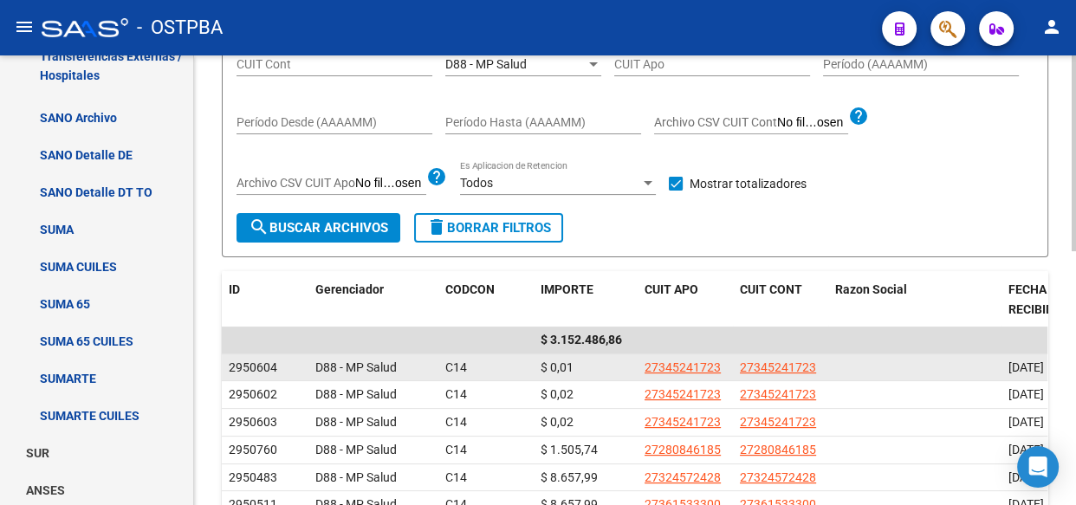
scroll to position [196, 0]
